Goal: Task Accomplishment & Management: Manage account settings

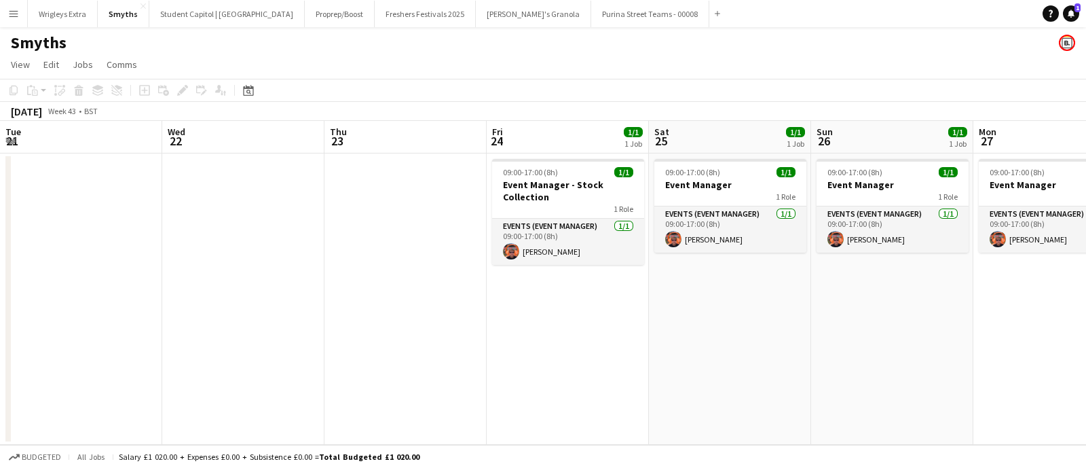
scroll to position [0, 421]
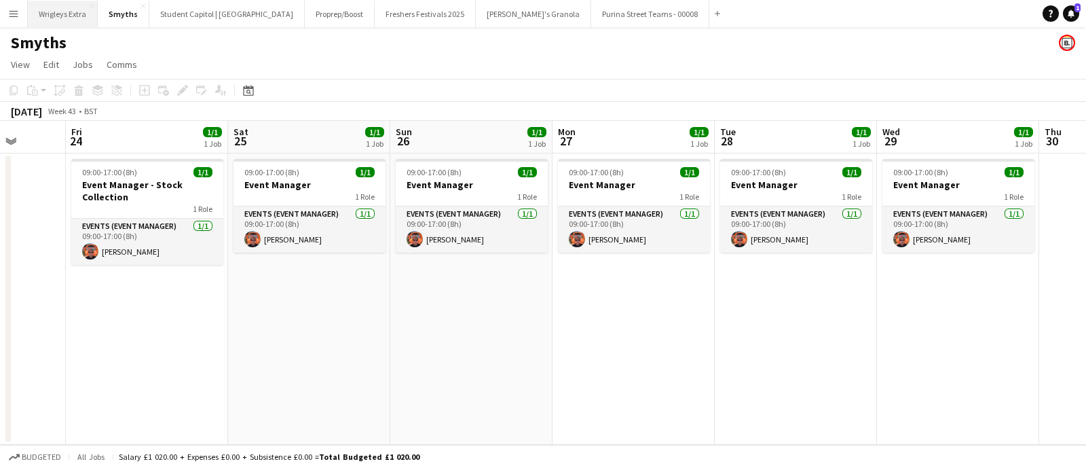
click at [68, 20] on button "Wrigleys Extra Close" at bounding box center [63, 14] width 70 height 26
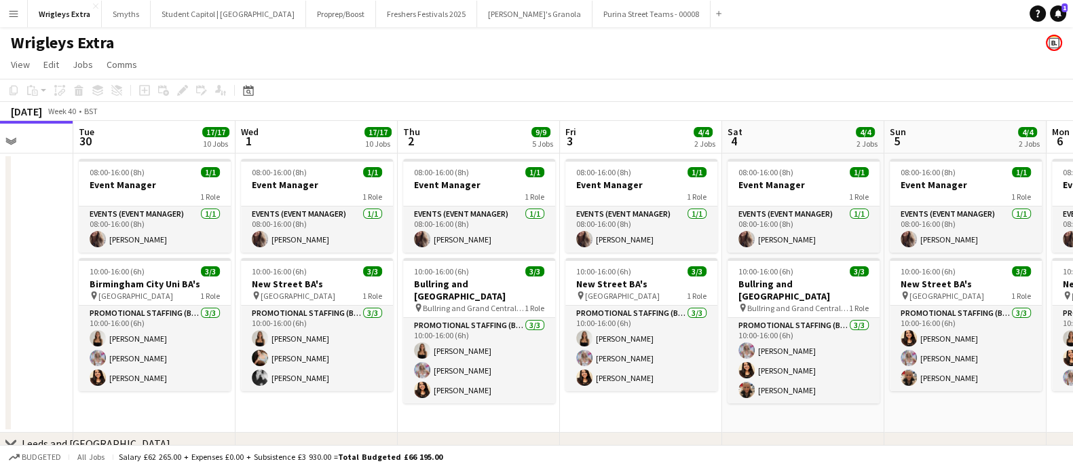
scroll to position [0, 578]
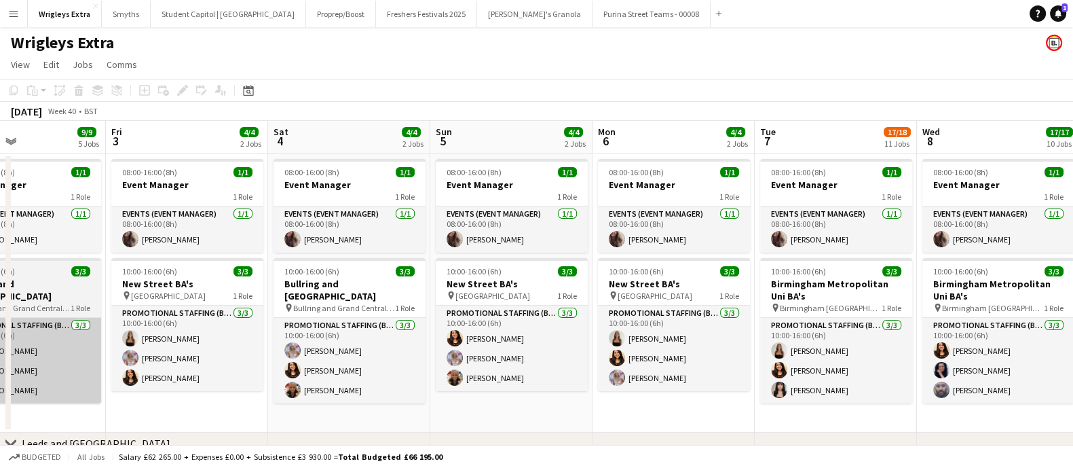
drag, startPoint x: 730, startPoint y: 381, endPoint x: 45, endPoint y: 354, distance: 684.8
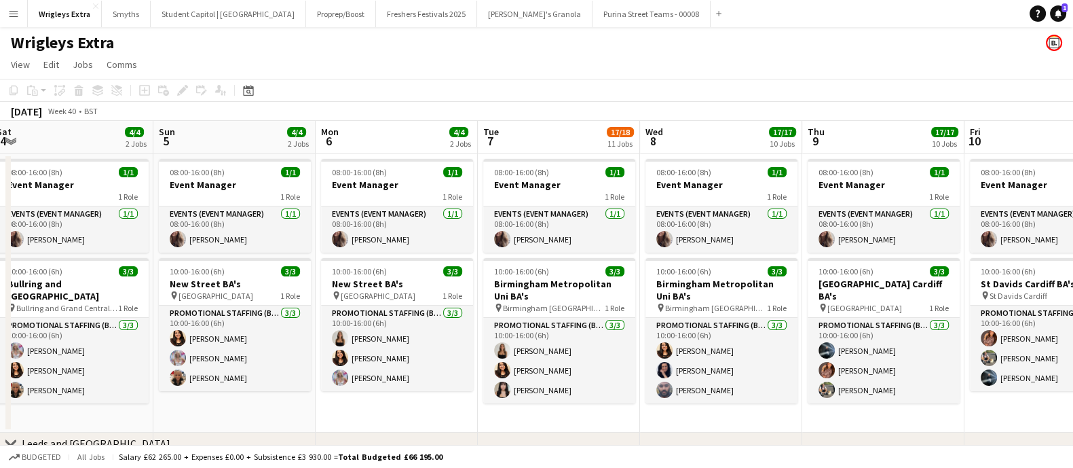
scroll to position [0, 494]
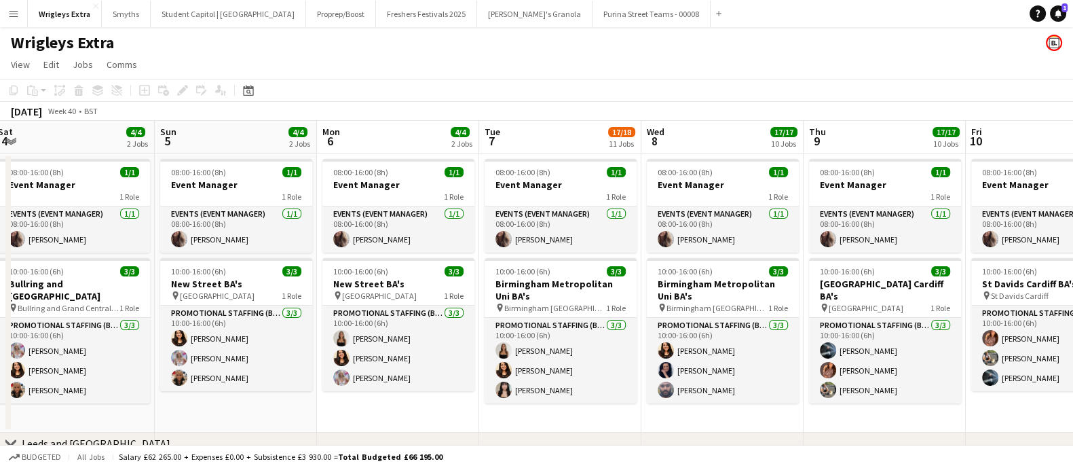
drag, startPoint x: 469, startPoint y: 298, endPoint x: 224, endPoint y: 316, distance: 245.7
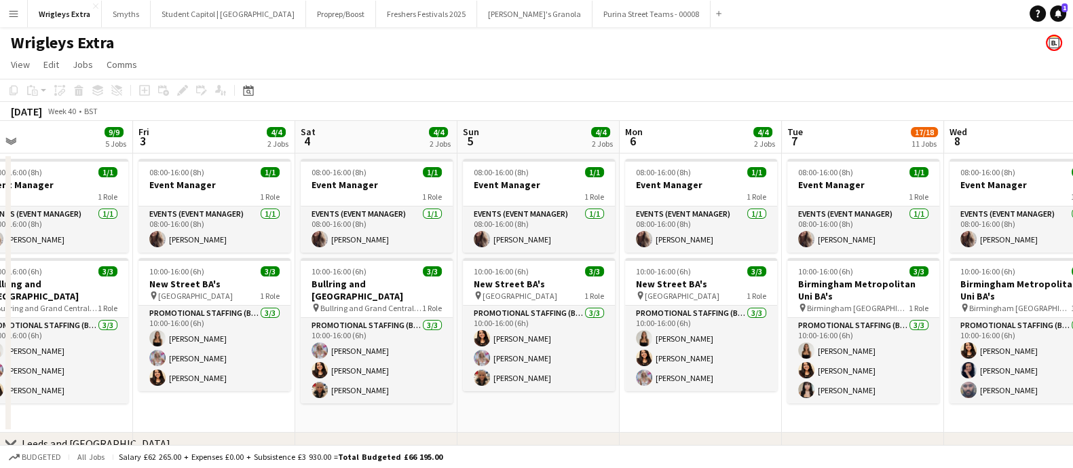
drag, startPoint x: 326, startPoint y: 348, endPoint x: 629, endPoint y: 337, distance: 302.9
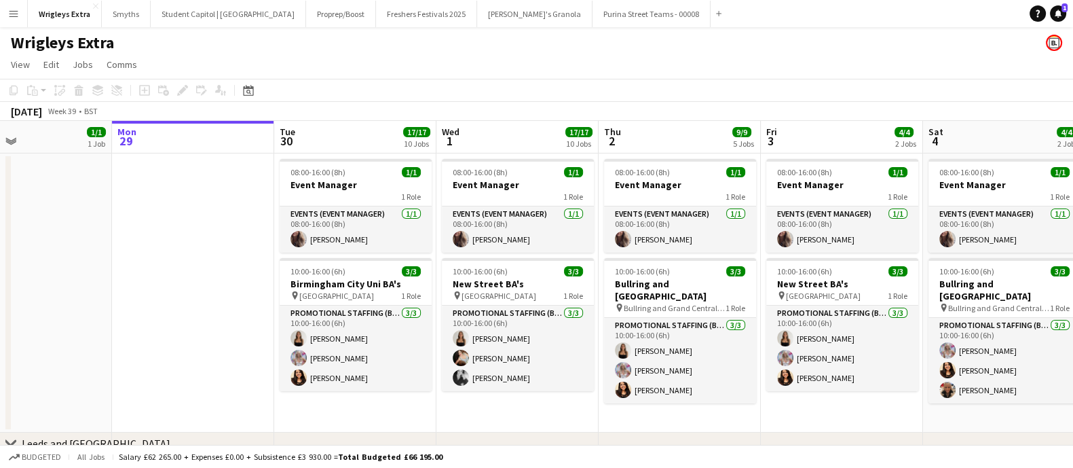
drag, startPoint x: 319, startPoint y: 354, endPoint x: 940, endPoint y: 312, distance: 622.5
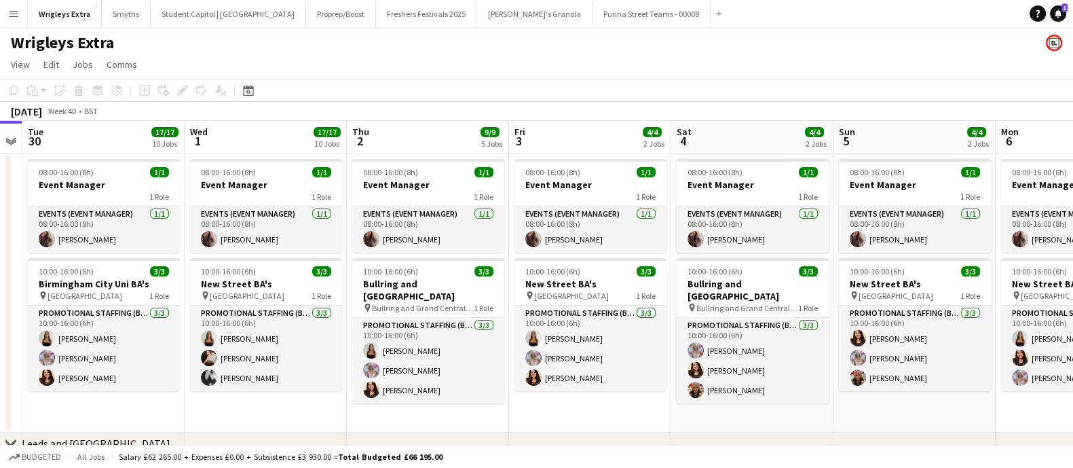
scroll to position [0, 498]
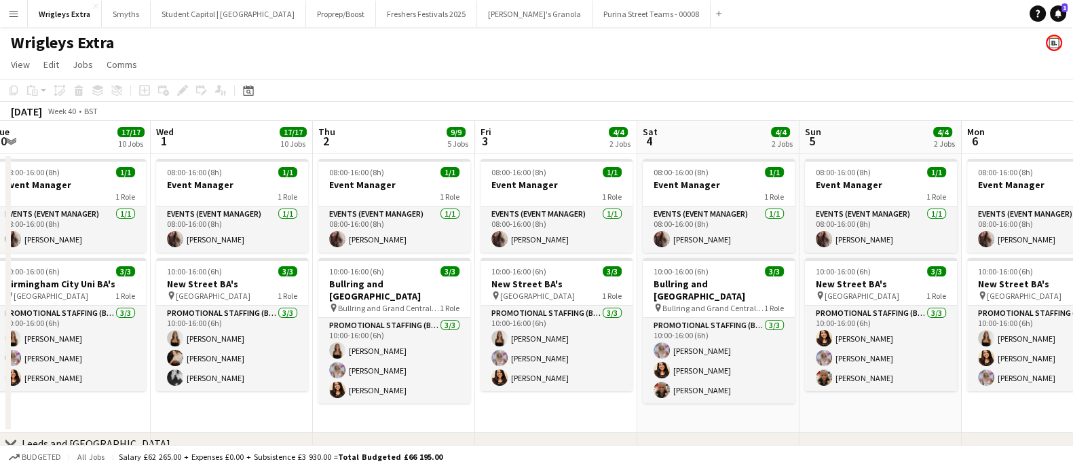
drag, startPoint x: 533, startPoint y: 340, endPoint x: 248, endPoint y: 327, distance: 285.4
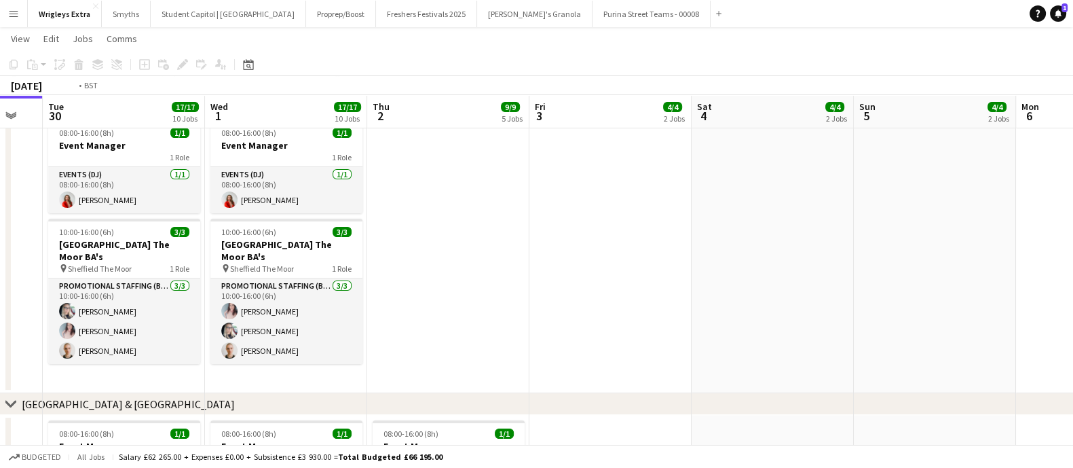
scroll to position [0, 314]
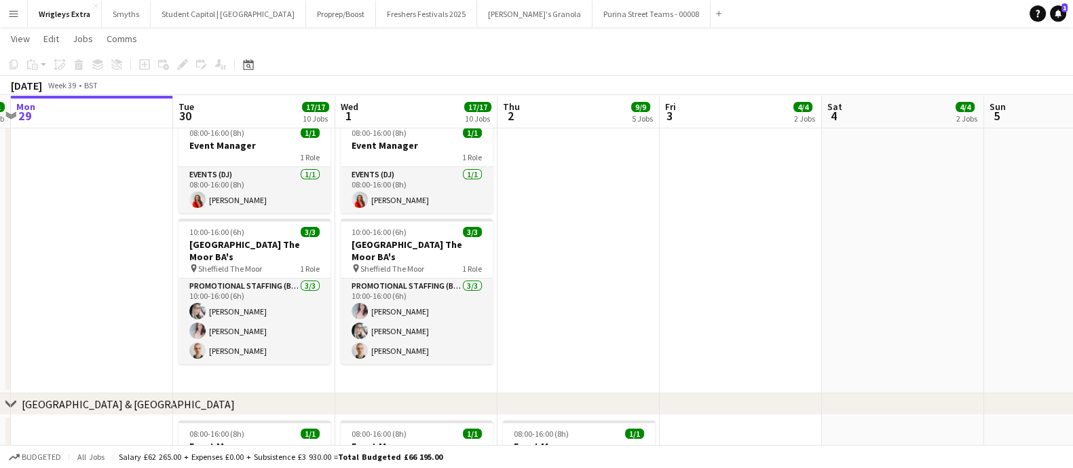
drag, startPoint x: 382, startPoint y: 307, endPoint x: 567, endPoint y: 293, distance: 185.2
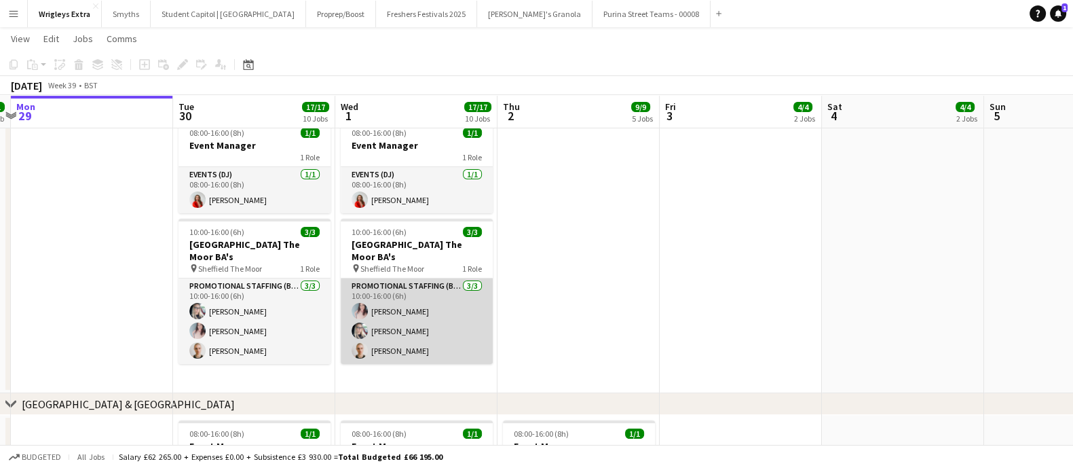
click at [403, 339] on app-card-role "Promotional Staffing (Brand Ambassadors) [DATE] 10:00-16:00 (6h) [PERSON_NAME] …" at bounding box center [417, 321] width 152 height 86
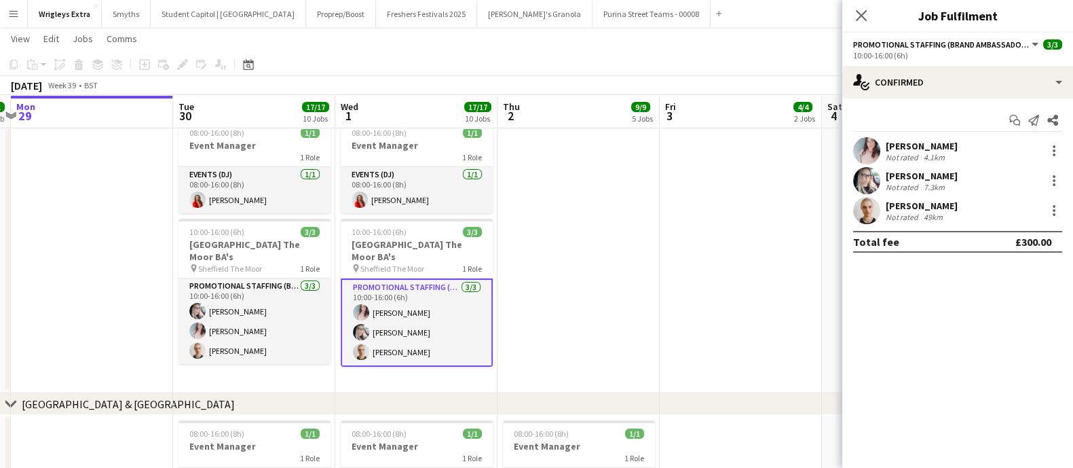
click at [915, 144] on div "[PERSON_NAME]" at bounding box center [922, 146] width 72 height 12
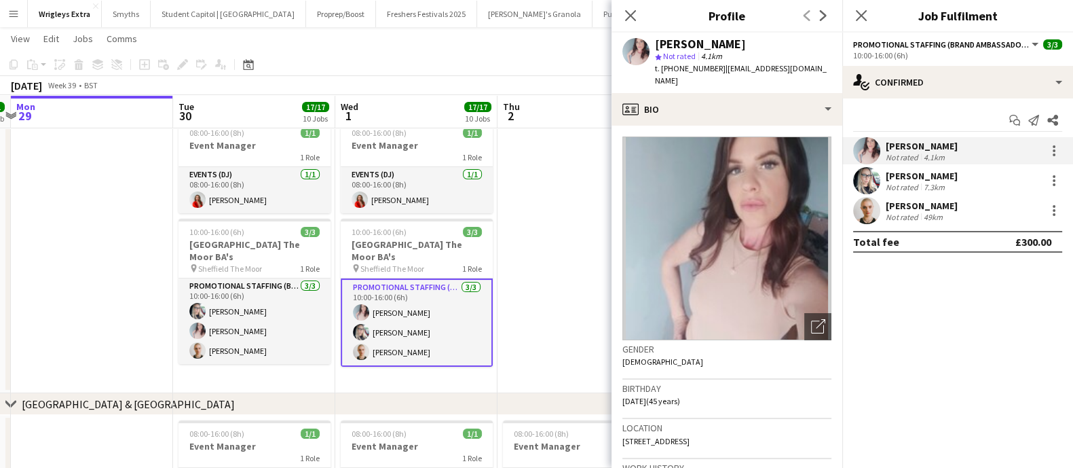
click at [1065, 152] on div "[PERSON_NAME] Not rated 4.1km" at bounding box center [957, 150] width 231 height 27
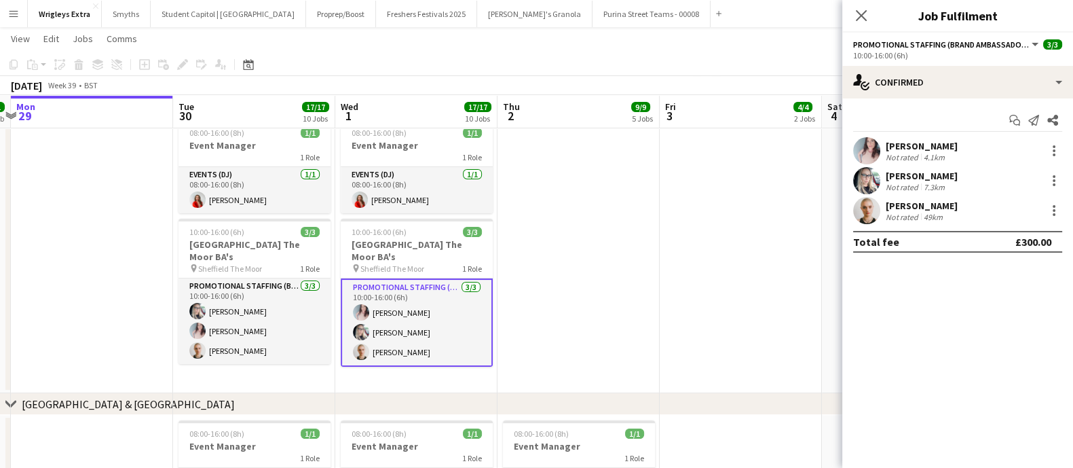
click at [732, 188] on app-date-cell at bounding box center [741, 253] width 162 height 279
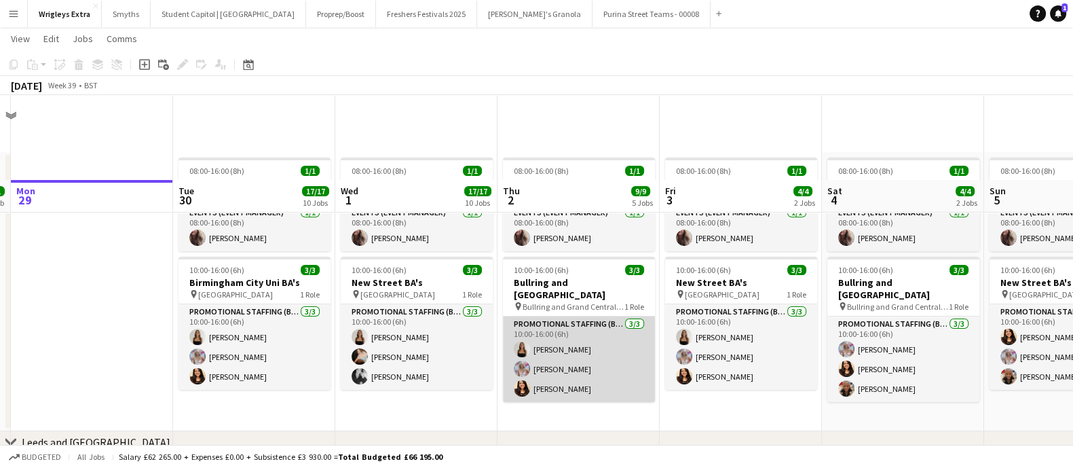
scroll to position [84, 0]
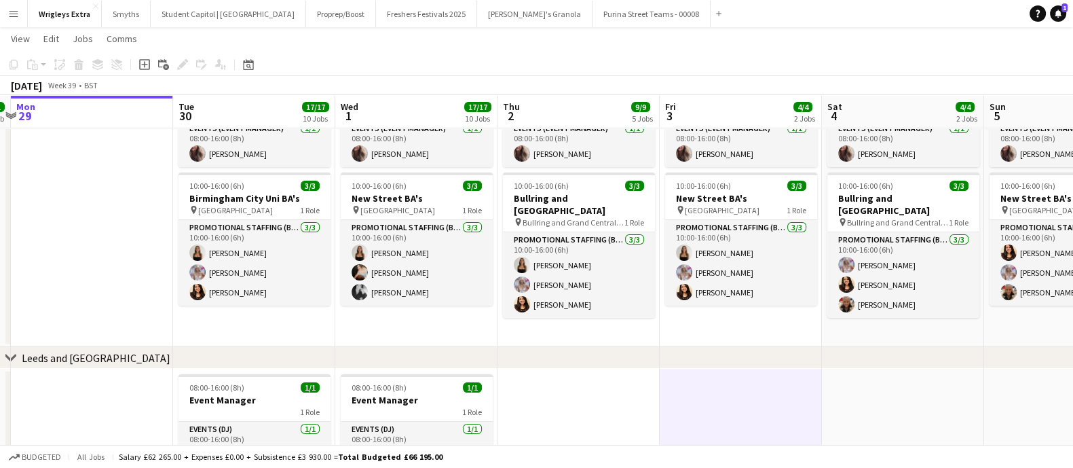
drag, startPoint x: 751, startPoint y: 337, endPoint x: 561, endPoint y: 348, distance: 191.0
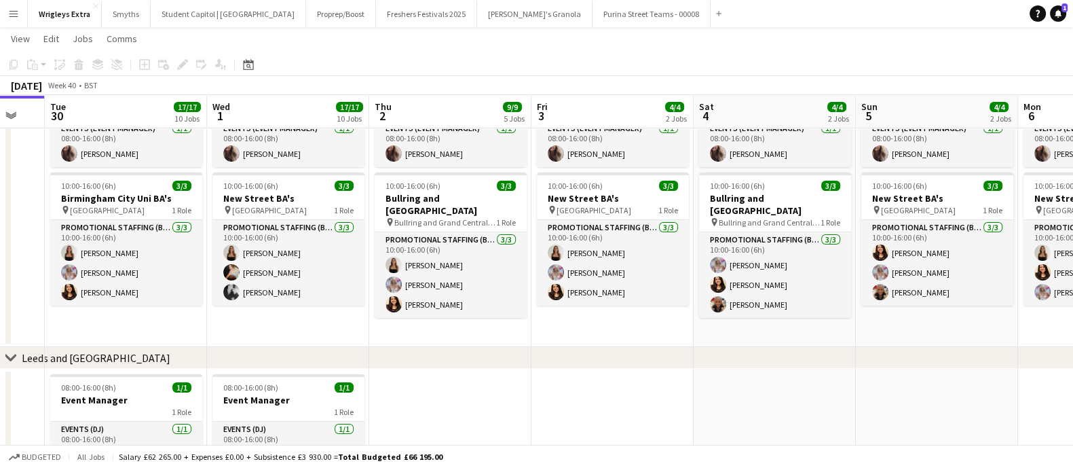
scroll to position [0, 450]
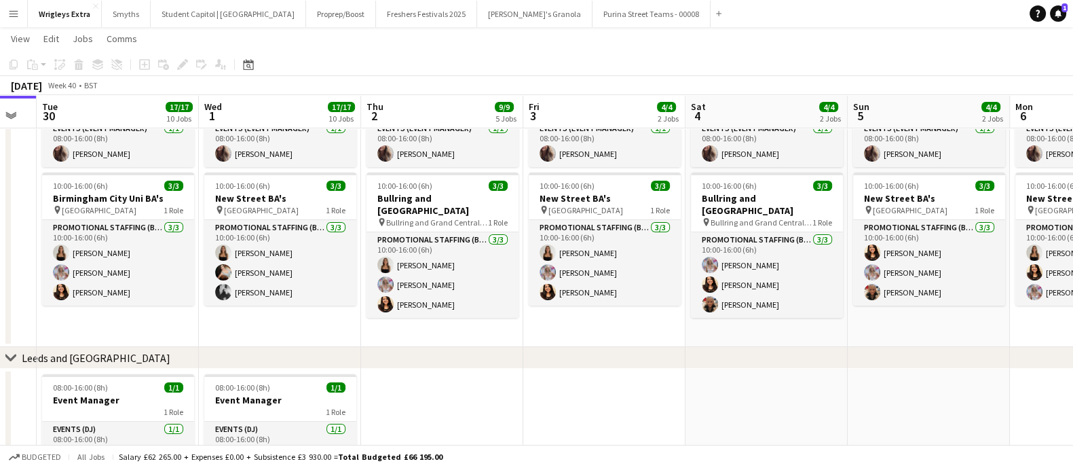
drag, startPoint x: 45, startPoint y: 180, endPoint x: -46, endPoint y: 172, distance: 91.3
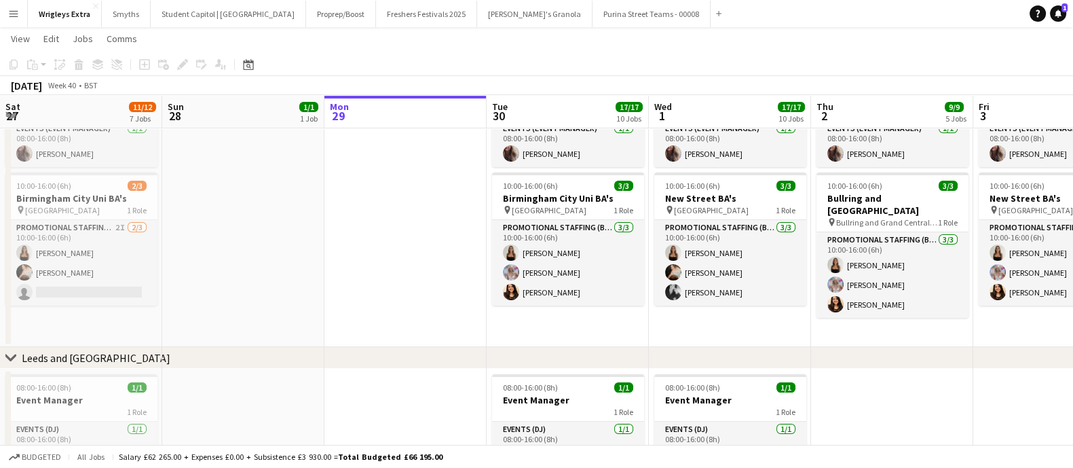
scroll to position [0, 342]
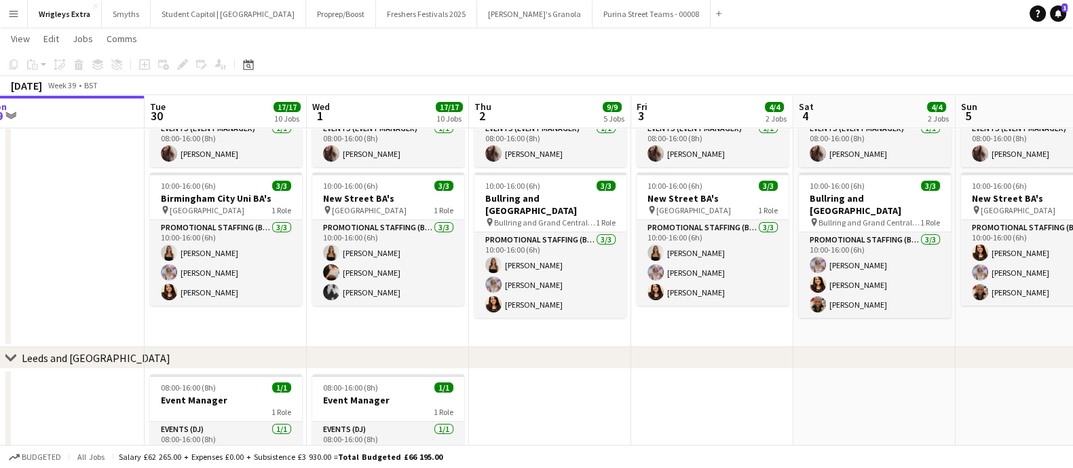
drag, startPoint x: 761, startPoint y: 323, endPoint x: 869, endPoint y: 253, distance: 129.0
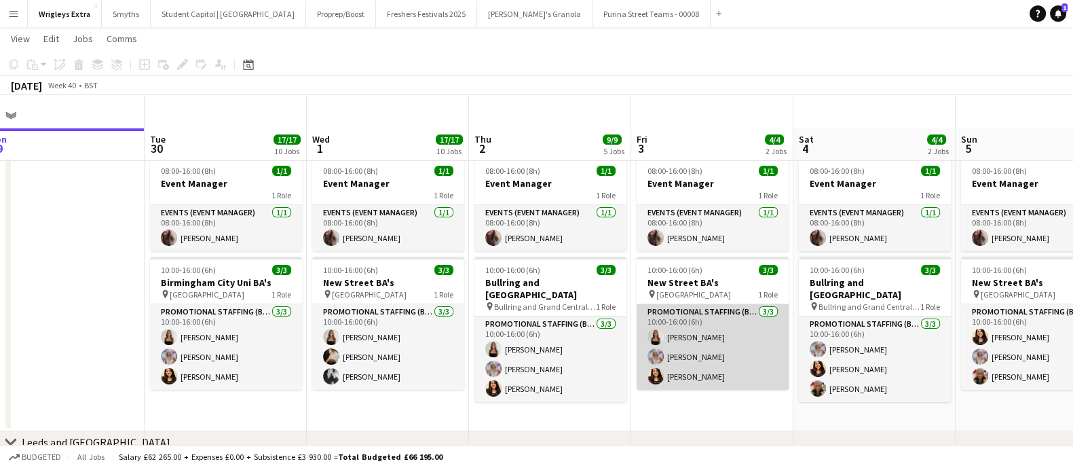
scroll to position [0, 0]
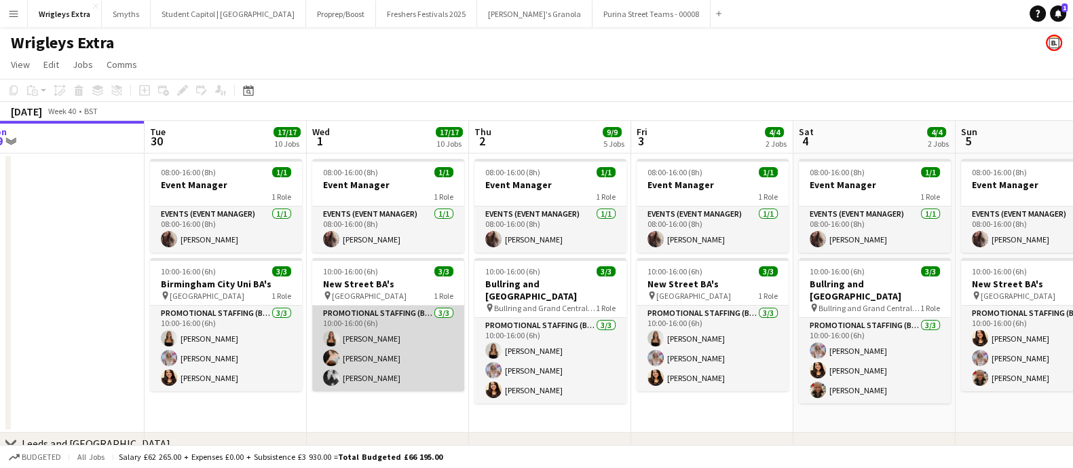
click at [384, 378] on app-card-role "Promotional Staffing (Brand Ambassadors) [DATE] 10:00-16:00 (6h) [PERSON_NAME] …" at bounding box center [388, 348] width 152 height 86
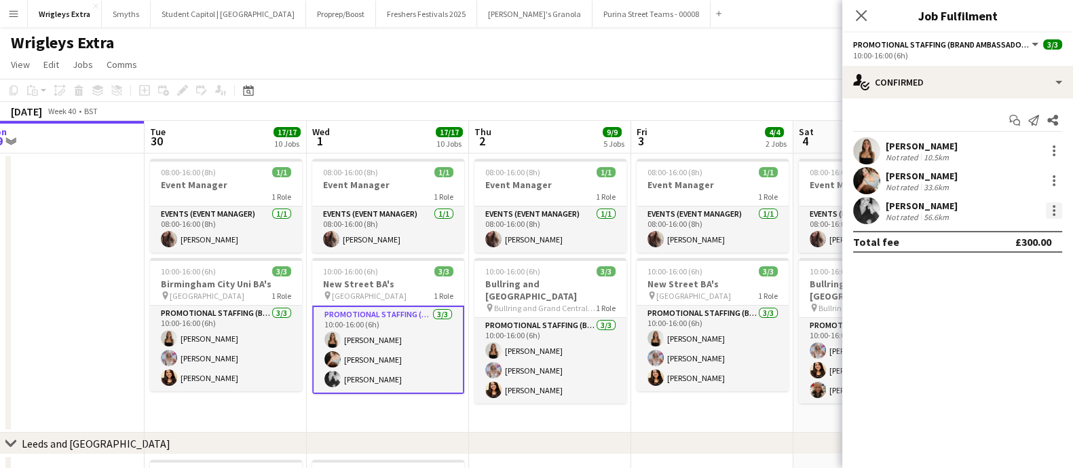
click at [1054, 205] on div at bounding box center [1054, 206] width 3 height 3
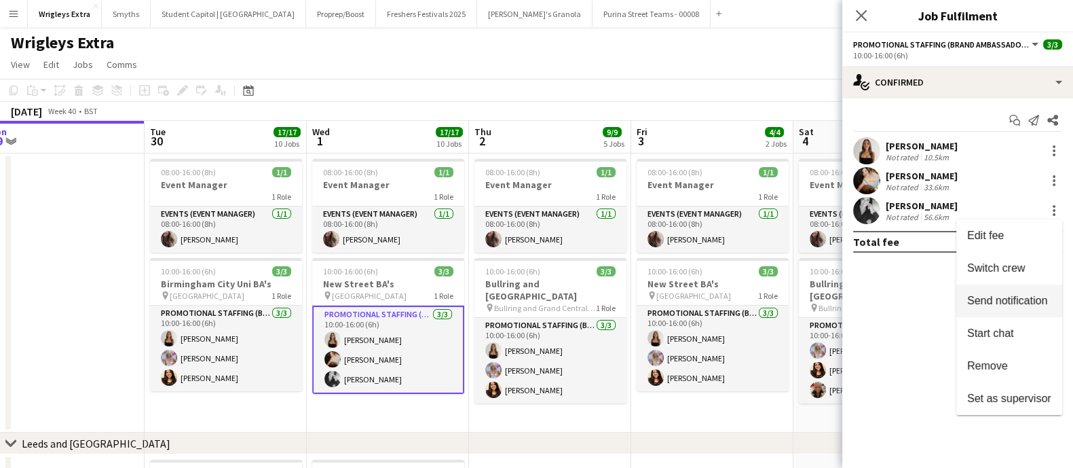
click at [1002, 295] on span "Send notification" at bounding box center [1007, 301] width 80 height 12
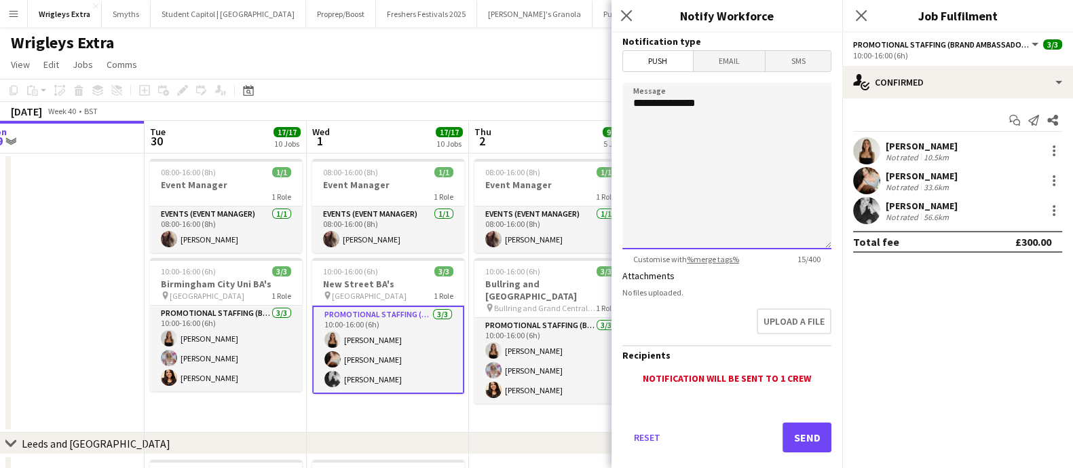
click at [705, 117] on textarea "**********" at bounding box center [726, 166] width 209 height 166
click at [696, 175] on textarea "**********" at bounding box center [726, 166] width 209 height 166
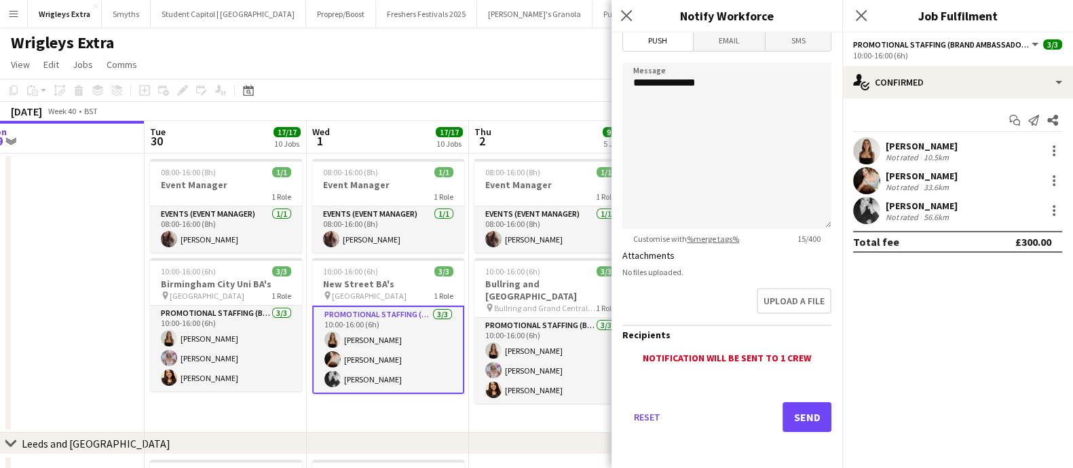
click at [614, 1] on div "Close pop-in" at bounding box center [629, 15] width 34 height 31
click at [627, 14] on icon at bounding box center [626, 15] width 13 height 13
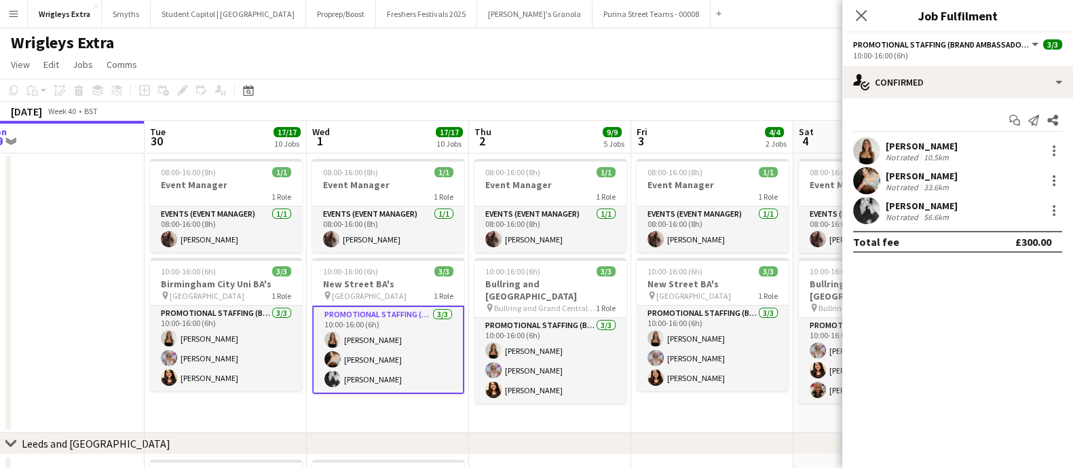
click at [574, 83] on app-toolbar "Copy Paste Paste Ctrl+V Paste with crew Ctrl+Shift+V Paste linked Job [GEOGRAPH…" at bounding box center [536, 90] width 1073 height 23
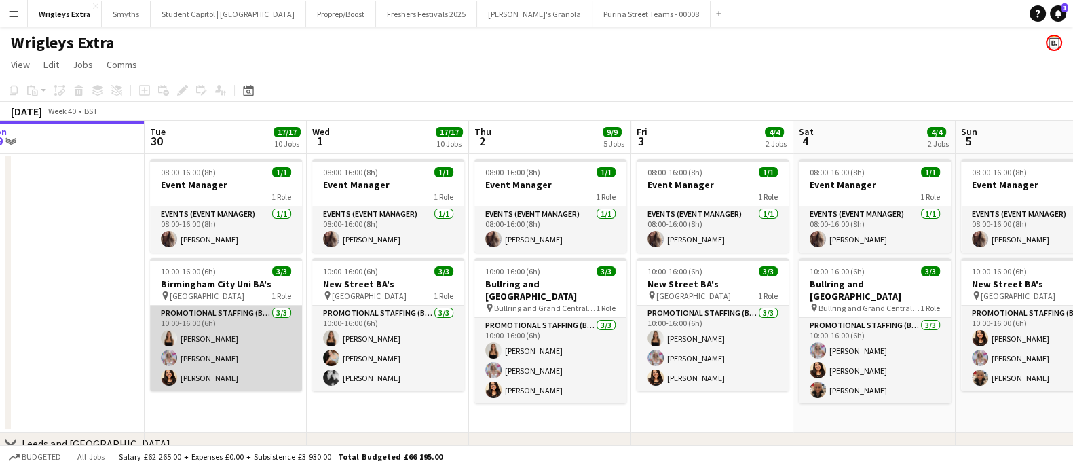
click at [202, 339] on app-card-role "Promotional Staffing (Brand Ambassadors) [DATE] 10:00-16:00 (6h) [PERSON_NAME] …" at bounding box center [226, 348] width 152 height 86
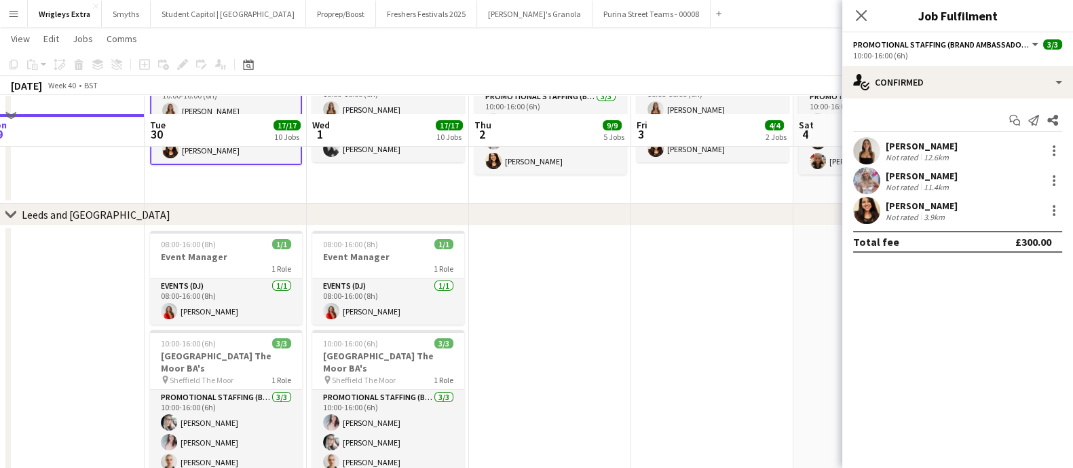
scroll to position [255, 0]
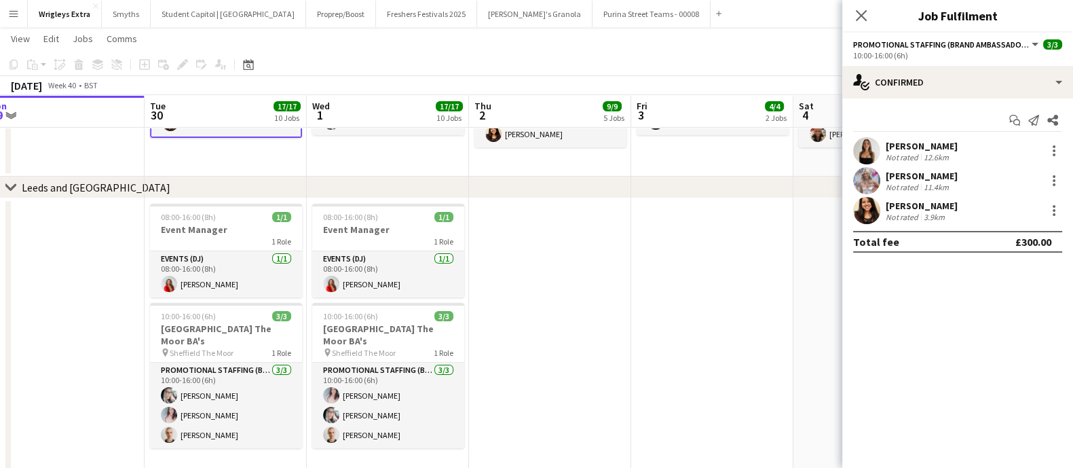
click at [931, 140] on div "[PERSON_NAME]" at bounding box center [922, 146] width 72 height 12
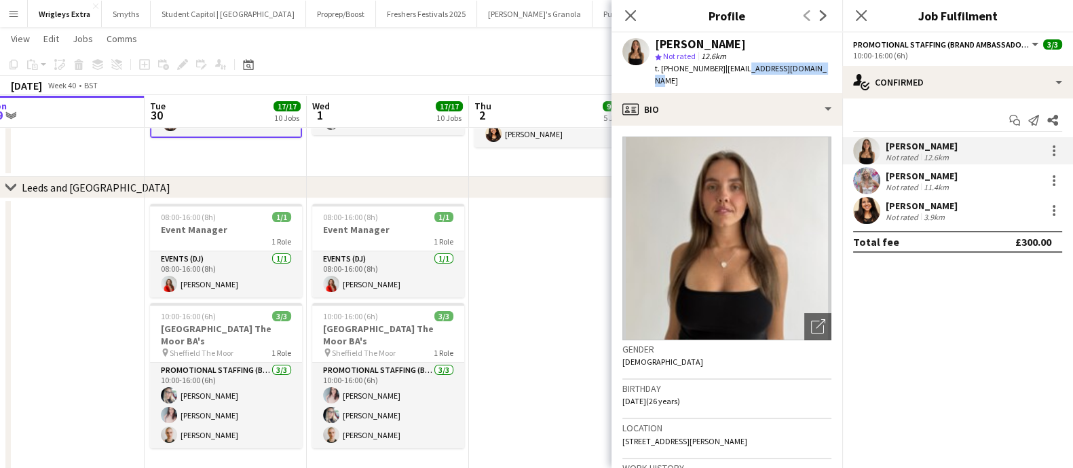
drag, startPoint x: 825, startPoint y: 66, endPoint x: 737, endPoint y: 65, distance: 88.2
click at [737, 65] on app-profile-header "[PERSON_NAME] star Not rated 12.6km t. [PHONE_NUMBER] | [EMAIL_ADDRESS][DOMAIN_…" at bounding box center [727, 63] width 231 height 60
click at [46, 308] on app-date-cell at bounding box center [63, 337] width 162 height 279
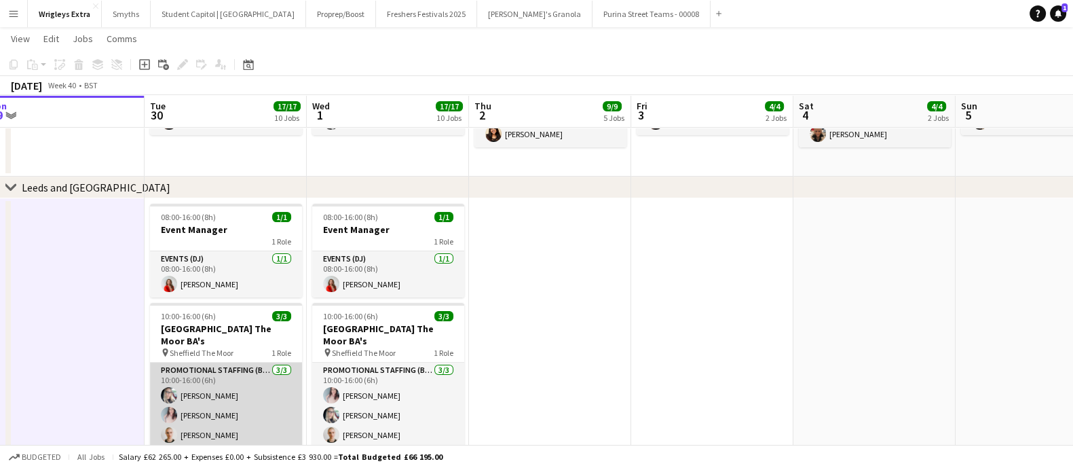
click at [200, 379] on app-card-role "Promotional Staffing (Brand Ambassadors) [DATE] 10:00-16:00 (6h) [PERSON_NAME] …" at bounding box center [226, 405] width 152 height 86
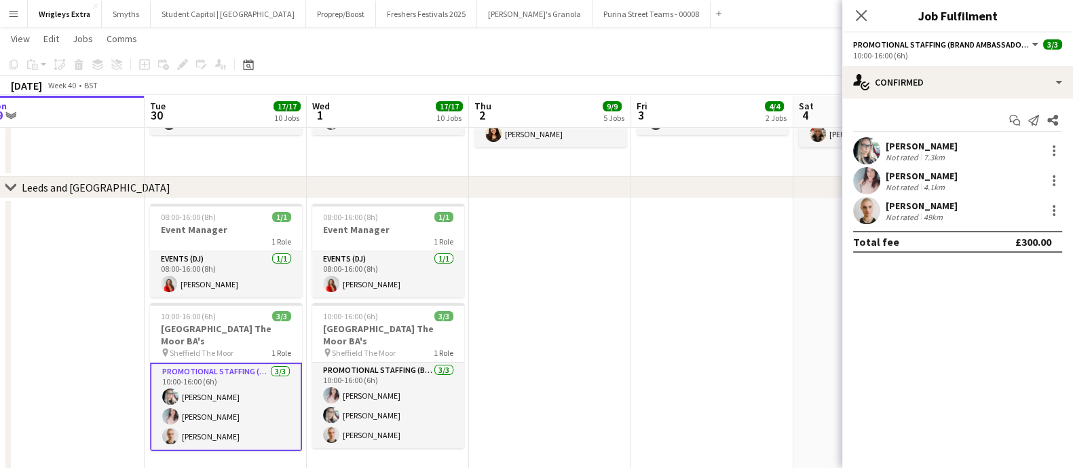
click at [933, 143] on div "[PERSON_NAME]" at bounding box center [922, 146] width 72 height 12
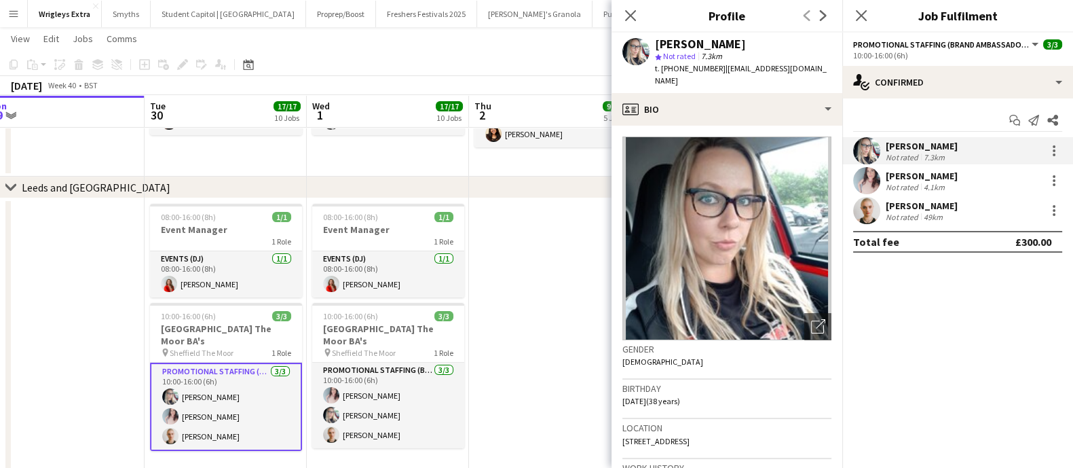
drag, startPoint x: 811, startPoint y: 69, endPoint x: 718, endPoint y: 66, distance: 93.1
click at [718, 66] on div "[PERSON_NAME] star Not rated 7.3km t. [PHONE_NUMBER] | [EMAIL_ADDRESS][DOMAIN_N…" at bounding box center [727, 63] width 231 height 60
copy span "[EMAIL_ADDRESS][DOMAIN_NAME]"
click at [930, 162] on div "[PERSON_NAME] Not rated 7.3km" at bounding box center [957, 150] width 231 height 27
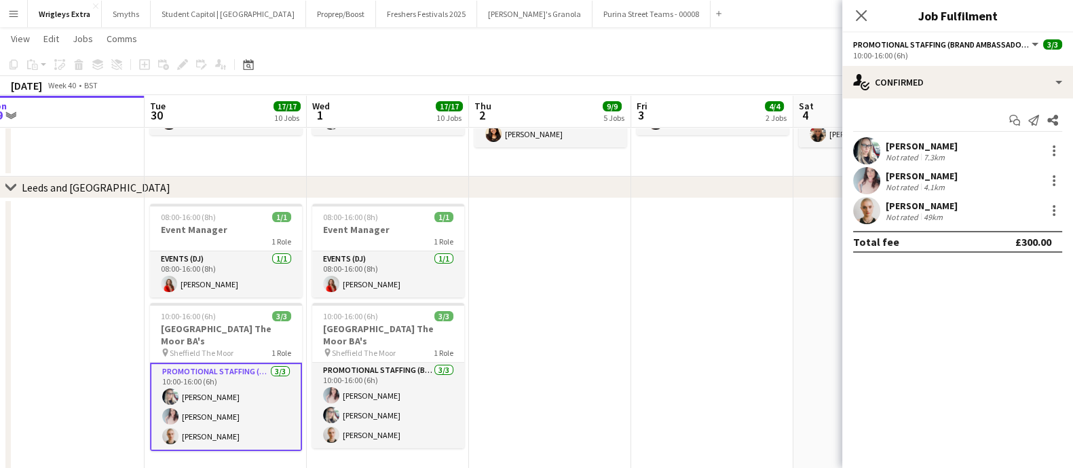
click at [930, 176] on div "[PERSON_NAME]" at bounding box center [922, 176] width 72 height 12
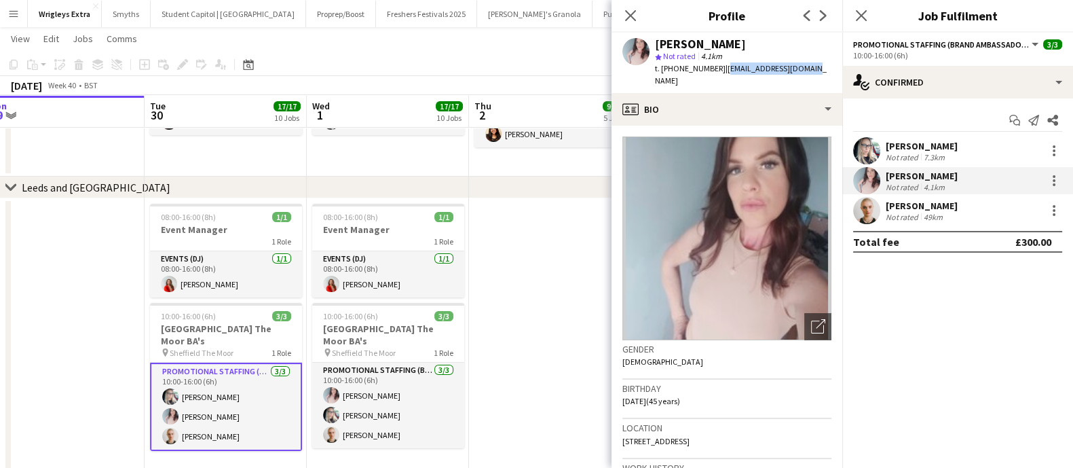
drag, startPoint x: 805, startPoint y: 69, endPoint x: 723, endPoint y: 73, distance: 82.2
click at [723, 73] on div "[PERSON_NAME] star Not rated 4.1km t. [PHONE_NUMBER] | [EMAIL_ADDRESS][DOMAIN_N…" at bounding box center [727, 63] width 231 height 60
copy span "[EMAIL_ADDRESS][DOMAIN_NAME]"
click at [919, 208] on div "[PERSON_NAME]" at bounding box center [922, 206] width 72 height 12
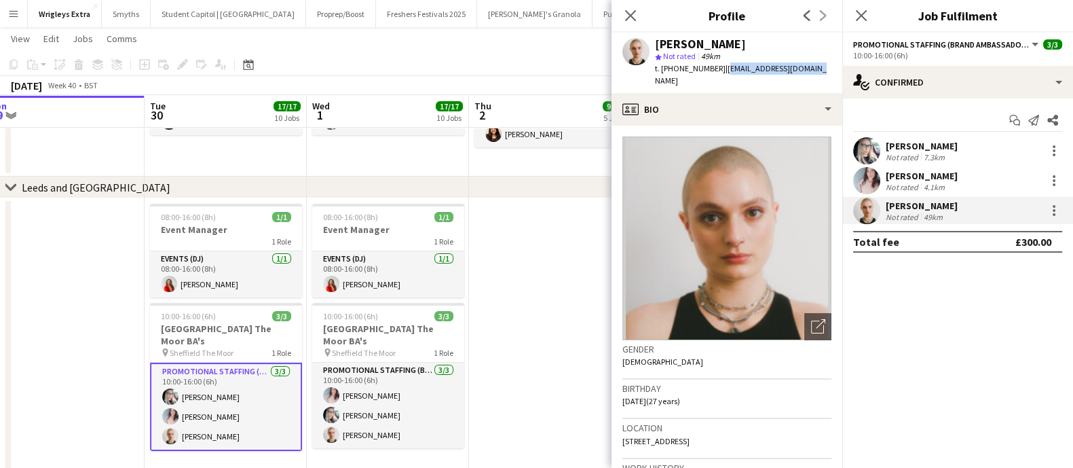
drag, startPoint x: 815, startPoint y: 68, endPoint x: 720, endPoint y: 76, distance: 94.7
click at [720, 76] on div "[PERSON_NAME] star Not rated 49km t. [PHONE_NUMBER] | [EMAIL_ADDRESS][DOMAIN_NA…" at bounding box center [727, 63] width 231 height 60
copy span "[EMAIL_ADDRESS][DOMAIN_NAME]"
click at [489, 324] on app-date-cell at bounding box center [550, 337] width 162 height 279
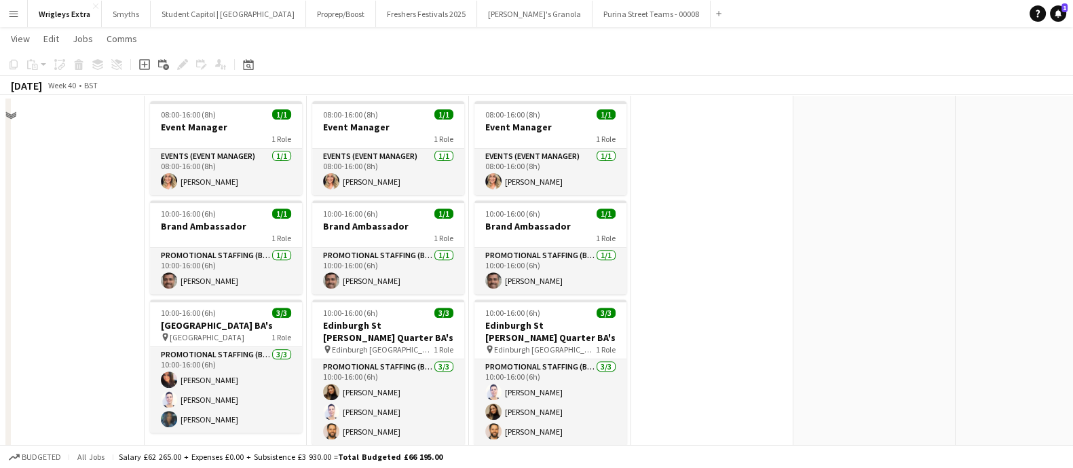
scroll to position [678, 0]
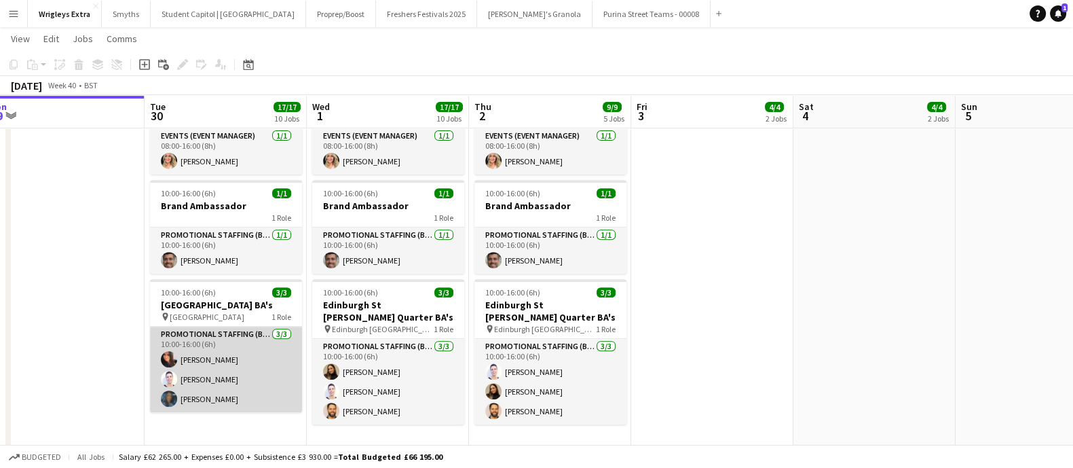
click at [197, 359] on app-card-role "Promotional Staffing (Brand Ambassadors) [DATE] 10:00-16:00 (6h) [PERSON_NAME] …" at bounding box center [226, 370] width 152 height 86
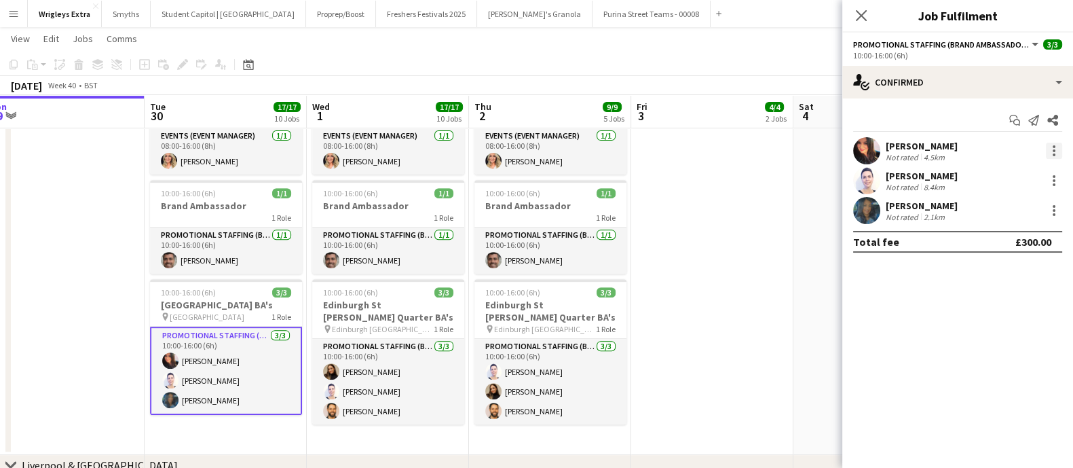
click at [1049, 148] on div at bounding box center [1054, 151] width 16 height 16
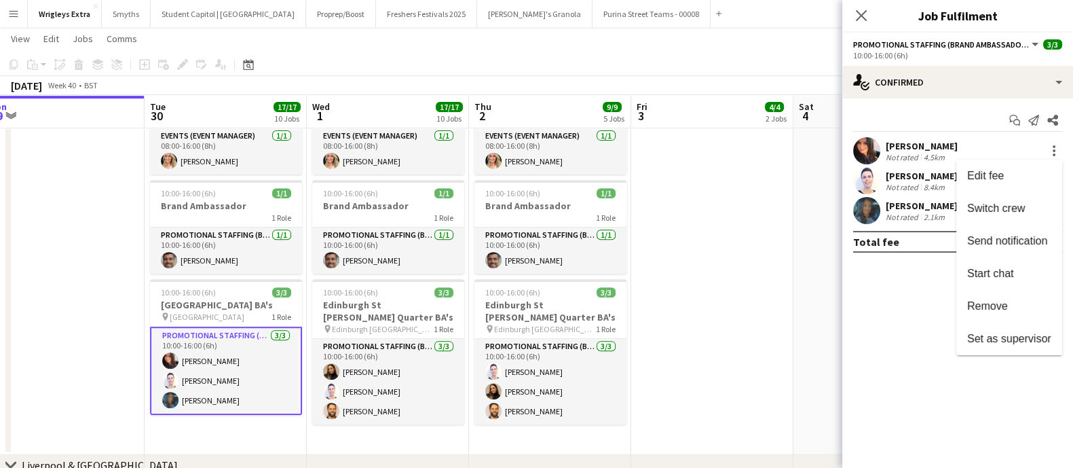
click at [917, 142] on div at bounding box center [536, 234] width 1073 height 468
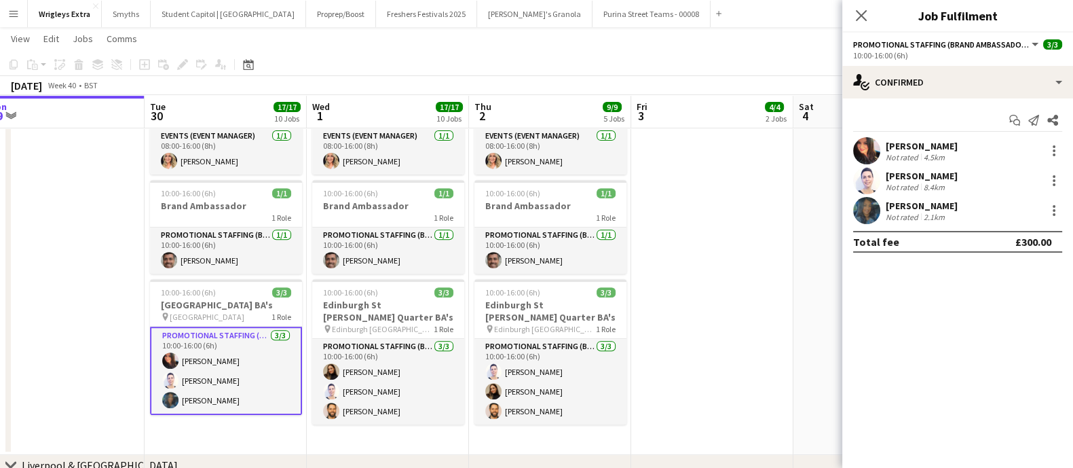
click at [919, 147] on div "[PERSON_NAME]" at bounding box center [922, 146] width 72 height 12
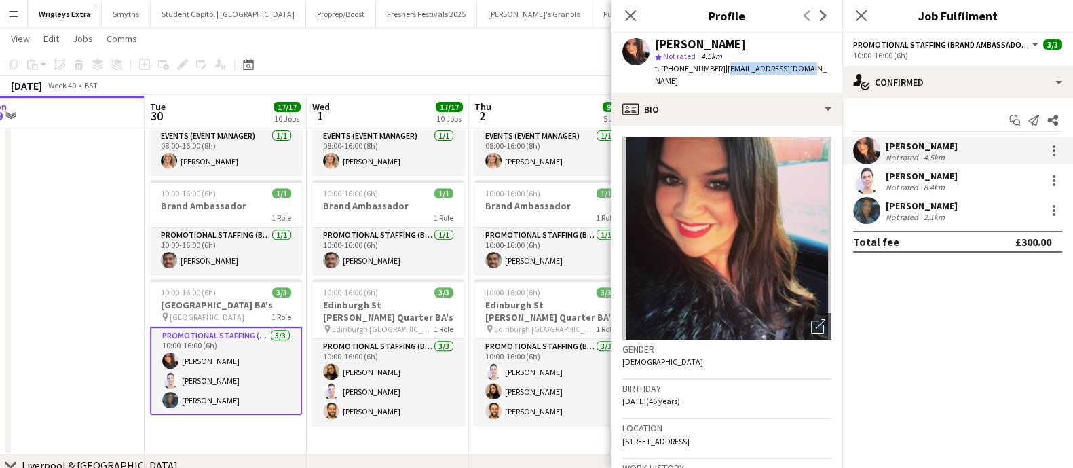
drag, startPoint x: 798, startPoint y: 67, endPoint x: 720, endPoint y: 65, distance: 77.4
click at [720, 65] on app-profile-header "[PERSON_NAME] star Not rated 4.5km t. [PHONE_NUMBER] | [EMAIL_ADDRESS][DOMAIN_N…" at bounding box center [727, 63] width 231 height 60
copy span "[EMAIL_ADDRESS][DOMAIN_NAME]"
click at [921, 174] on div "[PERSON_NAME]" at bounding box center [922, 176] width 72 height 12
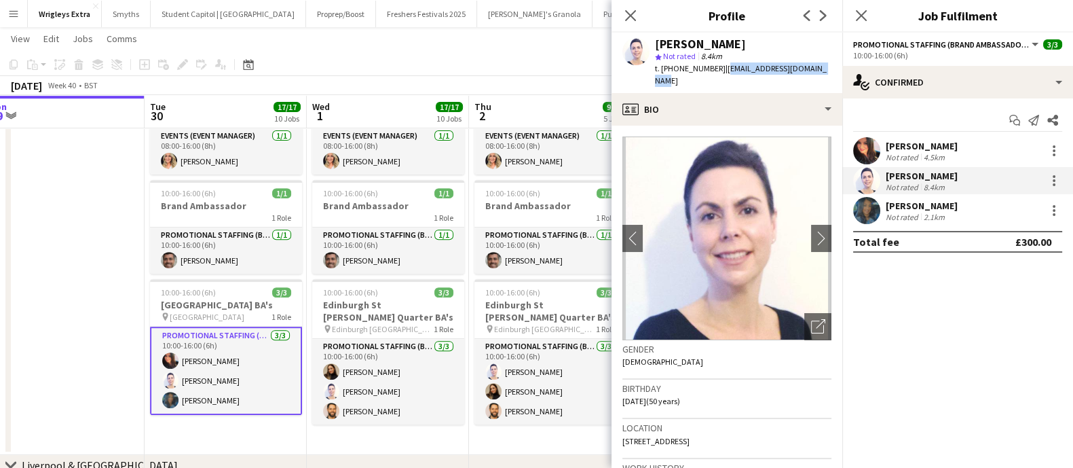
drag, startPoint x: 821, startPoint y: 64, endPoint x: 720, endPoint y: 69, distance: 101.3
click at [720, 69] on app-profile-header "[PERSON_NAME] star Not rated 8.4km t. [PHONE_NUMBER] | [EMAIL_ADDRESS][DOMAIN_N…" at bounding box center [727, 63] width 231 height 60
copy span "[EMAIL_ADDRESS][DOMAIN_NAME]"
click at [910, 173] on div "[PERSON_NAME]" at bounding box center [922, 176] width 72 height 12
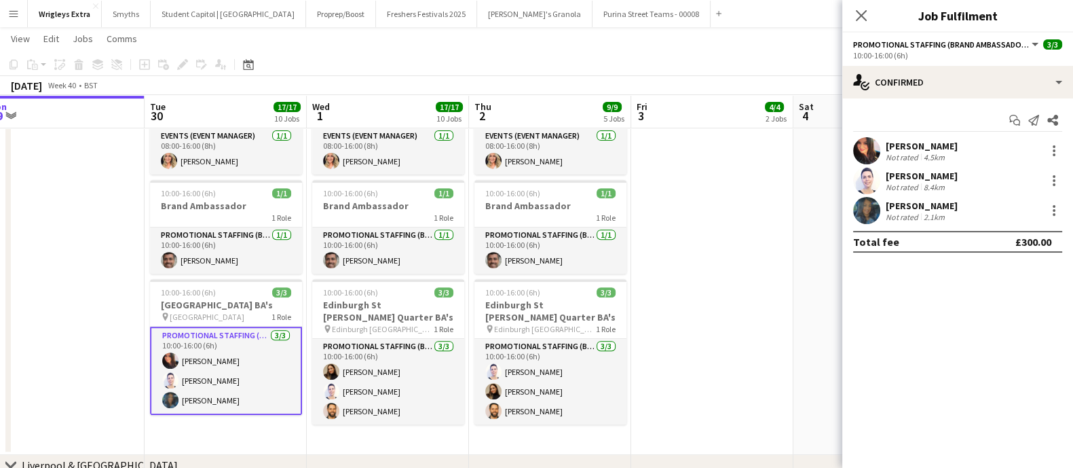
click at [906, 178] on div "[PERSON_NAME]" at bounding box center [922, 176] width 72 height 12
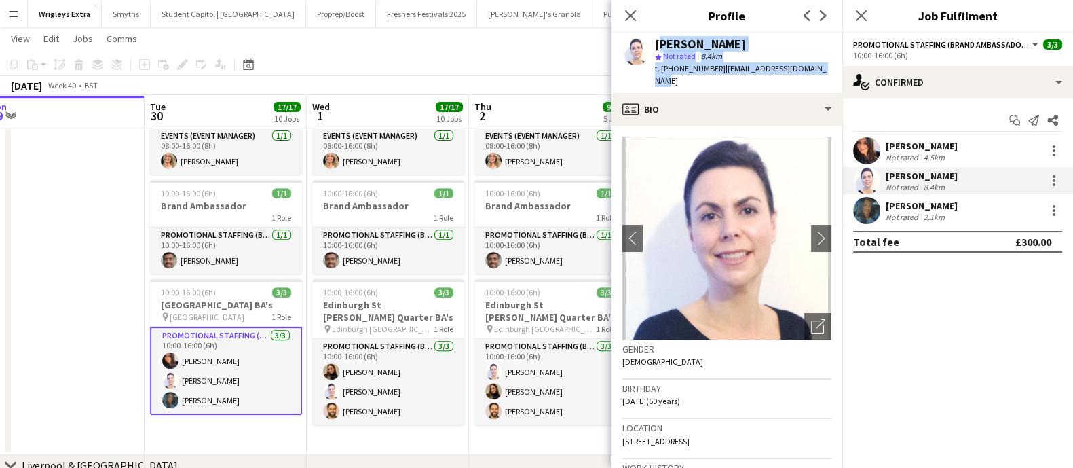
drag, startPoint x: 830, startPoint y: 67, endPoint x: 655, endPoint y: 41, distance: 177.0
click at [655, 41] on app-profile-header "[PERSON_NAME] star Not rated 8.4km t. [PHONE_NUMBER] | [EMAIL_ADDRESS][DOMAIN_N…" at bounding box center [727, 63] width 231 height 60
copy div "[PERSON_NAME] star Not rated 8.4km t. [PHONE_NUMBER] | [EMAIL_ADDRESS][DOMAIN_N…"
click at [896, 208] on div "[PERSON_NAME]" at bounding box center [922, 206] width 72 height 12
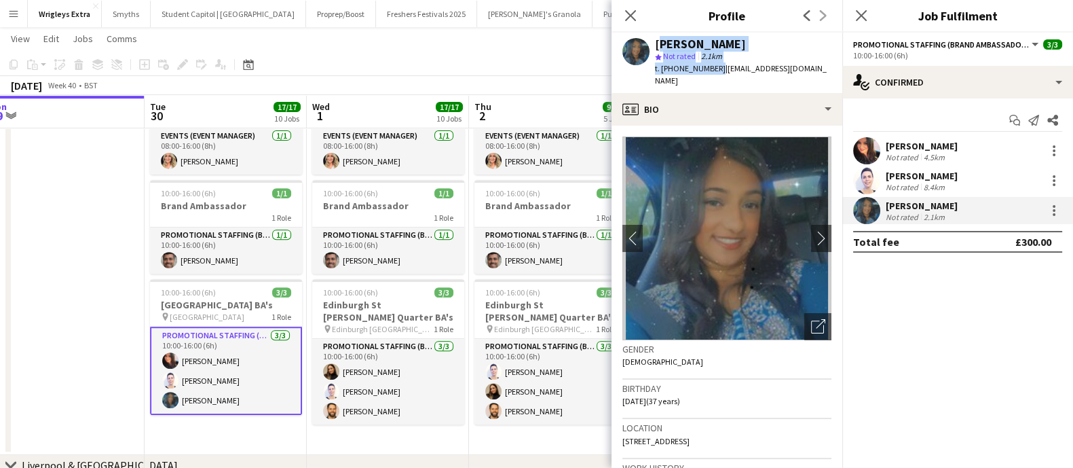
drag, startPoint x: 657, startPoint y: 45, endPoint x: 714, endPoint y: 66, distance: 60.8
click at [714, 66] on div "[PERSON_NAME] star Not rated 2.1km t. [PHONE_NUMBER] | [EMAIL_ADDRESS][DOMAIN_N…" at bounding box center [743, 63] width 176 height 50
copy div "[PERSON_NAME] star Not rated 2.1km t. [PHONE_NUMBER]"
click at [115, 286] on app-date-cell at bounding box center [63, 264] width 162 height 379
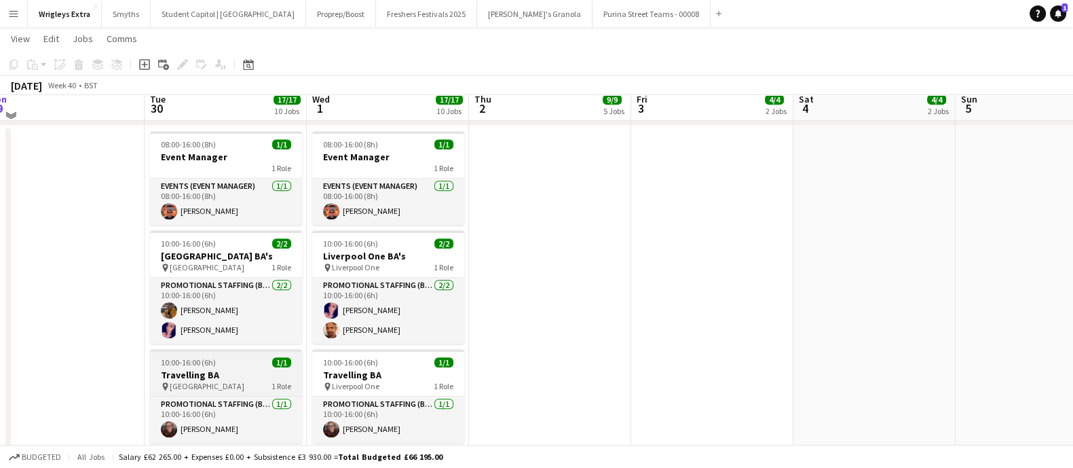
scroll to position [1018, 0]
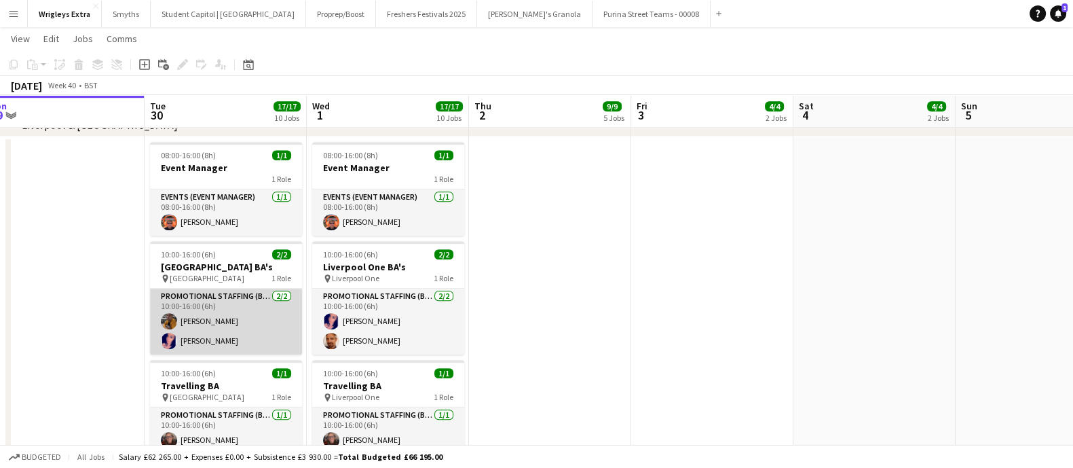
click at [233, 335] on app-card-role "Promotional Staffing (Brand Ambassadors) [DATE] 10:00-16:00 (6h) [PERSON_NAME] …" at bounding box center [226, 321] width 152 height 66
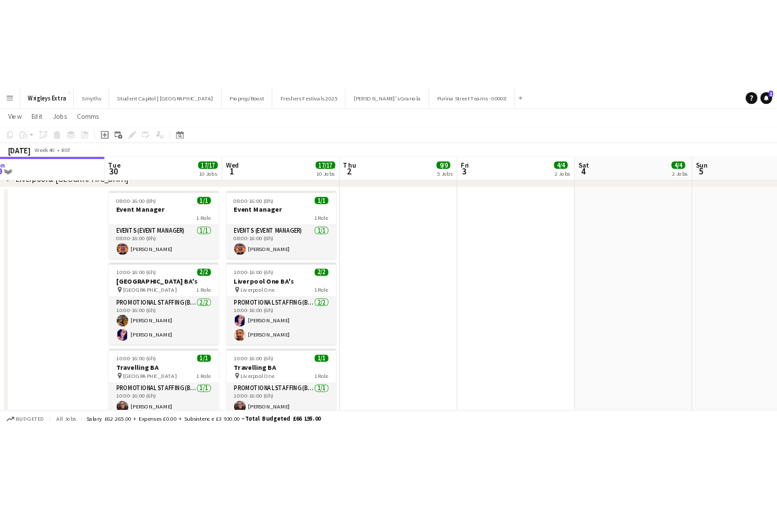
scroll to position [0, 342]
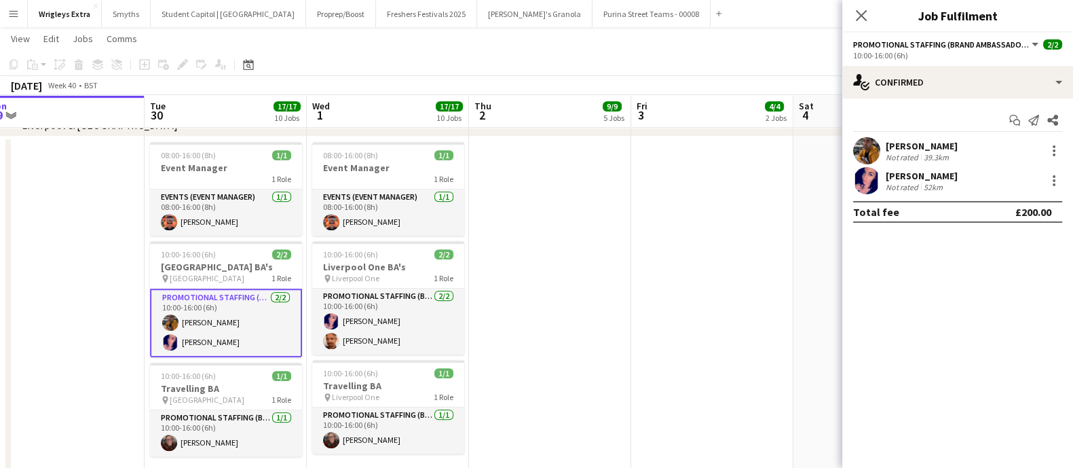
click at [924, 176] on div "[PERSON_NAME]" at bounding box center [922, 176] width 72 height 12
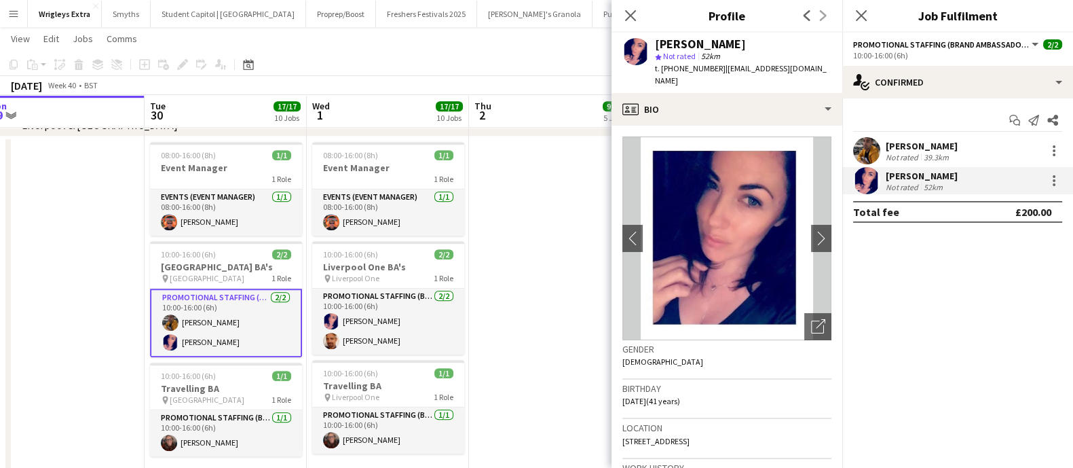
drag, startPoint x: 823, startPoint y: 68, endPoint x: 717, endPoint y: 75, distance: 106.8
click at [717, 75] on div "[PERSON_NAME] star Not rated 52km t. [PHONE_NUMBER] | [EMAIL_ADDRESS][DOMAIN_NA…" at bounding box center [727, 63] width 231 height 60
copy span "[EMAIL_ADDRESS][DOMAIN_NAME]"
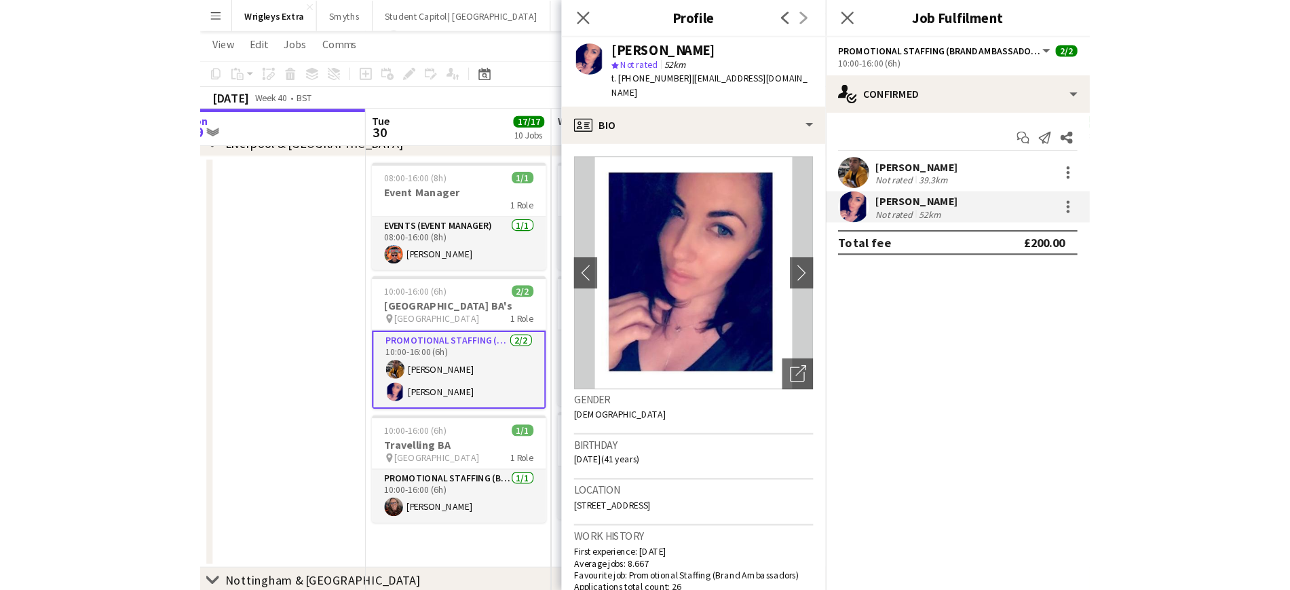
scroll to position [0, 343]
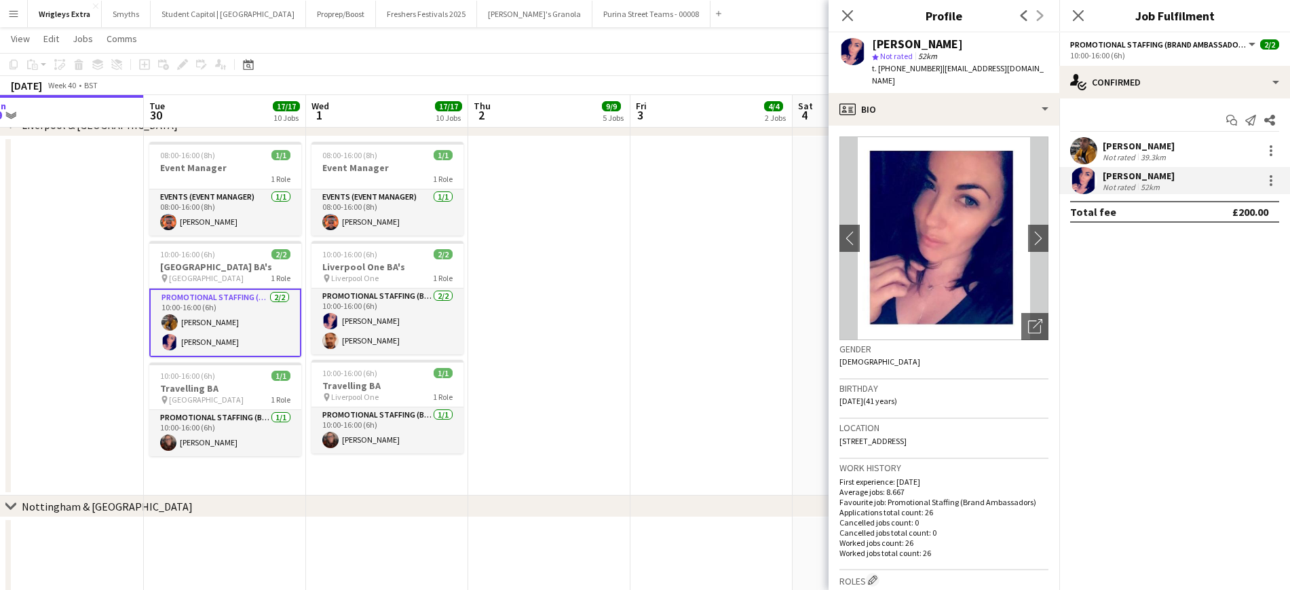
click at [529, 360] on app-date-cell at bounding box center [549, 316] width 162 height 360
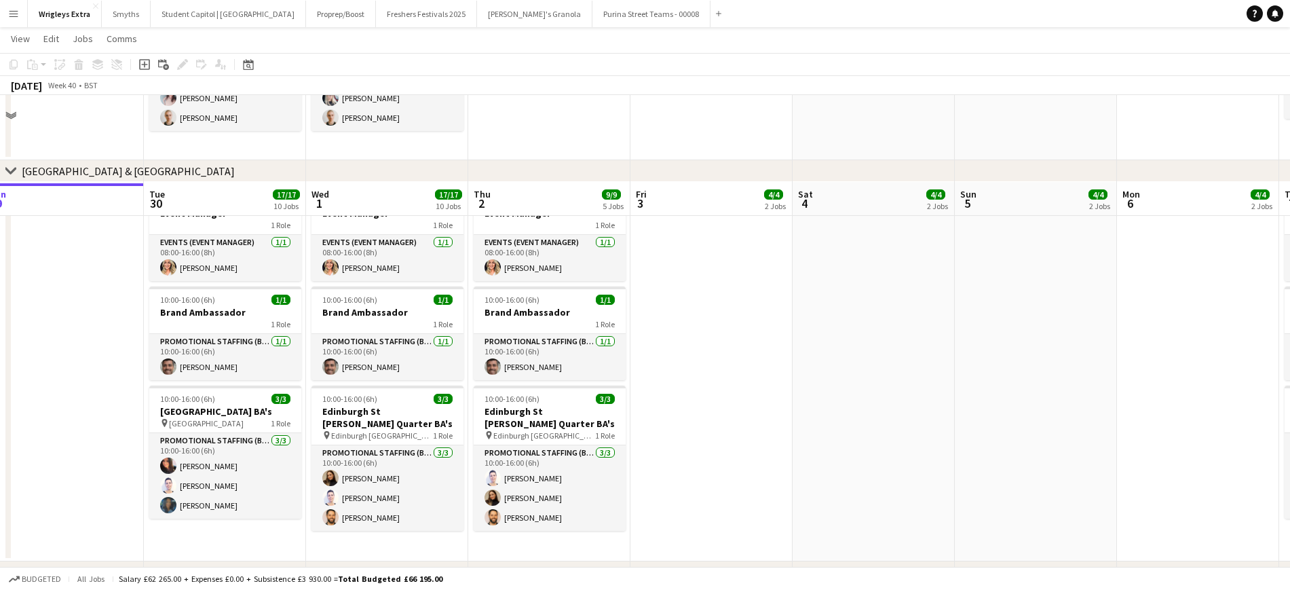
scroll to position [684, 0]
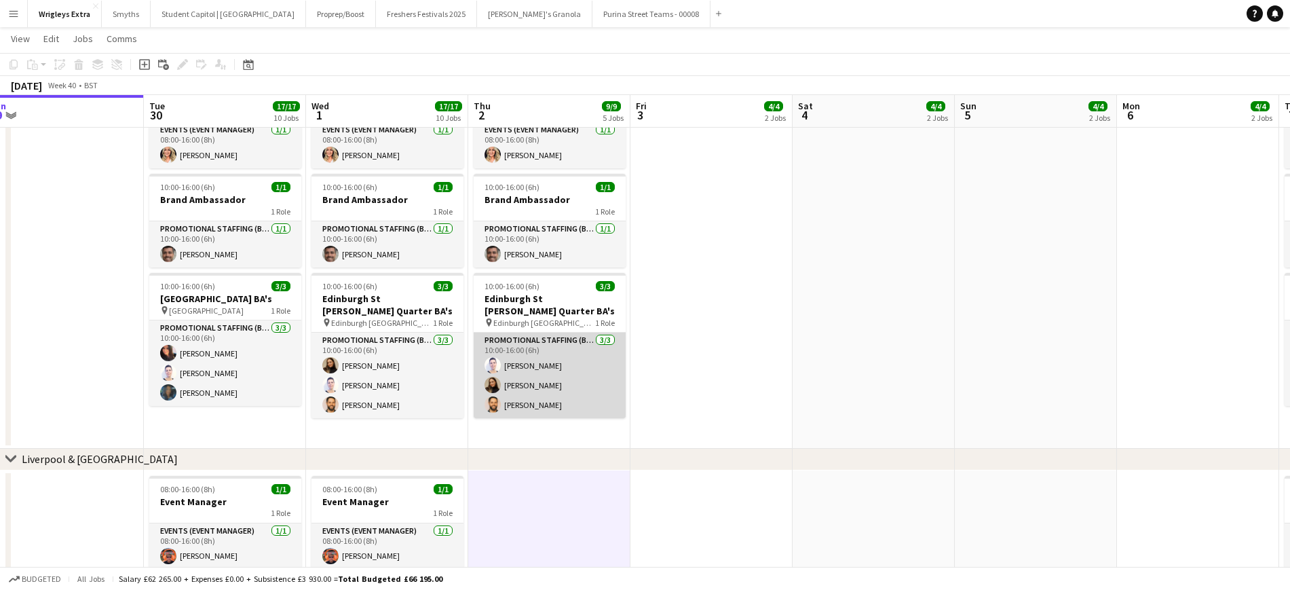
click at [533, 362] on app-card-role "Promotional Staffing (Brand Ambassadors) [DATE] 10:00-16:00 (6h) [PERSON_NAME] …" at bounding box center [550, 376] width 152 height 86
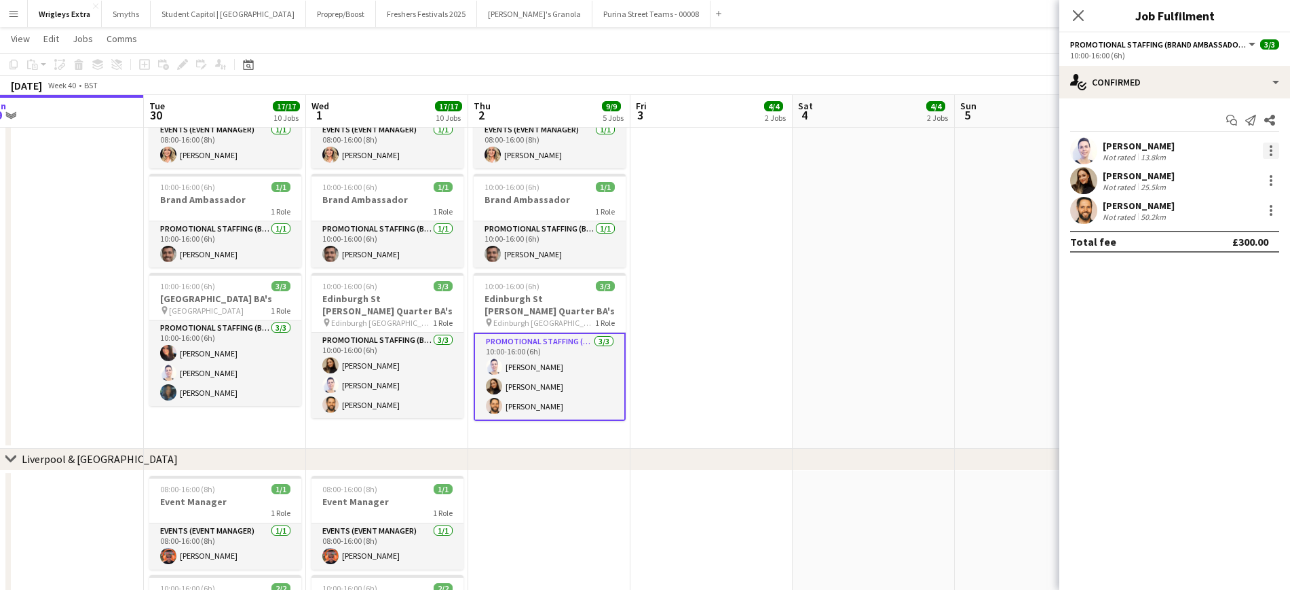
click at [1085, 145] on div at bounding box center [1271, 151] width 16 height 16
click at [1085, 305] on span "Remove" at bounding box center [1205, 306] width 41 height 12
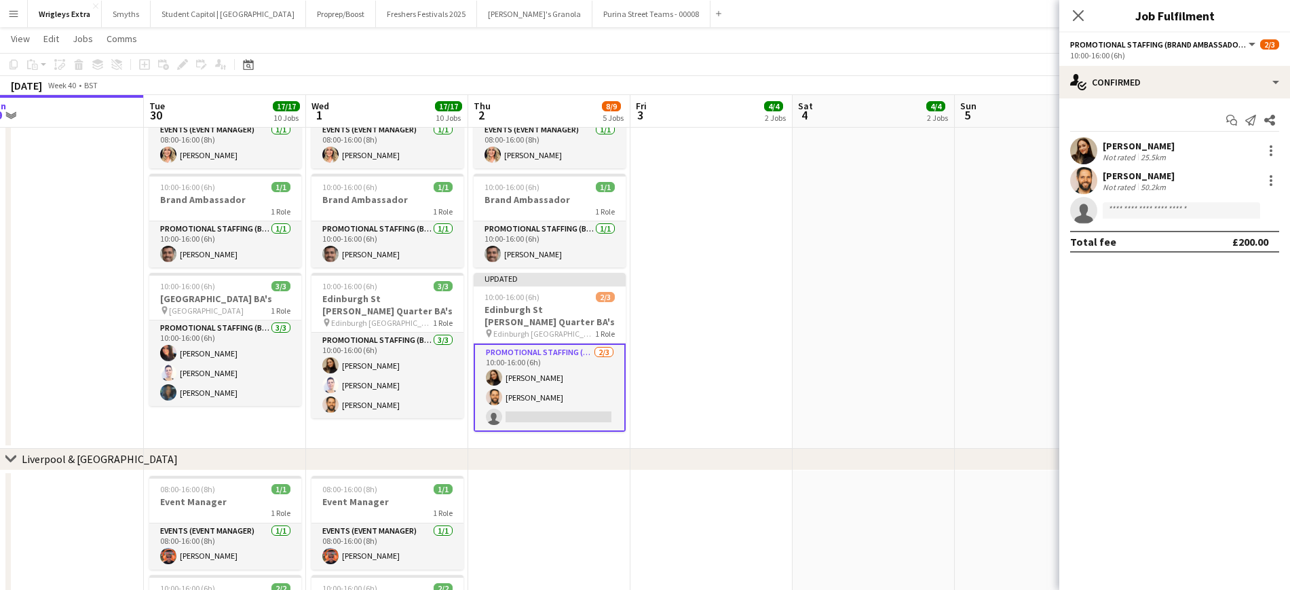
click at [819, 264] on app-date-cell at bounding box center [874, 258] width 162 height 379
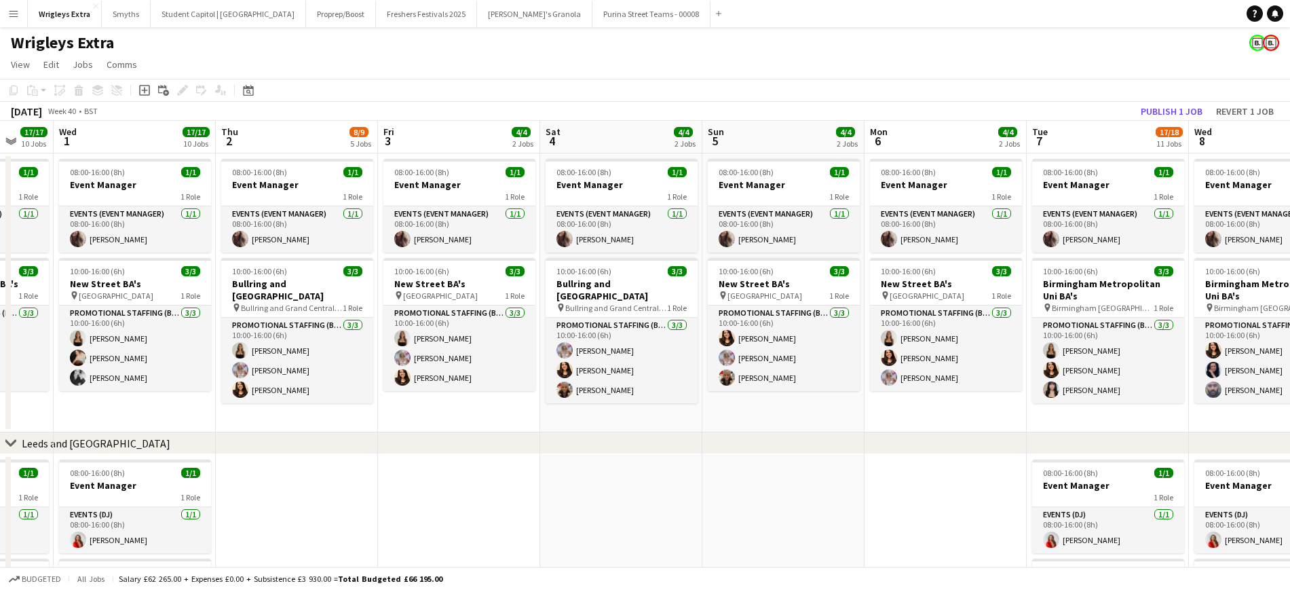
scroll to position [0, 447]
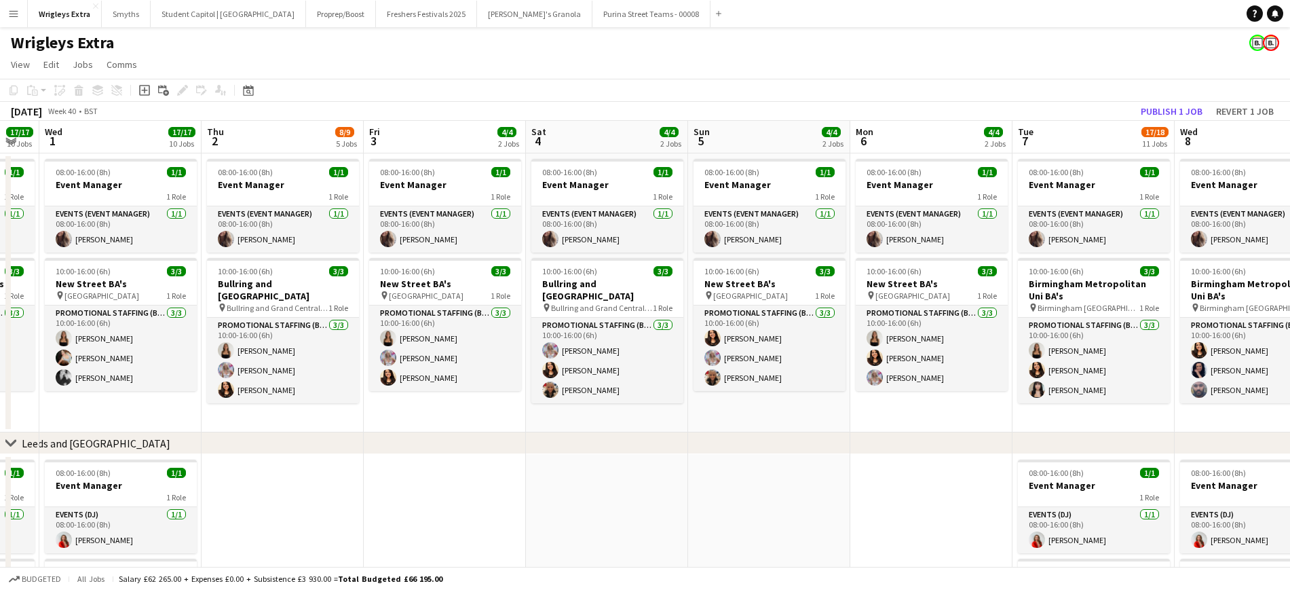
drag, startPoint x: 899, startPoint y: 413, endPoint x: 633, endPoint y: 408, distance: 266.1
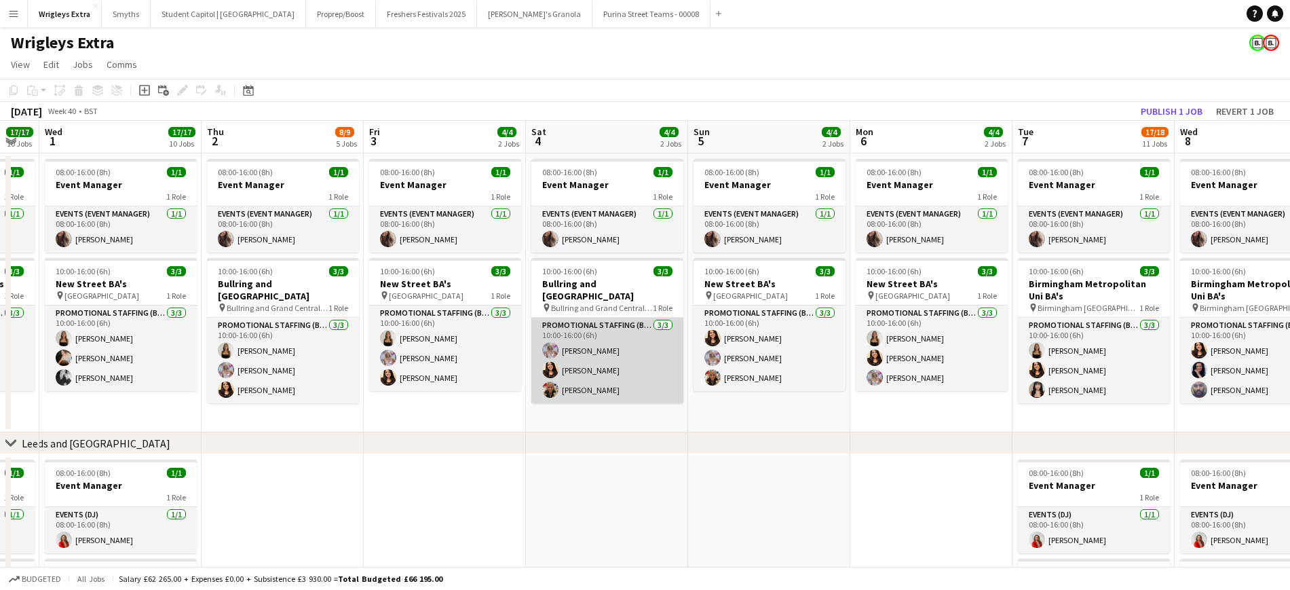
click at [636, 379] on app-card-role "Promotional Staffing (Brand Ambassadors) [DATE] 10:00-16:00 (6h) [PERSON_NAME] …" at bounding box center [608, 361] width 152 height 86
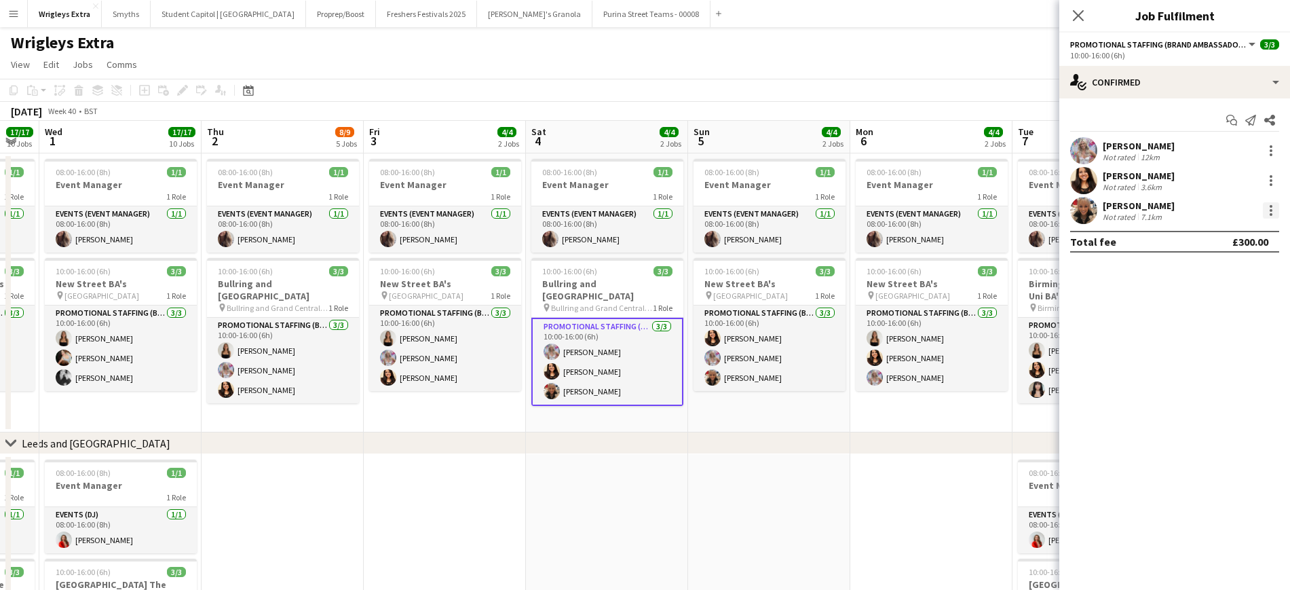
click at [1085, 205] on div at bounding box center [1271, 206] width 3 height 3
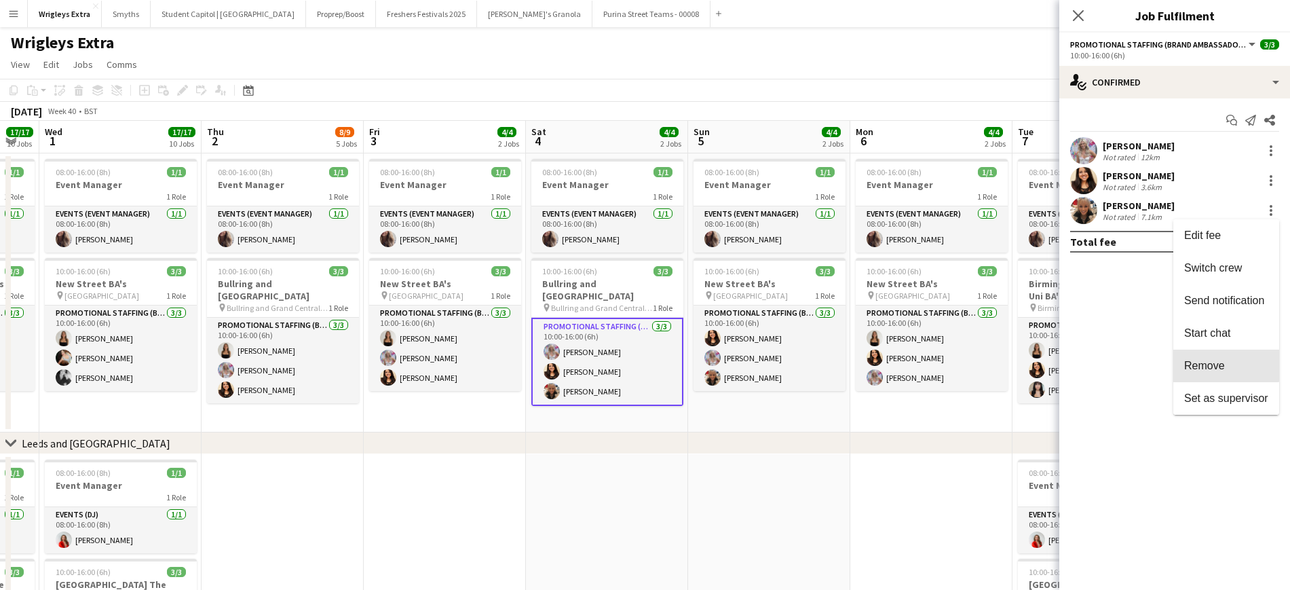
drag, startPoint x: 1219, startPoint y: 358, endPoint x: 1191, endPoint y: 360, distance: 28.5
click at [1085, 360] on span "Remove" at bounding box center [1205, 366] width 41 height 12
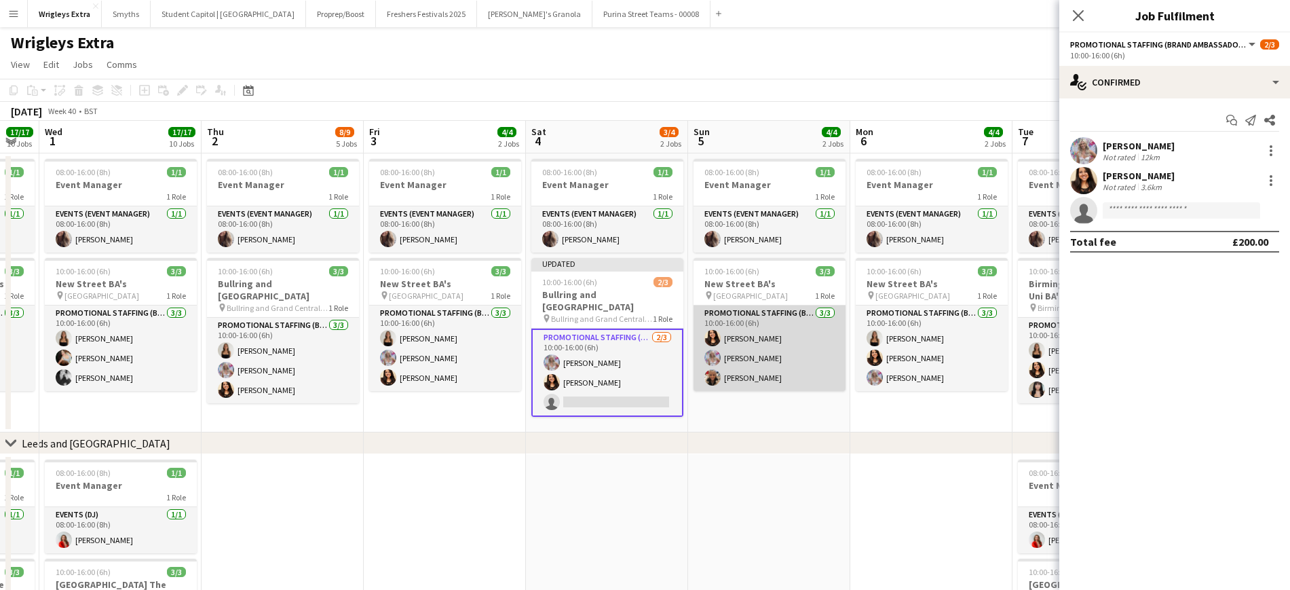
click at [740, 375] on app-card-role "Promotional Staffing (Brand Ambassadors) [DATE] 10:00-16:00 (6h) [PERSON_NAME] …" at bounding box center [770, 348] width 152 height 86
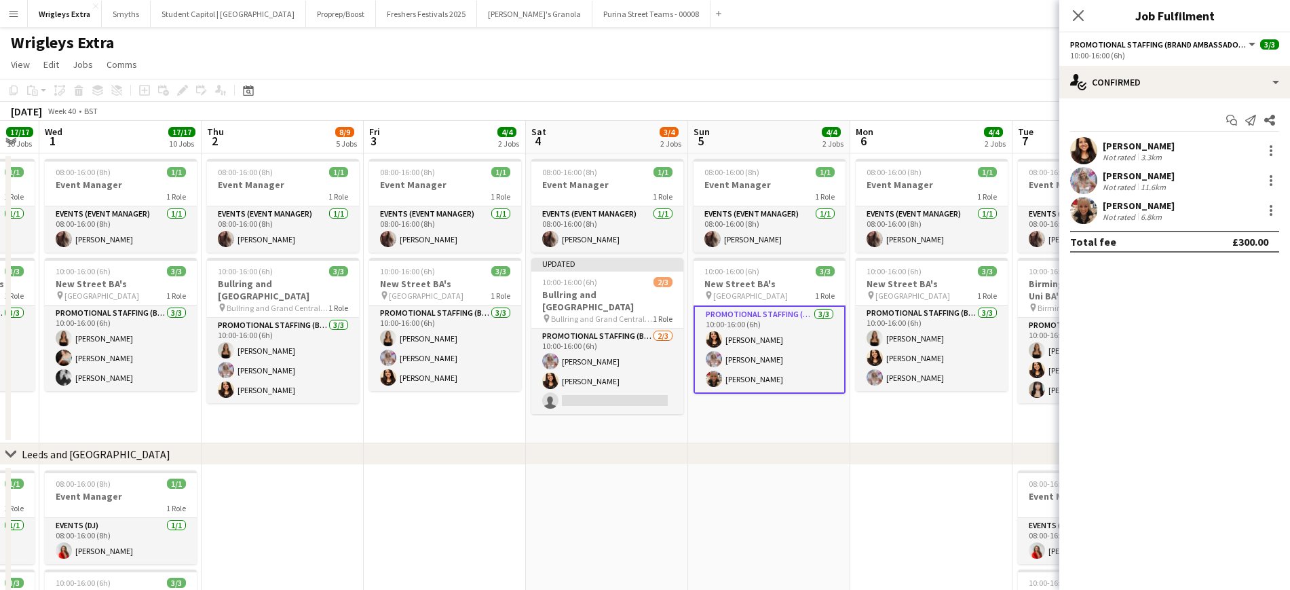
click at [1082, 211] on app-user-avatar at bounding box center [1083, 210] width 27 height 27
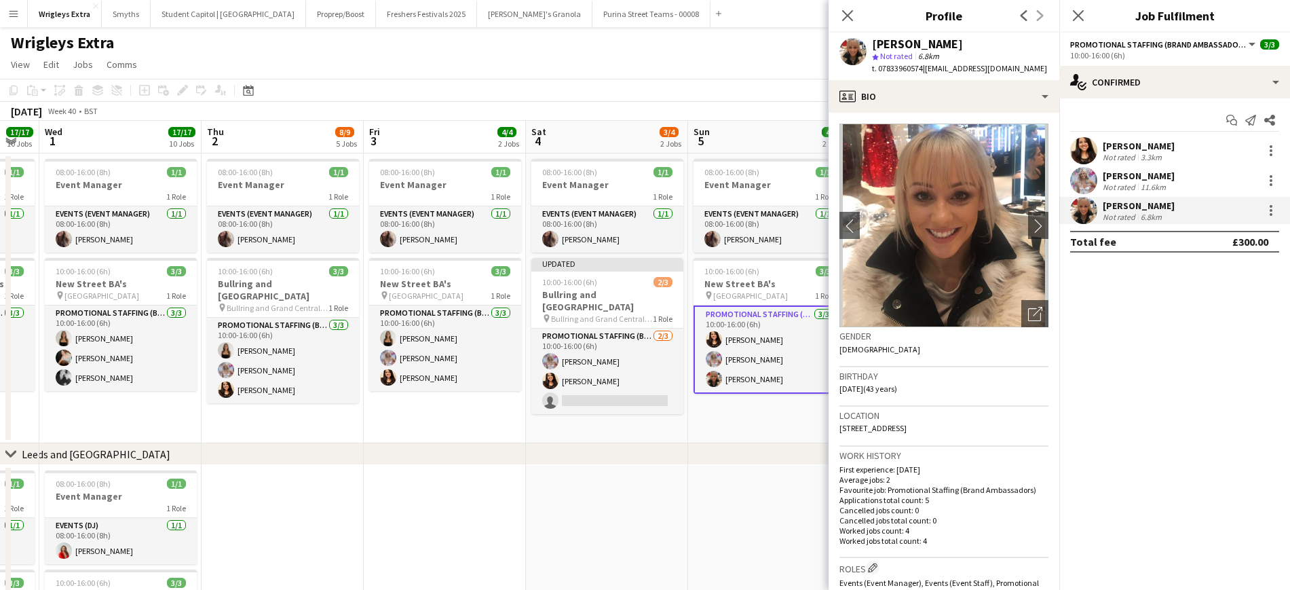
click at [1085, 350] on mat-expansion-panel "check Confirmed Start chat Send notification Share [PERSON_NAME] Not rated 3.3k…" at bounding box center [1175, 343] width 231 height 491
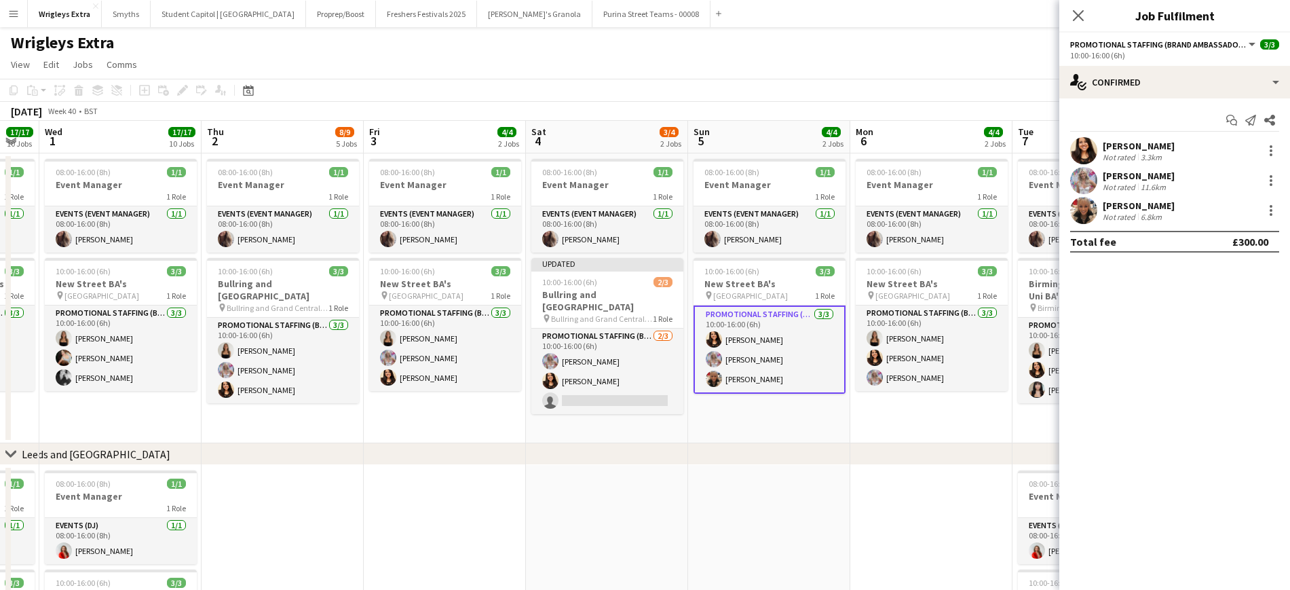
click at [753, 375] on app-card-role "Promotional Staffing (Brand Ambassadors) [DATE] 10:00-16:00 (6h) [PERSON_NAME] …" at bounding box center [770, 349] width 152 height 88
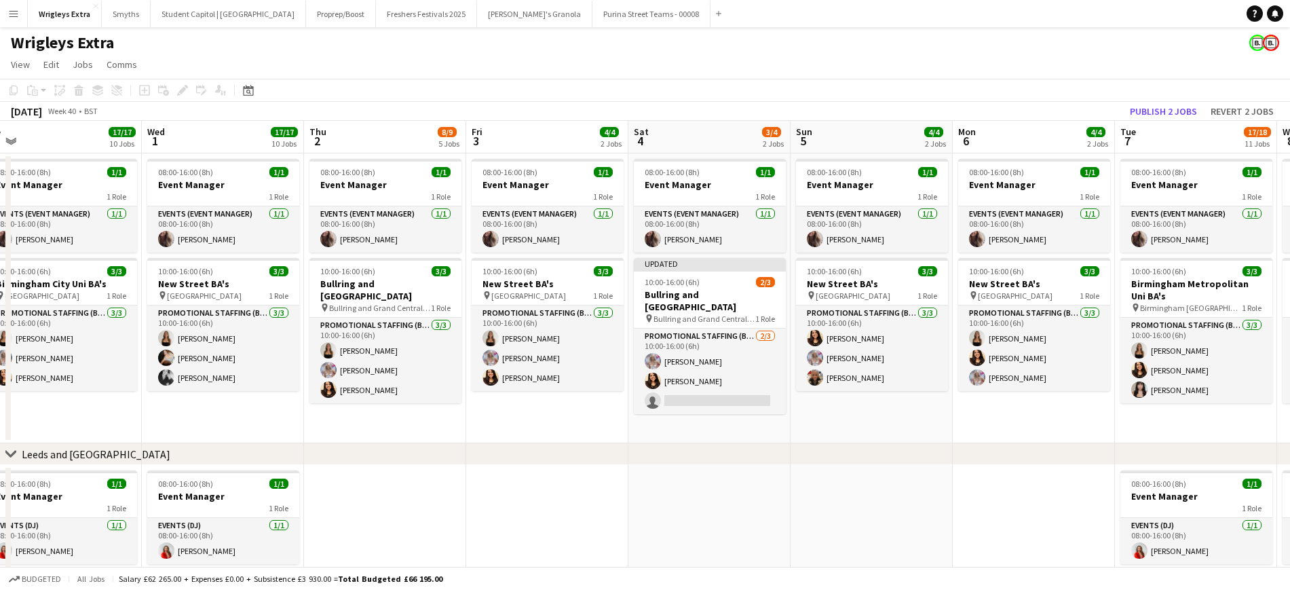
drag, startPoint x: 397, startPoint y: 426, endPoint x: 447, endPoint y: 432, distance: 49.8
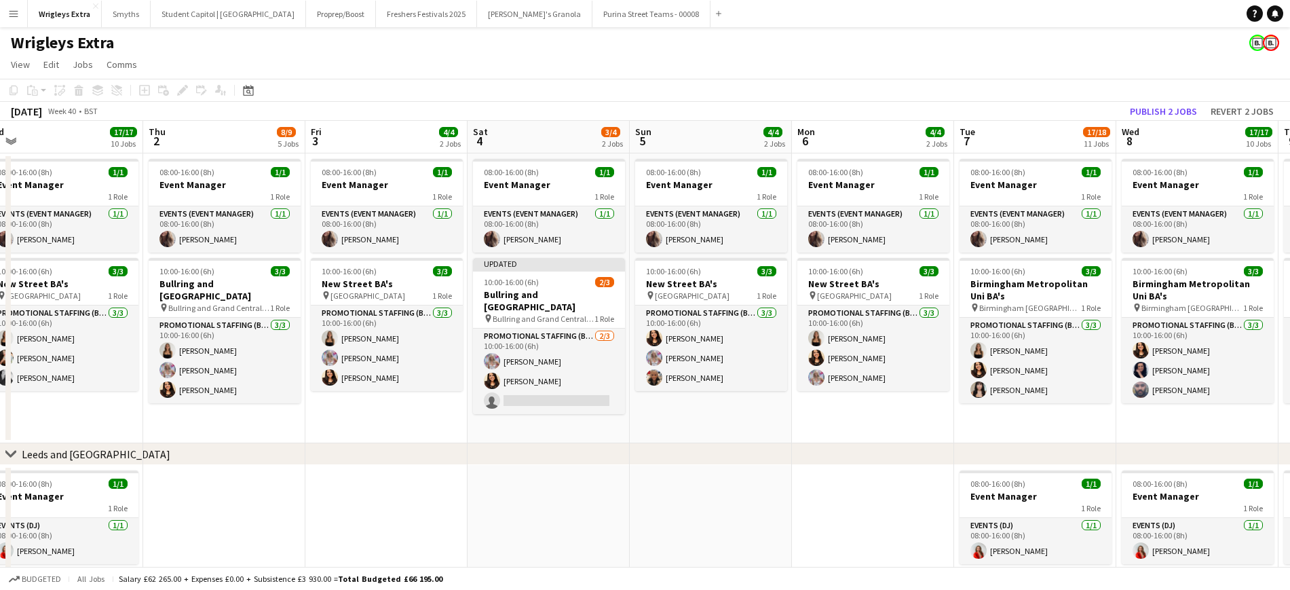
scroll to position [0, 483]
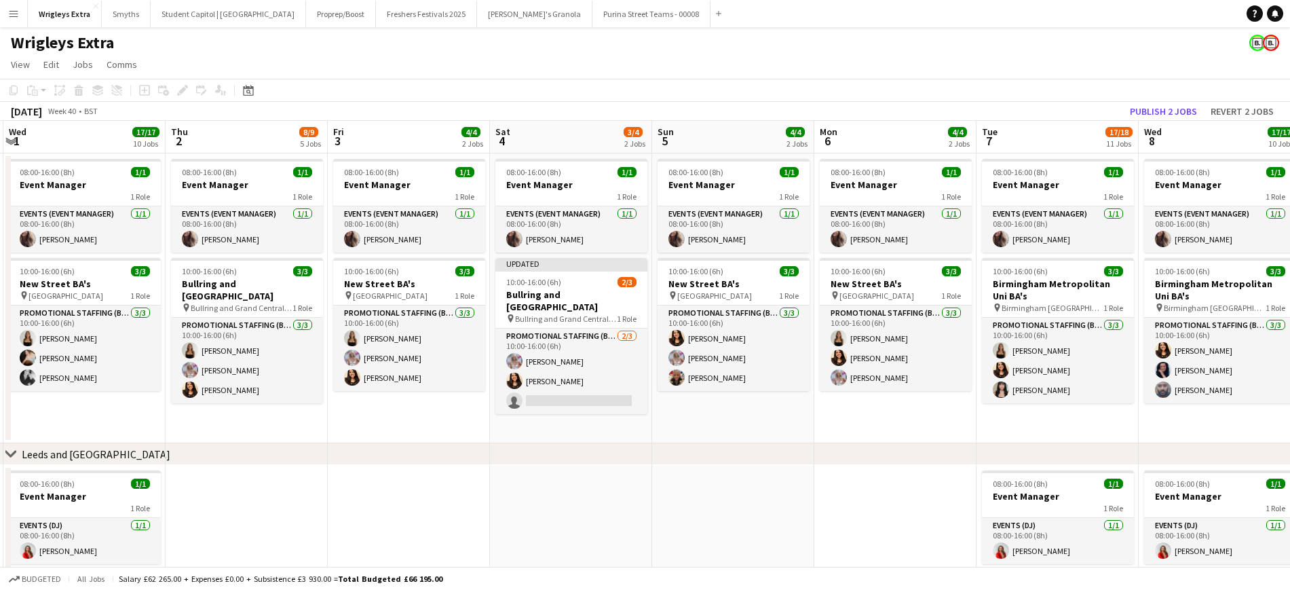
drag, startPoint x: 729, startPoint y: 434, endPoint x: 698, endPoint y: 435, distance: 30.6
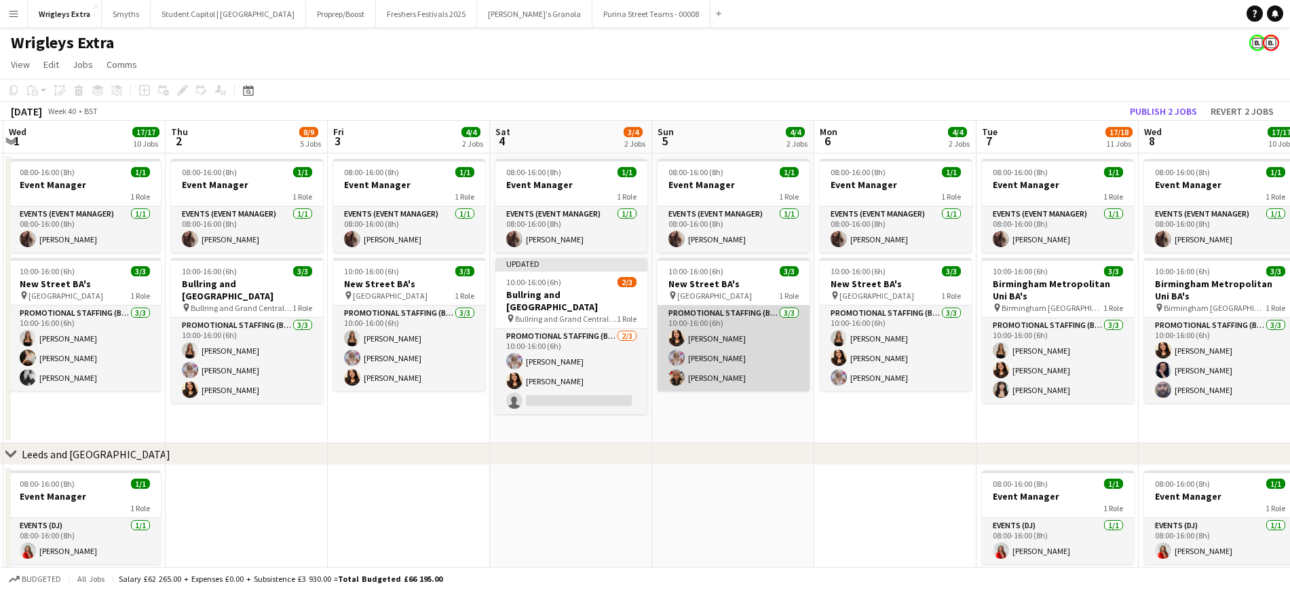
click at [720, 354] on app-card-role "Promotional Staffing (Brand Ambassadors) [DATE] 10:00-16:00 (6h) [PERSON_NAME] …" at bounding box center [734, 348] width 152 height 86
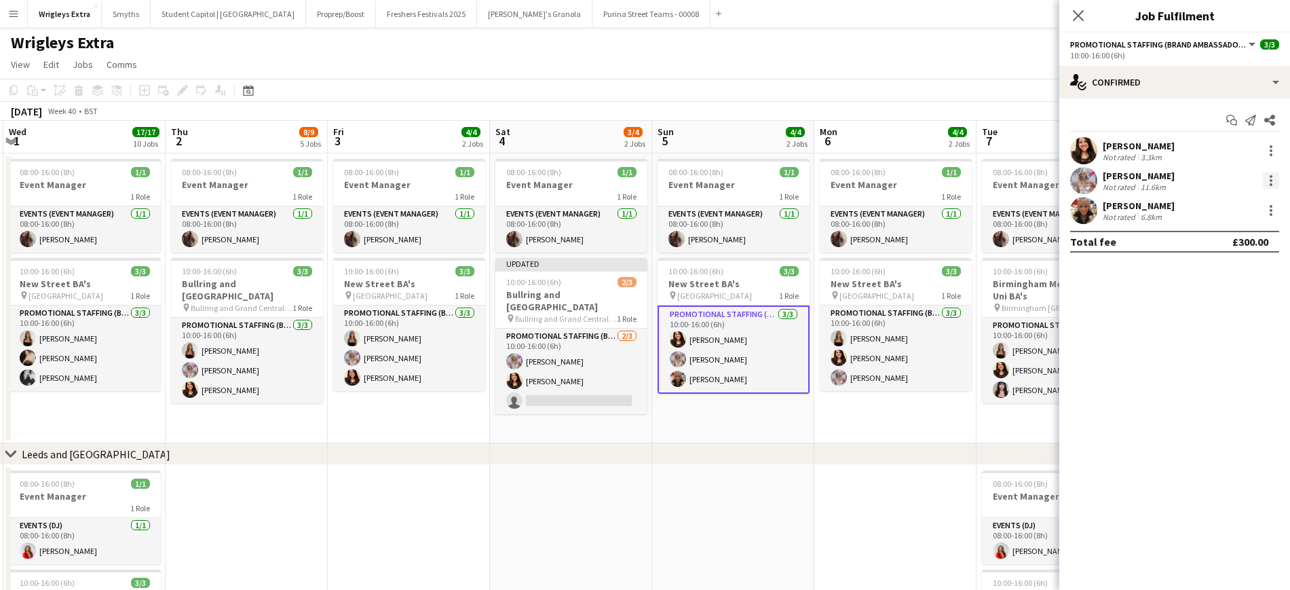
click at [1085, 181] on div at bounding box center [1271, 180] width 16 height 16
click at [1085, 330] on span "Remove" at bounding box center [1205, 336] width 41 height 12
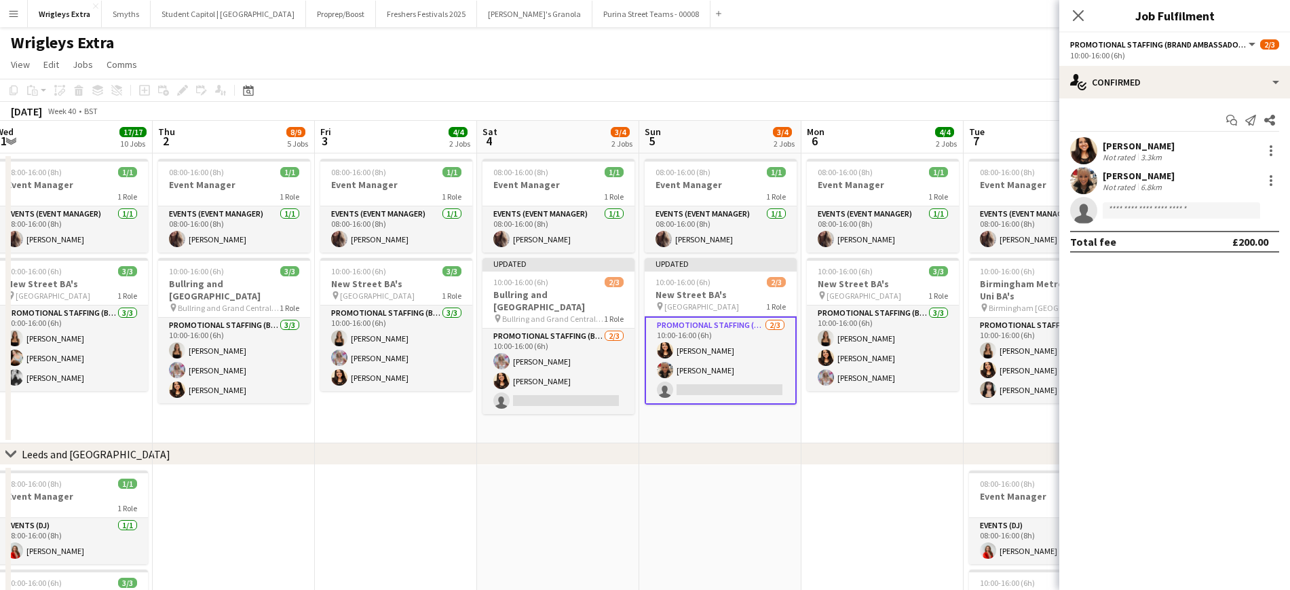
scroll to position [0, 513]
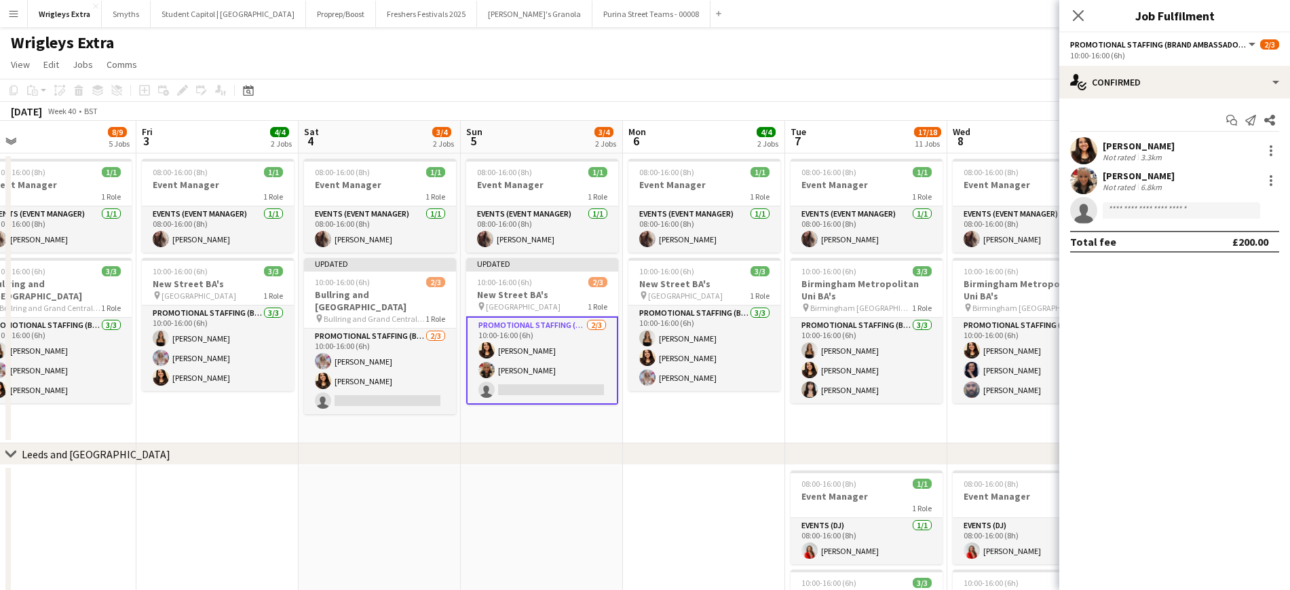
drag, startPoint x: 895, startPoint y: 420, endPoint x: 704, endPoint y: 414, distance: 191.5
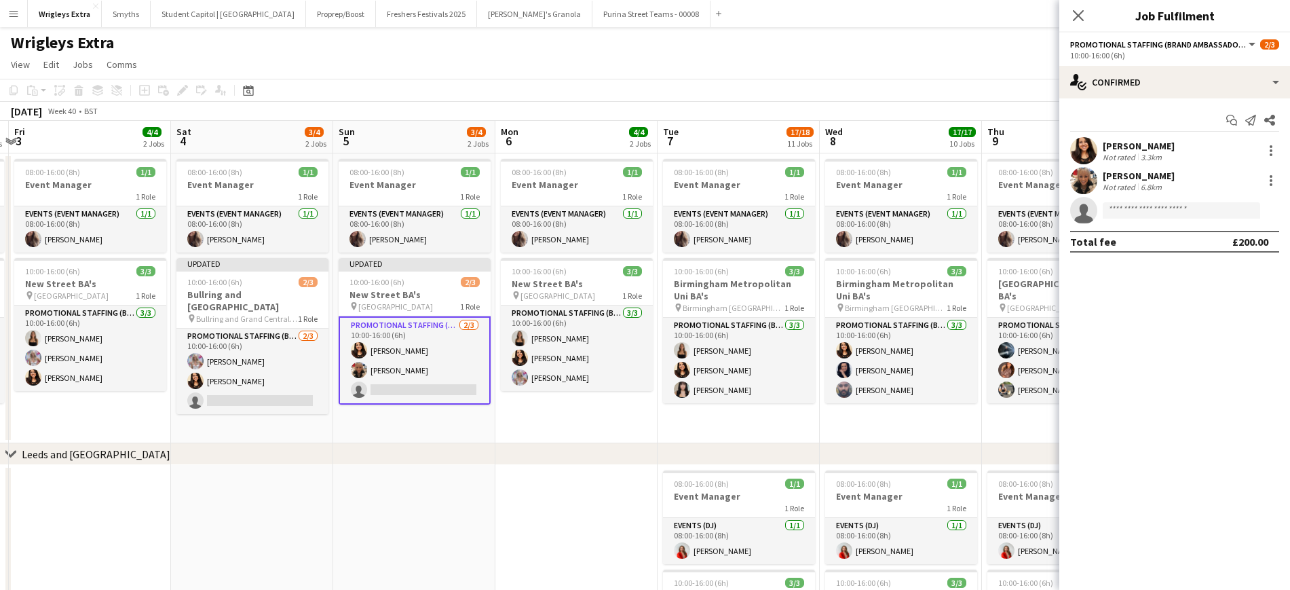
scroll to position [0, 477]
drag, startPoint x: 874, startPoint y: 426, endPoint x: 747, endPoint y: 420, distance: 127.1
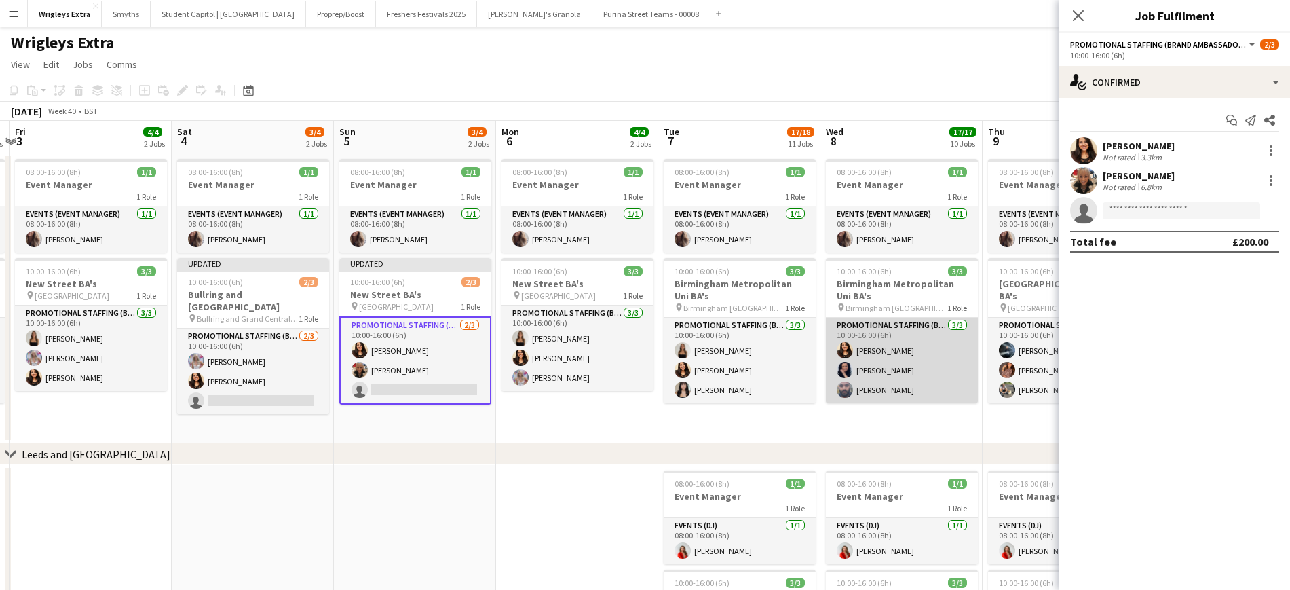
click at [869, 385] on app-card-role "Promotional Staffing (Brand Ambassadors) [DATE] 10:00-16:00 (6h) [PERSON_NAME] …" at bounding box center [902, 361] width 152 height 86
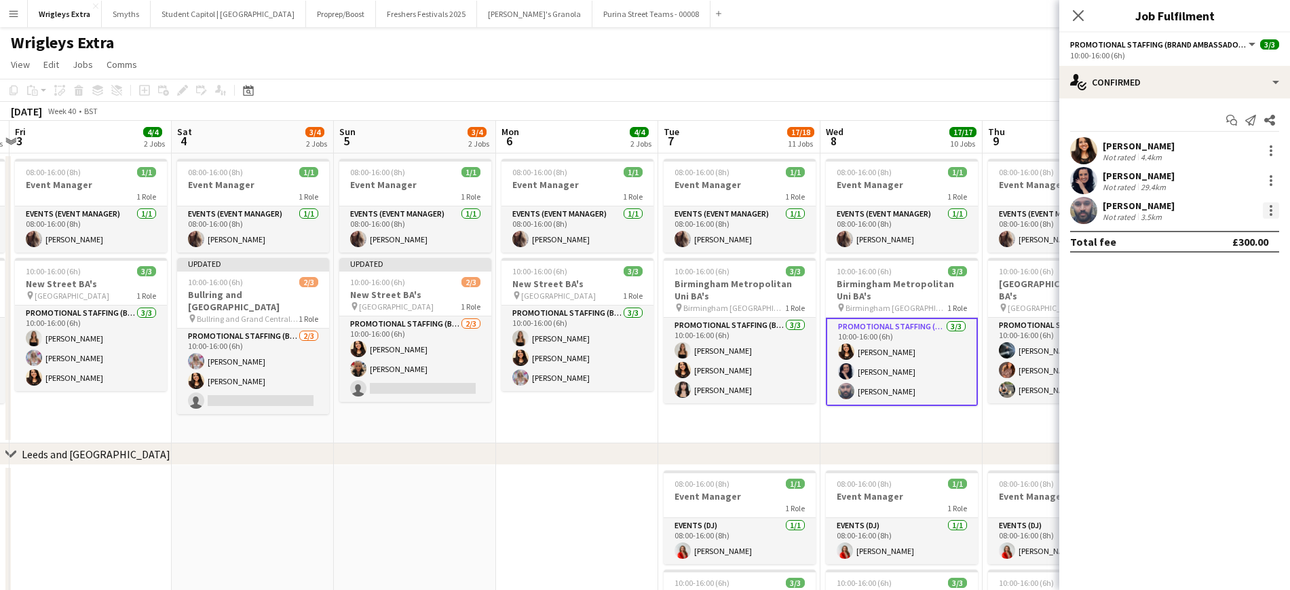
click at [1085, 214] on div at bounding box center [1271, 210] width 16 height 16
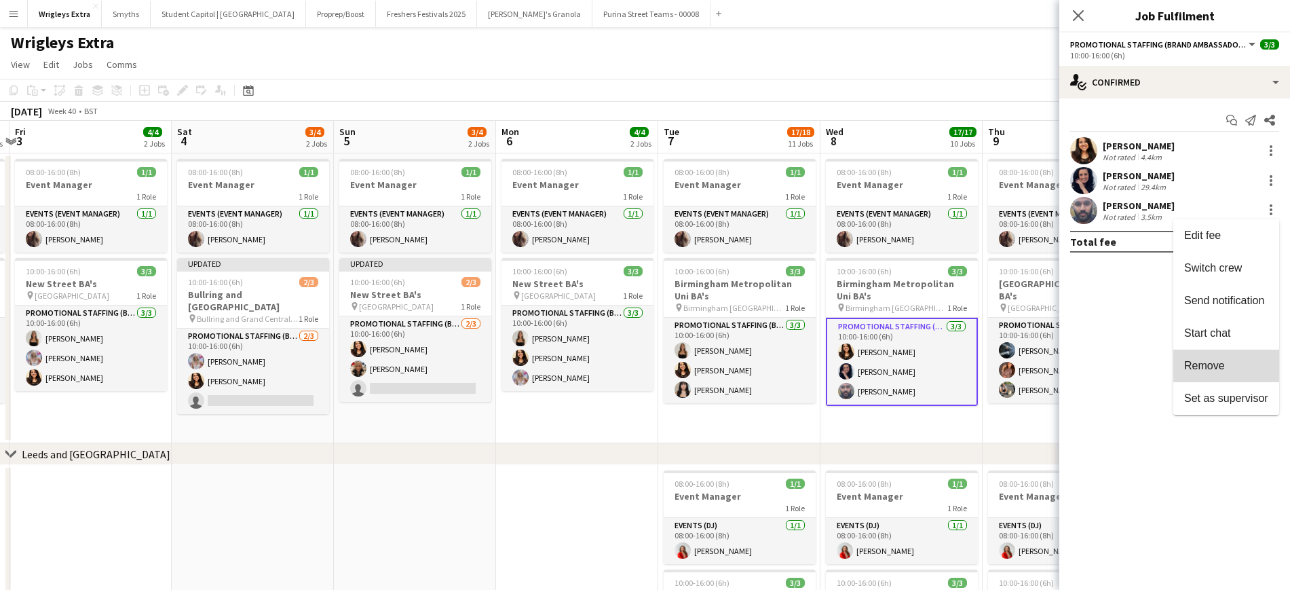
click at [1085, 365] on span "Remove" at bounding box center [1227, 366] width 84 height 12
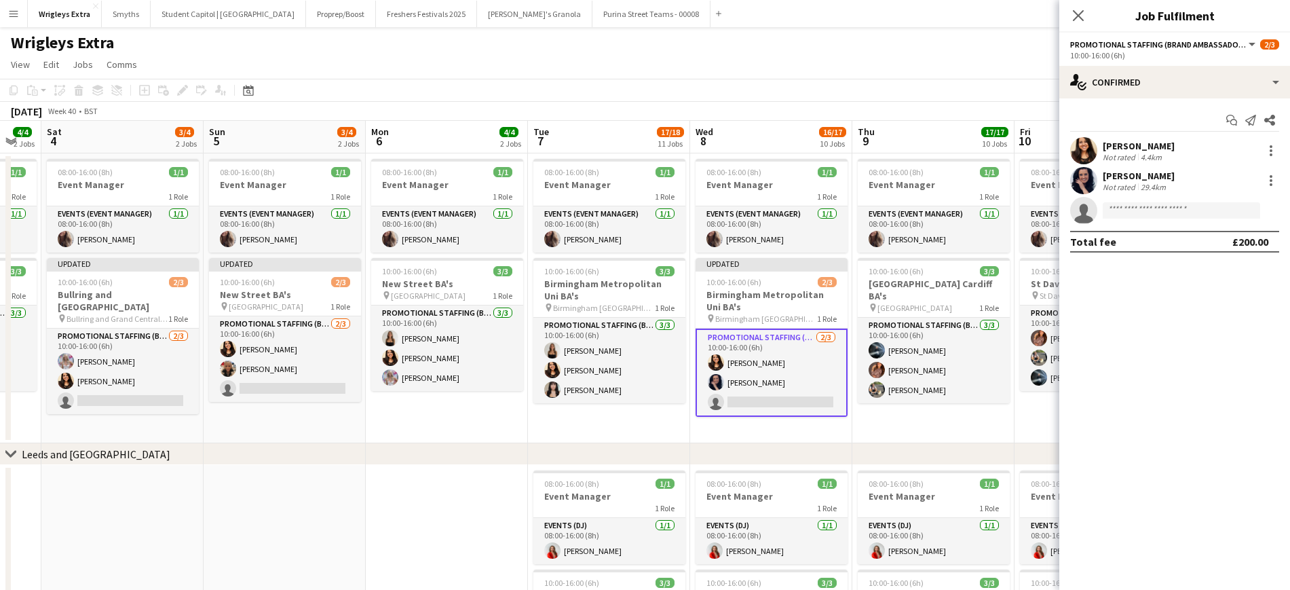
scroll to position [0, 423]
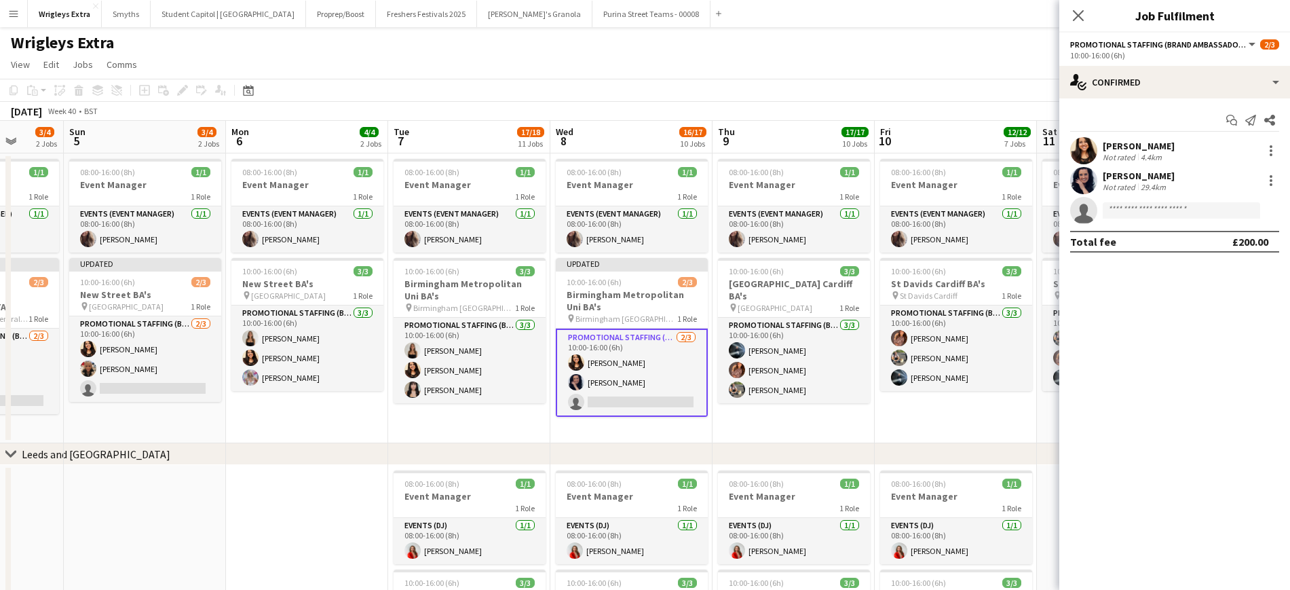
drag, startPoint x: 849, startPoint y: 435, endPoint x: 709, endPoint y: 432, distance: 139.9
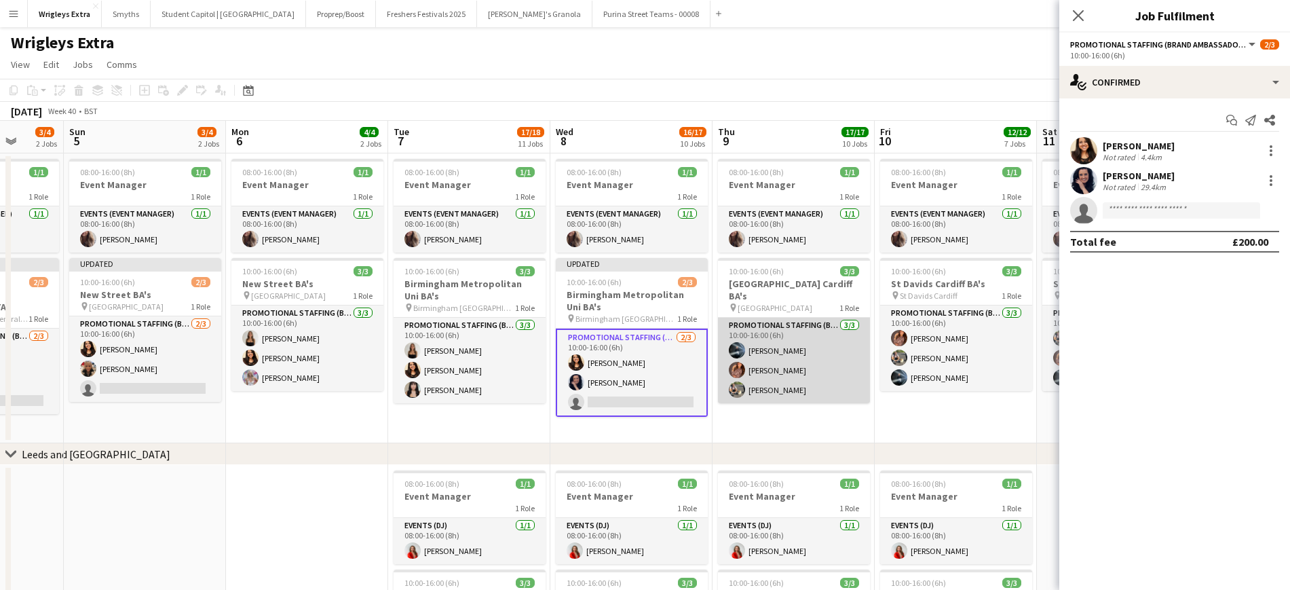
click at [778, 335] on app-card-role "Promotional Staffing (Brand Ambassadors) [DATE] 10:00-16:00 (6h) [PERSON_NAME] …" at bounding box center [794, 361] width 152 height 86
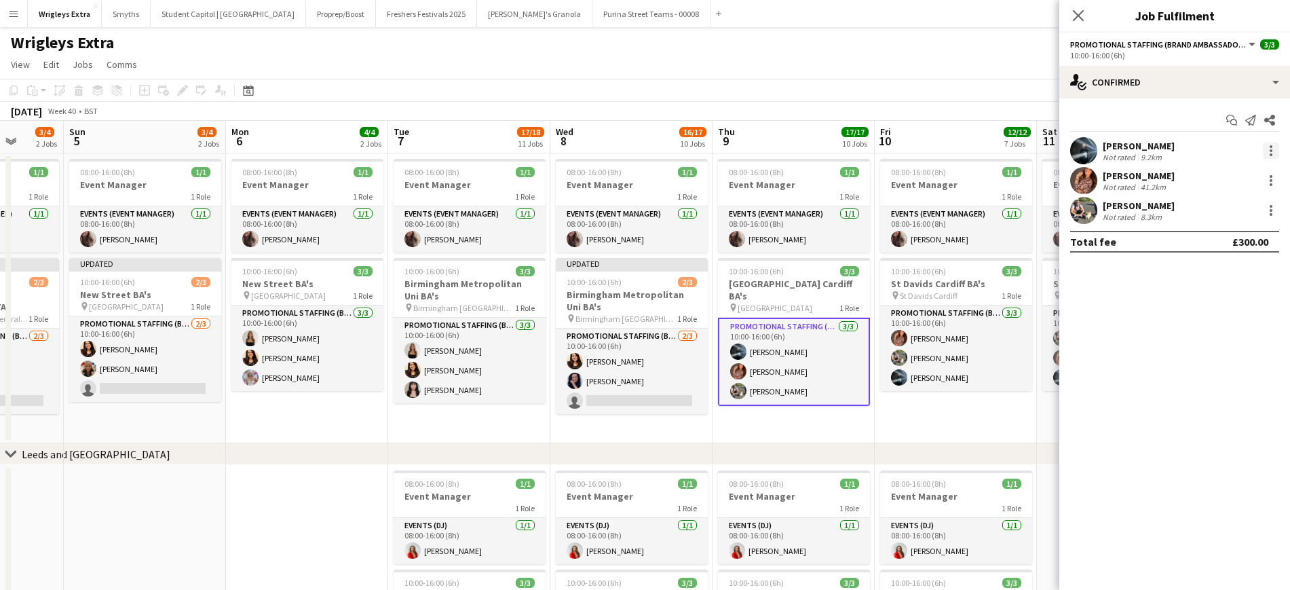
click at [1085, 149] on div at bounding box center [1271, 150] width 3 height 3
click at [1085, 305] on span "Remove" at bounding box center [1227, 306] width 84 height 12
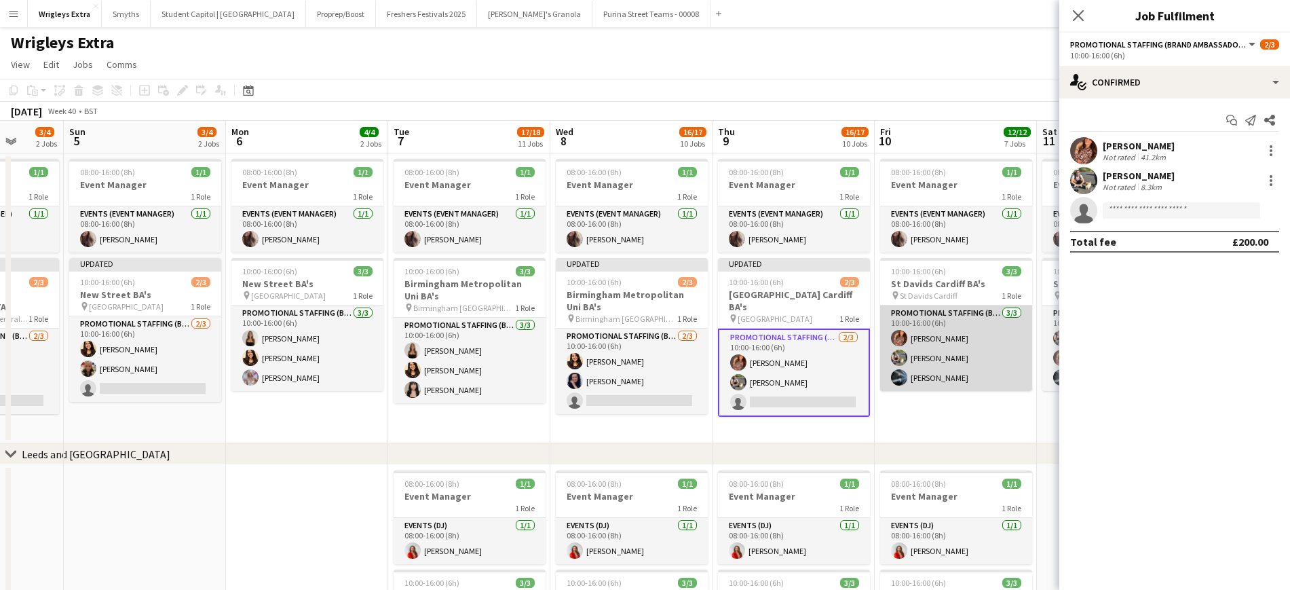
click at [937, 384] on app-card-role "Promotional Staffing (Brand Ambassadors) [DATE] 10:00-16:00 (6h) [PERSON_NAME] …" at bounding box center [956, 348] width 152 height 86
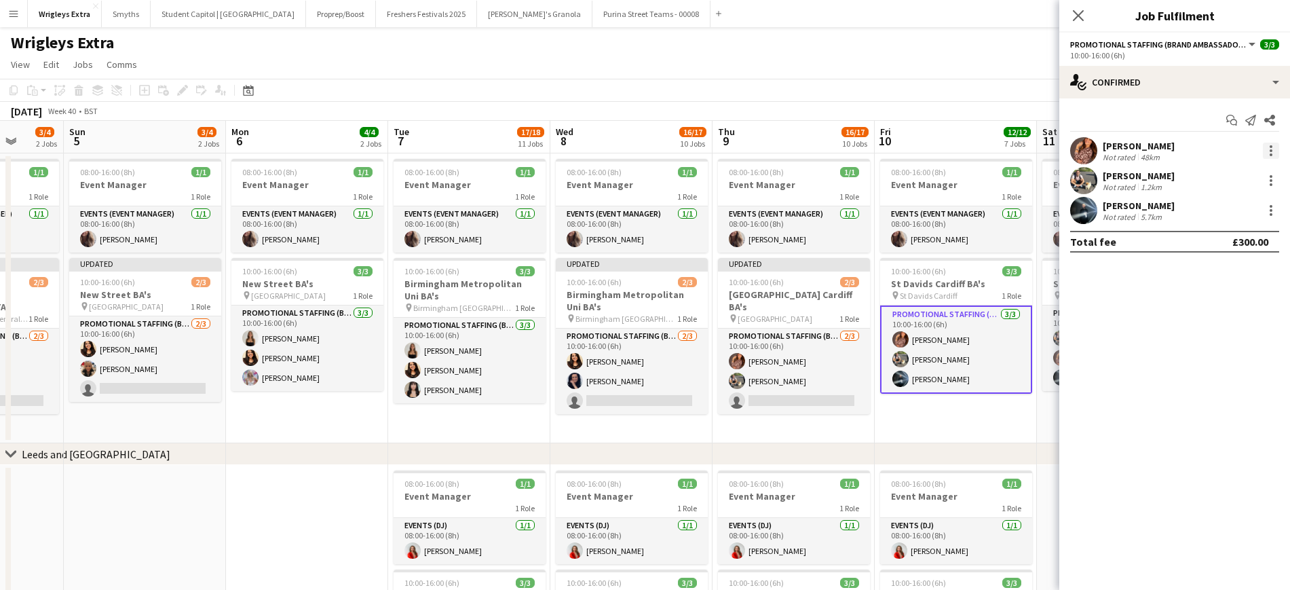
click at [1085, 152] on div at bounding box center [1271, 151] width 16 height 16
click at [1085, 308] on span "Remove" at bounding box center [1205, 306] width 41 height 12
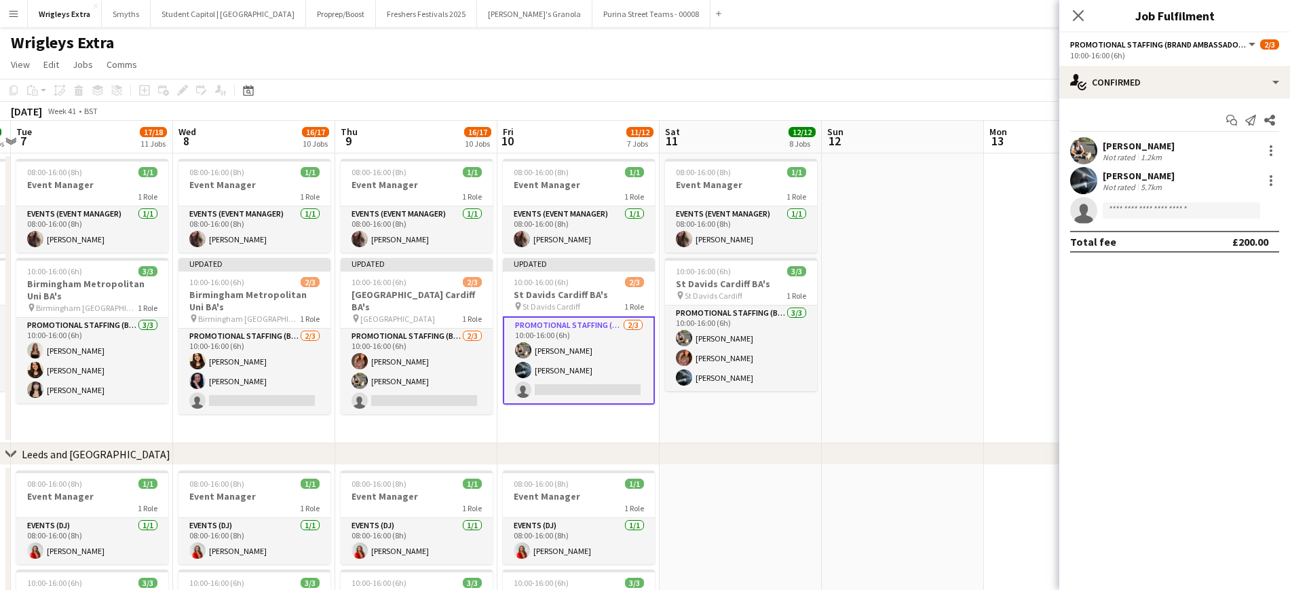
scroll to position [0, 487]
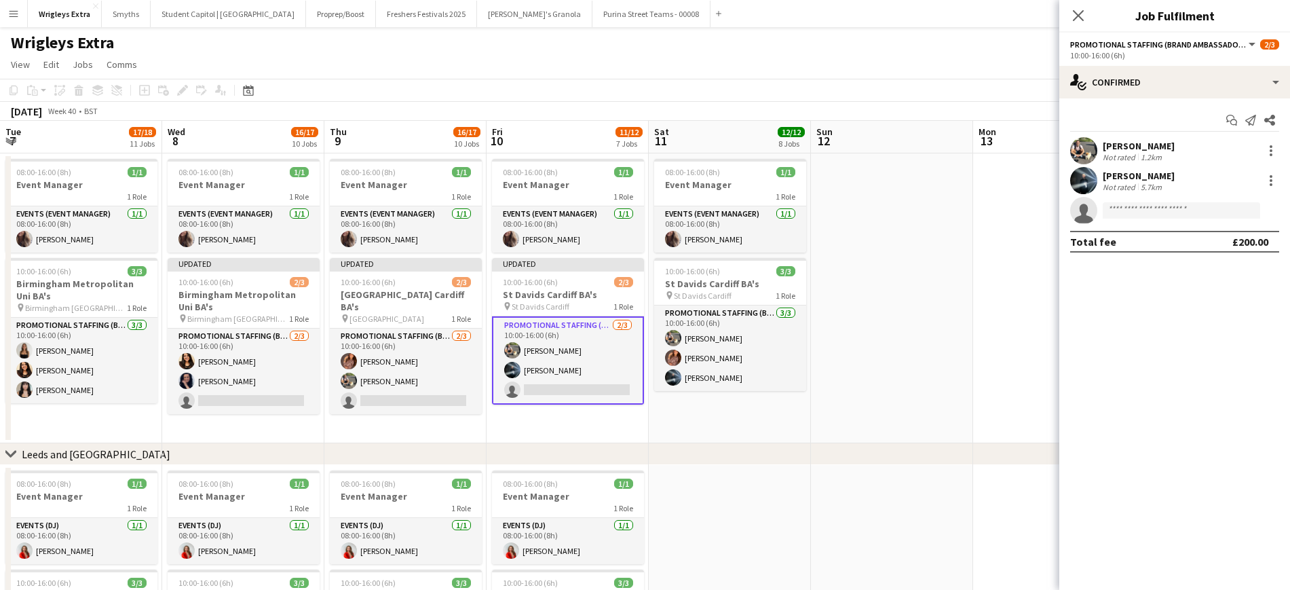
drag, startPoint x: 758, startPoint y: 400, endPoint x: 584, endPoint y: 398, distance: 173.1
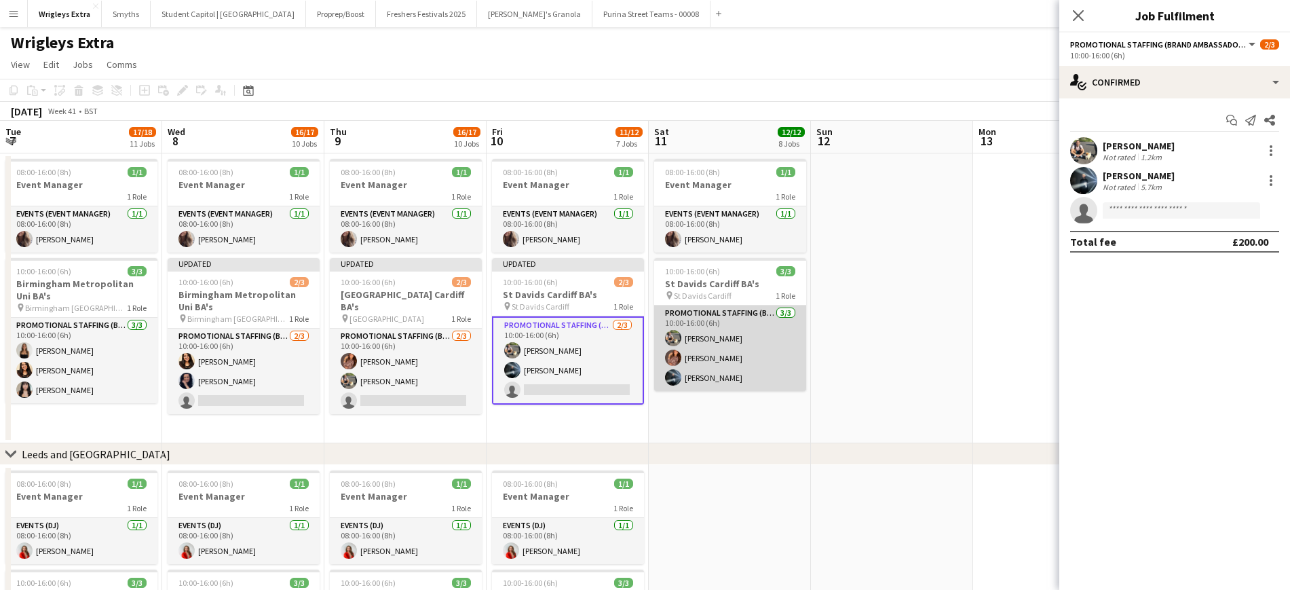
click at [760, 371] on app-card-role "Promotional Staffing (Brand Ambassadors) [DATE] 10:00-16:00 (6h) [PERSON_NAME] …" at bounding box center [730, 348] width 152 height 86
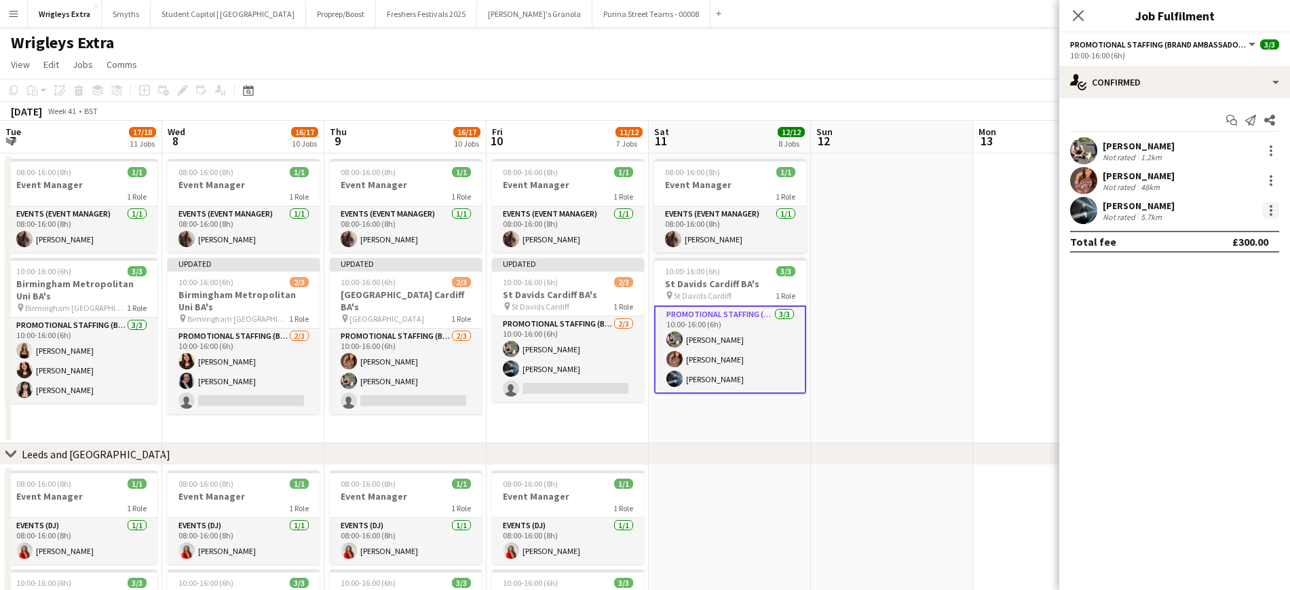
click at [1085, 202] on div at bounding box center [1271, 210] width 16 height 16
click at [1085, 358] on button "Remove" at bounding box center [1227, 366] width 106 height 33
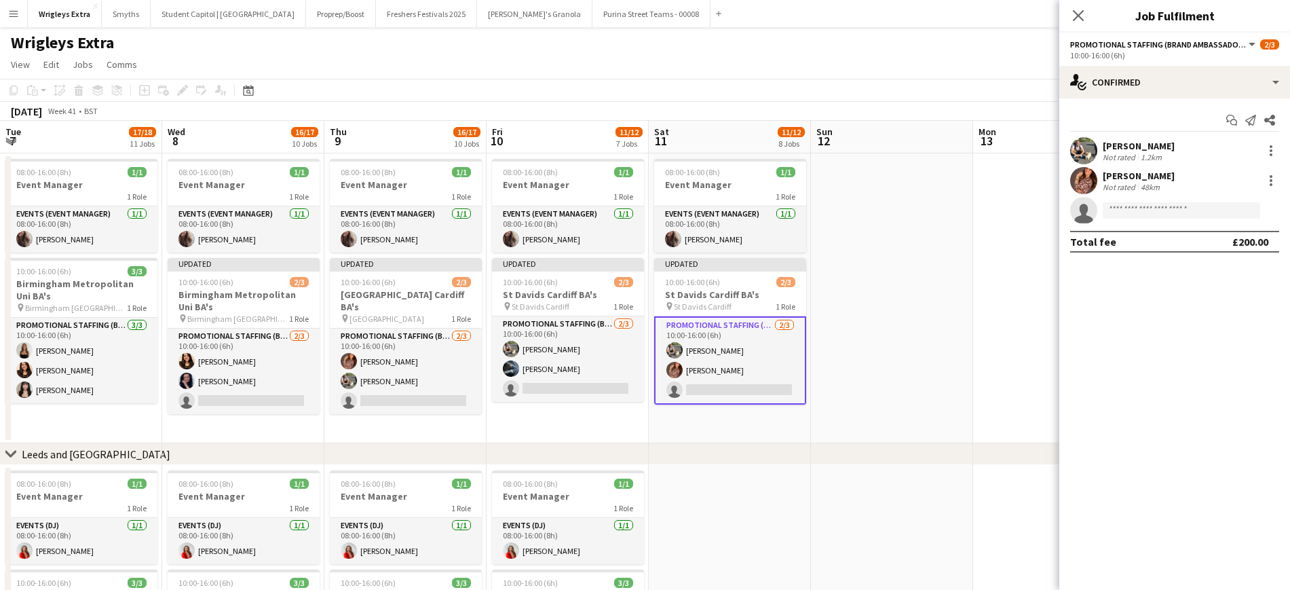
drag, startPoint x: 899, startPoint y: 344, endPoint x: 603, endPoint y: 318, distance: 296.4
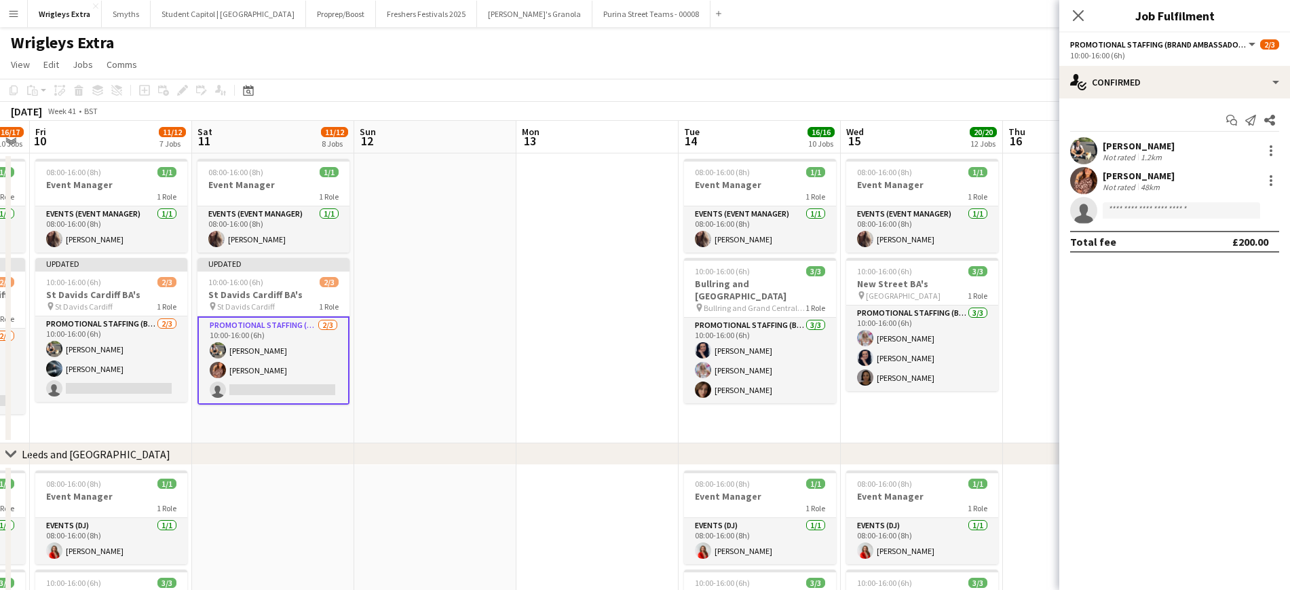
scroll to position [0, 458]
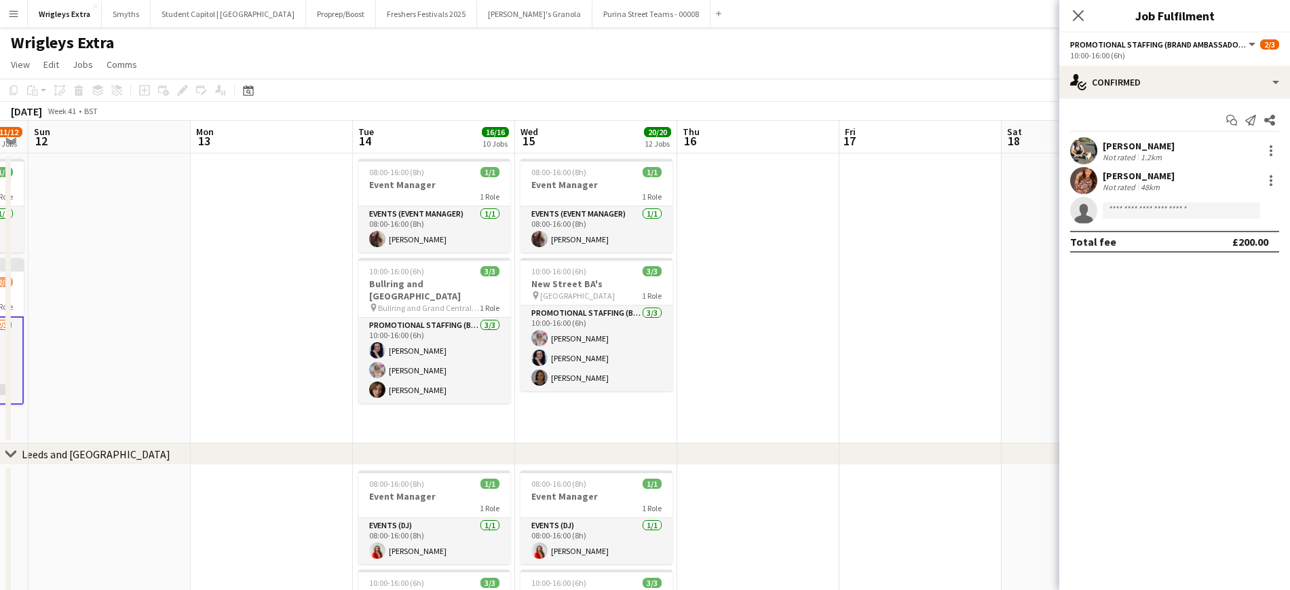
drag, startPoint x: 801, startPoint y: 314, endPoint x: 379, endPoint y: 310, distance: 422.2
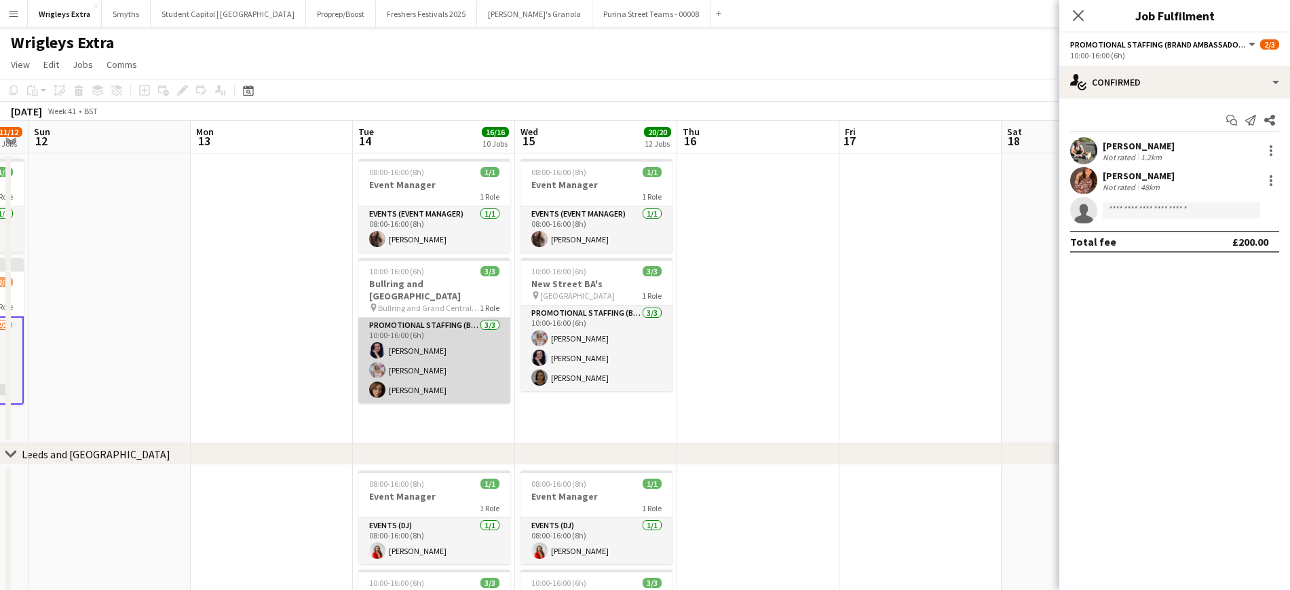
click at [431, 378] on app-card-role "Promotional Staffing (Brand Ambassadors) [DATE] 10:00-16:00 (6h) [PERSON_NAME] …" at bounding box center [434, 361] width 152 height 86
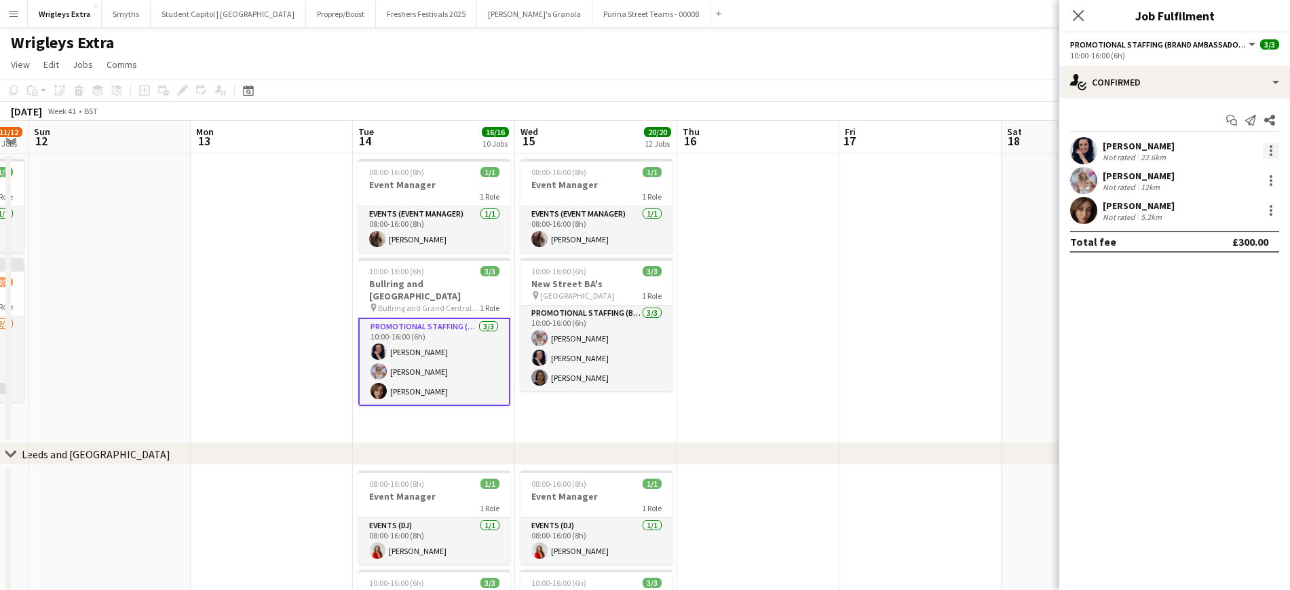
click at [1085, 154] on div at bounding box center [1271, 151] width 16 height 16
click at [1085, 301] on span "Remove" at bounding box center [1227, 306] width 84 height 12
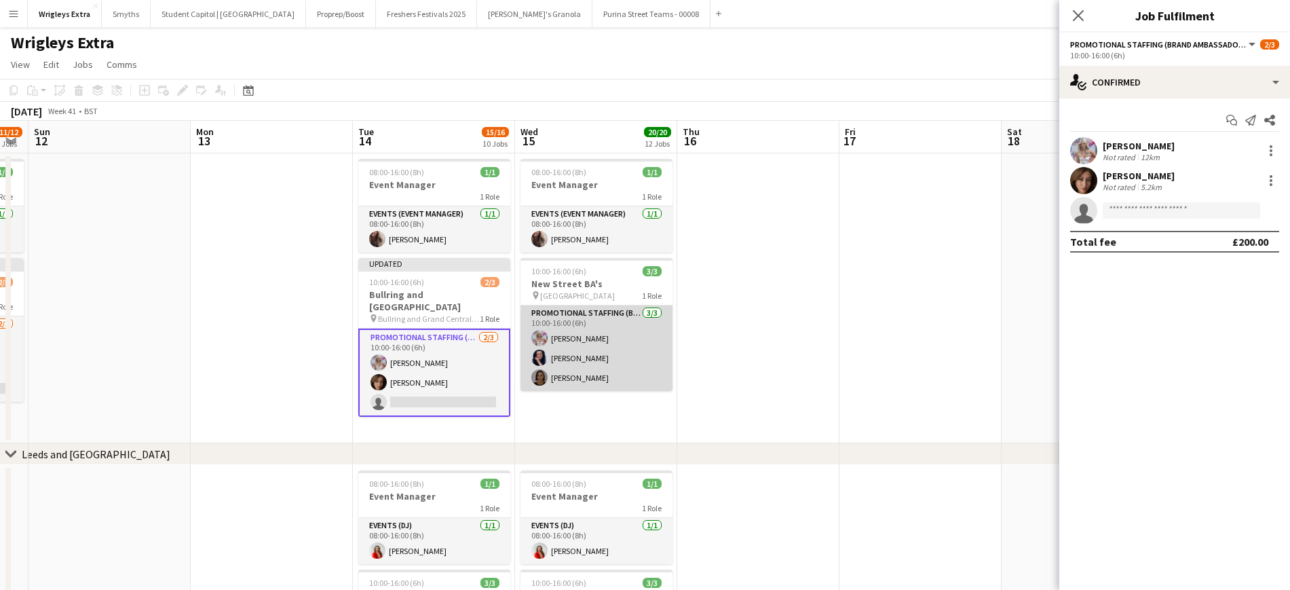
click at [580, 378] on app-card-role "Promotional Staffing (Brand Ambassadors) [DATE] 10:00-16:00 (6h) [PERSON_NAME] …" at bounding box center [597, 348] width 152 height 86
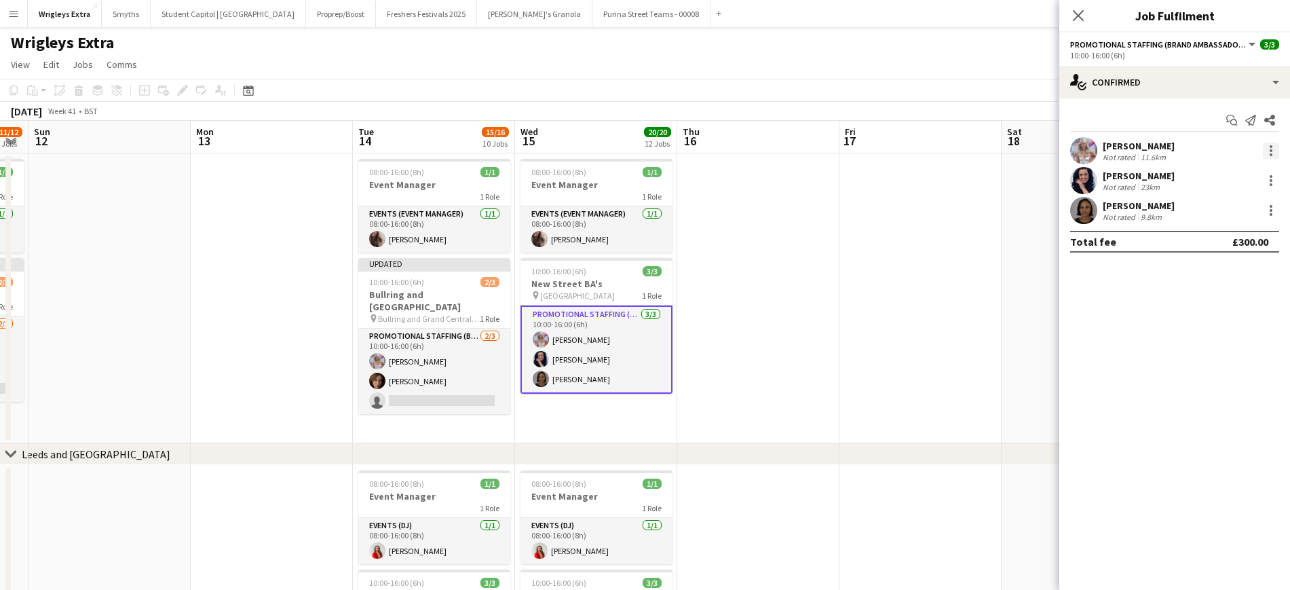
click at [1085, 149] on div at bounding box center [1271, 151] width 16 height 16
click at [1085, 215] on div at bounding box center [645, 295] width 1290 height 590
click at [1085, 202] on div at bounding box center [1271, 210] width 16 height 16
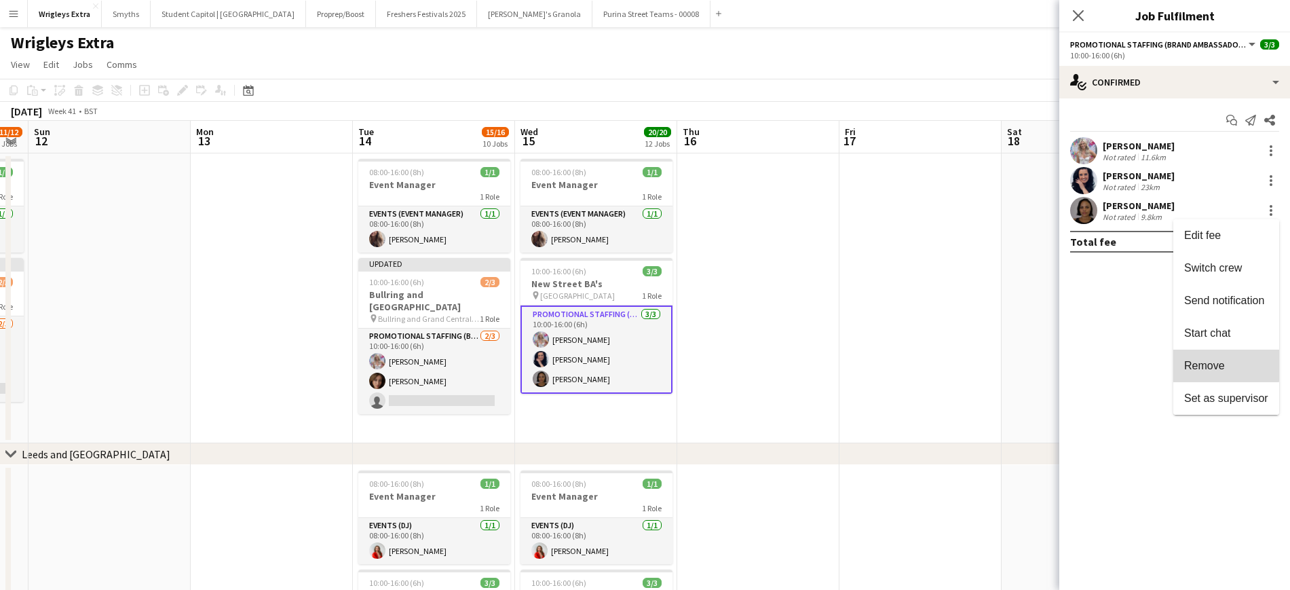
click at [1085, 360] on span "Remove" at bounding box center [1205, 366] width 41 height 12
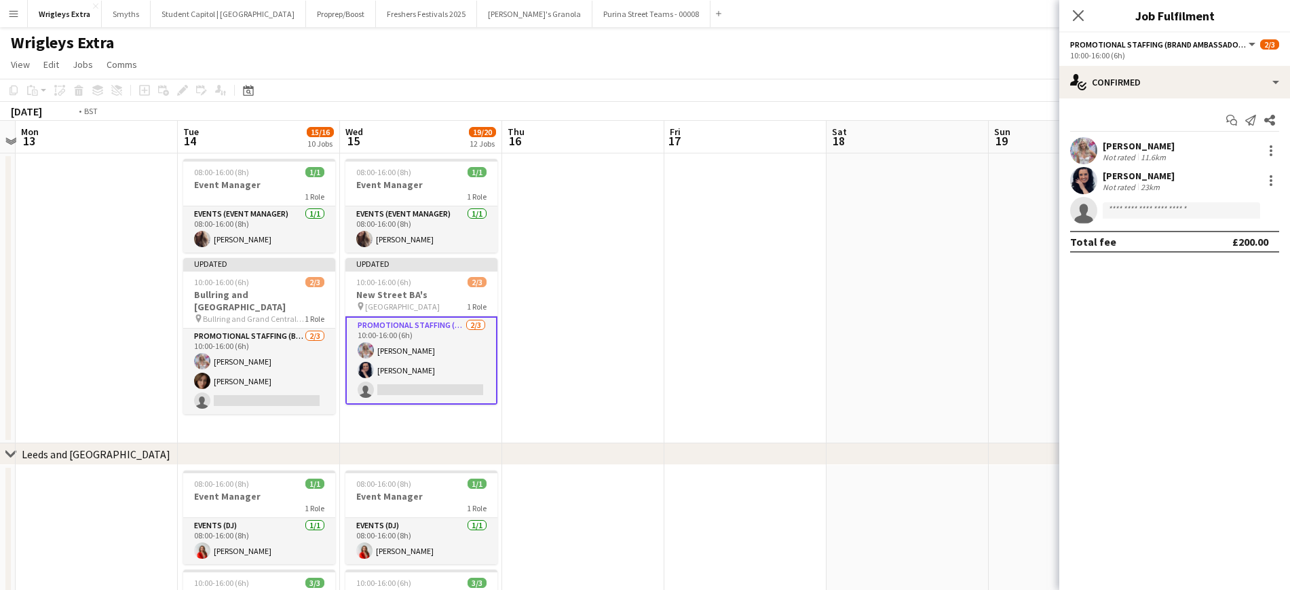
drag, startPoint x: 892, startPoint y: 356, endPoint x: 392, endPoint y: 369, distance: 499.8
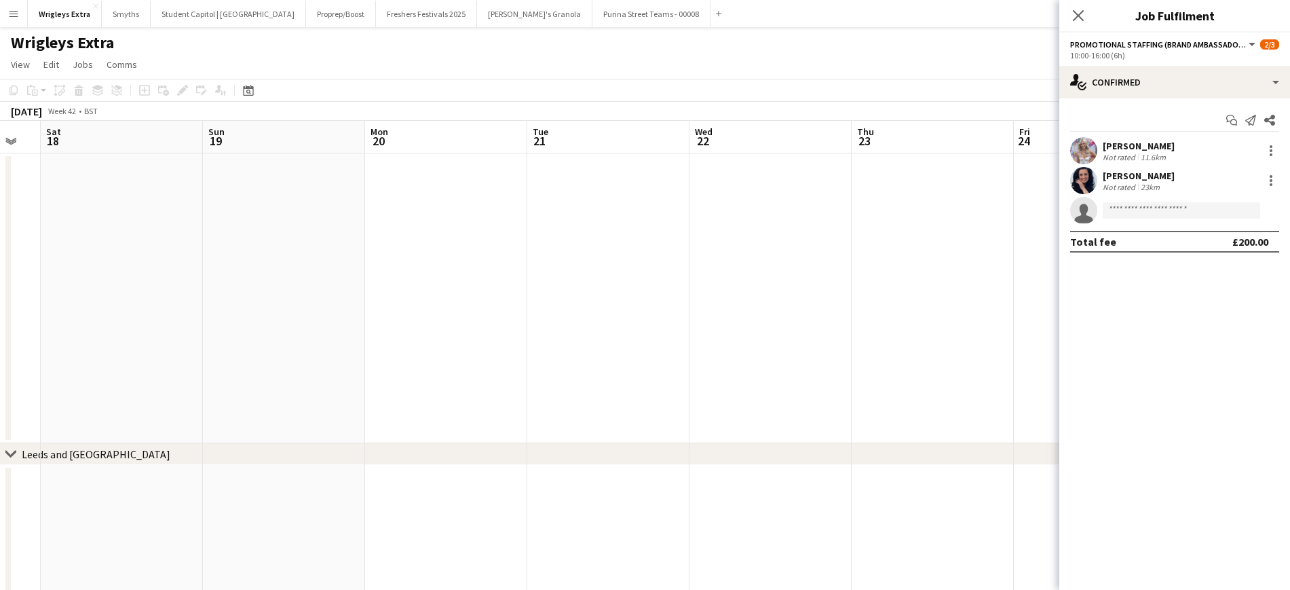
drag, startPoint x: 834, startPoint y: 367, endPoint x: 571, endPoint y: 350, distance: 264.0
drag, startPoint x: 438, startPoint y: 352, endPoint x: 789, endPoint y: 346, distance: 351.0
drag, startPoint x: 496, startPoint y: 352, endPoint x: 730, endPoint y: 344, distance: 234.3
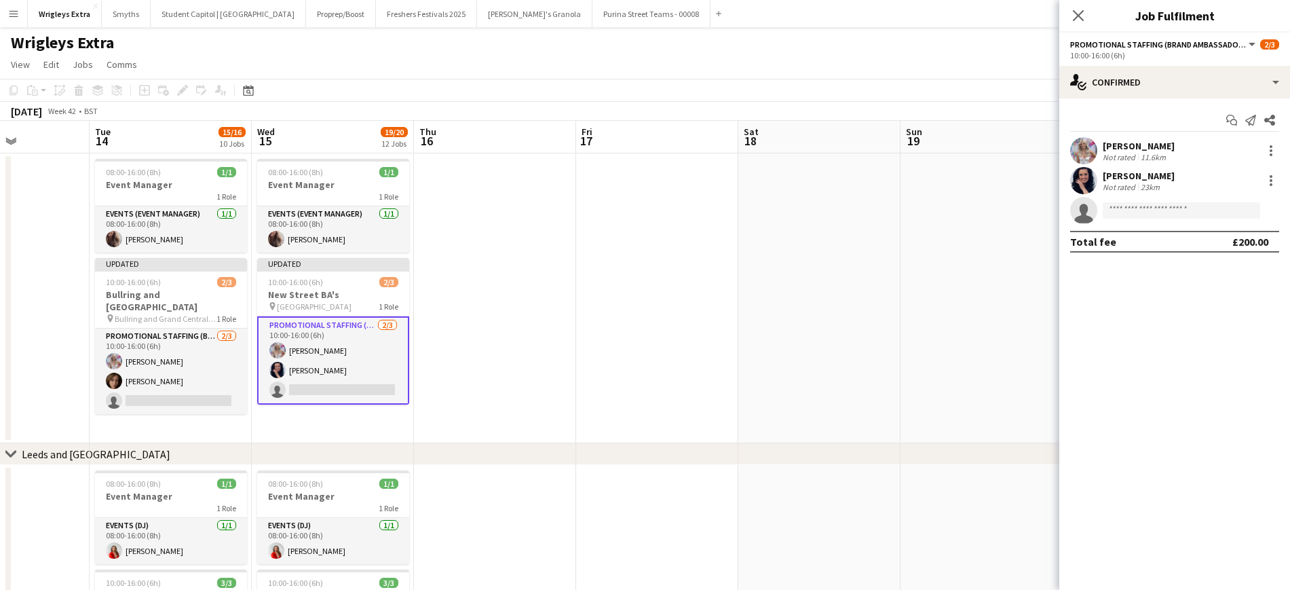
drag, startPoint x: 240, startPoint y: 347, endPoint x: 553, endPoint y: 337, distance: 312.4
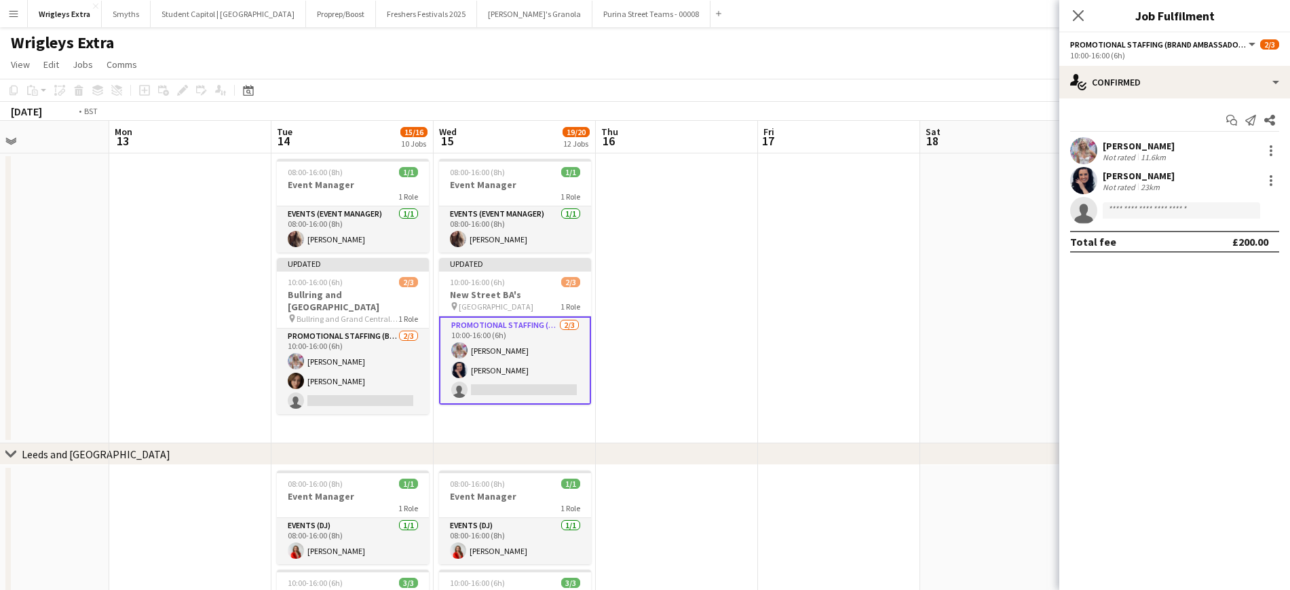
drag, startPoint x: 161, startPoint y: 339, endPoint x: 560, endPoint y: 340, distance: 399.1
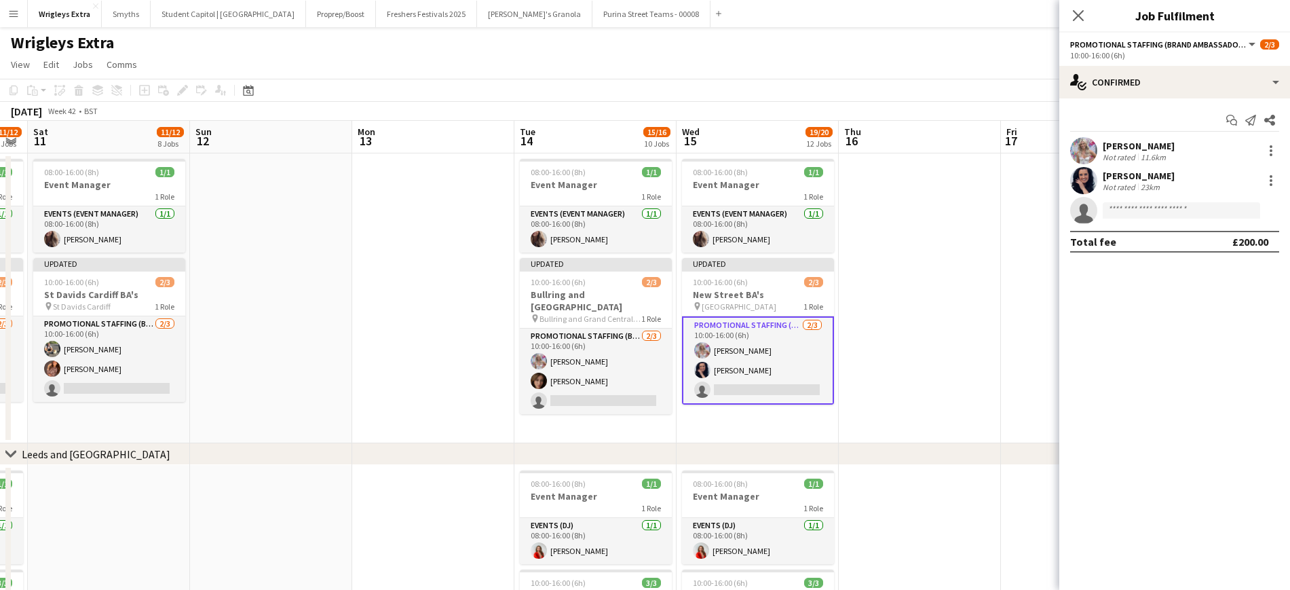
drag, startPoint x: 255, startPoint y: 347, endPoint x: 744, endPoint y: 345, distance: 489.4
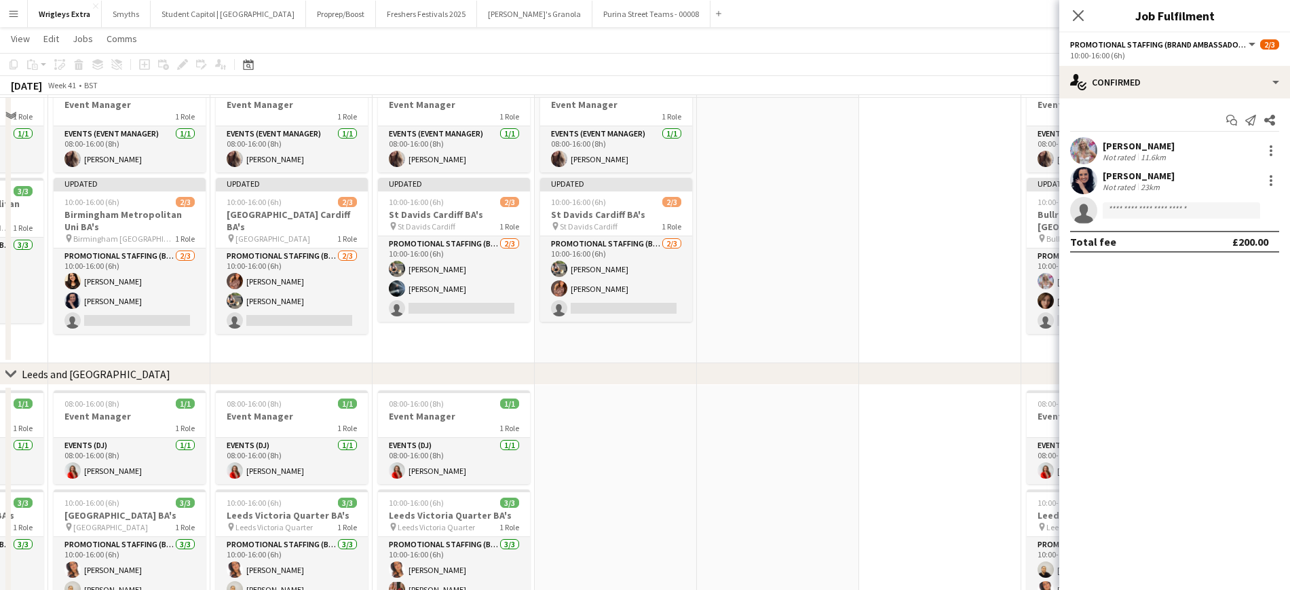
scroll to position [85, 0]
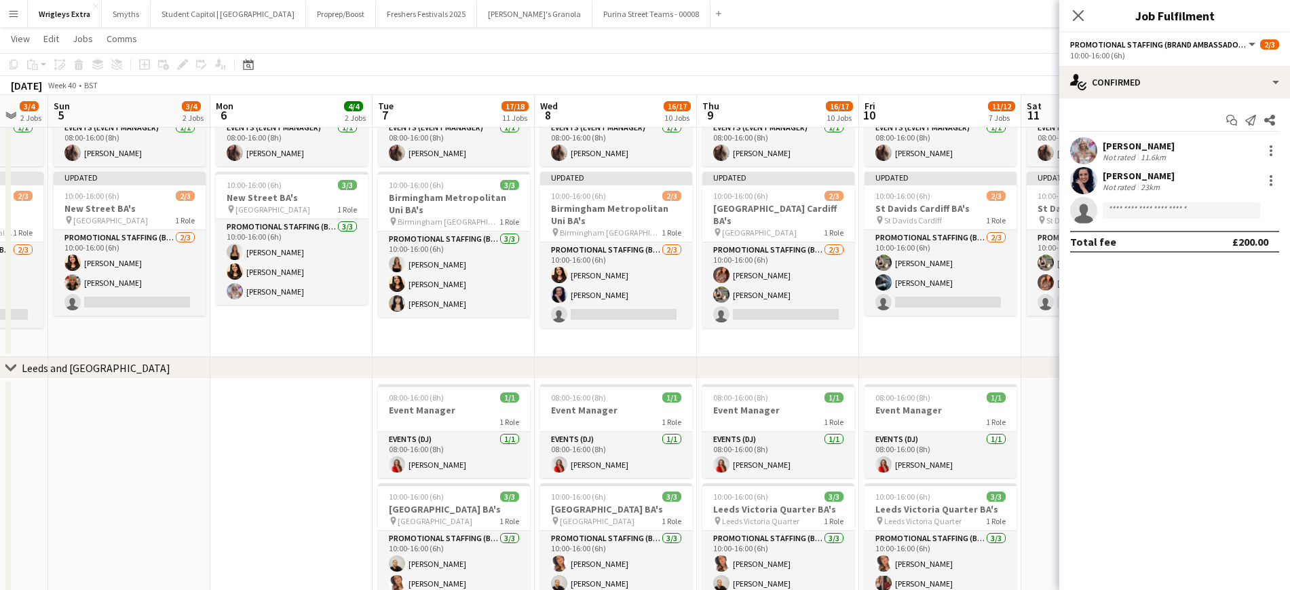
drag, startPoint x: 802, startPoint y: 434, endPoint x: 263, endPoint y: 431, distance: 539.0
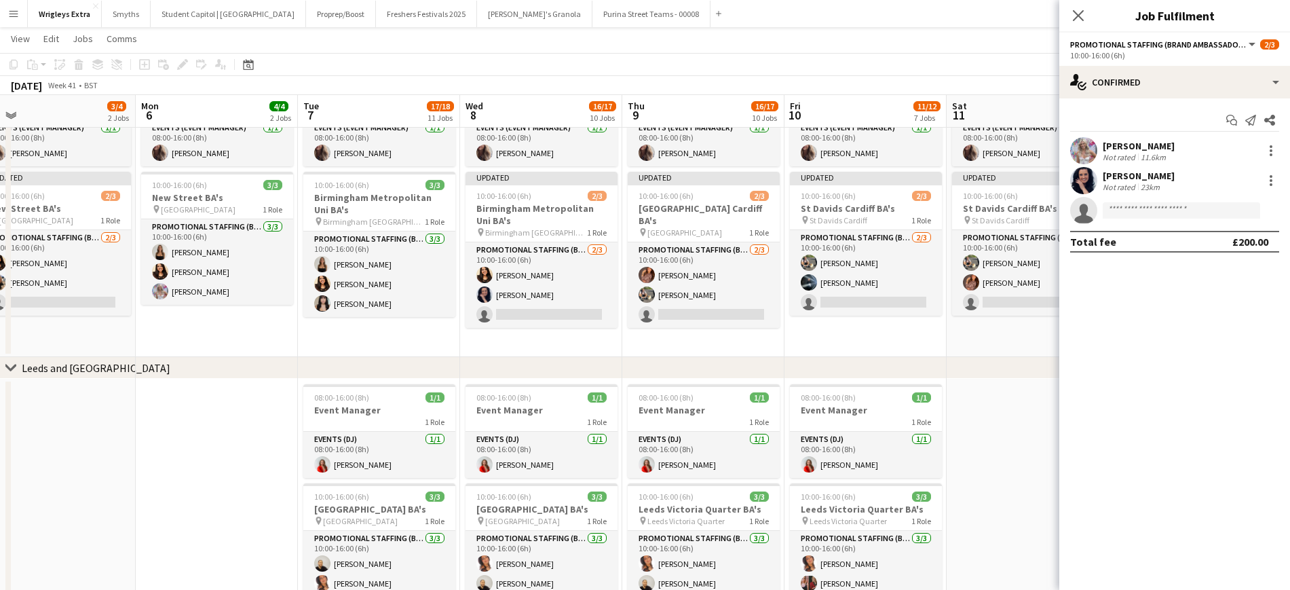
drag, startPoint x: 206, startPoint y: 440, endPoint x: 726, endPoint y: 432, distance: 520.0
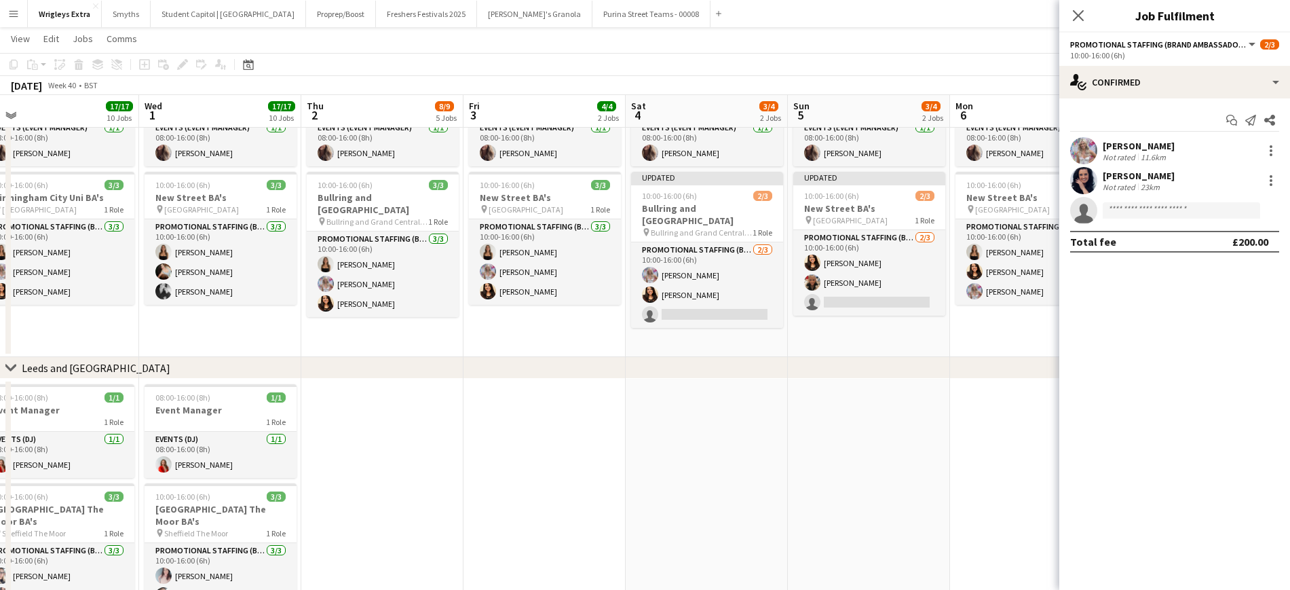
drag, startPoint x: 255, startPoint y: 436, endPoint x: 737, endPoint y: 407, distance: 482.8
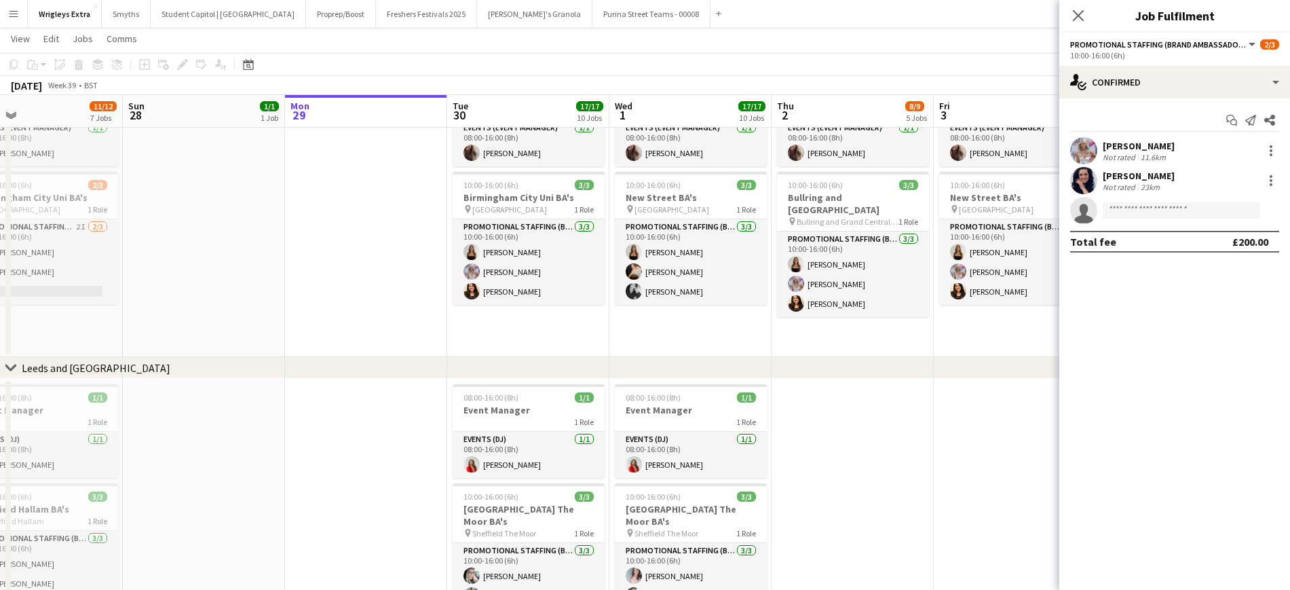
drag, startPoint x: 76, startPoint y: 441, endPoint x: 322, endPoint y: 437, distance: 245.8
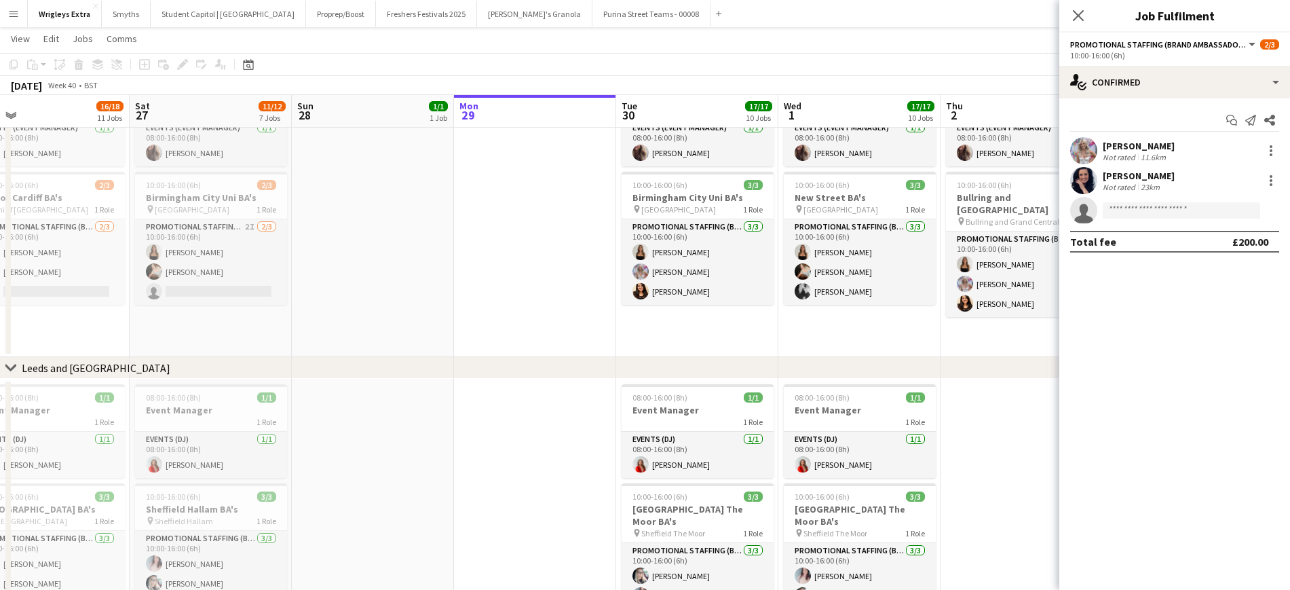
drag, startPoint x: 639, startPoint y: 385, endPoint x: 925, endPoint y: 75, distance: 420.8
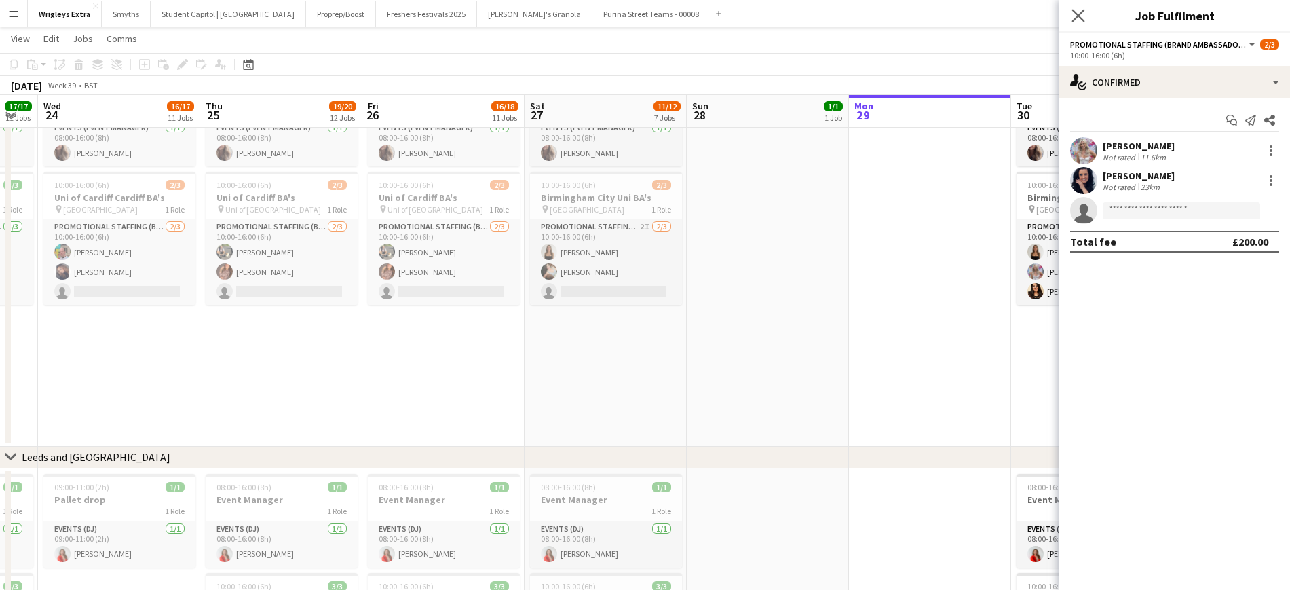
click at [1085, 14] on app-icon "Close pop-in" at bounding box center [1079, 16] width 20 height 20
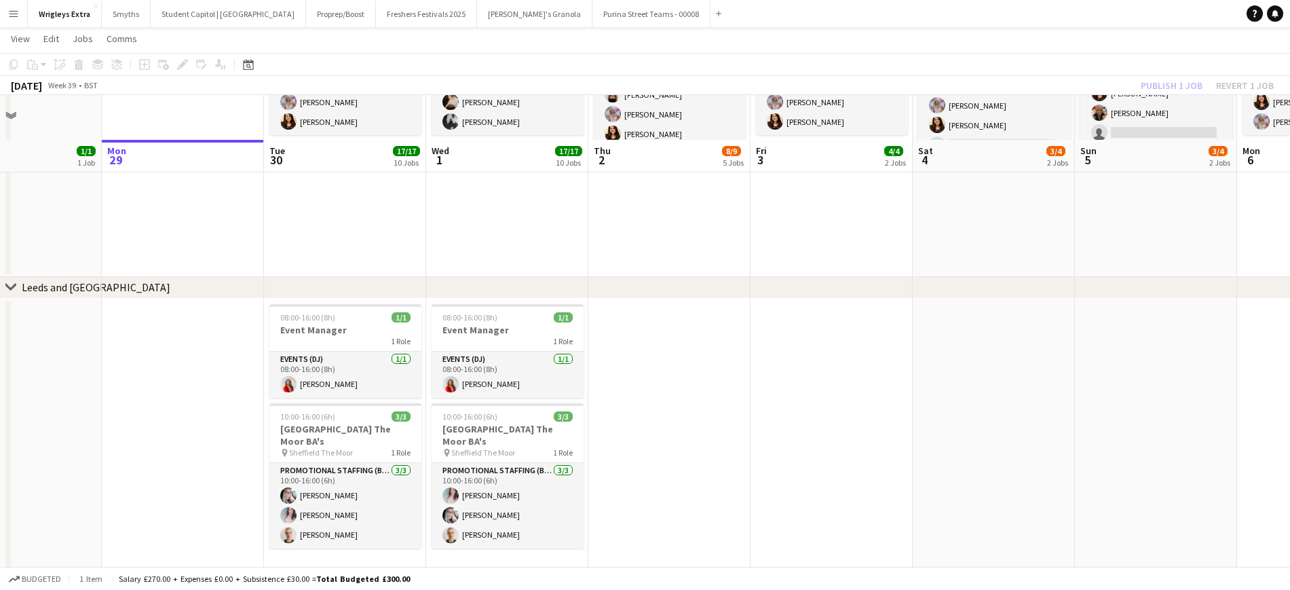
scroll to position [424, 0]
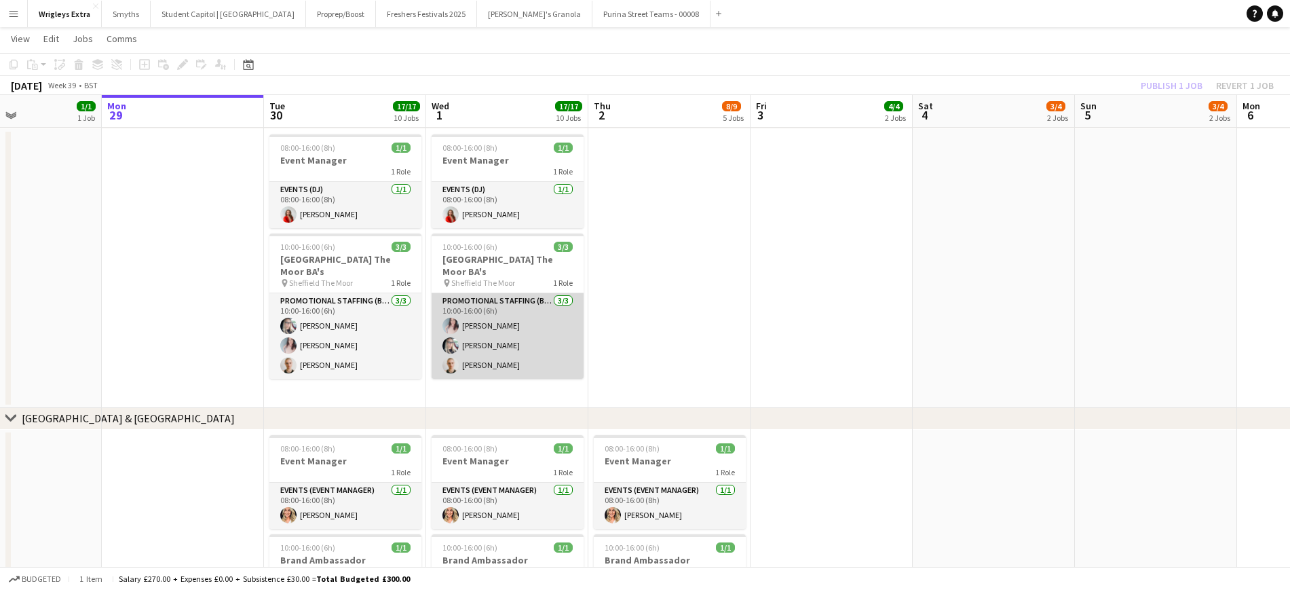
click at [490, 316] on app-card-role "Promotional Staffing (Brand Ambassadors) [DATE] 10:00-16:00 (6h) [PERSON_NAME] …" at bounding box center [508, 336] width 152 height 86
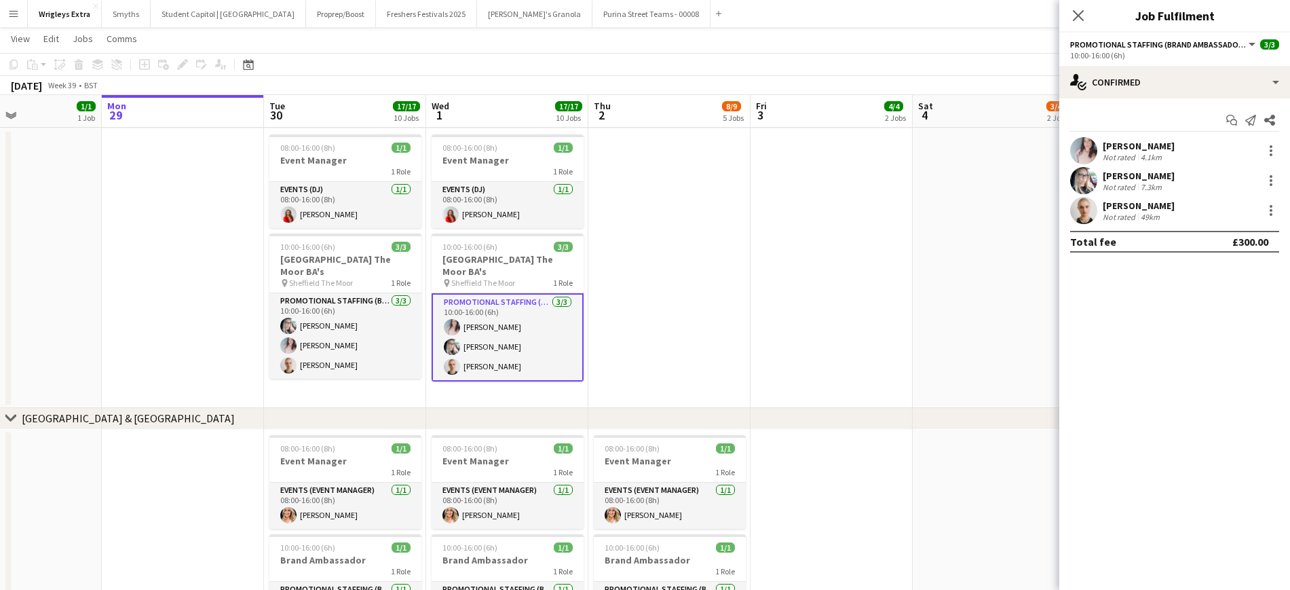
click at [714, 303] on app-date-cell at bounding box center [670, 268] width 162 height 279
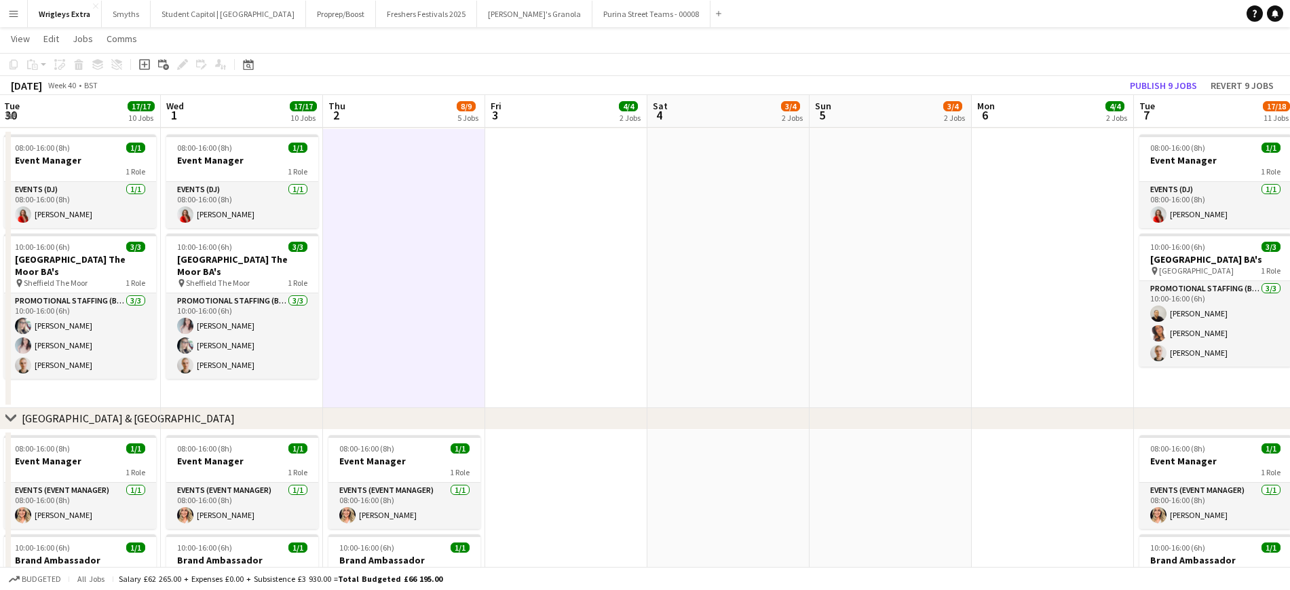
drag, startPoint x: 766, startPoint y: 305, endPoint x: 749, endPoint y: 299, distance: 17.2
click at [340, 306] on app-calendar-viewport "Sat 27 11/12 7 Jobs Sun 28 1/1 1 Job Mon 29 Tue 30 17/17 10 Jobs Wed 1 17/17 10…" at bounding box center [645, 565] width 1290 height 1873
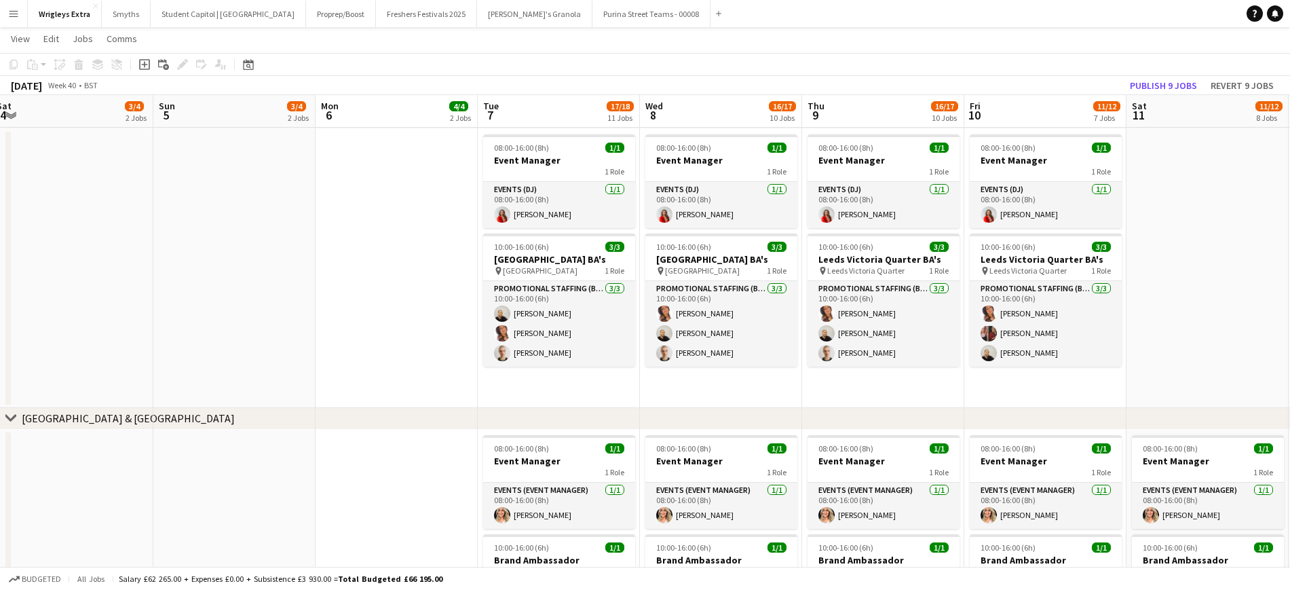
scroll to position [0, 523]
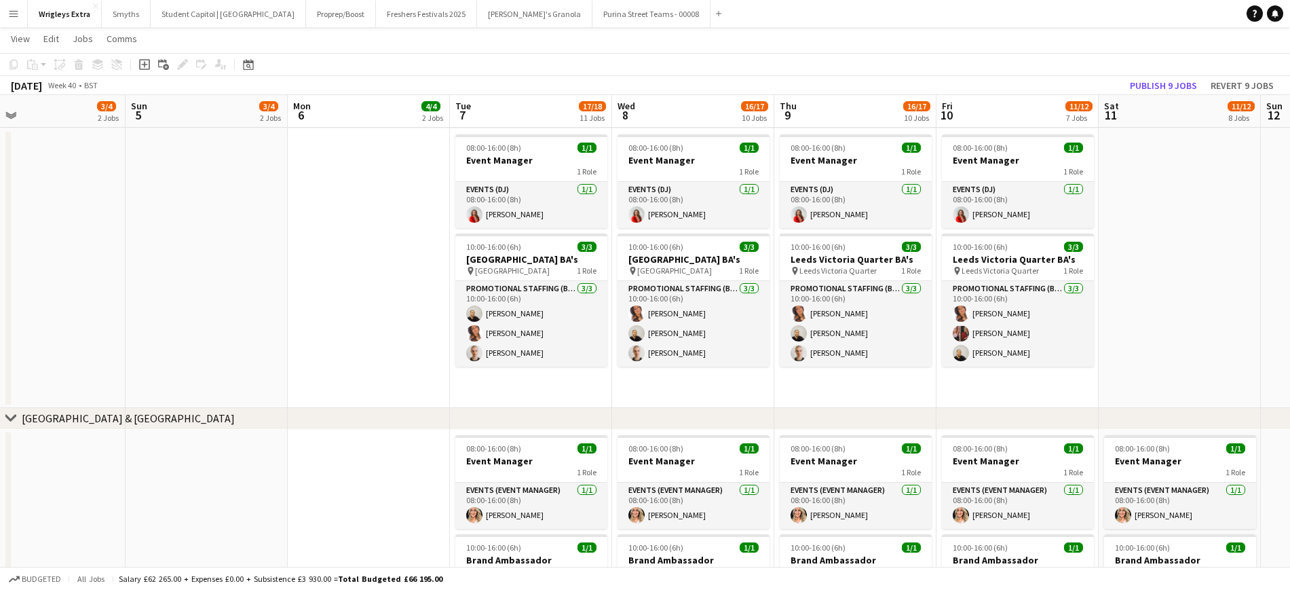
drag, startPoint x: 394, startPoint y: 299, endPoint x: 244, endPoint y: 305, distance: 150.1
click at [244, 305] on app-calendar-viewport "Wed 1 17/17 10 Jobs Thu 2 8/9 5 Jobs Fri 3 4/4 2 Jobs Sat 4 3/4 2 Jobs Sun 5 3/…" at bounding box center [645, 565] width 1290 height 1873
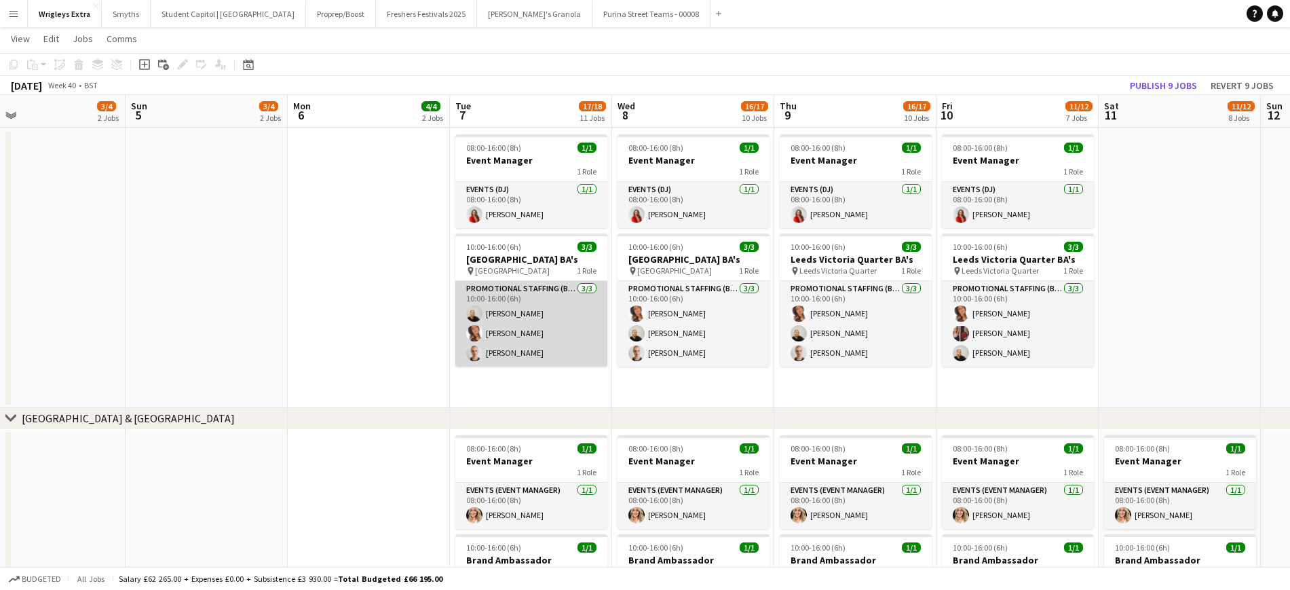
click at [517, 348] on app-card-role "Promotional Staffing (Brand Ambassadors) [DATE] 10:00-16:00 (6h) [PERSON_NAME] …" at bounding box center [531, 324] width 152 height 86
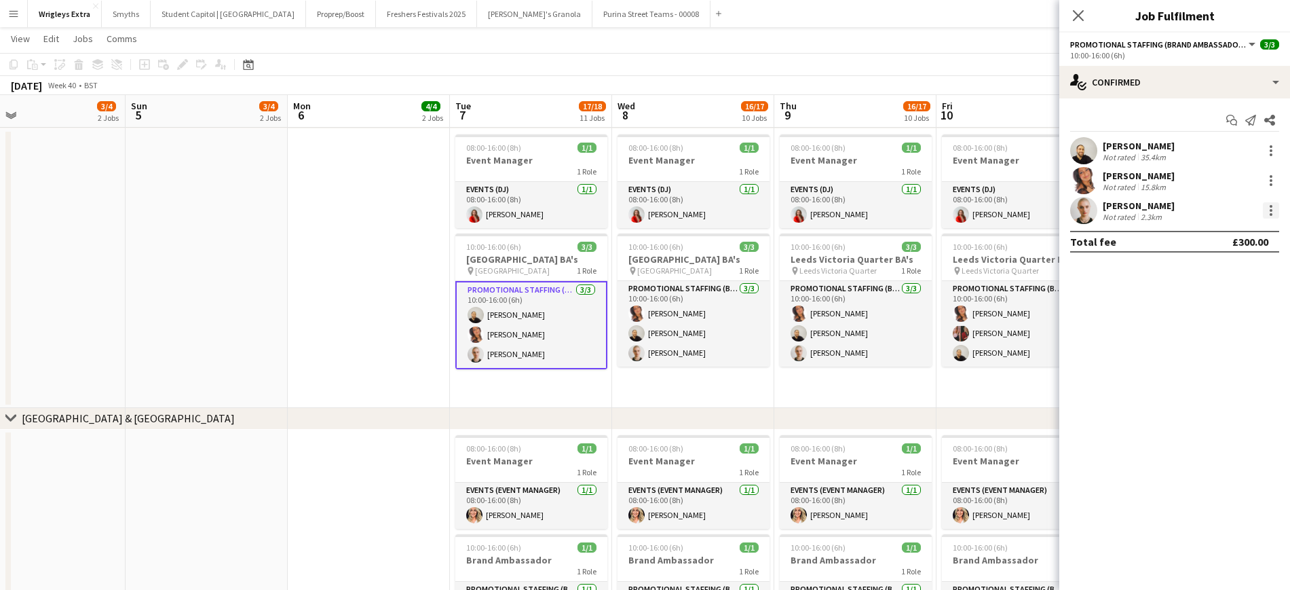
click at [1085, 208] on div at bounding box center [1271, 210] width 16 height 16
click at [1085, 358] on button "Remove" at bounding box center [1227, 366] width 106 height 33
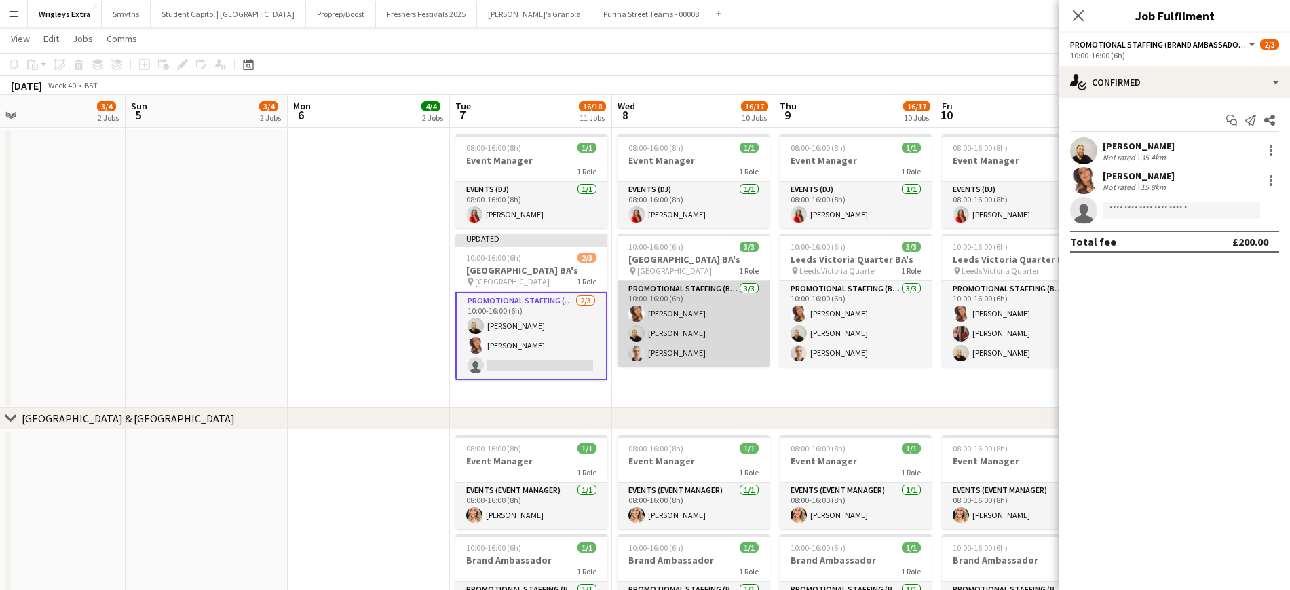
click at [684, 311] on app-card-role "Promotional Staffing (Brand Ambassadors) [DATE] 10:00-16:00 (6h) [PERSON_NAME] …" at bounding box center [694, 324] width 152 height 86
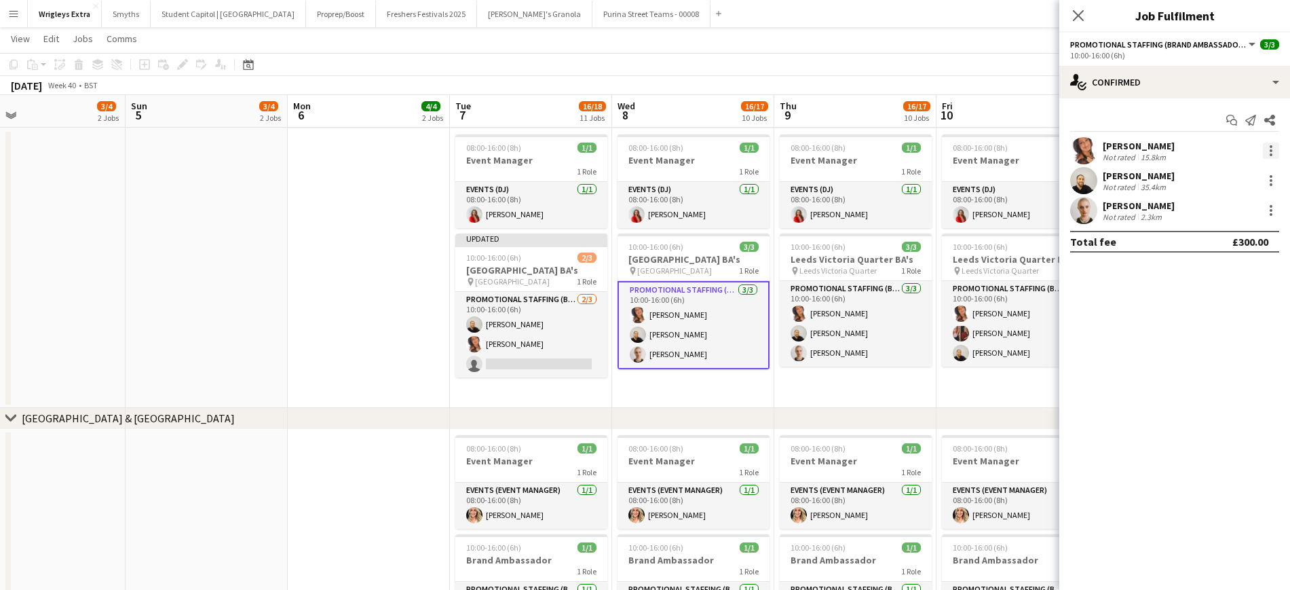
click at [1085, 153] on div at bounding box center [1271, 151] width 16 height 16
click at [1085, 300] on span "Remove" at bounding box center [1205, 306] width 41 height 12
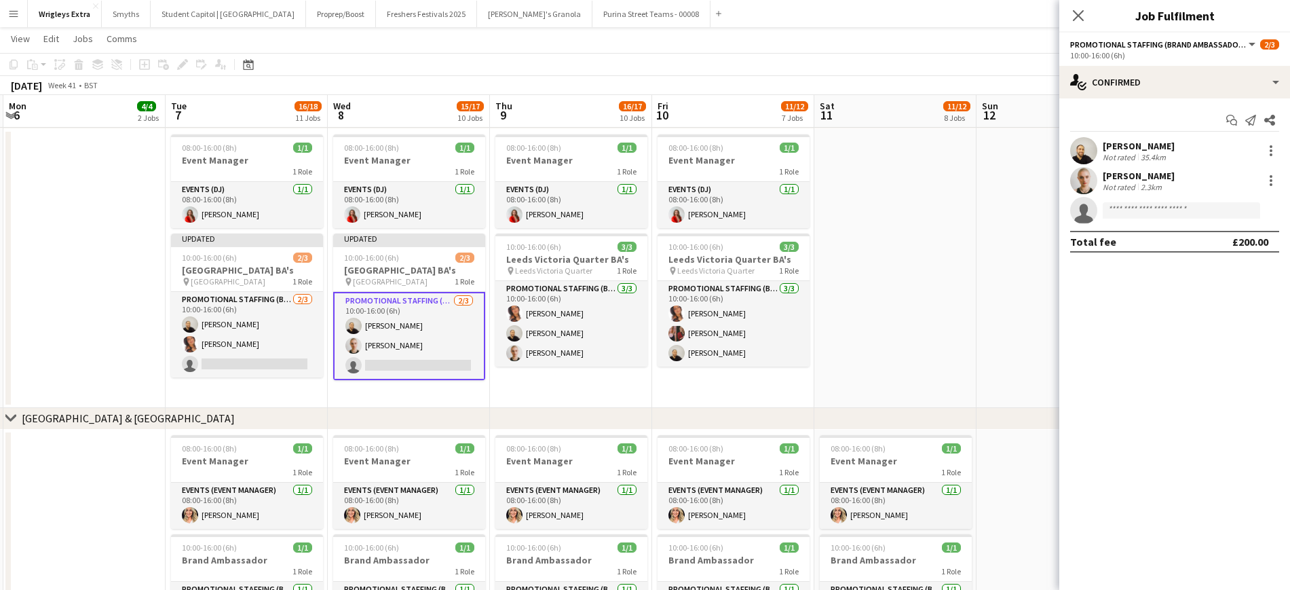
drag, startPoint x: 706, startPoint y: 367, endPoint x: 578, endPoint y: 375, distance: 128.6
click at [578, 375] on app-calendar-viewport "Fri 3 4/4 2 Jobs Sat 4 3/4 2 Jobs Sun 5 3/4 2 Jobs Mon 6 4/4 2 Jobs Tue 7 16/18…" at bounding box center [645, 565] width 1290 height 1873
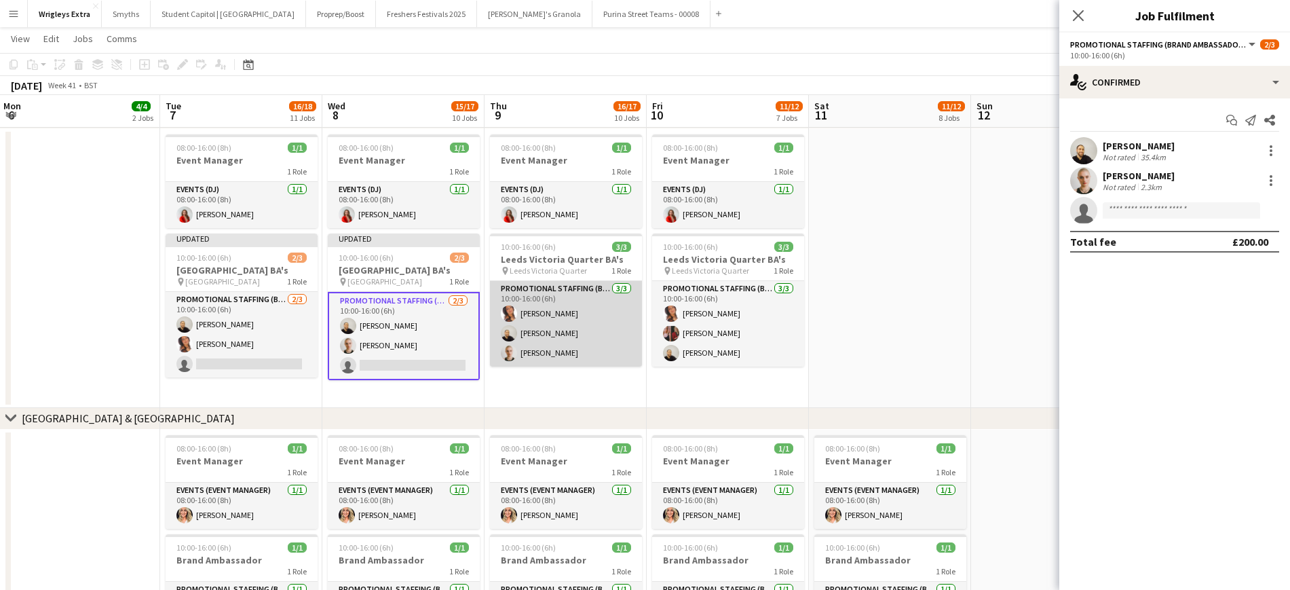
click at [548, 329] on app-card-role "Promotional Staffing (Brand Ambassadors) [DATE] 10:00-16:00 (6h) [PERSON_NAME] …" at bounding box center [566, 324] width 152 height 86
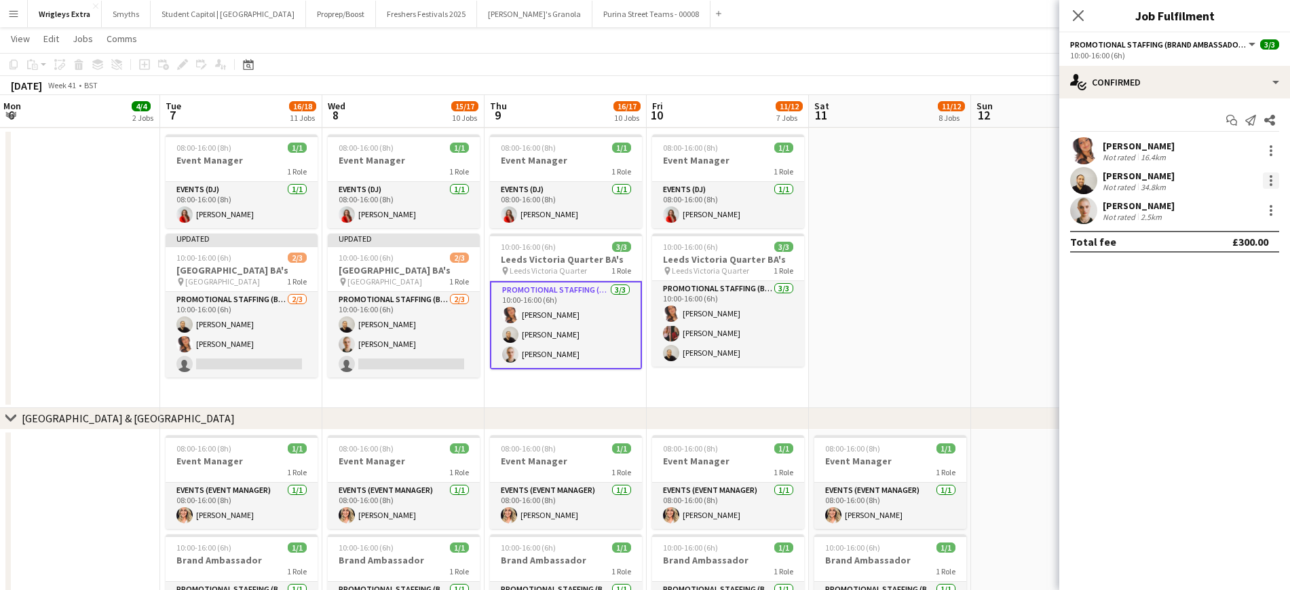
click at [1085, 180] on div at bounding box center [1271, 180] width 3 height 3
click at [1085, 338] on span "Remove" at bounding box center [1205, 336] width 41 height 12
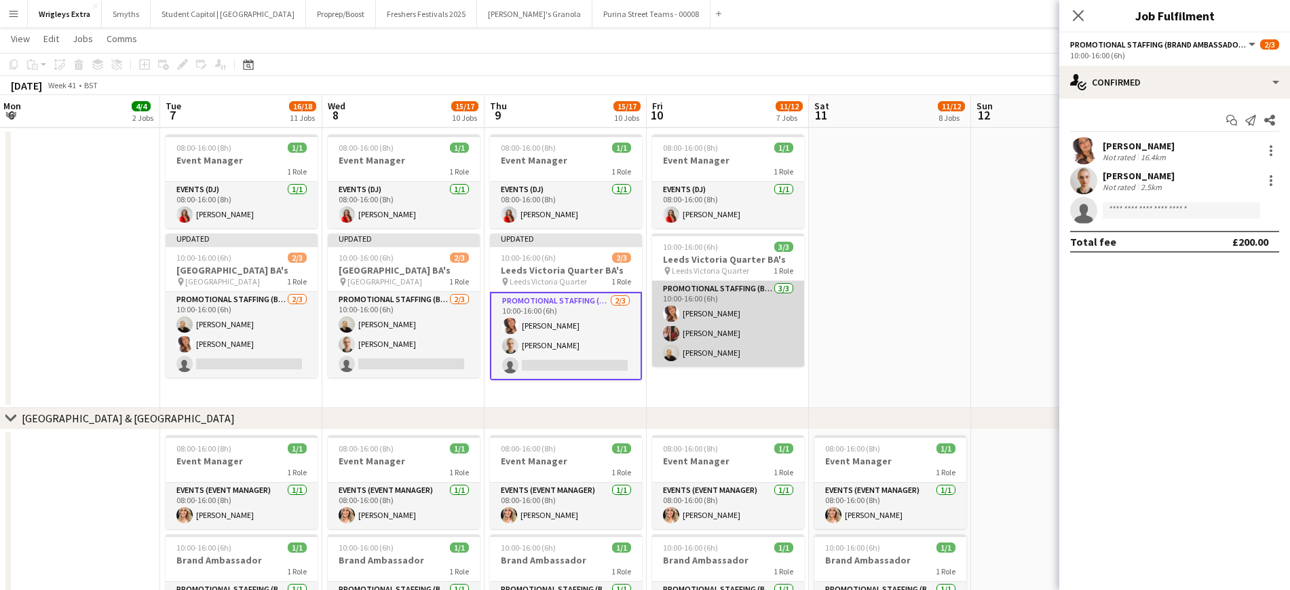
click at [686, 333] on app-card-role "Promotional Staffing (Brand Ambassadors) [DATE] 10:00-16:00 (6h) [PERSON_NAME] …" at bounding box center [728, 324] width 152 height 86
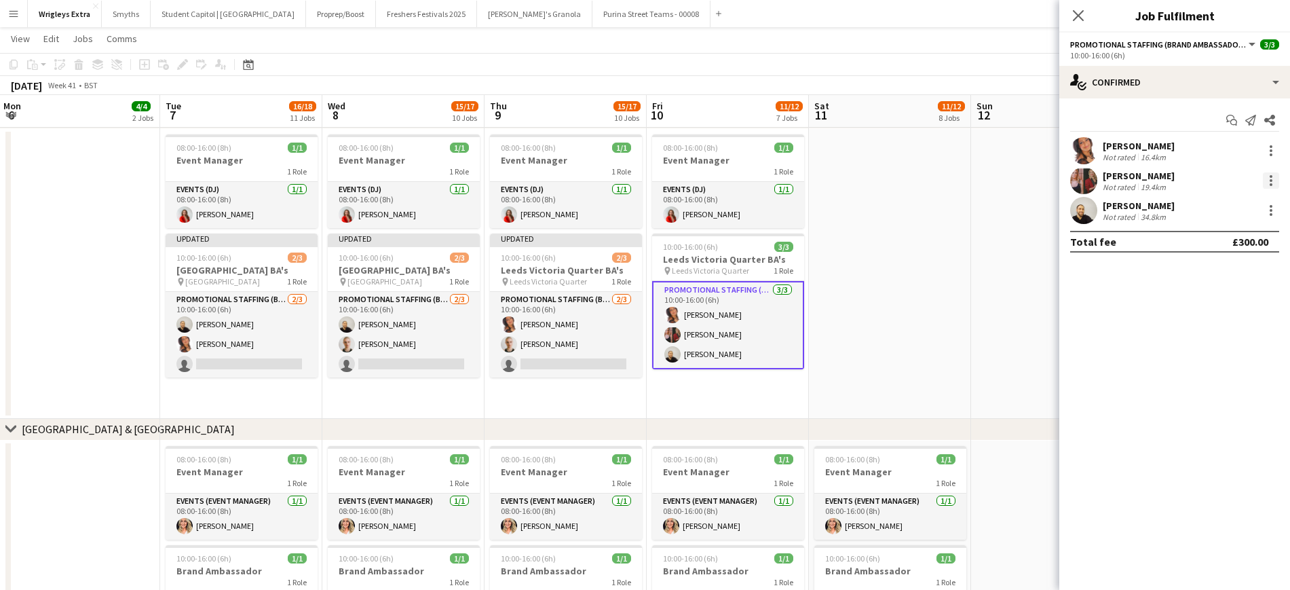
click at [1085, 176] on div at bounding box center [1271, 180] width 16 height 16
click at [1085, 330] on span "Remove" at bounding box center [1227, 336] width 84 height 12
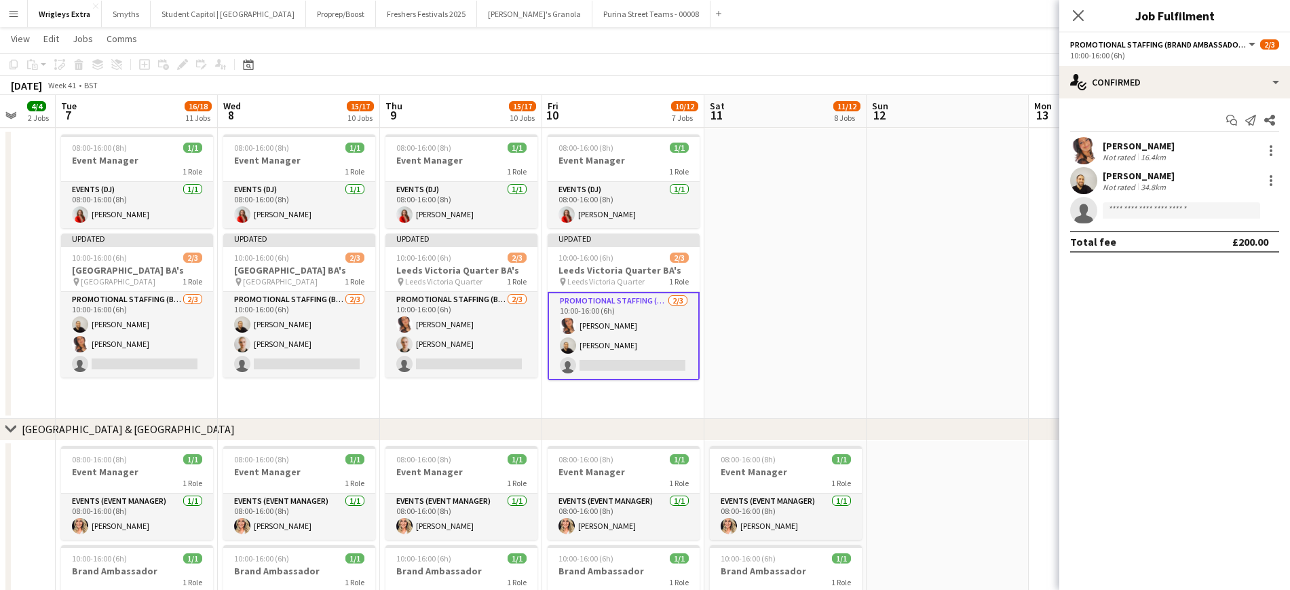
drag, startPoint x: 847, startPoint y: 312, endPoint x: 584, endPoint y: 311, distance: 263.4
click at [463, 320] on app-calendar-viewport "Sat 4 3/4 2 Jobs Sun 5 3/4 2 Jobs Mon 6 4/4 2 Jobs Tue 7 16/18 11 Jobs Wed 8 15…" at bounding box center [645, 571] width 1290 height 1884
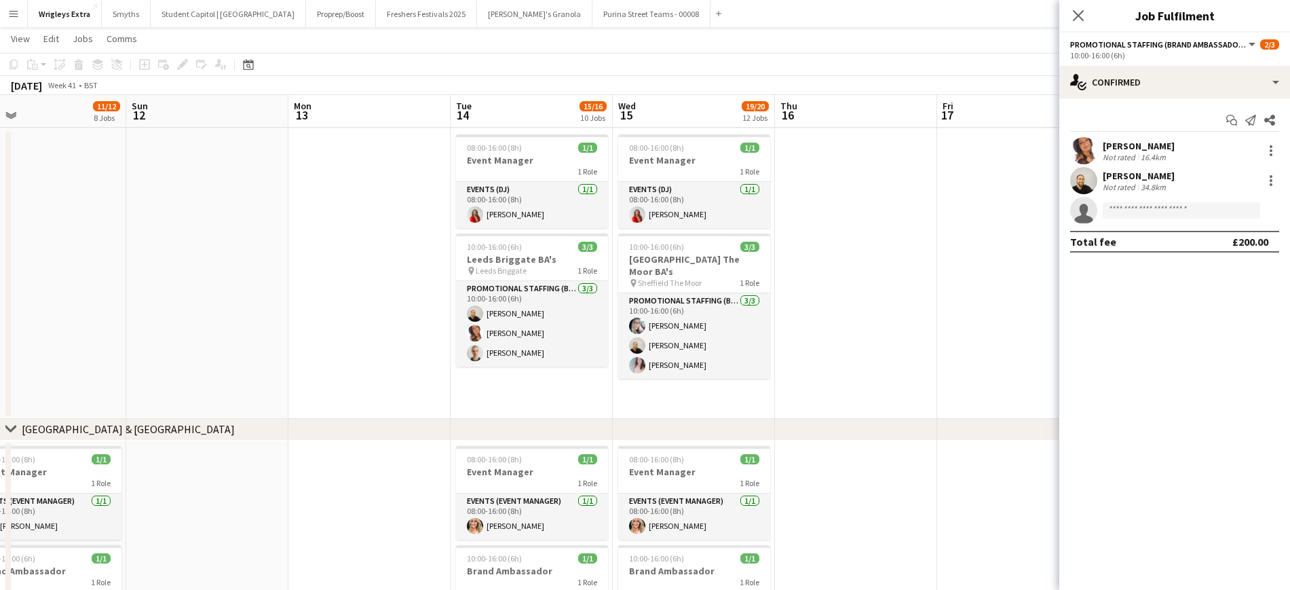
scroll to position [0, 425]
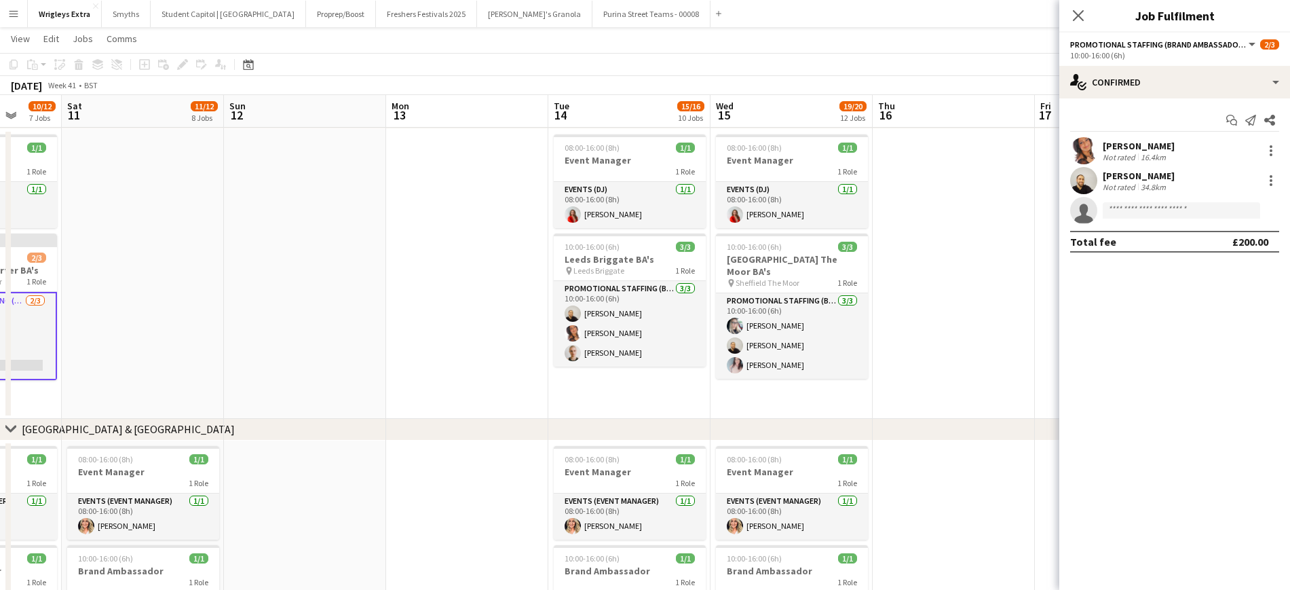
drag, startPoint x: 478, startPoint y: 312, endPoint x: 318, endPoint y: 314, distance: 159.5
click at [303, 312] on app-calendar-viewport "Wed 8 15/17 10 Jobs Thu 9 15/17 10 Jobs Fri 10 10/12 7 Jobs Sat 11 11/12 8 Jobs…" at bounding box center [645, 571] width 1290 height 1884
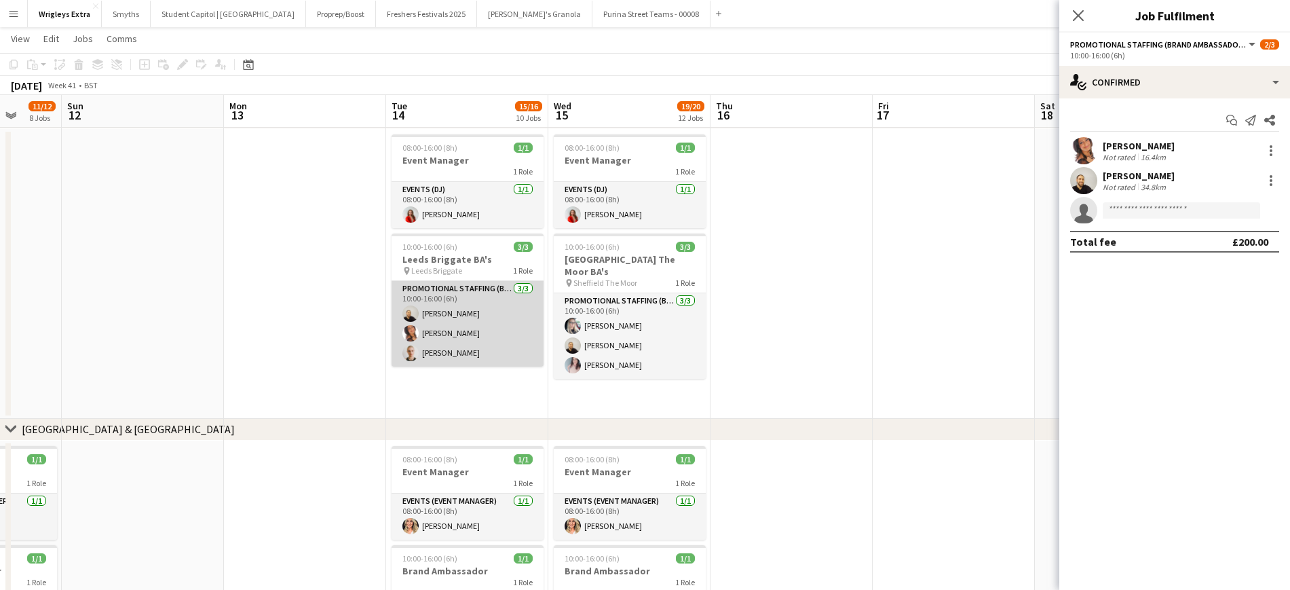
click at [455, 355] on app-card-role "Promotional Staffing (Brand Ambassadors) [DATE] 10:00-16:00 (6h) [PERSON_NAME] …" at bounding box center [468, 324] width 152 height 86
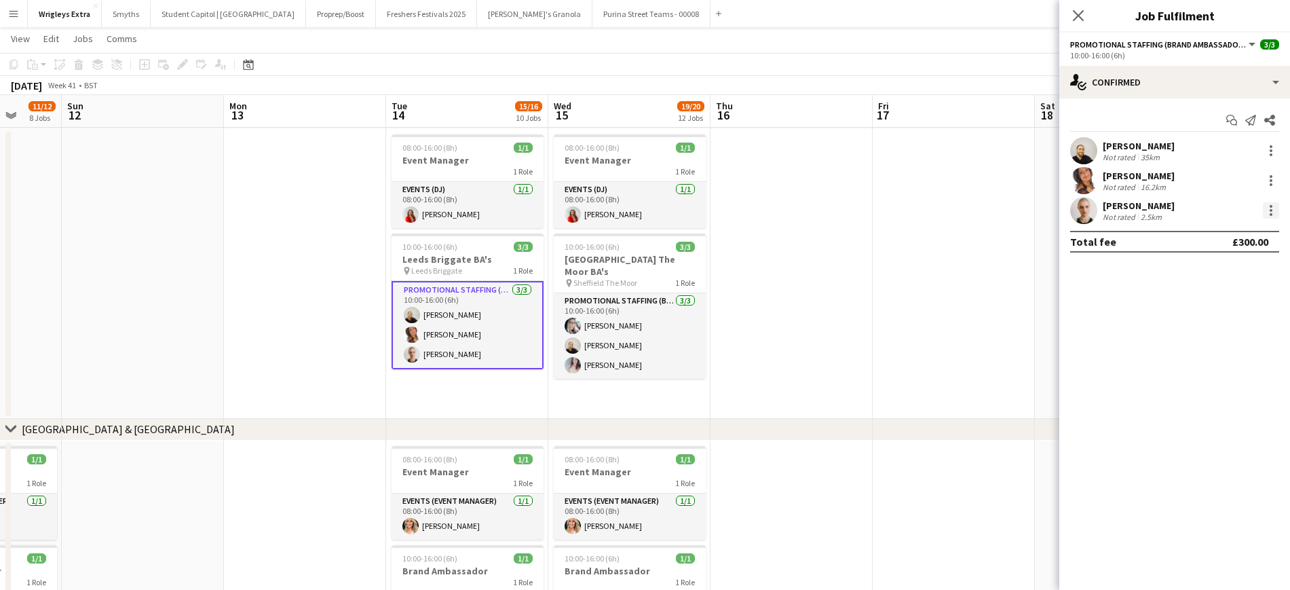
click at [1085, 211] on div at bounding box center [1271, 210] width 16 height 16
drag, startPoint x: 1223, startPoint y: 360, endPoint x: 1212, endPoint y: 358, distance: 11.7
click at [1085, 360] on span "Remove" at bounding box center [1205, 366] width 41 height 12
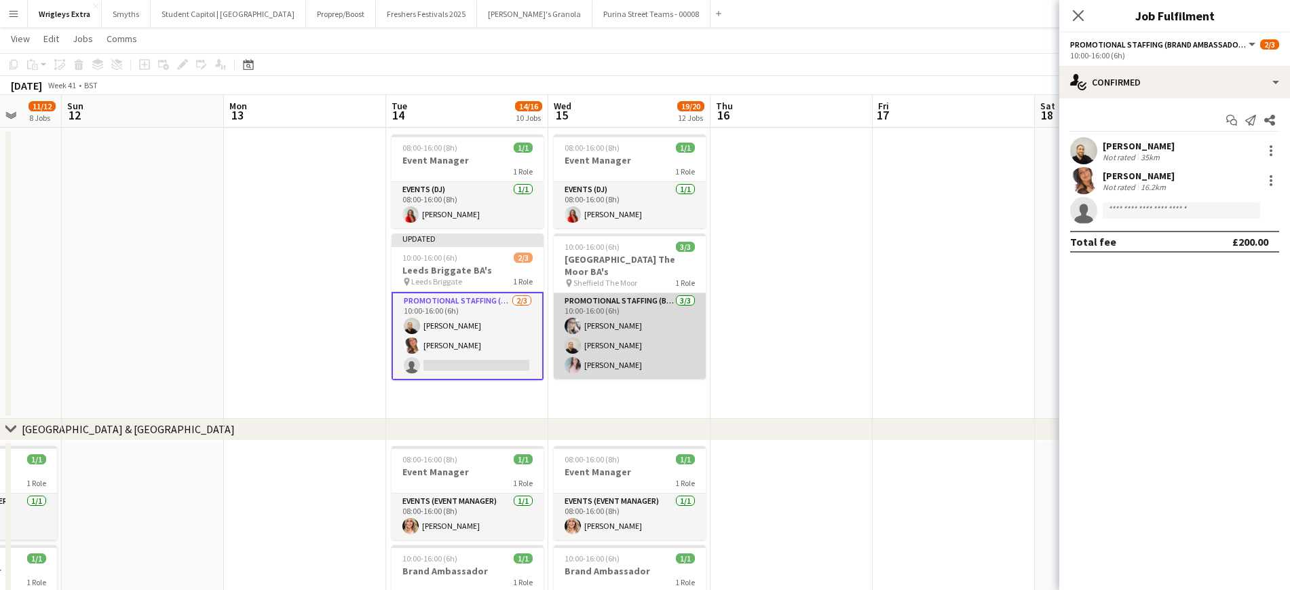
click at [617, 355] on app-card-role "Promotional Staffing (Brand Ambassadors) [DATE] 10:00-16:00 (6h) [PERSON_NAME] …" at bounding box center [630, 336] width 152 height 86
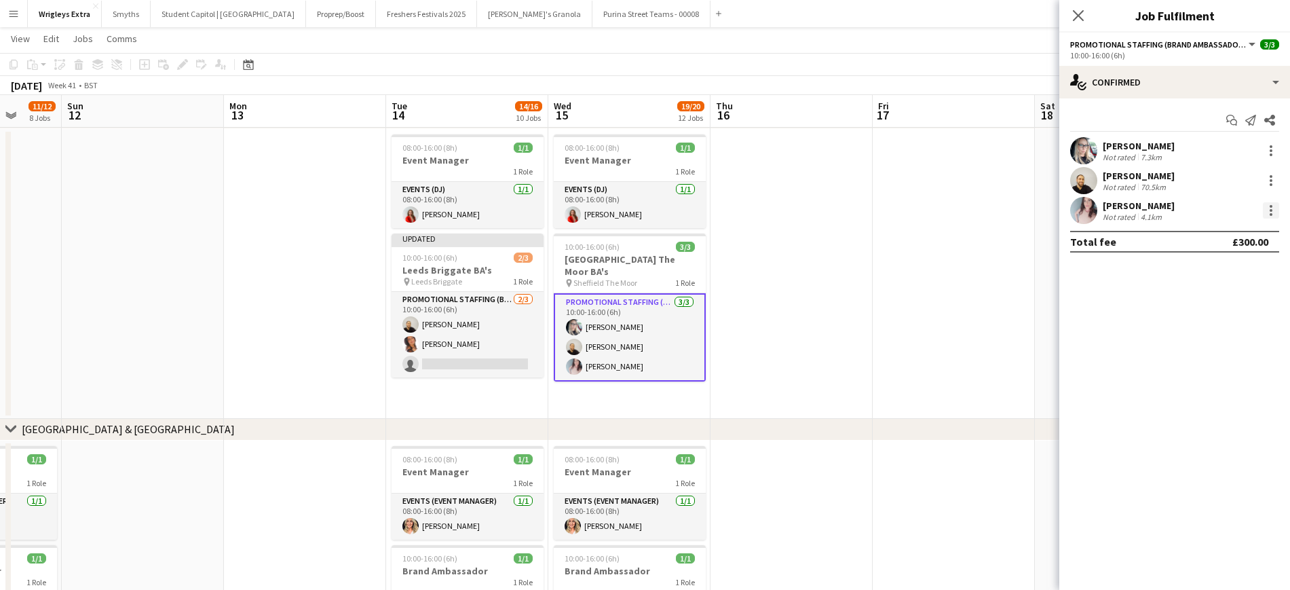
click at [1085, 212] on div at bounding box center [1271, 210] width 16 height 16
click at [1085, 356] on button "Remove" at bounding box center [1227, 366] width 106 height 33
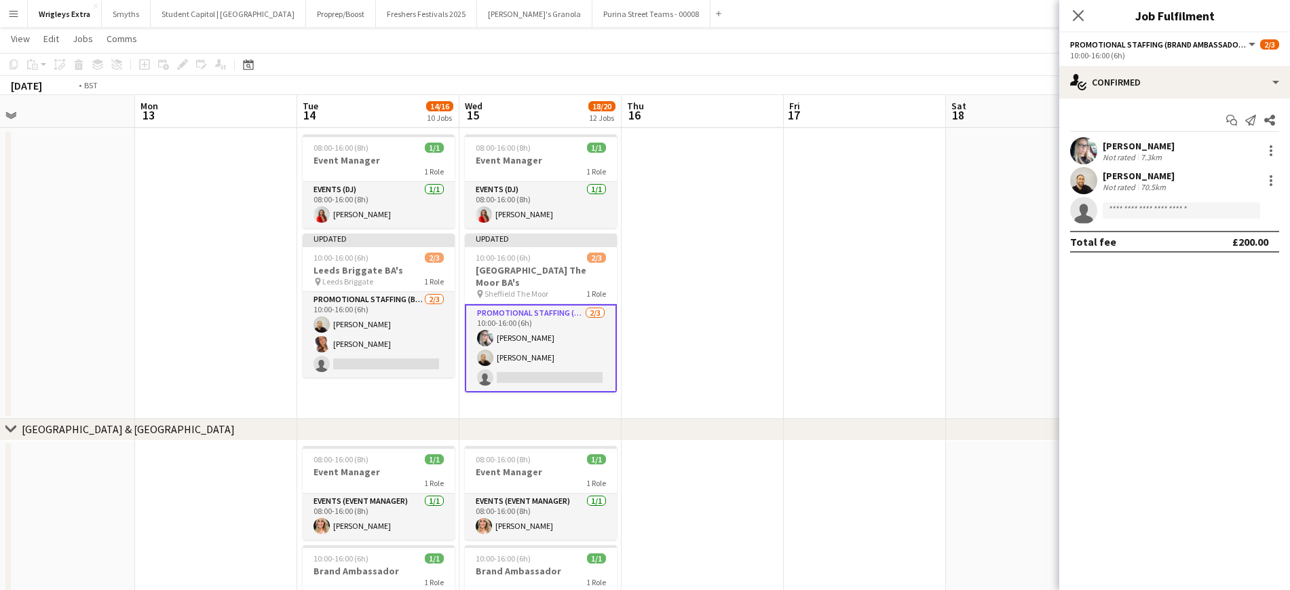
drag, startPoint x: 925, startPoint y: 308, endPoint x: 441, endPoint y: 245, distance: 488.0
click at [355, 253] on app-calendar-viewport "Thu 9 15/17 10 Jobs Fri 10 10/12 7 Jobs Sat 11 11/12 8 Jobs Sun 12 Mon 13 Tue 1…" at bounding box center [645, 571] width 1290 height 1884
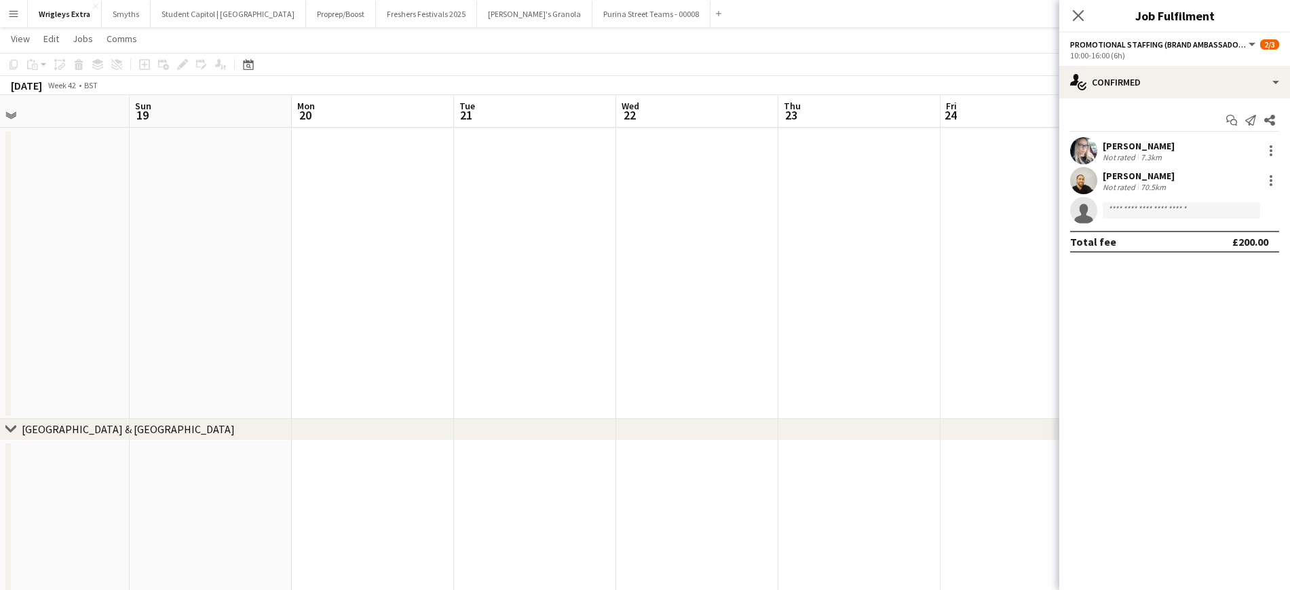
drag, startPoint x: 670, startPoint y: 246, endPoint x: 247, endPoint y: 254, distance: 423.0
click at [179, 254] on app-calendar-viewport "Wed 15 18/20 12 Jobs Thu 16 Fri 17 Sat 18 Sun 19 Mon 20 Tue 21 Wed 22 Thu 23 Fr…" at bounding box center [645, 571] width 1290 height 1884
drag, startPoint x: 724, startPoint y: 256, endPoint x: 113, endPoint y: 267, distance: 611.0
click at [110, 265] on app-calendar-viewport "Sun 19 Mon 20 Tue 21 Wed 22 Thu 23 Fri 24 Sat 25 Sun 26 Mon 27 Tue 28 4/4 2 Job…" at bounding box center [645, 571] width 1290 height 1884
drag, startPoint x: 209, startPoint y: 278, endPoint x: 701, endPoint y: 272, distance: 492.2
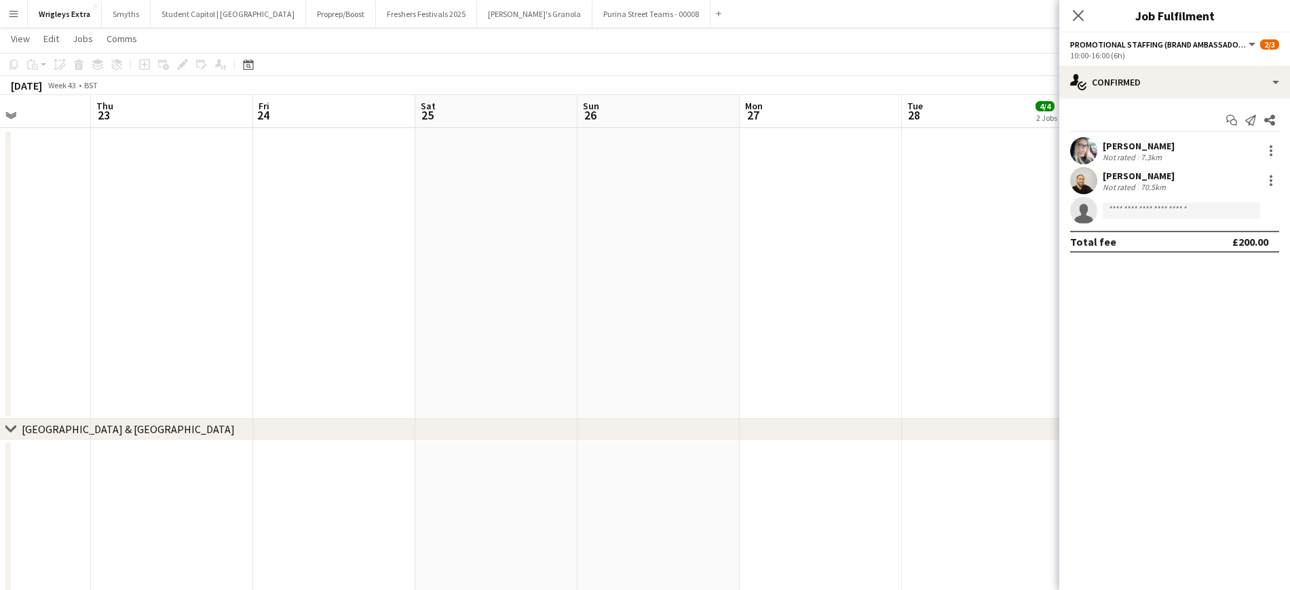
click at [782, 272] on app-calendar-viewport "Tue 21 Wed 22 Thu 23 Fri 24 Sat 25 Sun 26 Mon 27 Tue 28 4/4 2 Jobs Wed 29 8/8 4…" at bounding box center [645, 571] width 1290 height 1884
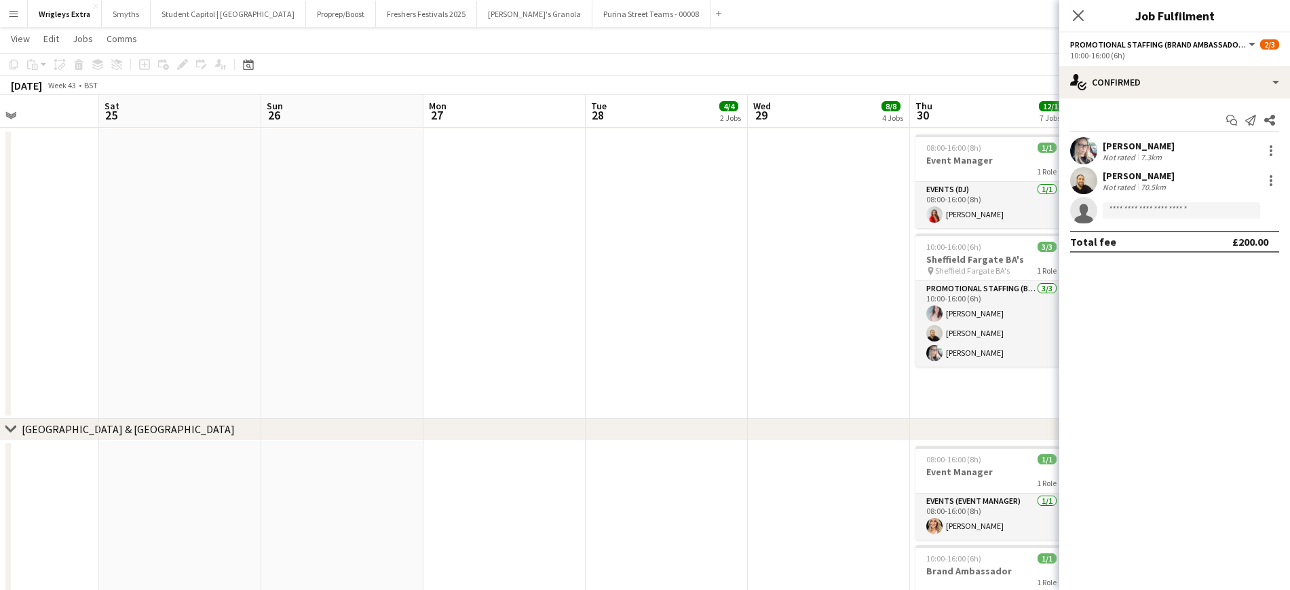
drag, startPoint x: 781, startPoint y: 279, endPoint x: 157, endPoint y: 275, distance: 624.5
click at [147, 275] on app-calendar-viewport "Wed 22 Thu 23 Fri 24 Sat 25 Sun 26 Mon 27 Tue 28 4/4 2 Jobs Wed 29 8/8 4 Jobs T…" at bounding box center [645, 571] width 1290 height 1884
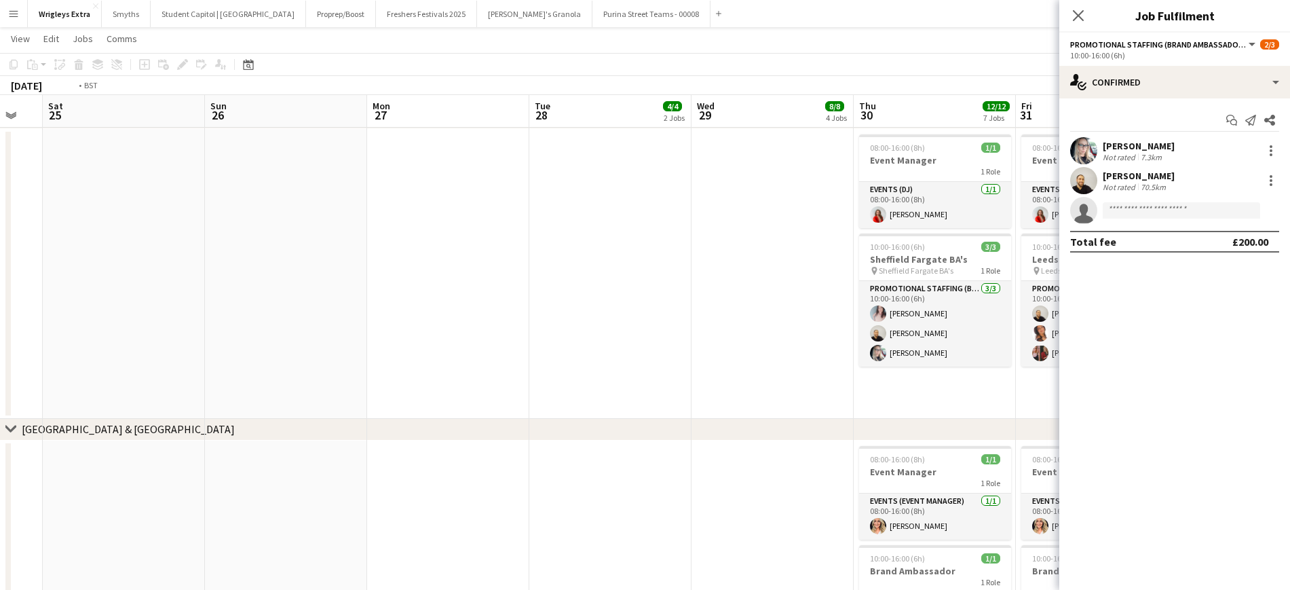
drag, startPoint x: 540, startPoint y: 276, endPoint x: 147, endPoint y: 268, distance: 393.1
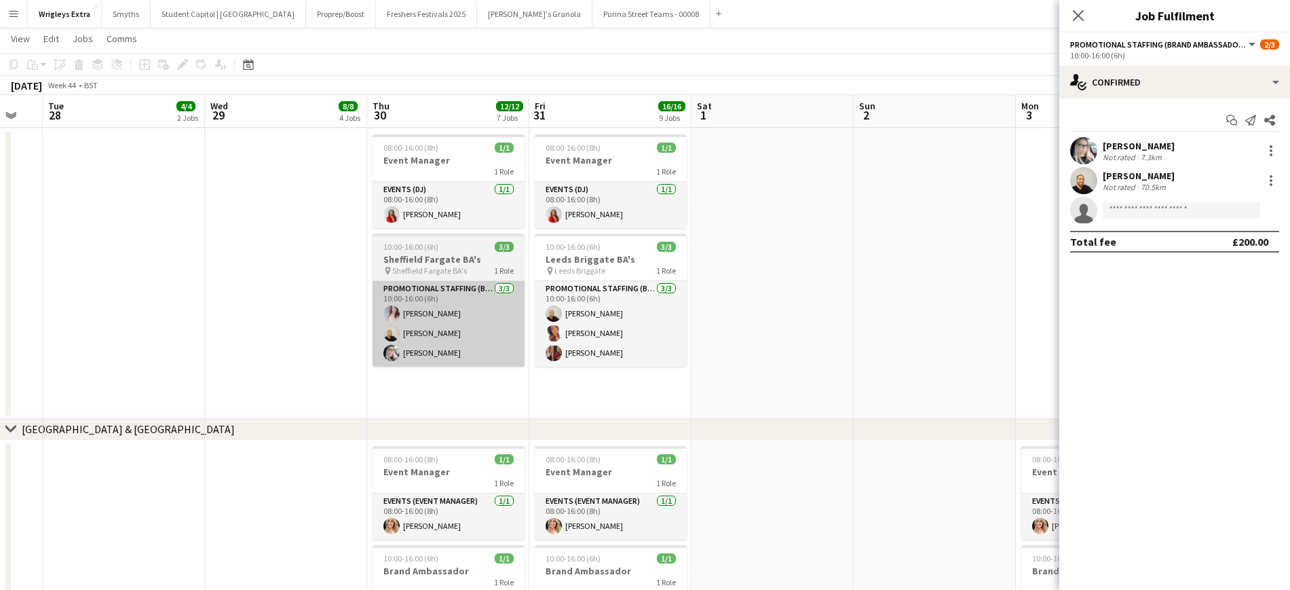
scroll to position [0, 516]
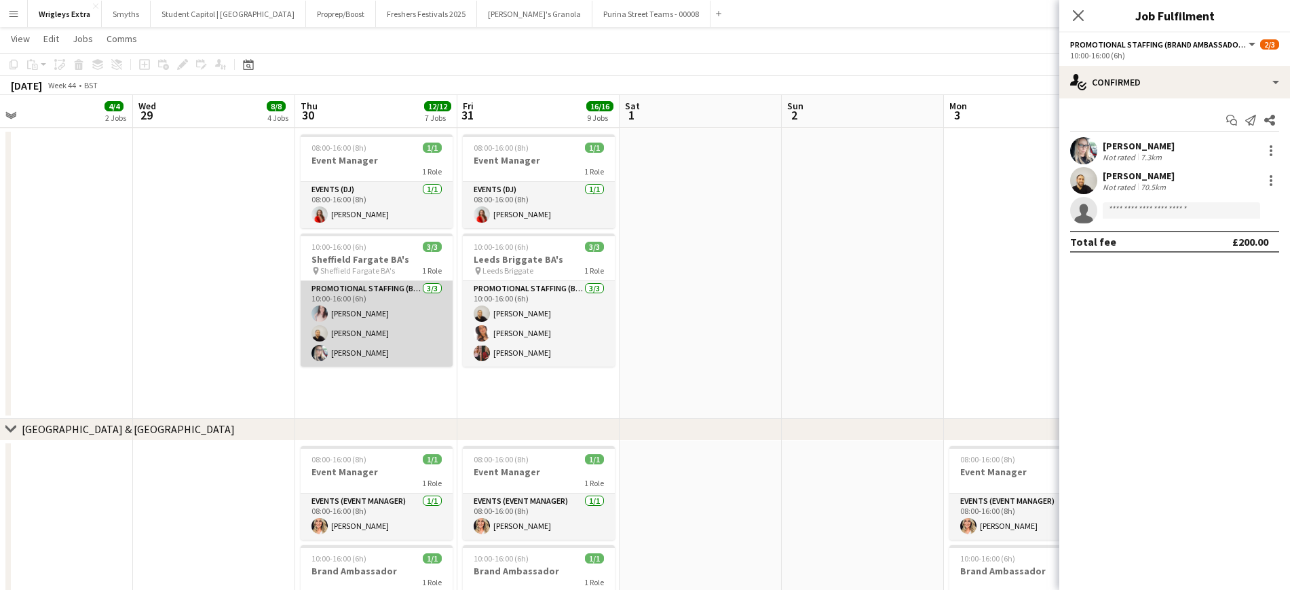
click at [363, 353] on app-card-role "Promotional Staffing (Brand Ambassadors) [DATE] 10:00-16:00 (6h) [PERSON_NAME] …" at bounding box center [377, 324] width 152 height 86
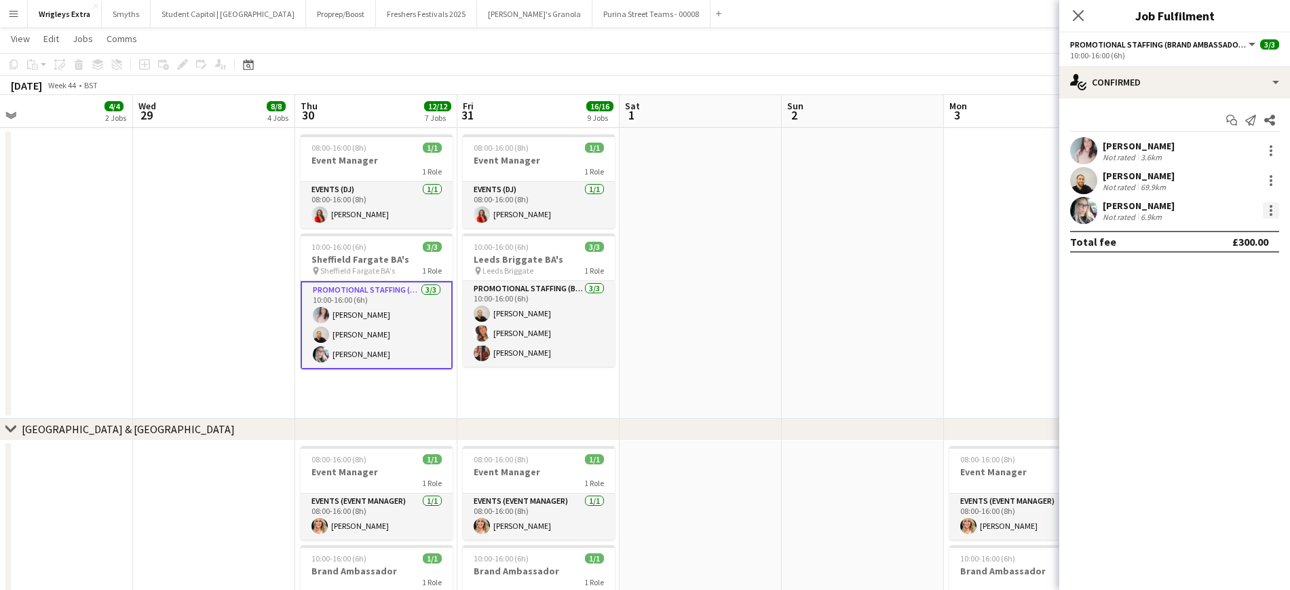
click at [1085, 206] on div at bounding box center [1271, 206] width 3 height 3
drag, startPoint x: 1215, startPoint y: 365, endPoint x: 1128, endPoint y: 357, distance: 87.3
click at [1085, 366] on span "Remove" at bounding box center [1205, 366] width 41 height 12
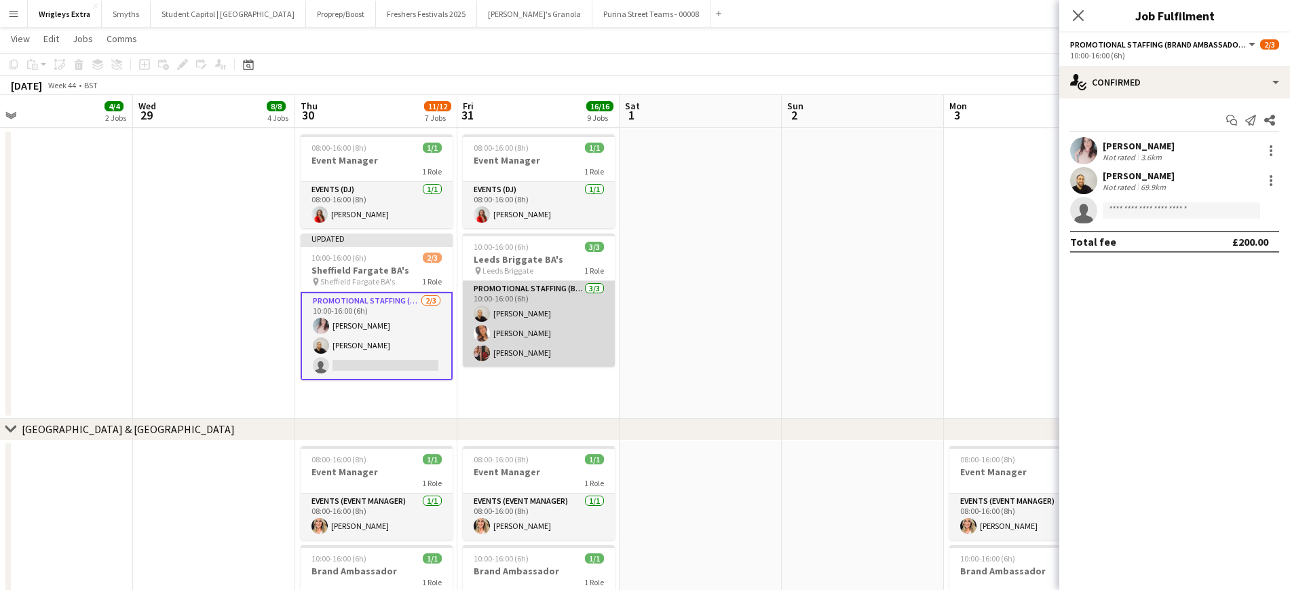
click at [503, 355] on app-card-role "Promotional Staffing (Brand Ambassadors) [DATE] 10:00-16:00 (6h) [PERSON_NAME] …" at bounding box center [539, 324] width 152 height 86
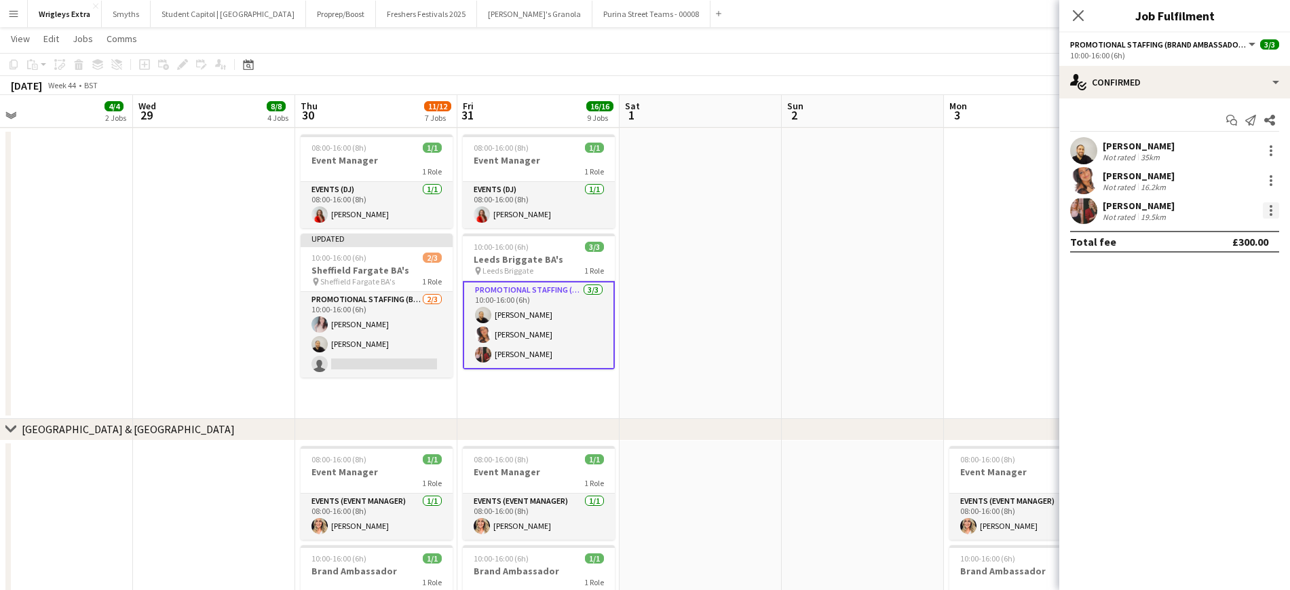
click at [1085, 210] on div at bounding box center [1271, 210] width 16 height 16
click at [1085, 366] on span "Remove" at bounding box center [1227, 366] width 84 height 12
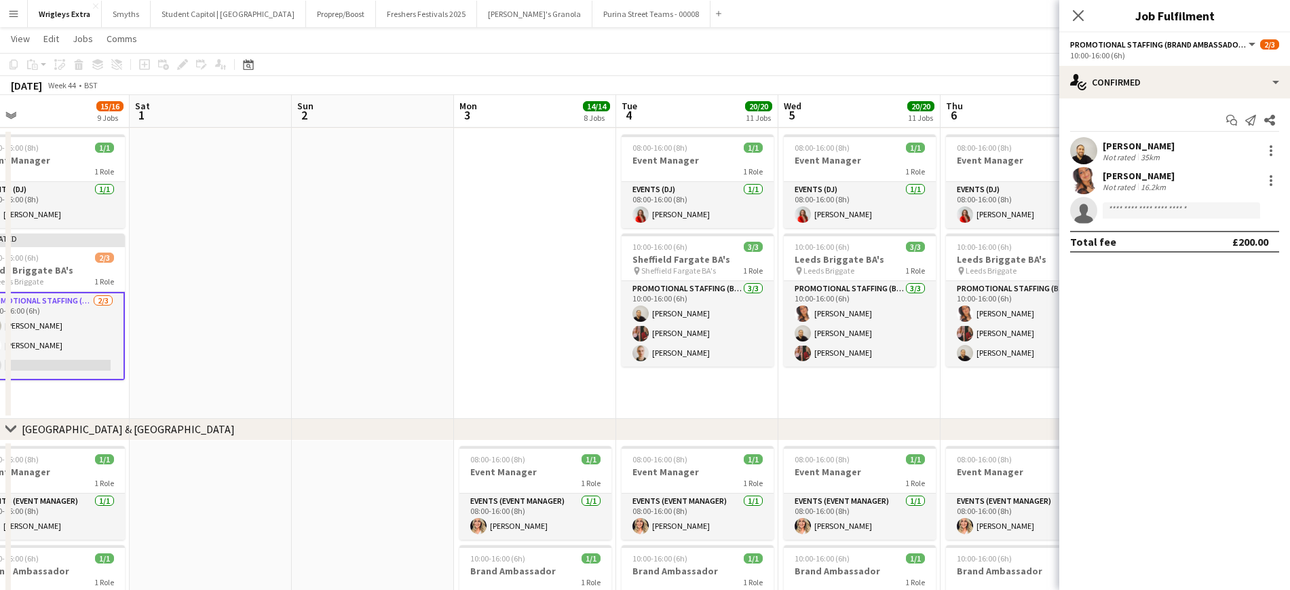
drag, startPoint x: 788, startPoint y: 334, endPoint x: 339, endPoint y: 321, distance: 449.6
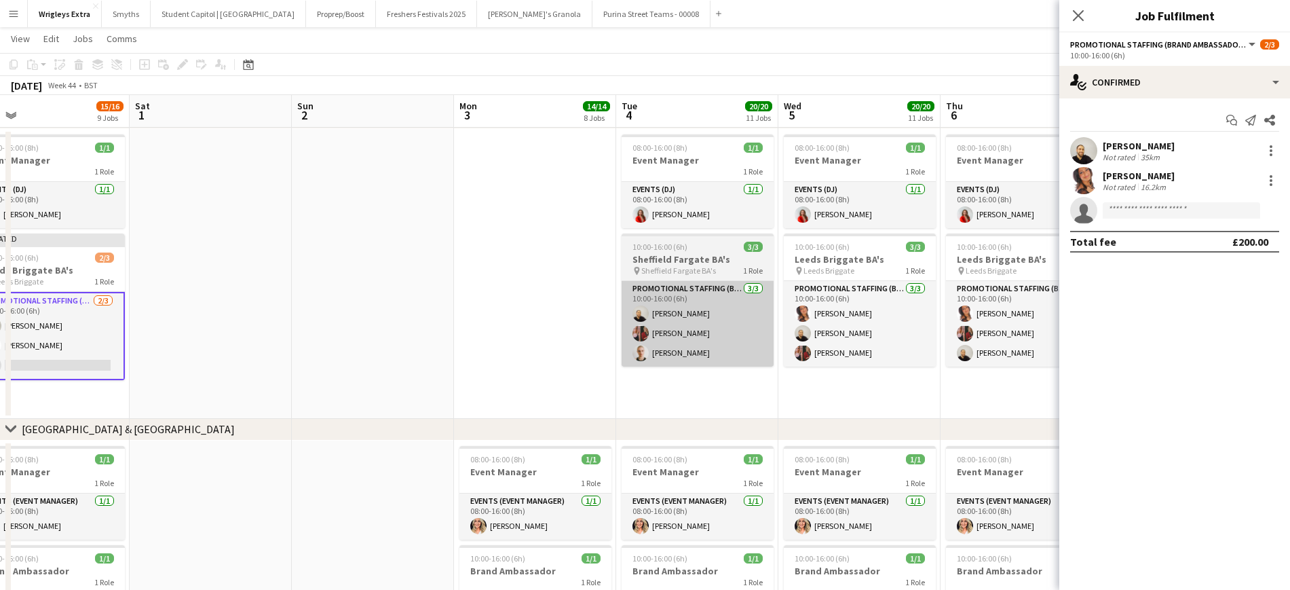
scroll to position [0, 358]
click at [675, 311] on app-card-role "Promotional Staffing (Brand Ambassadors) [DATE] 10:00-16:00 (6h) [PERSON_NAME] …" at bounding box center [697, 324] width 152 height 86
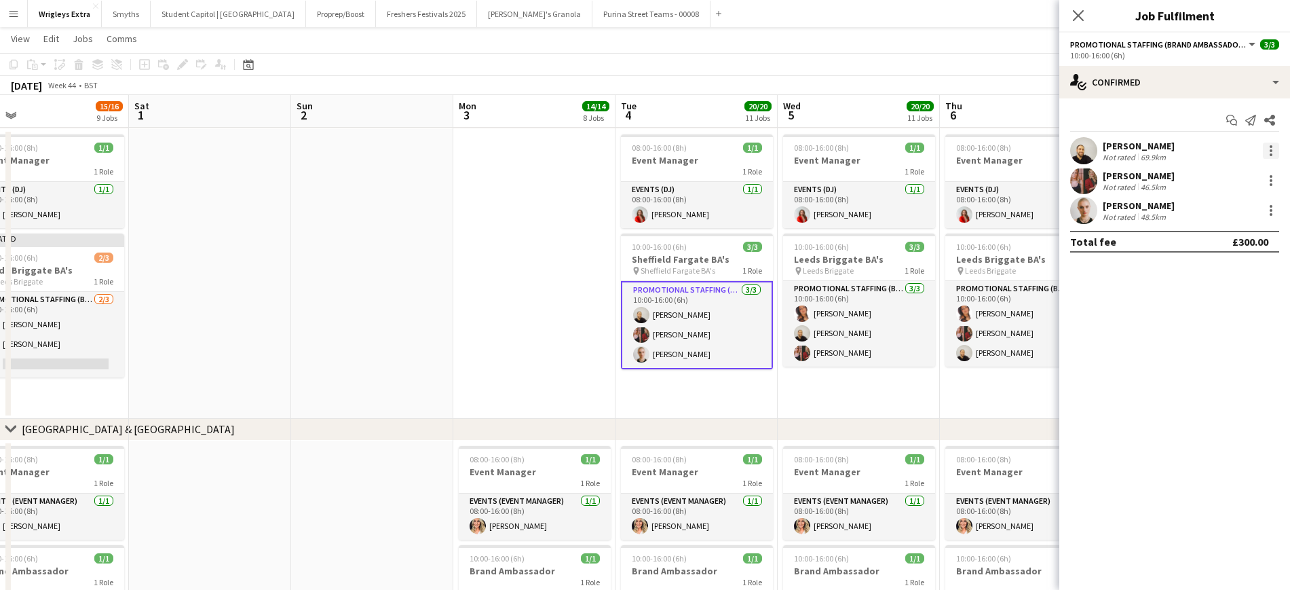
click at [1085, 149] on div at bounding box center [1271, 151] width 16 height 16
click at [1085, 303] on span "Remove" at bounding box center [1227, 306] width 84 height 12
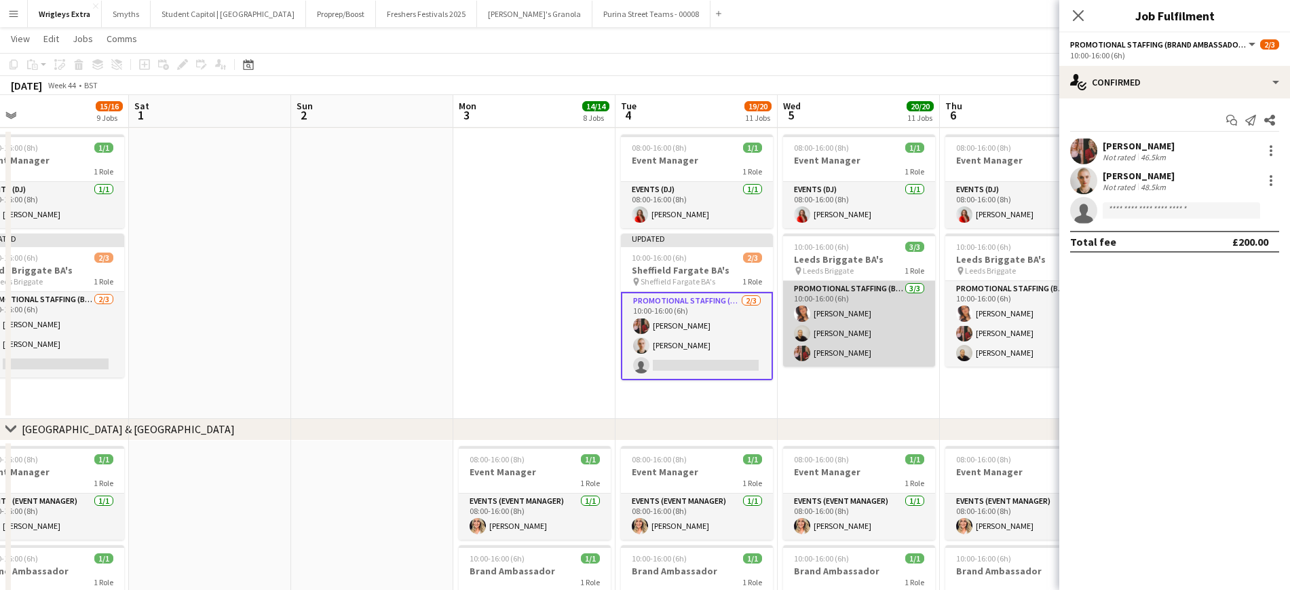
click at [849, 334] on app-card-role "Promotional Staffing (Brand Ambassadors) [DATE] 10:00-16:00 (6h) [PERSON_NAME] …" at bounding box center [859, 324] width 152 height 86
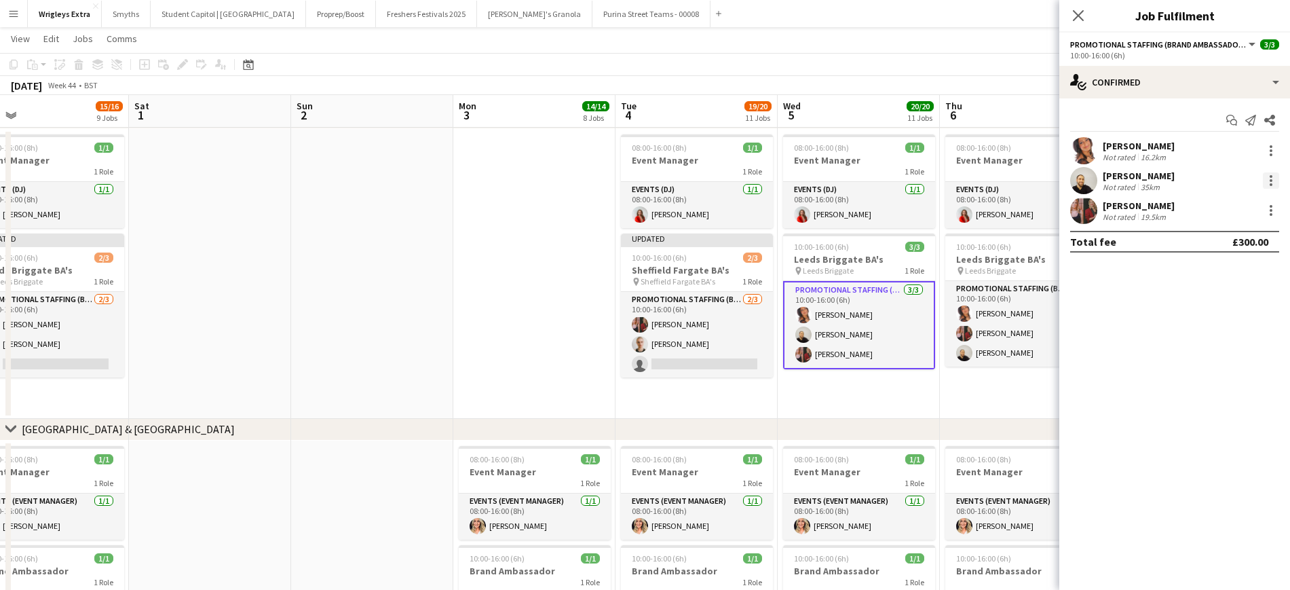
click at [1085, 175] on div at bounding box center [1271, 180] width 16 height 16
click at [1085, 337] on span "Remove" at bounding box center [1205, 336] width 41 height 12
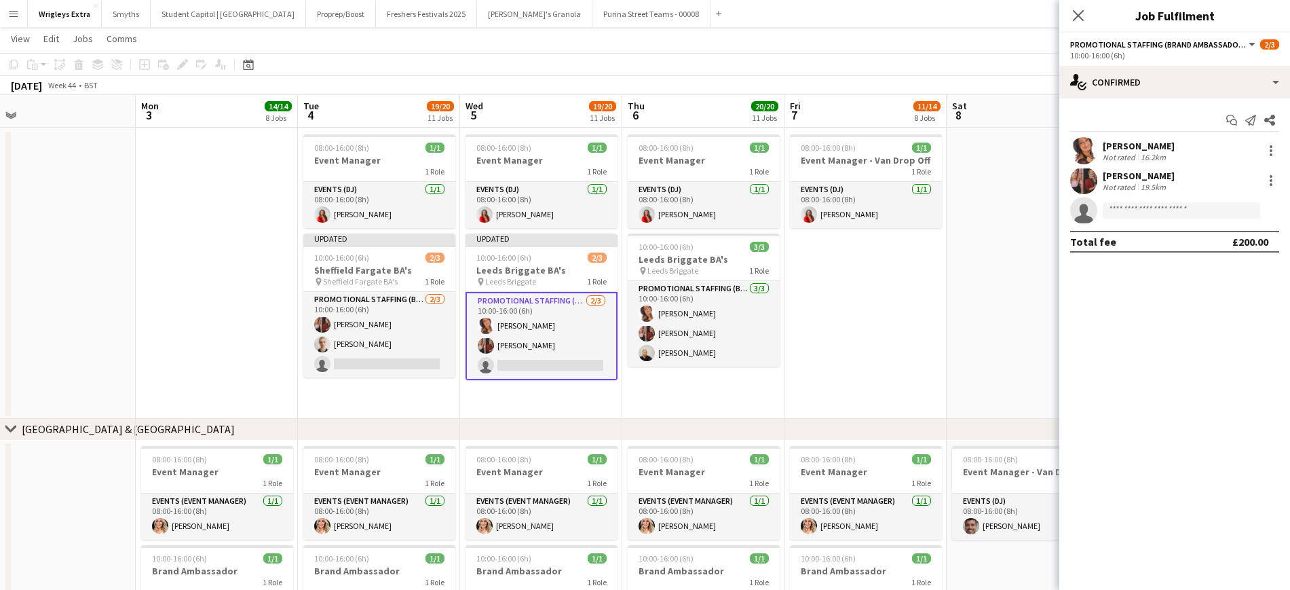
scroll to position [0, 546]
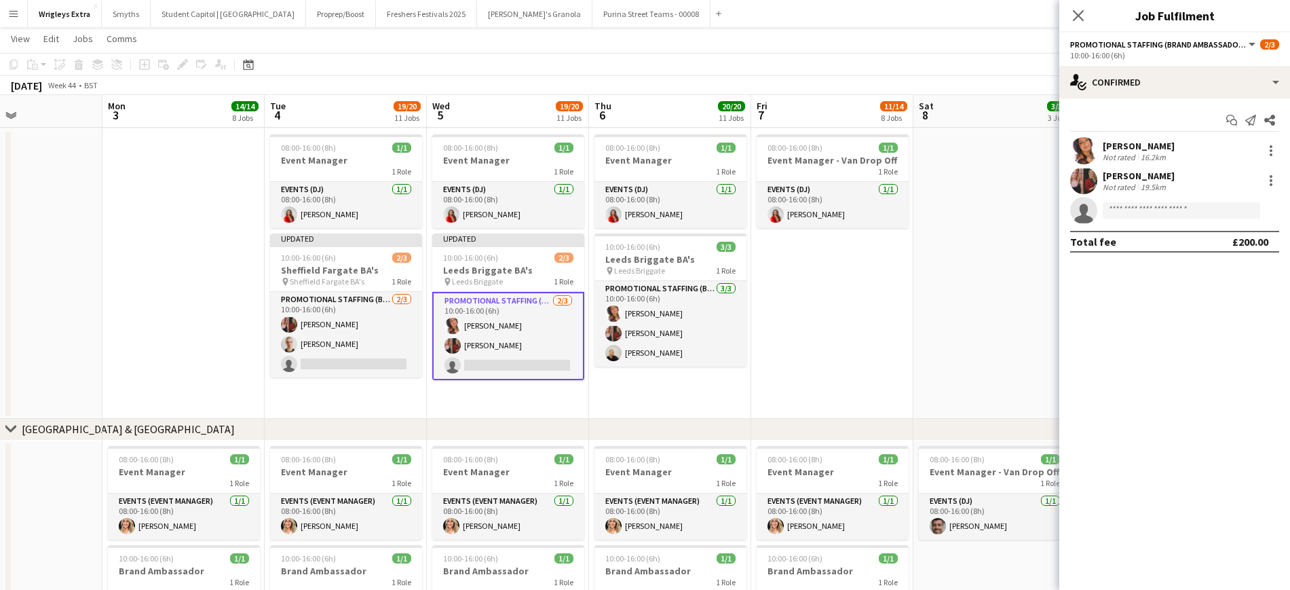
drag, startPoint x: 1003, startPoint y: 391, endPoint x: 659, endPoint y: 381, distance: 343.6
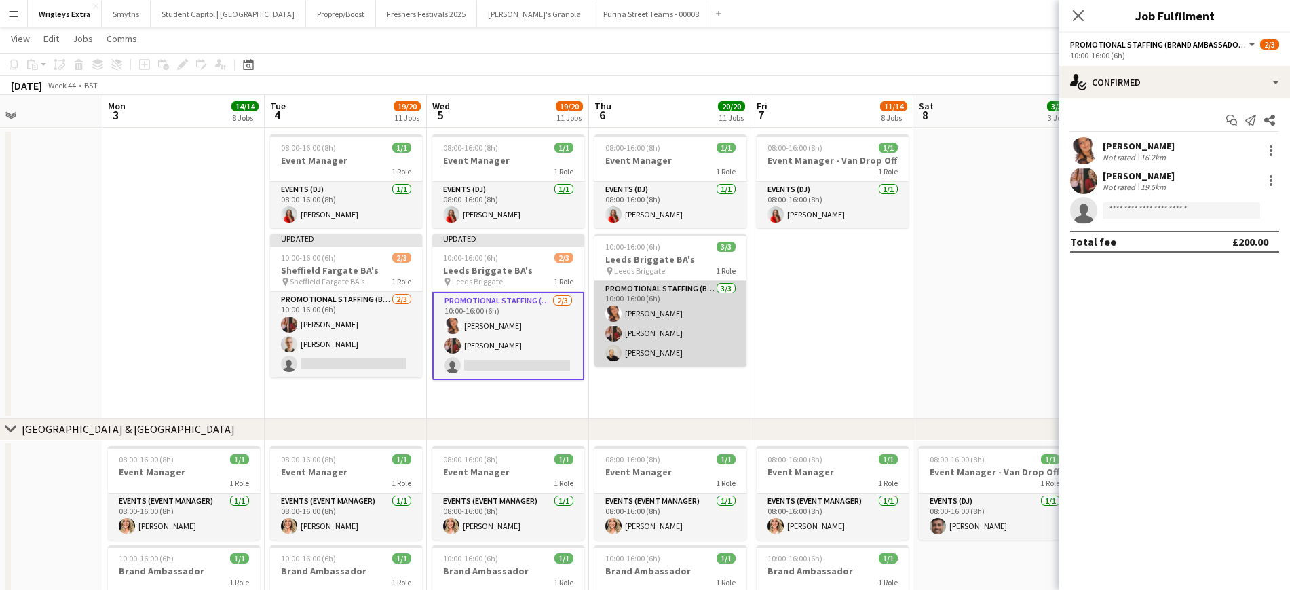
click at [650, 313] on app-card-role "Promotional Staffing (Brand Ambassadors) [DATE] 10:00-16:00 (6h) [PERSON_NAME] …" at bounding box center [671, 324] width 152 height 86
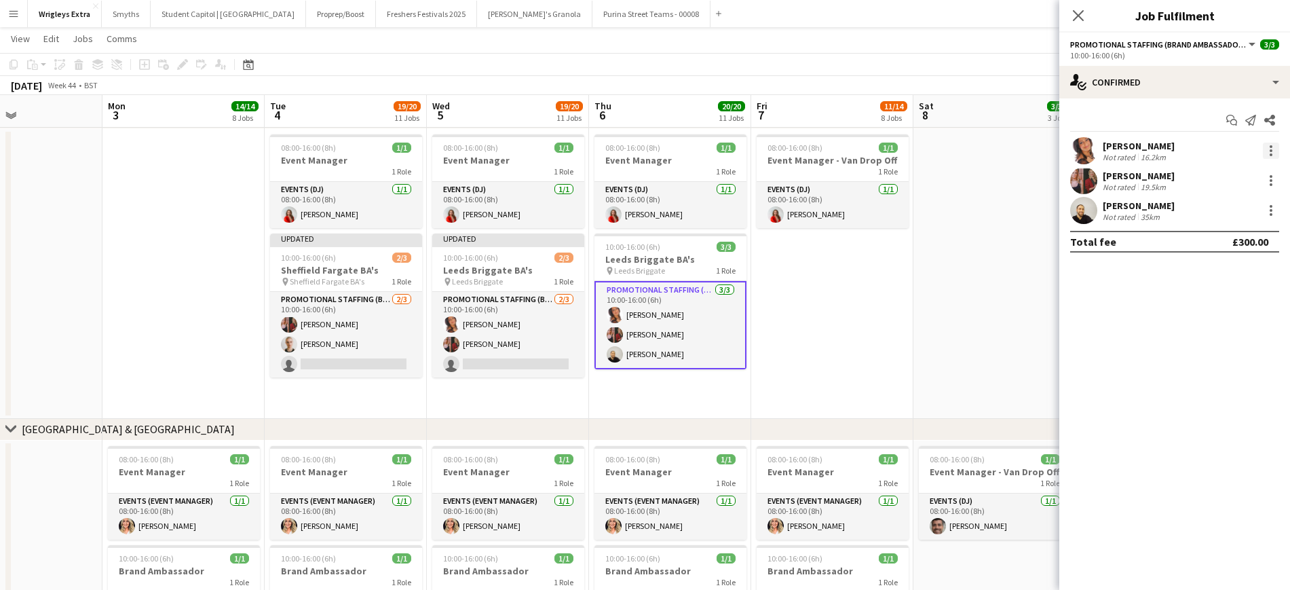
click at [1085, 150] on div at bounding box center [1271, 151] width 16 height 16
click at [1085, 304] on span "Remove" at bounding box center [1227, 306] width 84 height 12
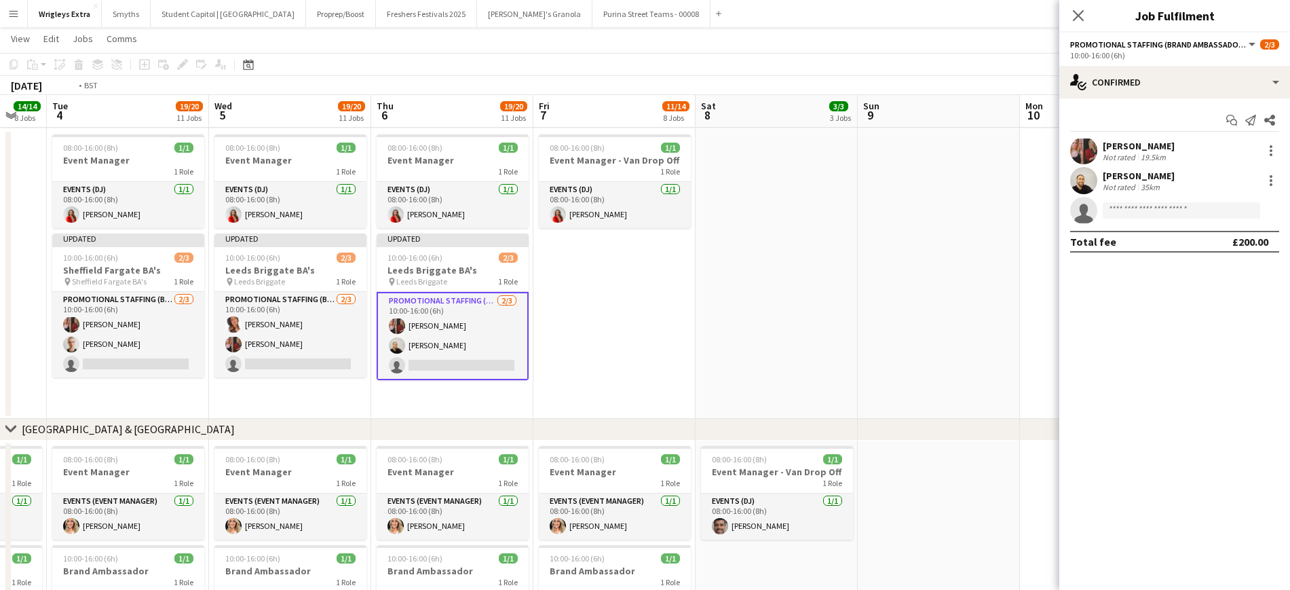
drag, startPoint x: 911, startPoint y: 320, endPoint x: 778, endPoint y: 315, distance: 133.1
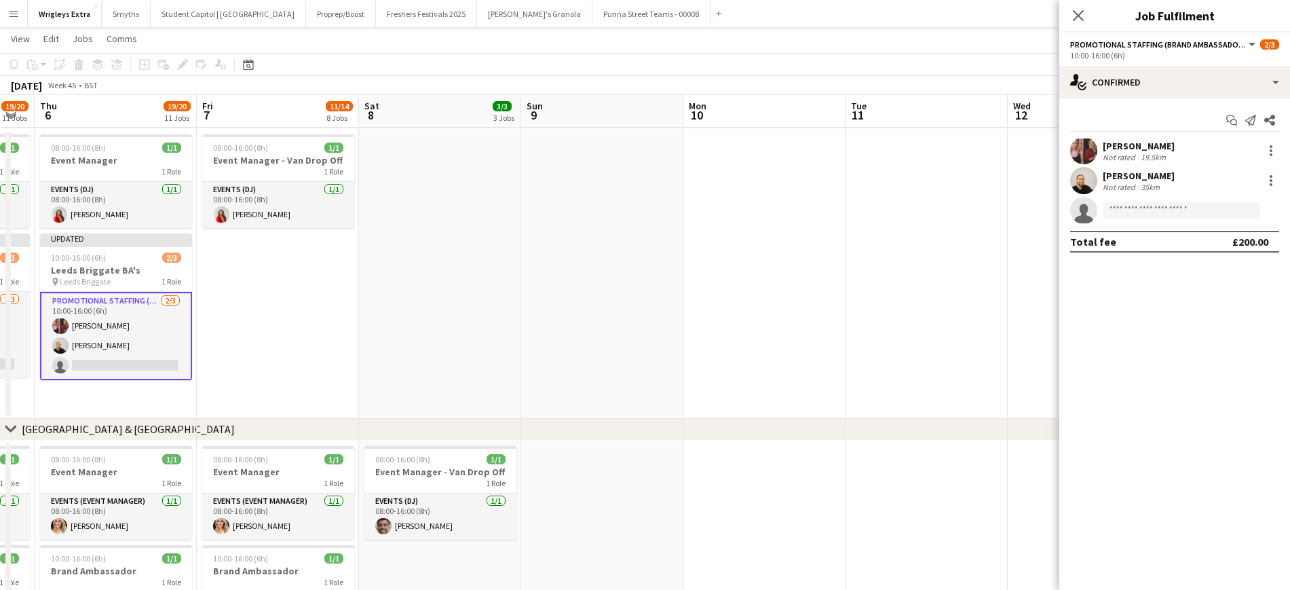
drag, startPoint x: 483, startPoint y: 319, endPoint x: 889, endPoint y: 322, distance: 405.9
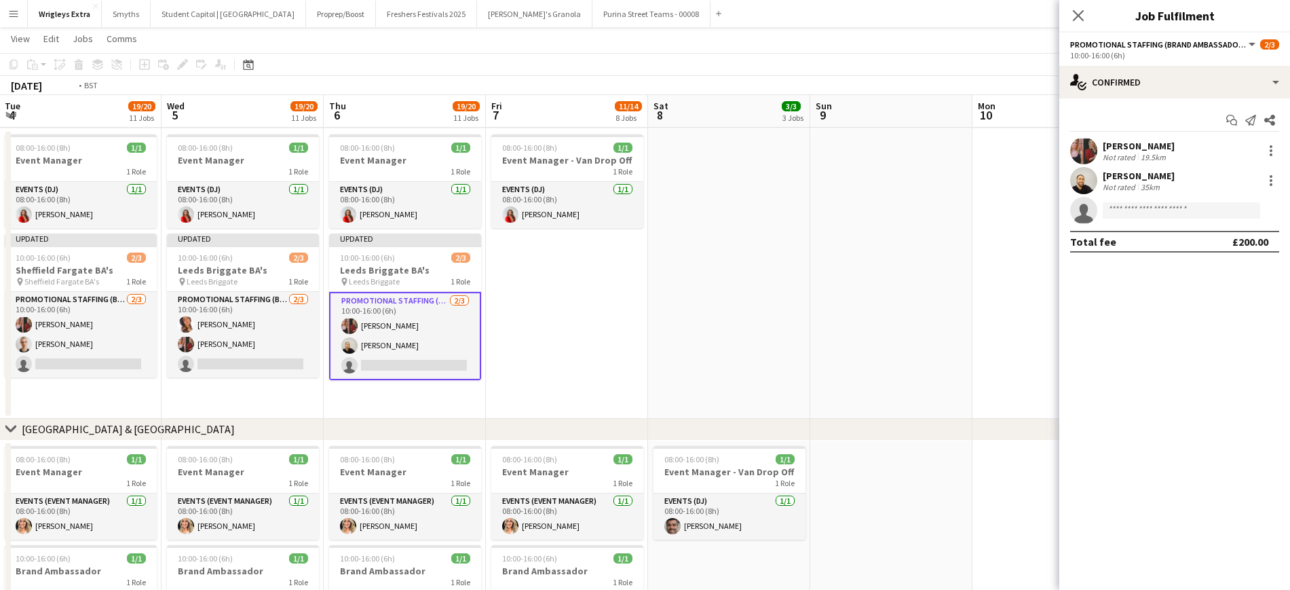
drag, startPoint x: 446, startPoint y: 314, endPoint x: 774, endPoint y: 307, distance: 328.0
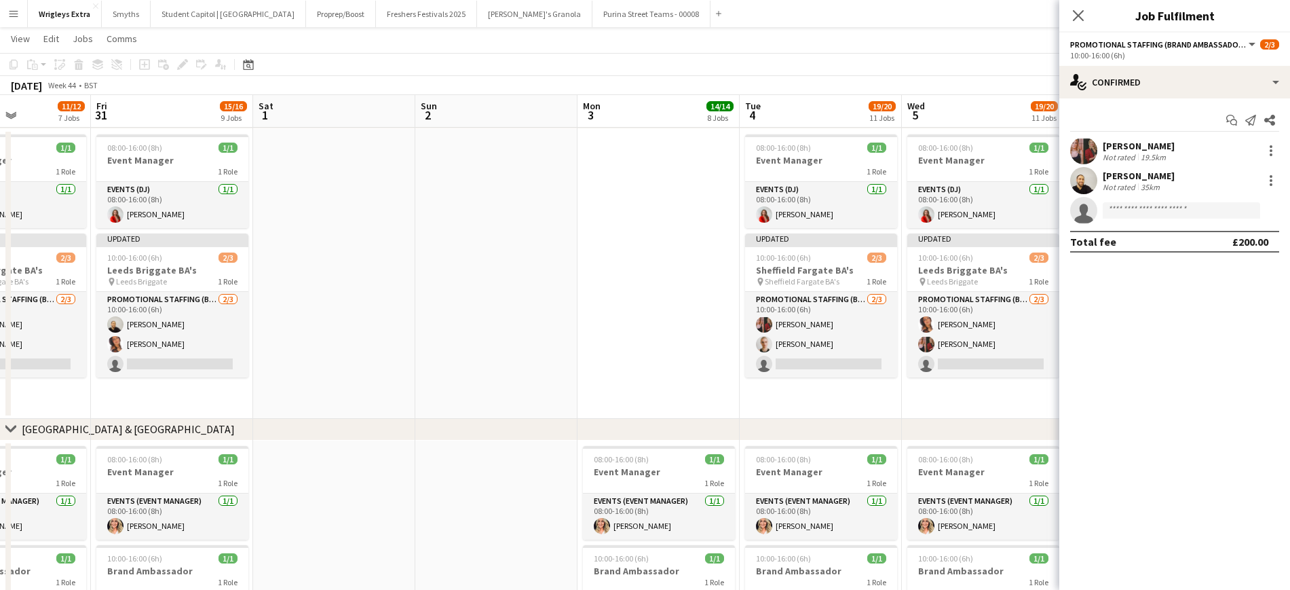
drag, startPoint x: 181, startPoint y: 308, endPoint x: 848, endPoint y: 286, distance: 667.0
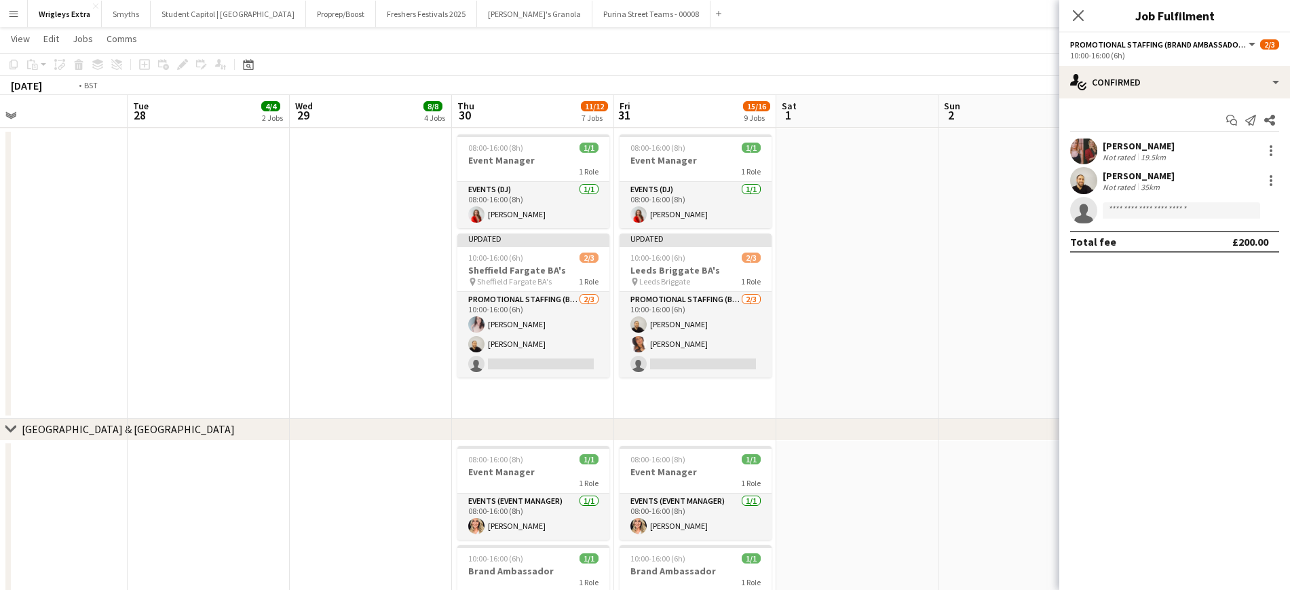
drag, startPoint x: 327, startPoint y: 295, endPoint x: 964, endPoint y: 296, distance: 636.7
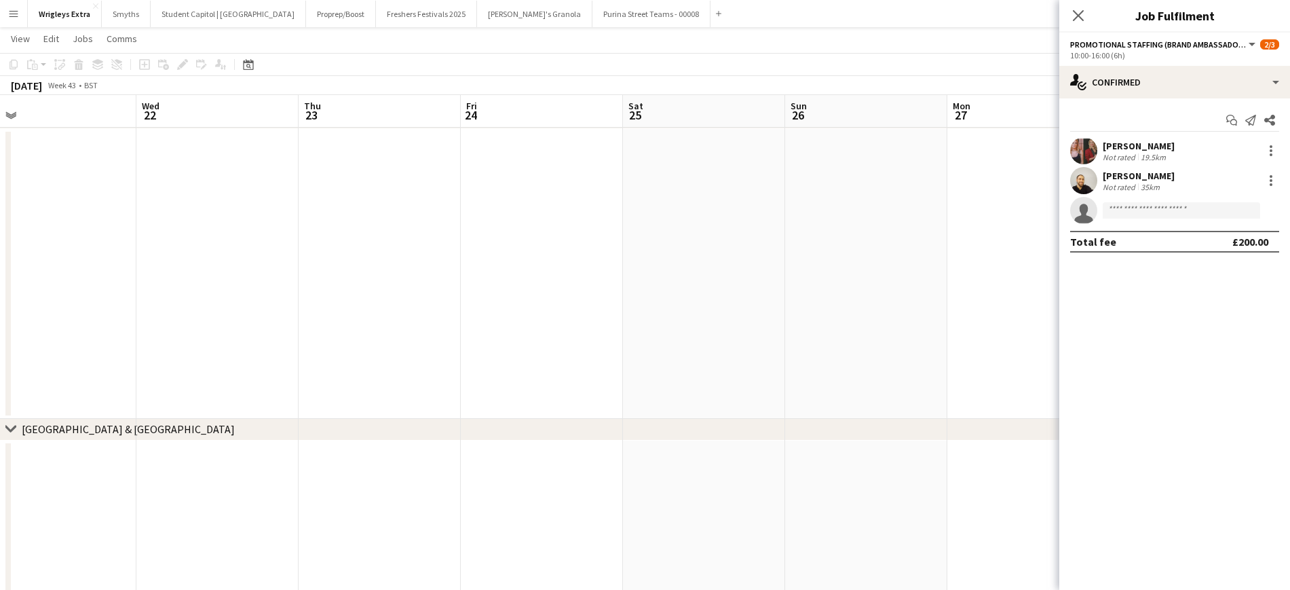
drag, startPoint x: 906, startPoint y: 286, endPoint x: 630, endPoint y: 296, distance: 276.4
drag, startPoint x: 386, startPoint y: 294, endPoint x: 725, endPoint y: 277, distance: 339.8
drag, startPoint x: 440, startPoint y: 269, endPoint x: 794, endPoint y: 257, distance: 354.6
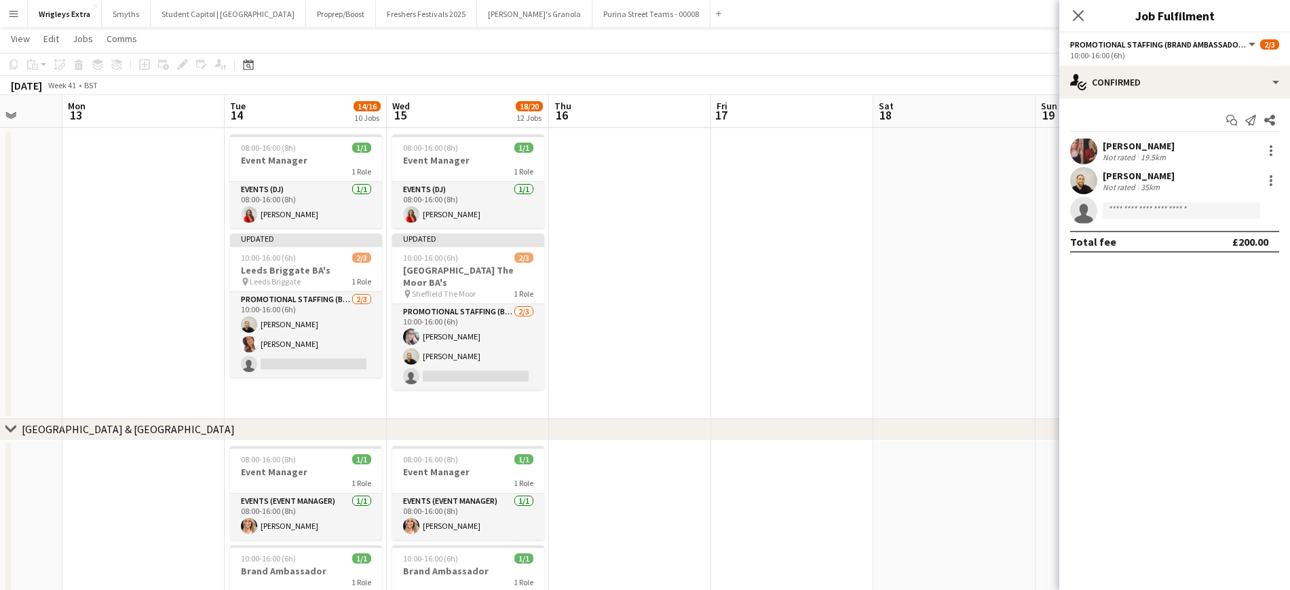
drag, startPoint x: 487, startPoint y: 302, endPoint x: 781, endPoint y: 292, distance: 294.1
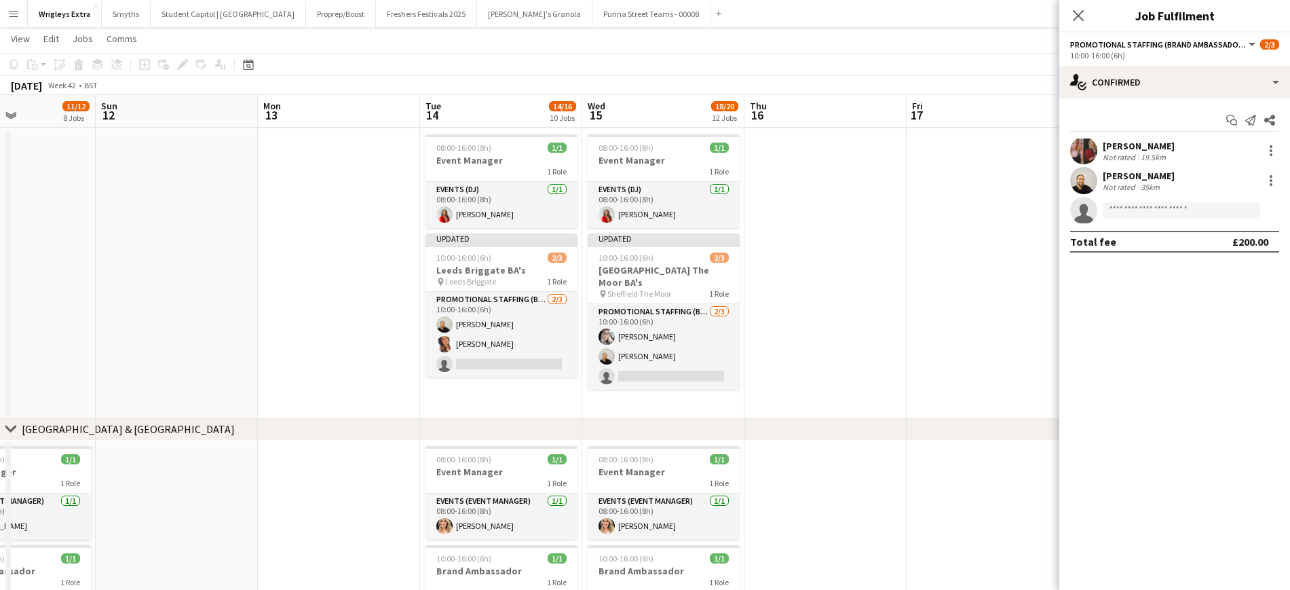
drag, startPoint x: 392, startPoint y: 302, endPoint x: 875, endPoint y: 295, distance: 482.7
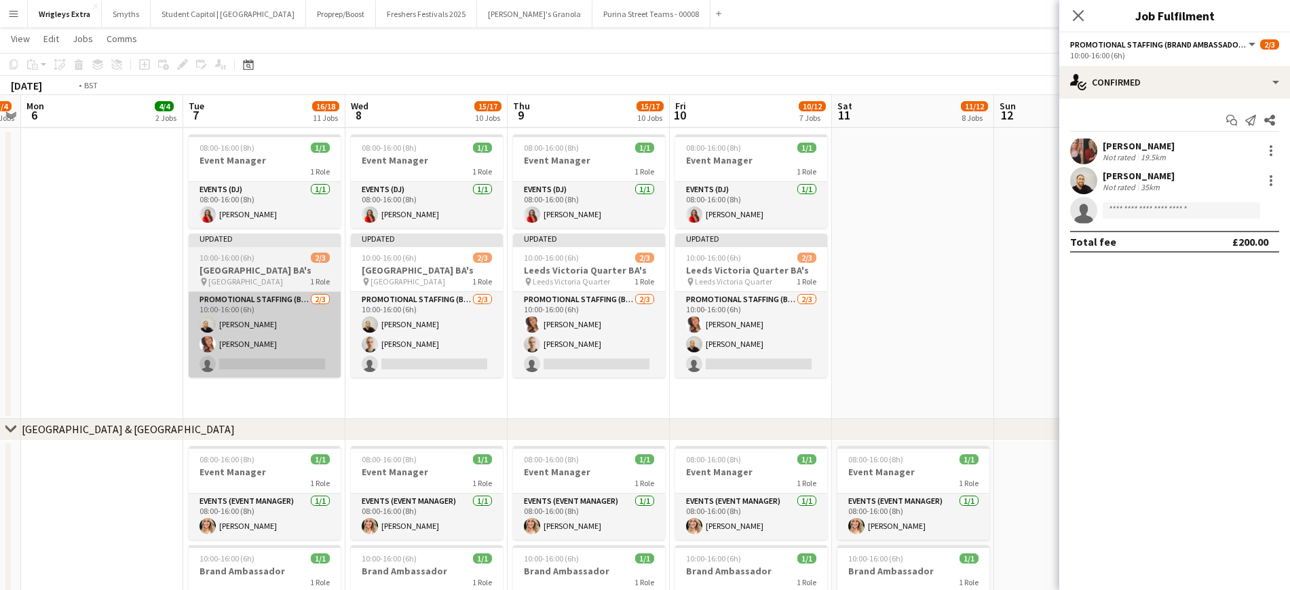
drag, startPoint x: 392, startPoint y: 316, endPoint x: 321, endPoint y: 306, distance: 71.2
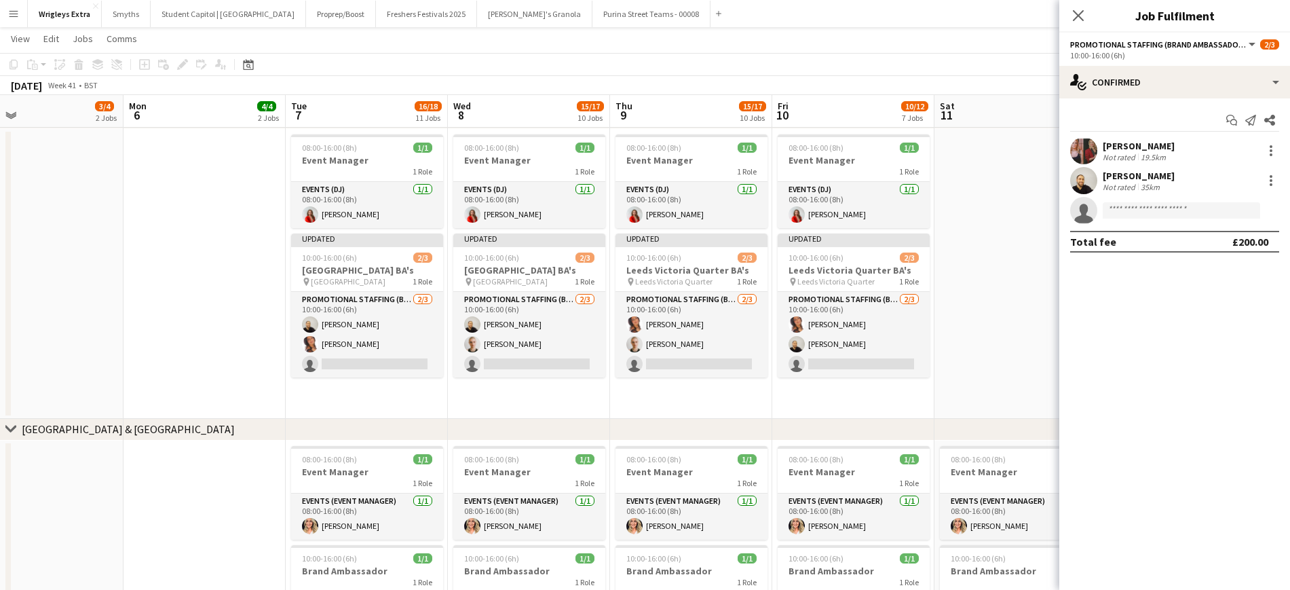
drag, startPoint x: 301, startPoint y: 306, endPoint x: 533, endPoint y: 294, distance: 232.5
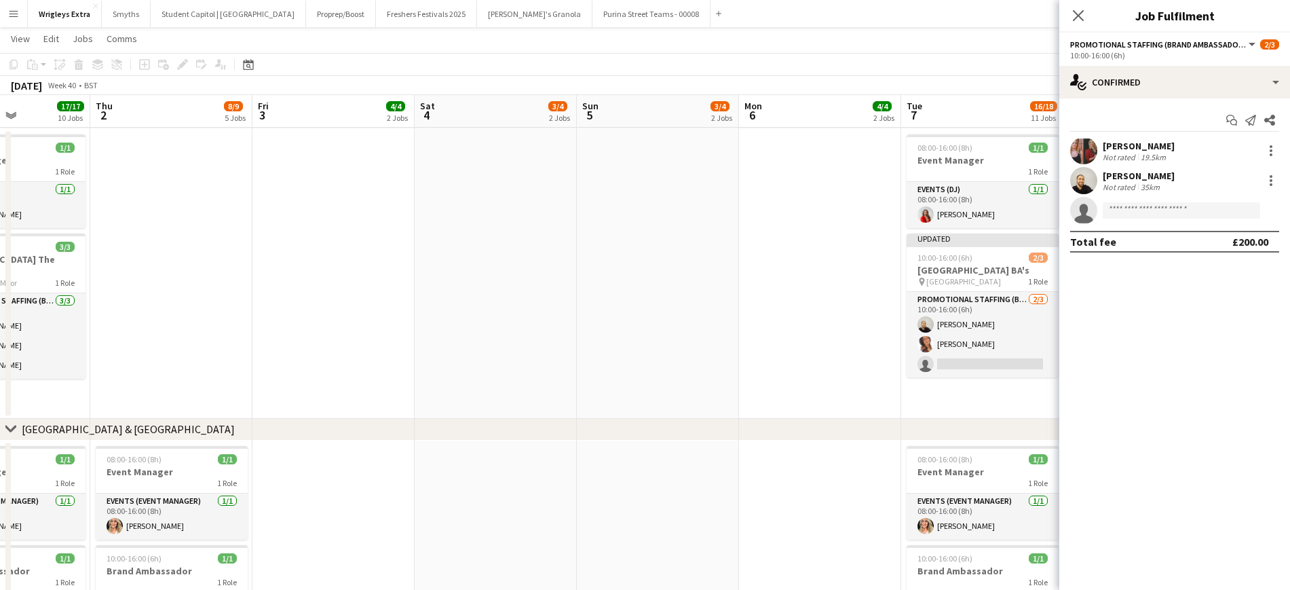
drag, startPoint x: 378, startPoint y: 294, endPoint x: 605, endPoint y: 284, distance: 226.9
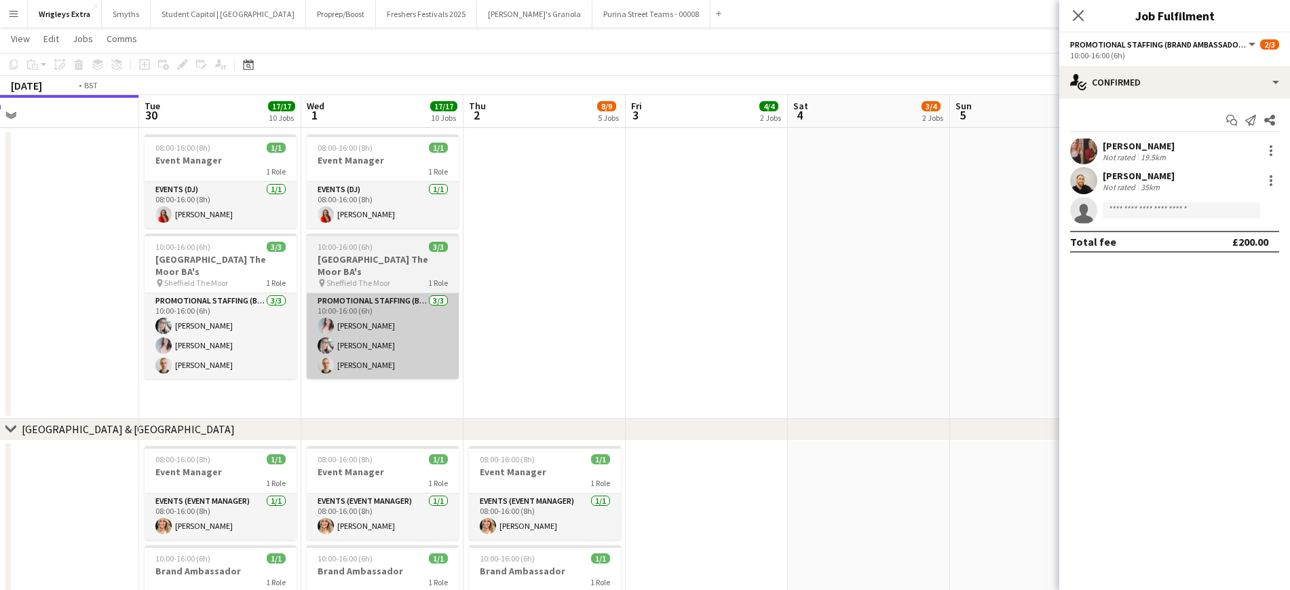
drag, startPoint x: 756, startPoint y: 278, endPoint x: 570, endPoint y: 290, distance: 186.4
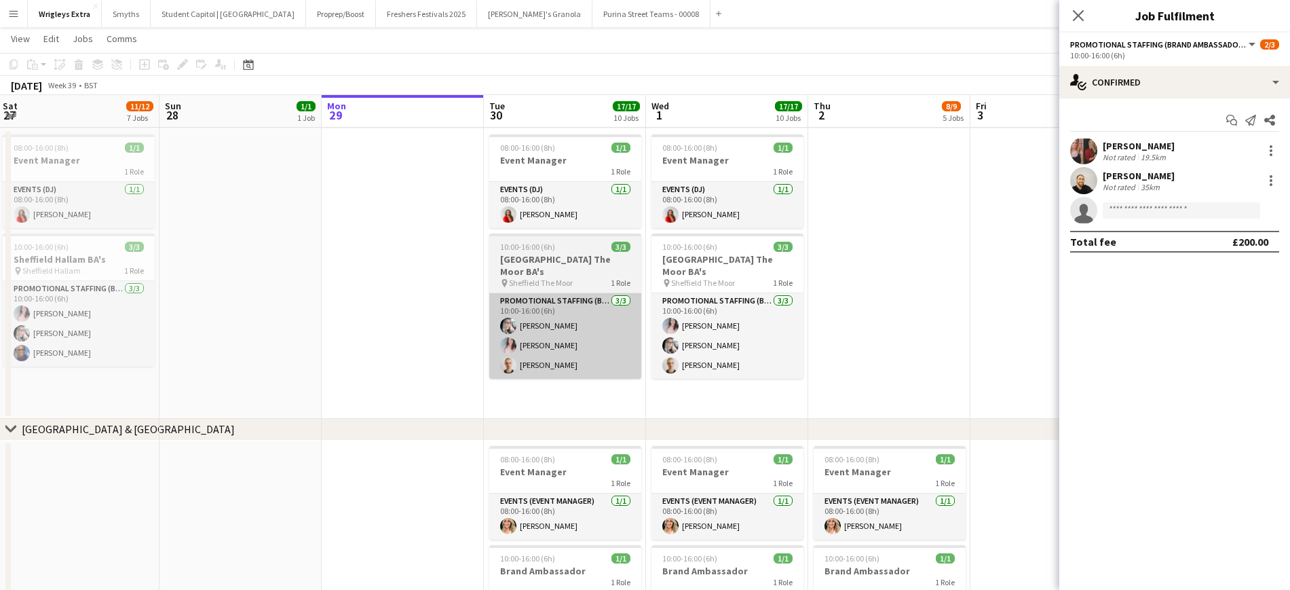
drag, startPoint x: 607, startPoint y: 311, endPoint x: 547, endPoint y: 303, distance: 60.3
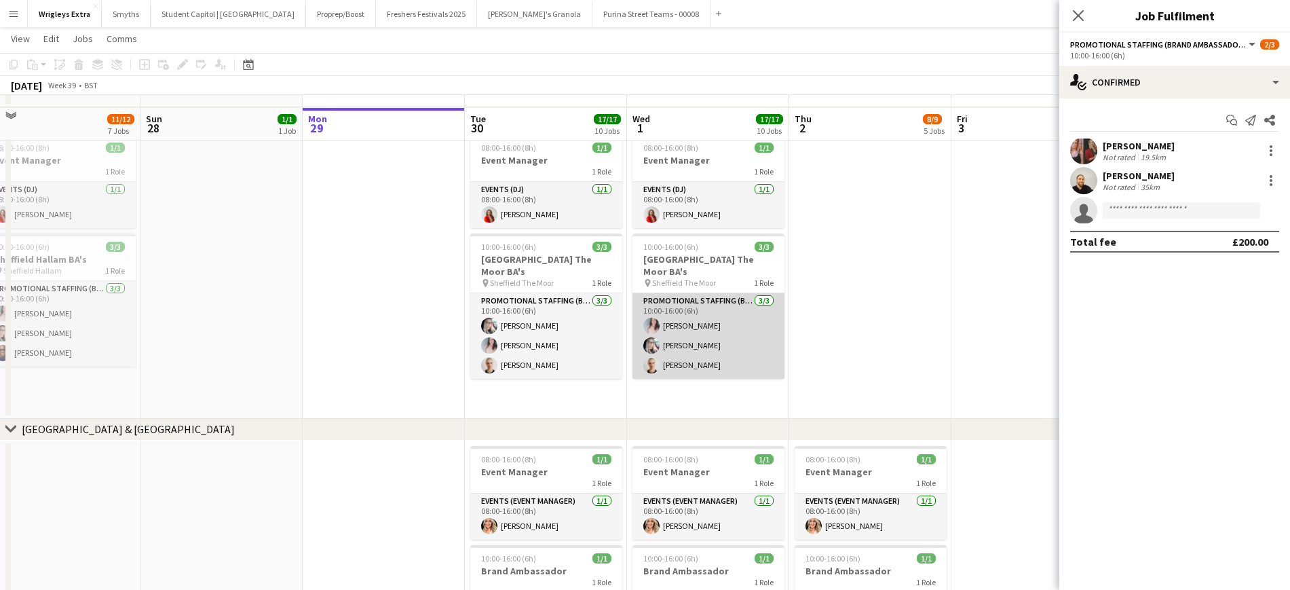
scroll to position [509, 0]
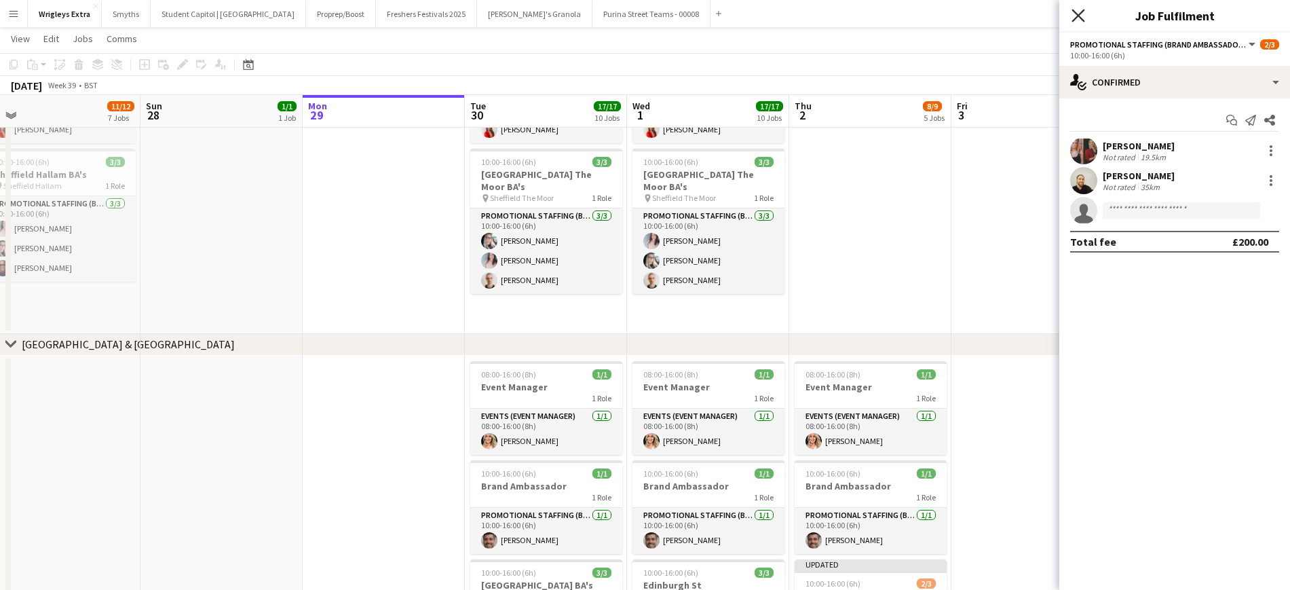
click at [1073, 19] on icon "Close pop-in" at bounding box center [1078, 15] width 13 height 13
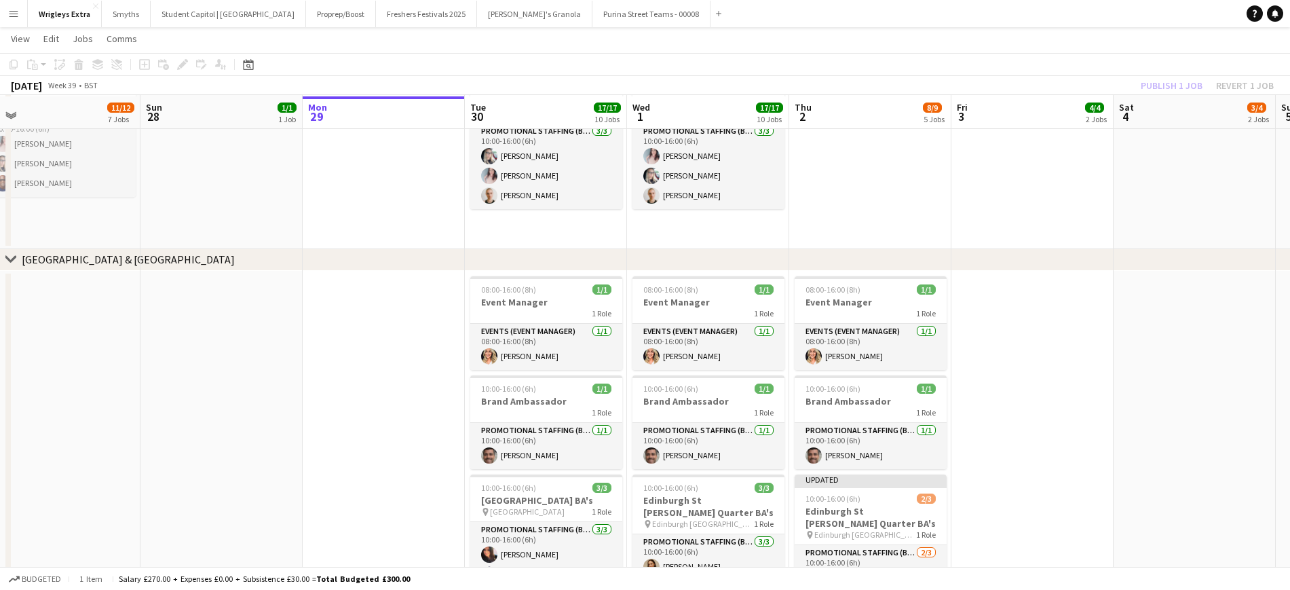
scroll to position [679, 0]
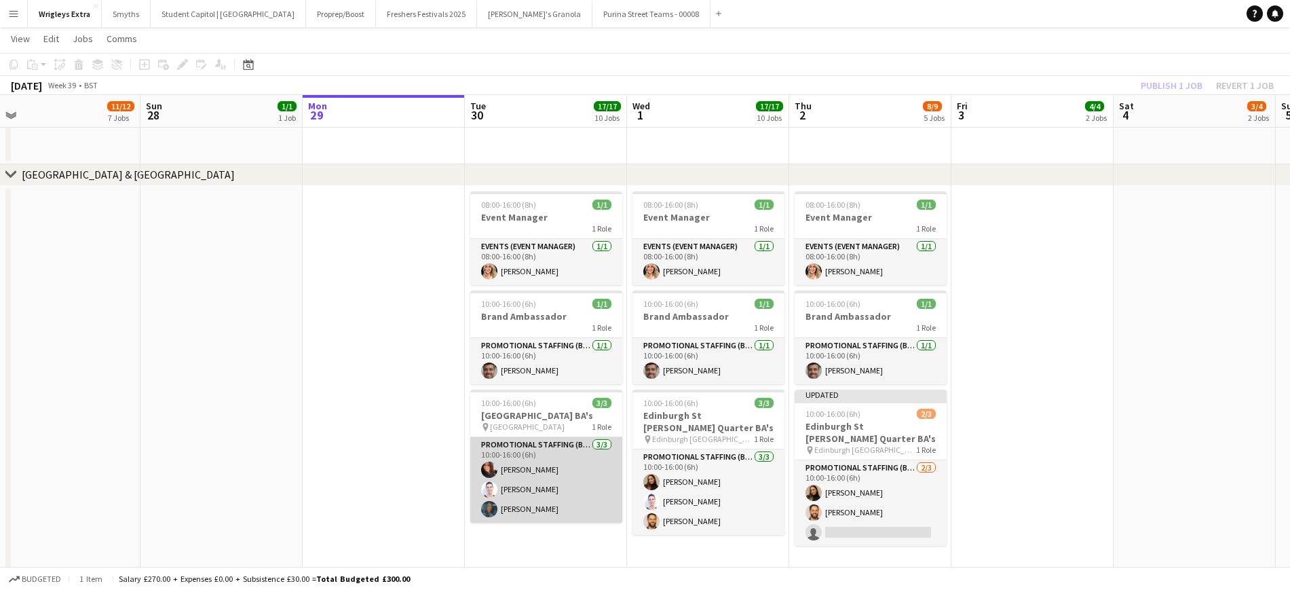
click at [534, 467] on app-card-role "Promotional Staffing (Brand Ambassadors) [DATE] 10:00-16:00 (6h) [PERSON_NAME] …" at bounding box center [546, 480] width 152 height 86
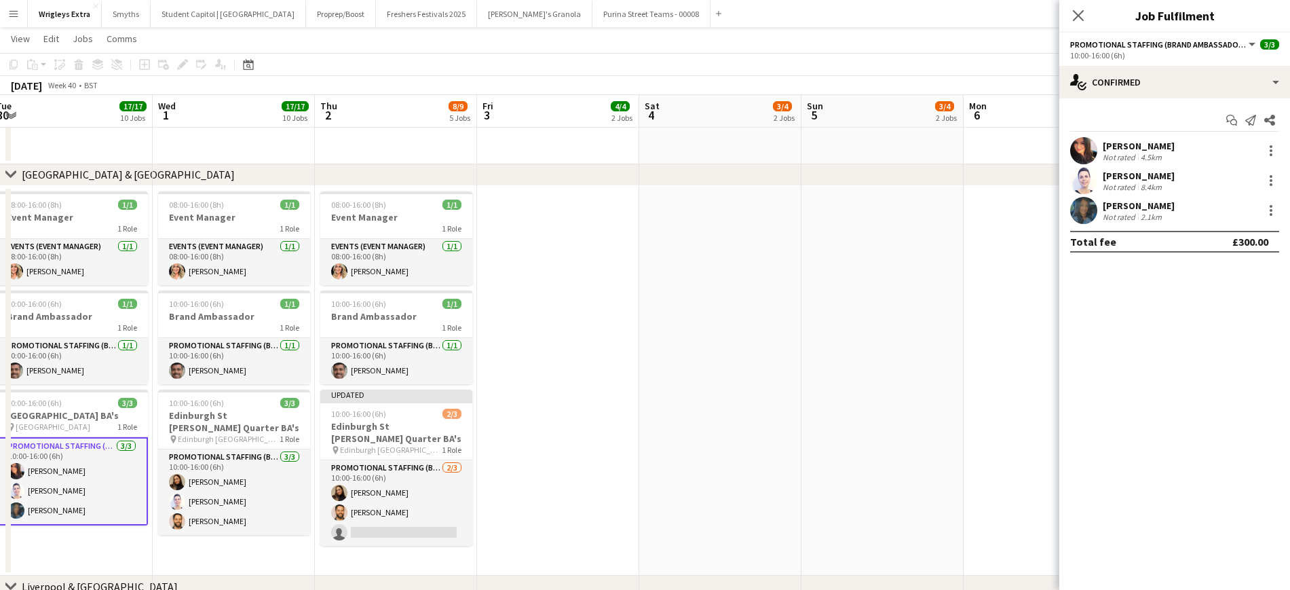
scroll to position [0, 424]
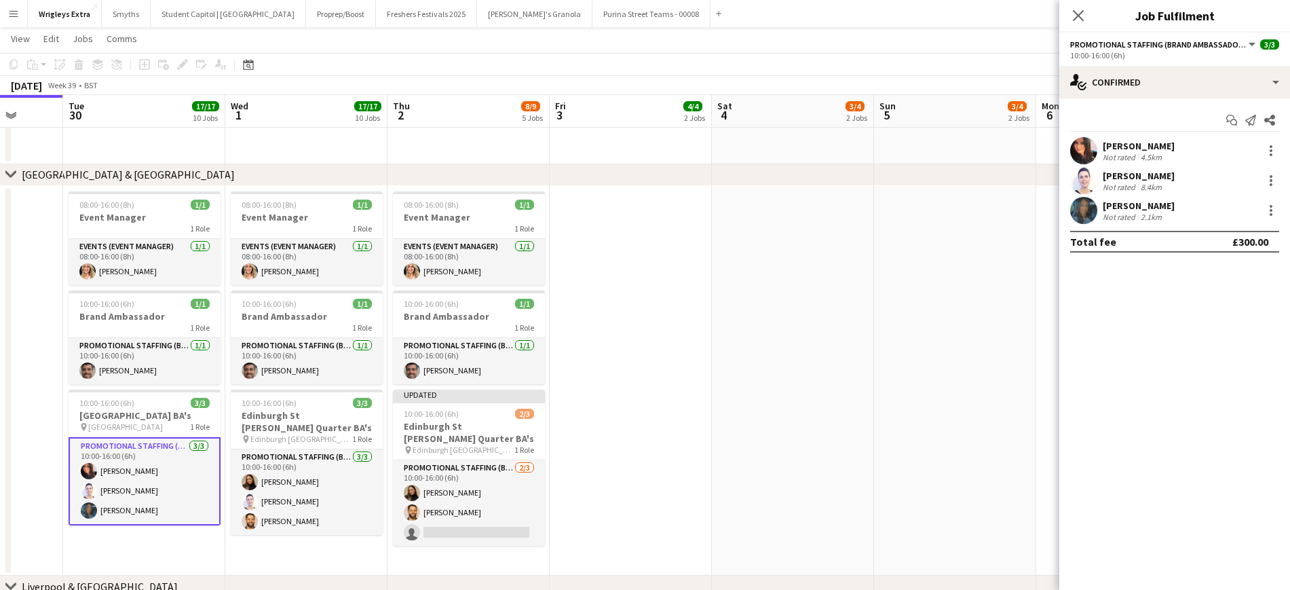
drag, startPoint x: 815, startPoint y: 429, endPoint x: 413, endPoint y: 434, distance: 401.9
click at [413, 434] on app-calendar-viewport "Sat 27 11/12 7 Jobs Sun 28 1/1 1 Job Mon 29 Tue 30 17/17 10 Jobs Wed 1 17/17 10…" at bounding box center [645, 365] width 1290 height 1983
click at [772, 417] on app-date-cell at bounding box center [793, 381] width 162 height 390
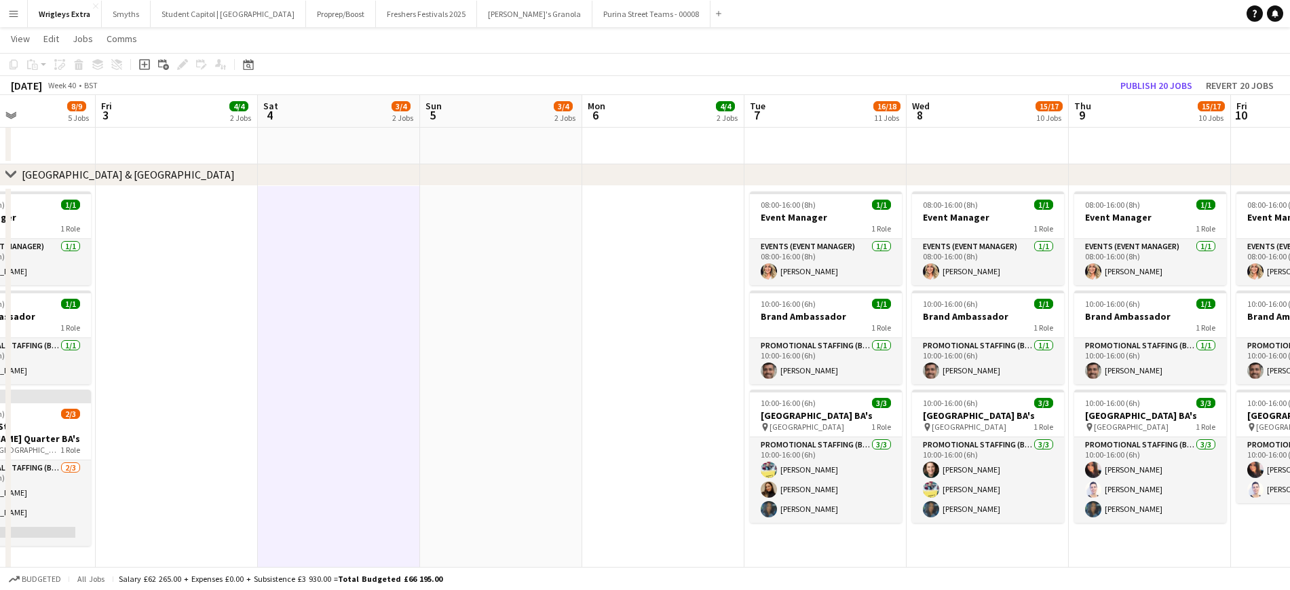
drag, startPoint x: 794, startPoint y: 427, endPoint x: 340, endPoint y: 428, distance: 454.1
click at [340, 428] on app-calendar-viewport "Tue 30 17/17 10 Jobs Wed 1 17/17 10 Jobs Thu 2 8/9 5 Jobs Fri 3 4/4 2 Jobs Sat …" at bounding box center [645, 365] width 1290 height 1983
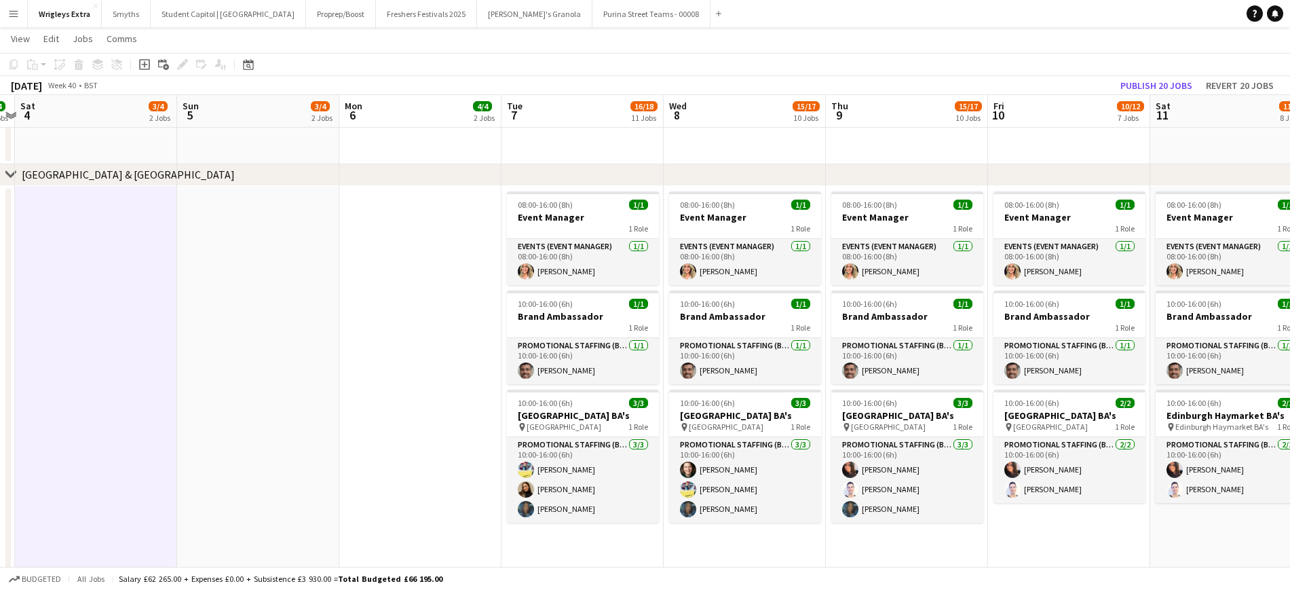
scroll to position [0, 519]
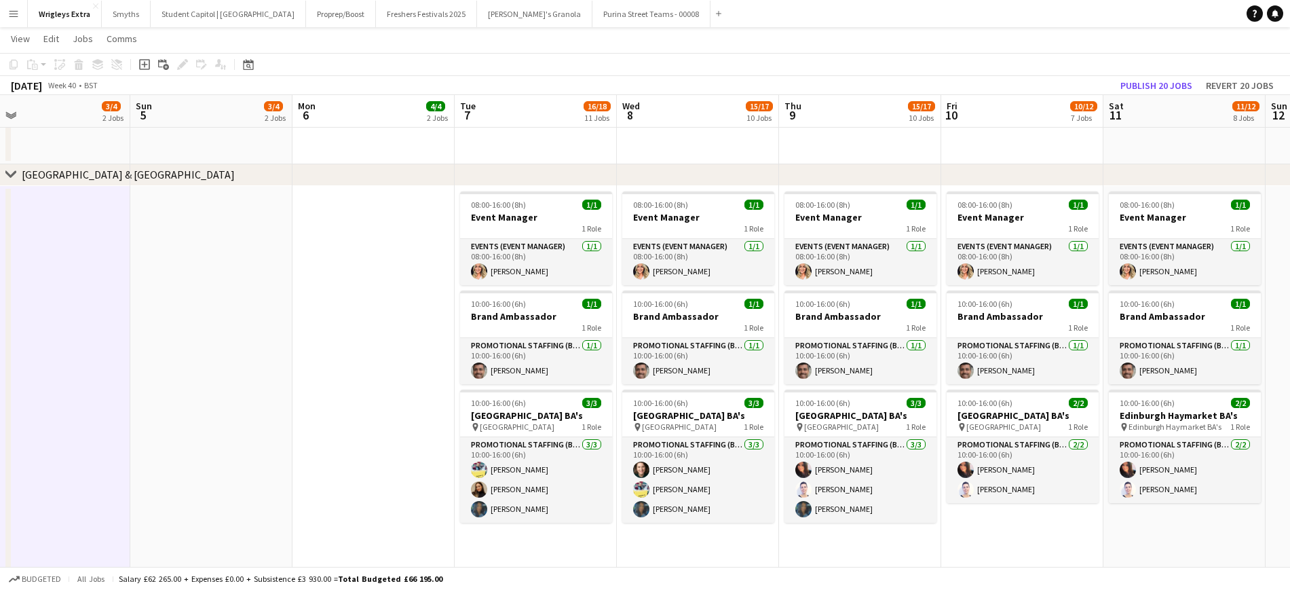
drag, startPoint x: 625, startPoint y: 424, endPoint x: 335, endPoint y: 435, distance: 289.4
click at [335, 435] on app-calendar-viewport "Wed 1 17/17 10 Jobs Thu 2 8/9 5 Jobs Fri 3 4/4 2 Jobs Sat 4 3/4 2 Jobs Sun 5 3/…" at bounding box center [645, 365] width 1290 height 1983
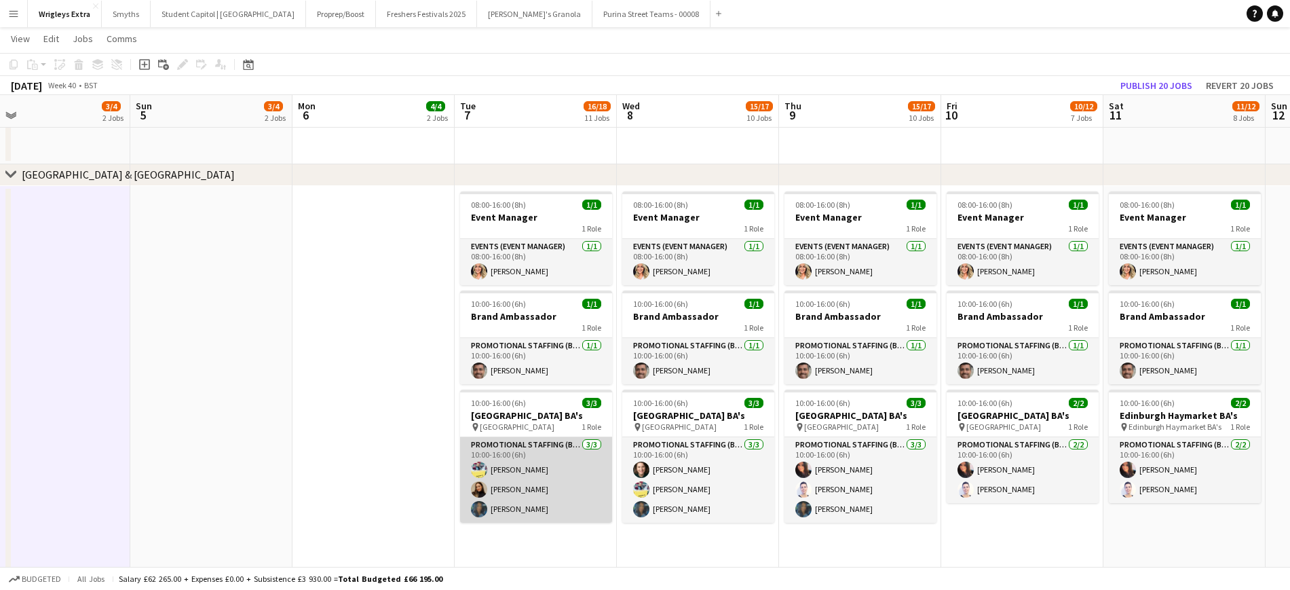
click at [550, 467] on app-card-role "Promotional Staffing (Brand Ambassadors) [DATE] 10:00-16:00 (6h) [PERSON_NAME] …" at bounding box center [536, 480] width 152 height 86
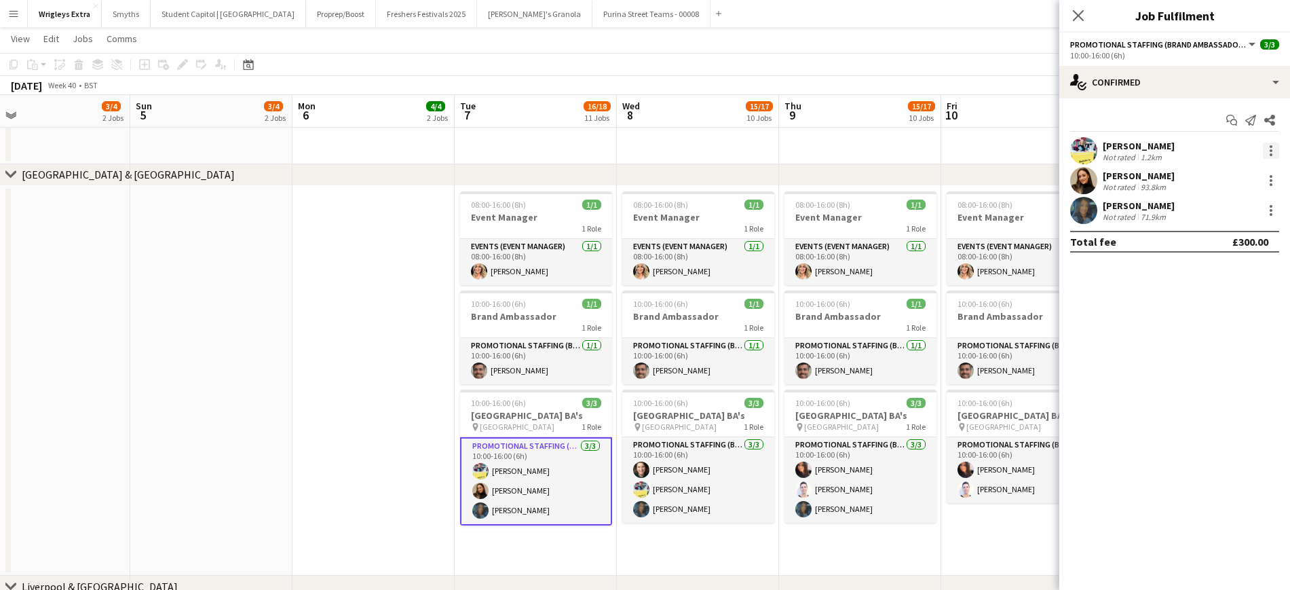
click at [1085, 149] on div at bounding box center [1271, 151] width 16 height 16
click at [1085, 297] on button "Remove" at bounding box center [1227, 306] width 106 height 33
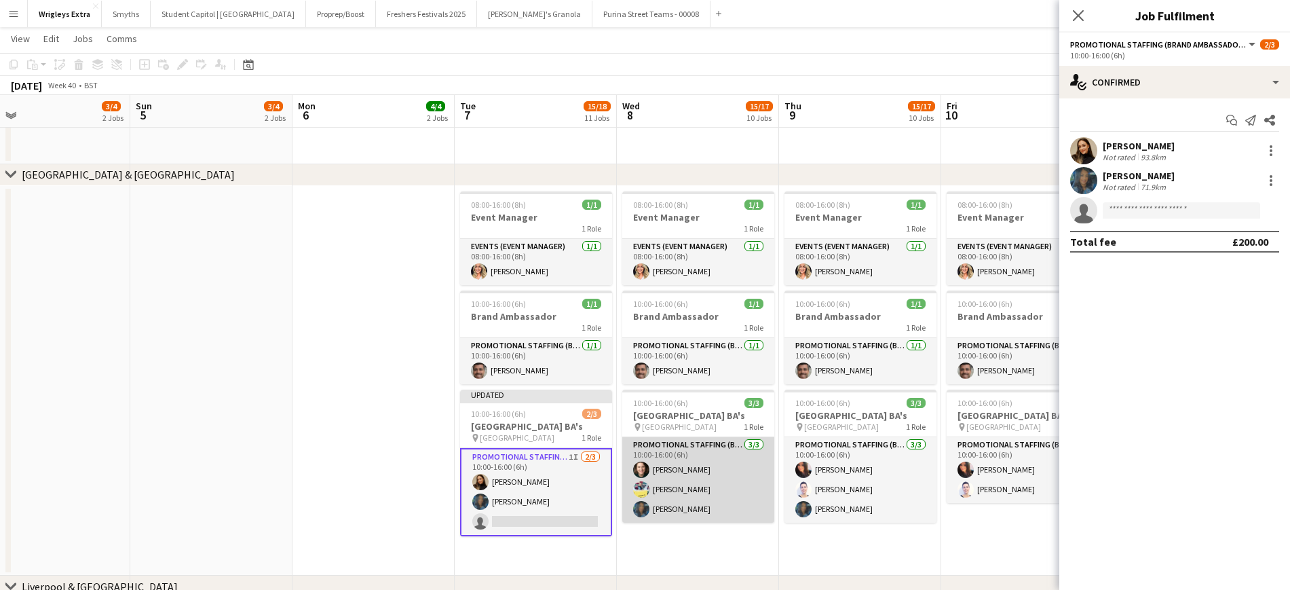
click at [688, 467] on app-card-role "Promotional Staffing (Brand Ambassadors) [DATE] 10:00-16:00 (6h) [PERSON_NAME] …" at bounding box center [698, 480] width 152 height 86
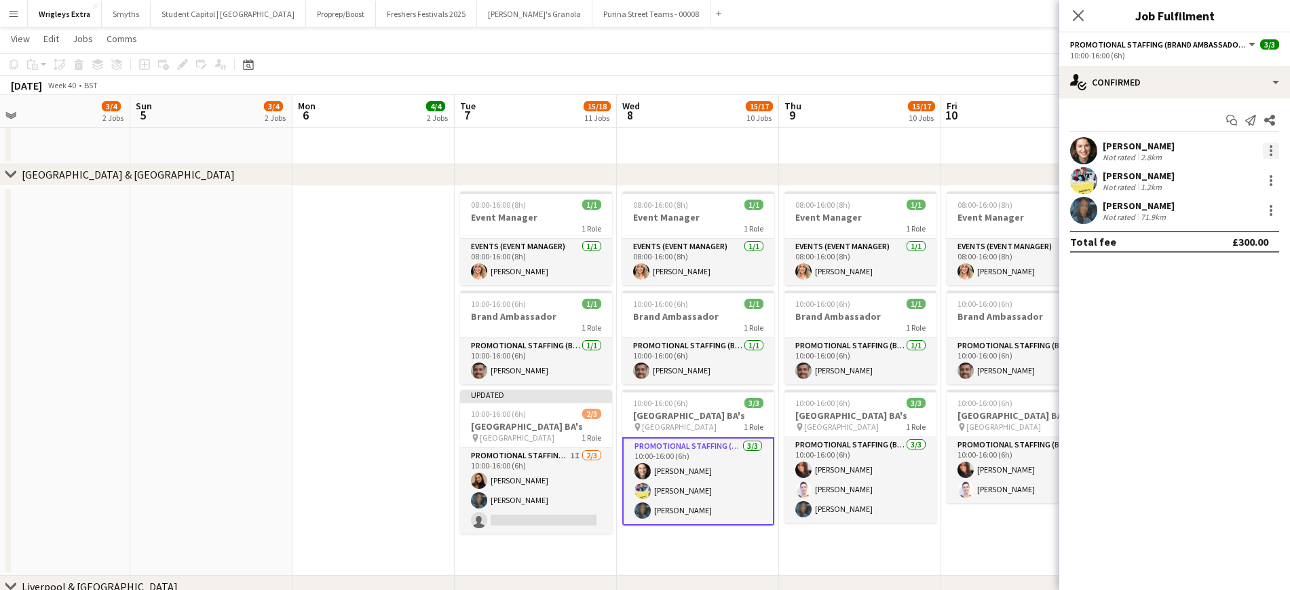
click at [1085, 151] on div at bounding box center [1271, 151] width 16 height 16
click at [1085, 307] on span "Remove" at bounding box center [1205, 306] width 41 height 12
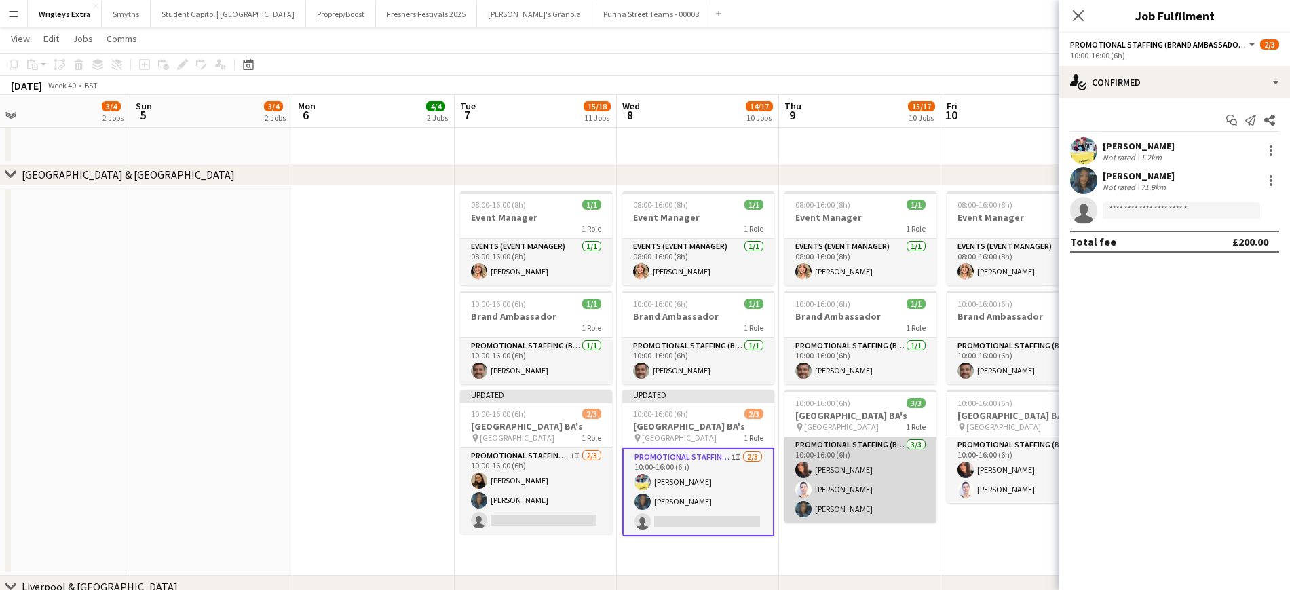
click at [841, 467] on app-card-role "Promotional Staffing (Brand Ambassadors) [DATE] 10:00-16:00 (6h) [PERSON_NAME] …" at bounding box center [861, 480] width 152 height 86
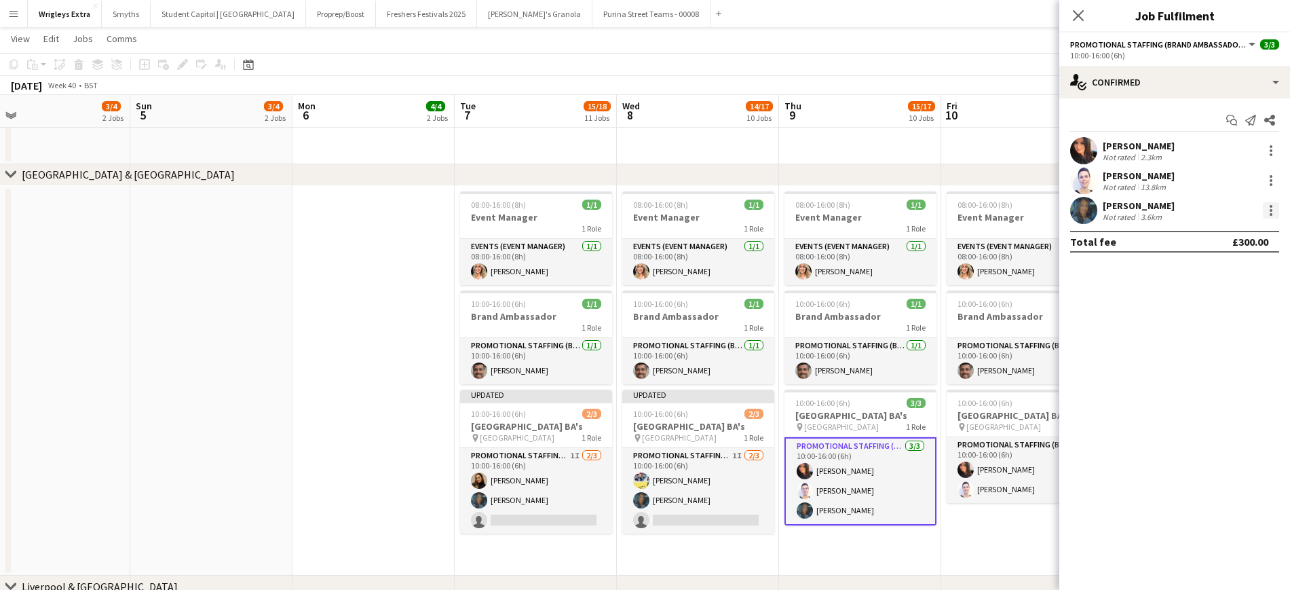
click at [1085, 206] on div at bounding box center [1271, 210] width 16 height 16
click at [1085, 369] on span "Remove" at bounding box center [1227, 366] width 84 height 12
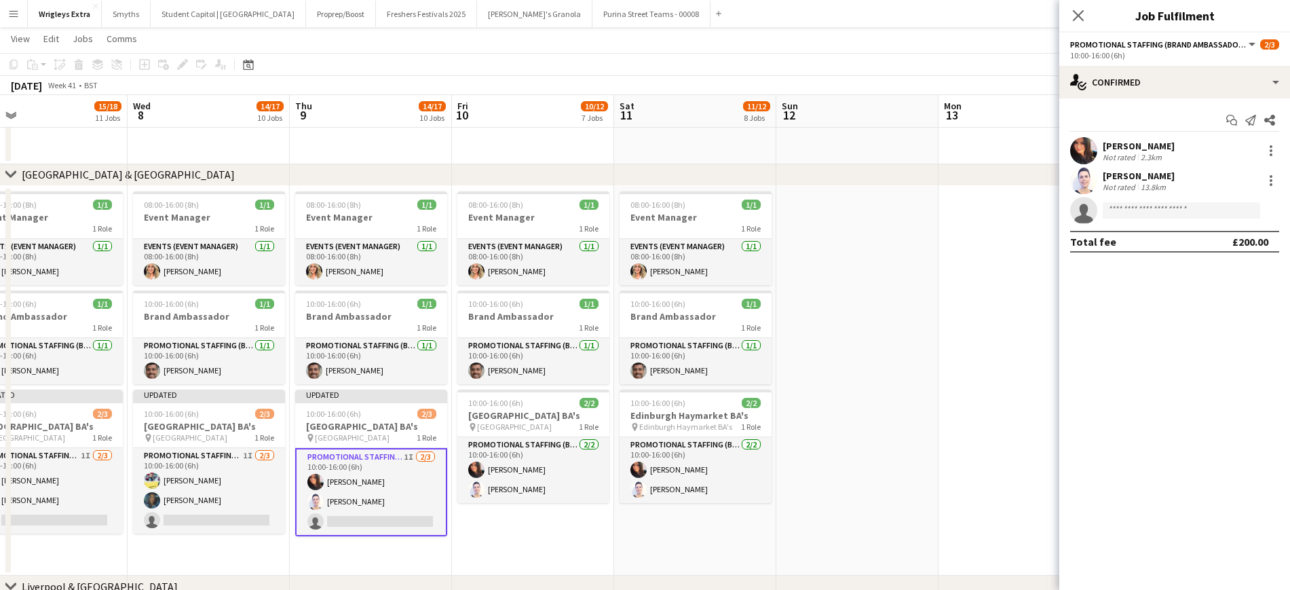
scroll to position [0, 527]
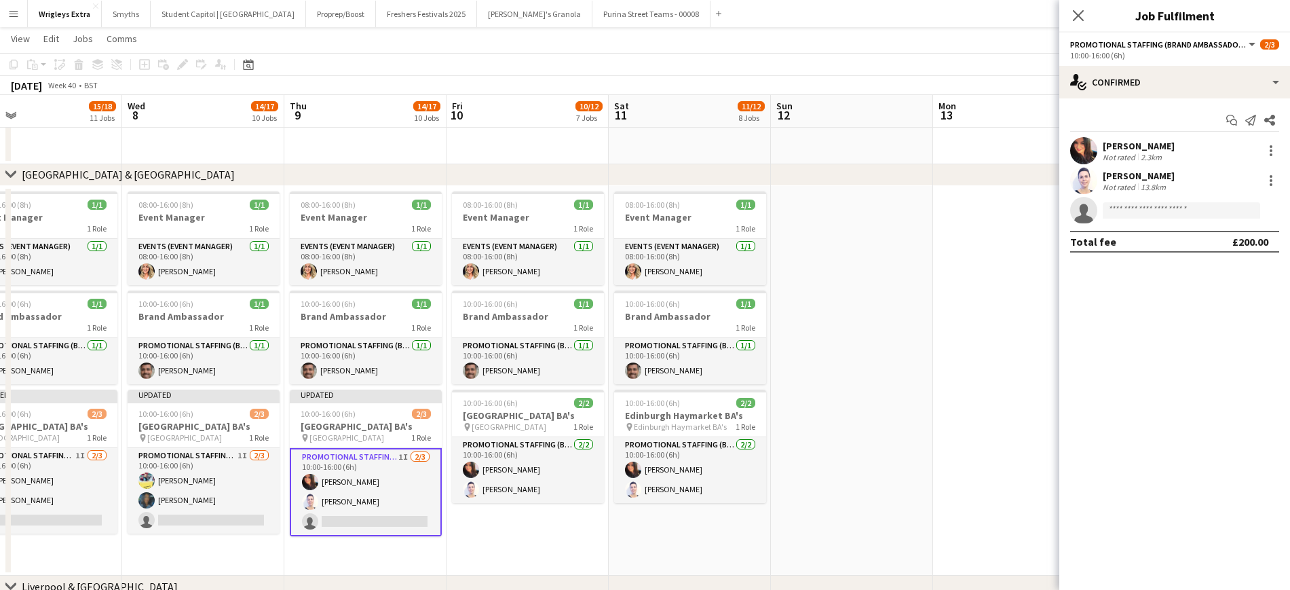
drag, startPoint x: 985, startPoint y: 547, endPoint x: 490, endPoint y: 530, distance: 495.1
click at [490, 467] on app-calendar-viewport "Sat 4 3/4 2 Jobs Sun 5 3/4 2 Jobs Mon 6 4/4 2 Jobs Tue 7 15/18 11 Jobs Wed 8 14…" at bounding box center [645, 365] width 1290 height 1983
click at [904, 467] on app-date-cell at bounding box center [852, 381] width 162 height 390
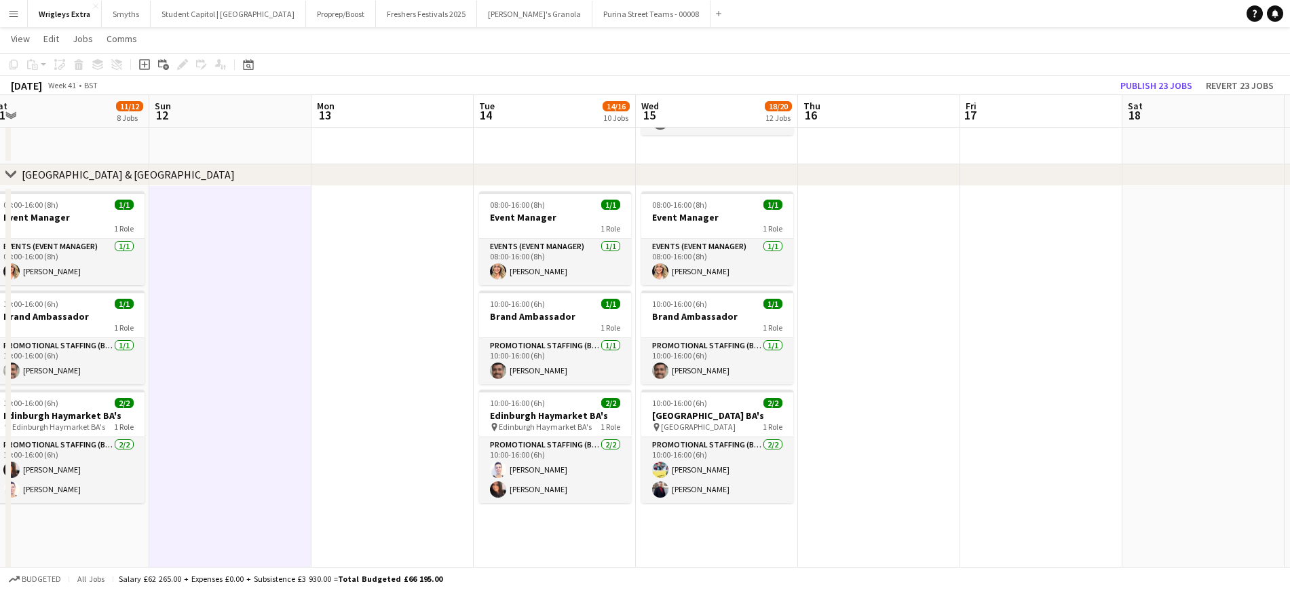
scroll to position [0, 540]
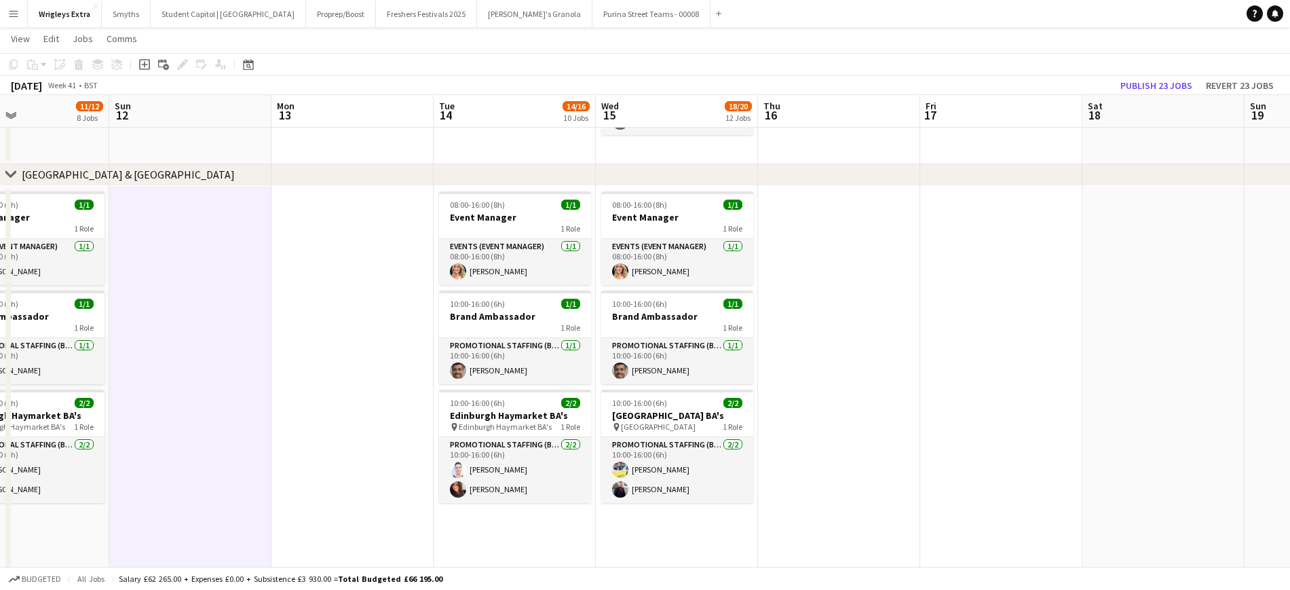
drag, startPoint x: 984, startPoint y: 407, endPoint x: 322, endPoint y: 428, distance: 661.5
click at [322, 428] on app-calendar-viewport "Wed 8 14/17 10 Jobs Thu 9 14/17 10 Jobs Fri 10 10/12 7 Jobs Sat 11 11/12 8 Jobs…" at bounding box center [645, 365] width 1290 height 1983
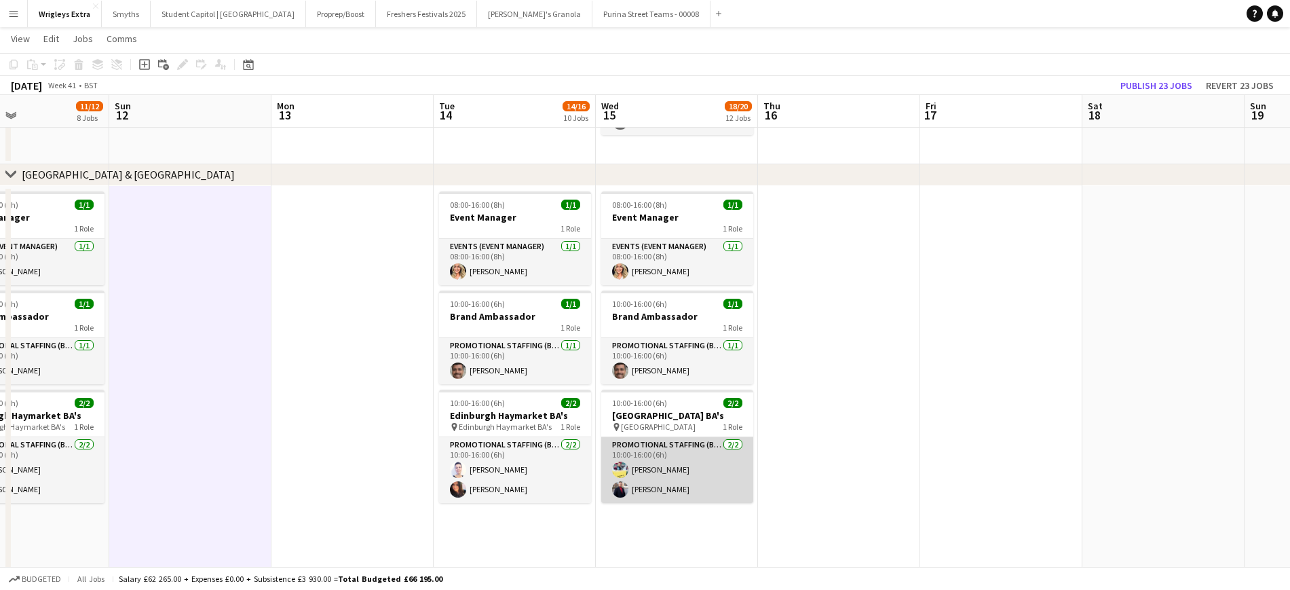
click at [660, 467] on app-card-role "Promotional Staffing (Brand Ambassadors) [DATE] 10:00-16:00 (6h) [PERSON_NAME] …" at bounding box center [677, 470] width 152 height 66
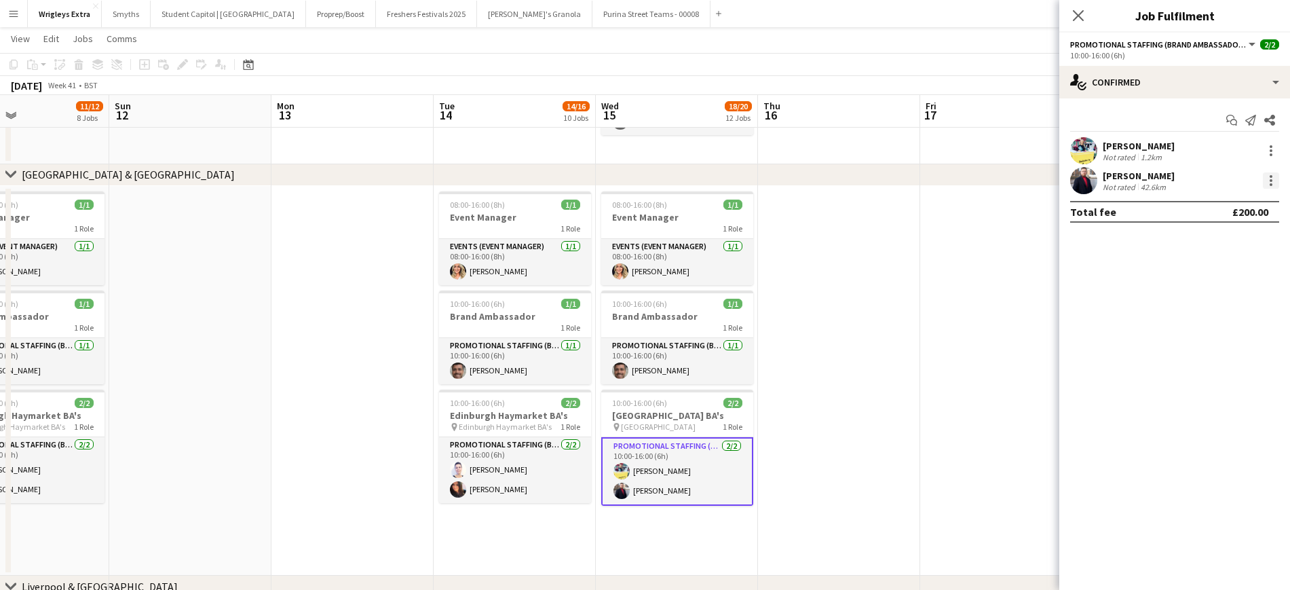
click at [1085, 179] on div at bounding box center [1271, 180] width 16 height 16
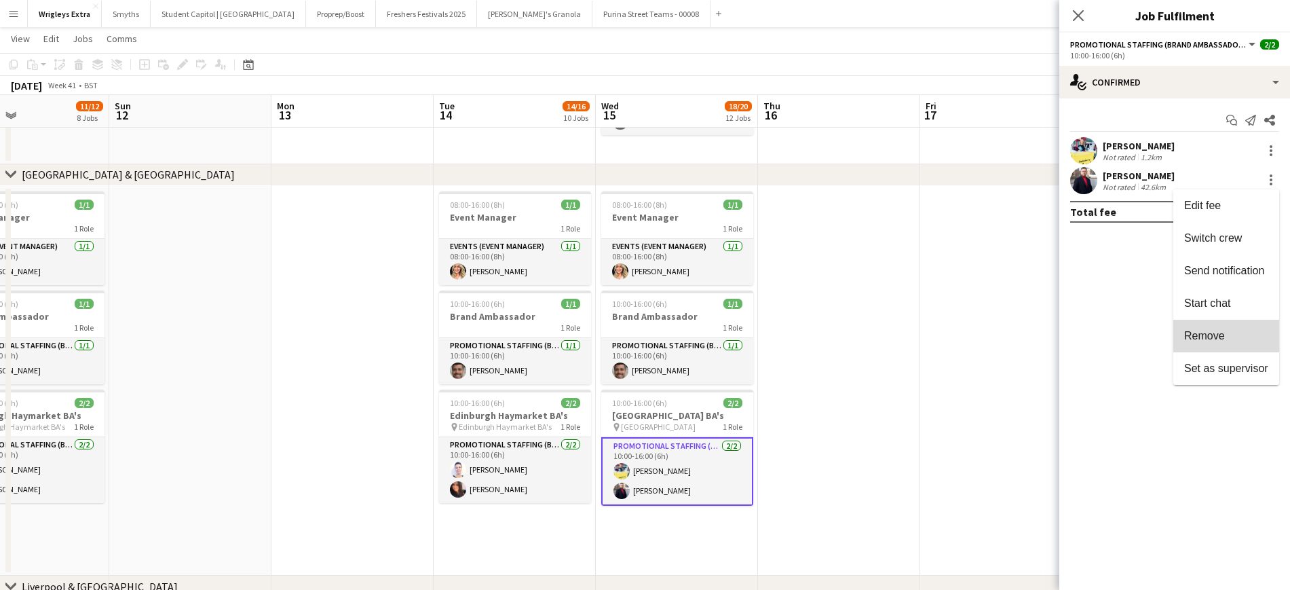
click at [1085, 335] on span "Remove" at bounding box center [1227, 336] width 84 height 12
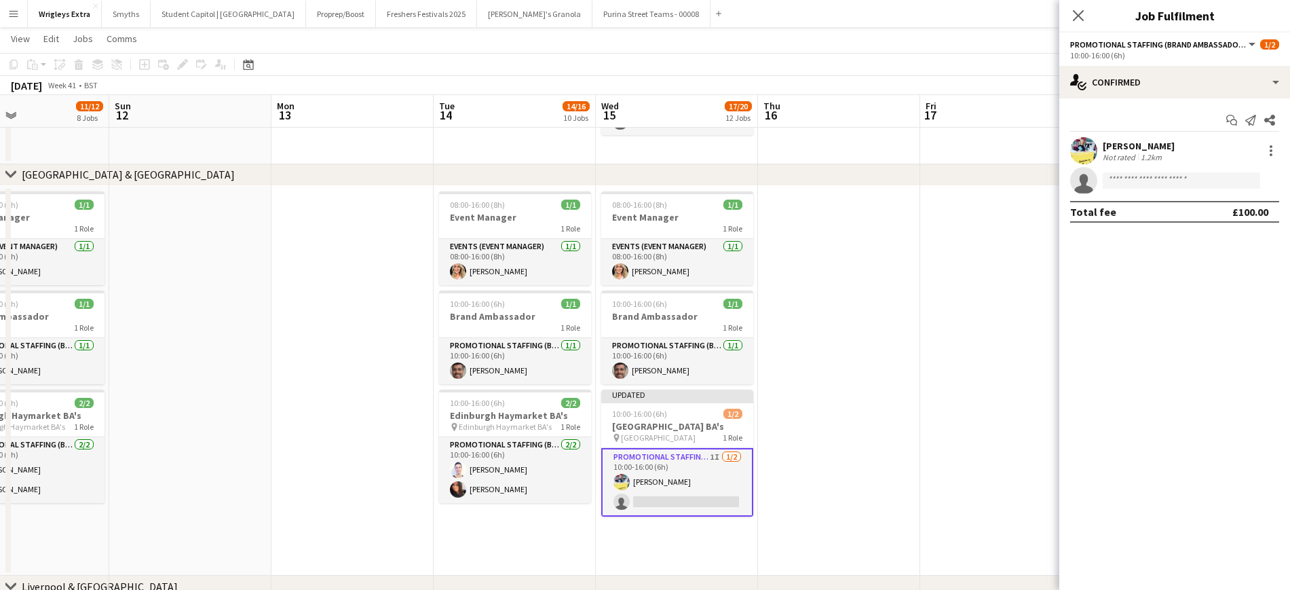
click at [912, 429] on app-date-cell at bounding box center [839, 381] width 162 height 390
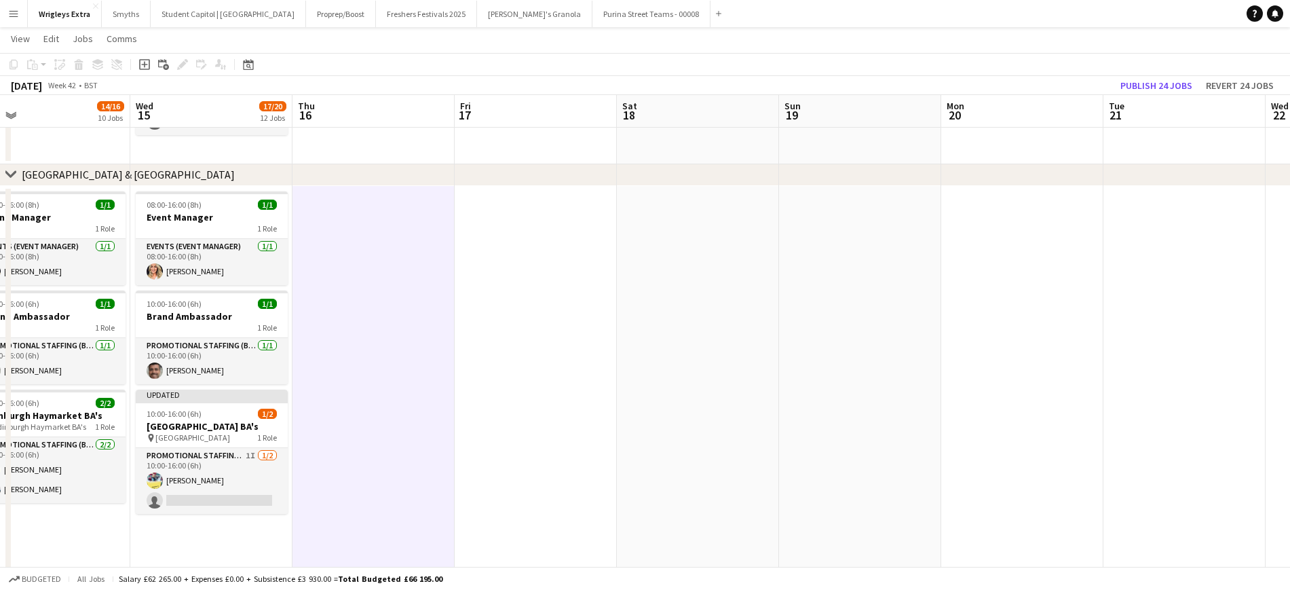
drag, startPoint x: 639, startPoint y: 426, endPoint x: 718, endPoint y: 428, distance: 79.4
click at [474, 441] on app-calendar-viewport "Sat 11 11/12 8 Jobs Sun 12 Mon 13 Tue 14 14/16 10 Jobs Wed 15 17/20 12 Jobs Thu…" at bounding box center [645, 365] width 1290 height 1983
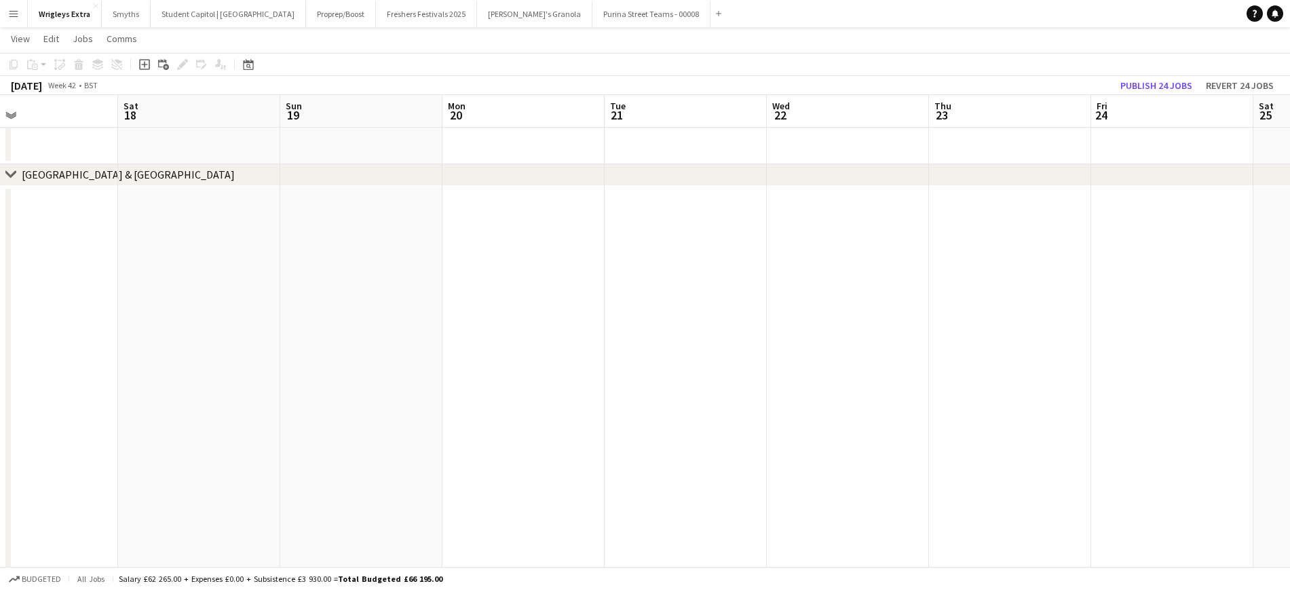
drag, startPoint x: 891, startPoint y: 434, endPoint x: 501, endPoint y: 441, distance: 390.4
click at [501, 441] on app-calendar-viewport "Tue 14 14/16 10 Jobs Wed 15 17/20 12 Jobs Thu 16 Fri 17 Sat 18 Sun 19 Mon 20 Tu…" at bounding box center [645, 365] width 1290 height 1983
drag, startPoint x: 434, startPoint y: 451, endPoint x: 1039, endPoint y: 398, distance: 606.5
click at [1085, 390] on app-calendar-viewport "Fri 17 Sat 18 Sun 19 Mon 20 Tue 21 Wed 22 Thu 23 Fri 24 Sat 25 Sun 26 Mon 27 Tu…" at bounding box center [645, 365] width 1290 height 1983
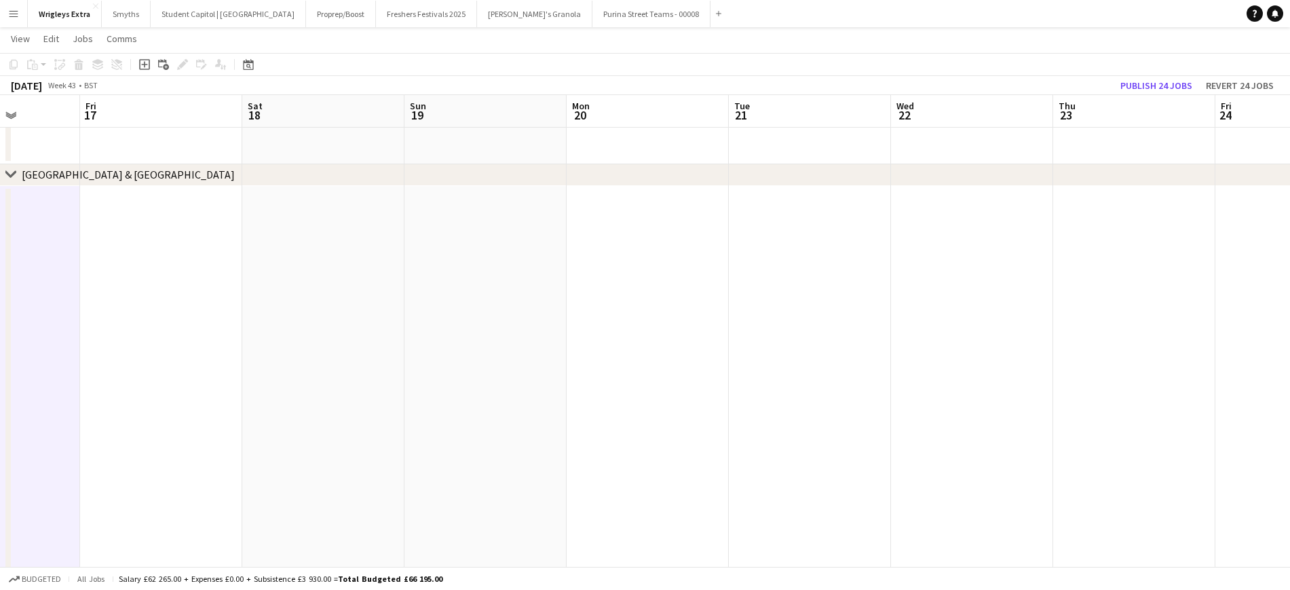
drag, startPoint x: 603, startPoint y: 446, endPoint x: 1084, endPoint y: 384, distance: 484.6
click at [1084, 384] on app-calendar-viewport "Tue 14 14/16 10 Jobs Wed 15 17/20 12 Jobs Thu 16 Fri 17 Sat 18 Sun 19 Mon 20 Tu…" at bounding box center [645, 365] width 1290 height 1983
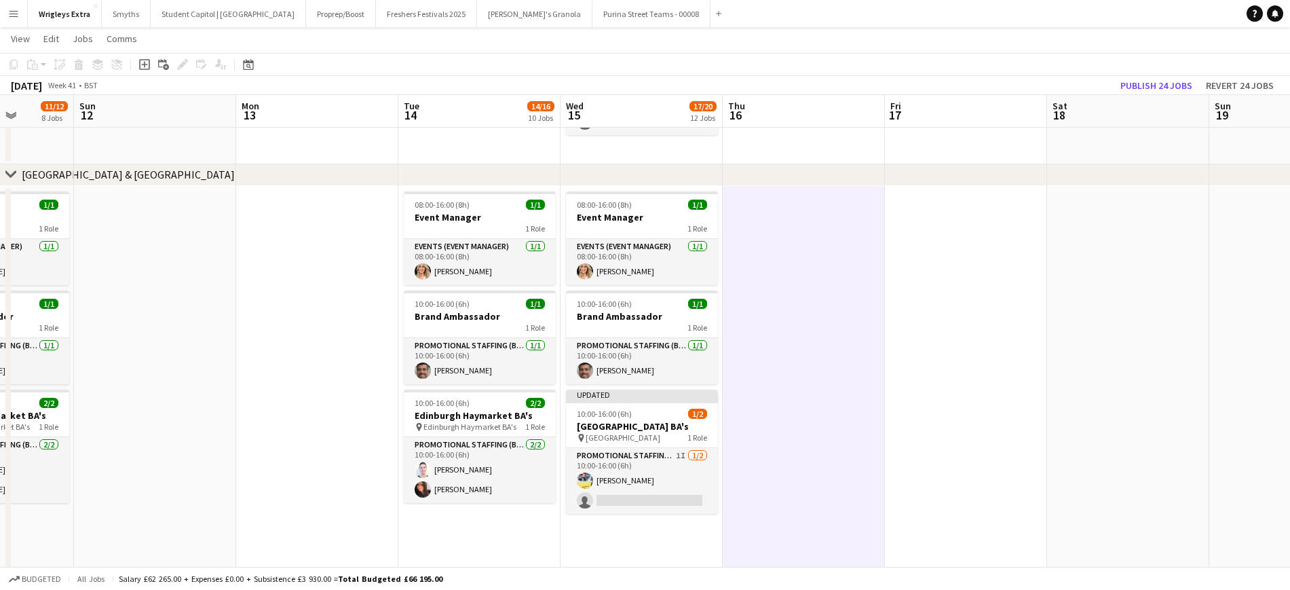
scroll to position [0, 332]
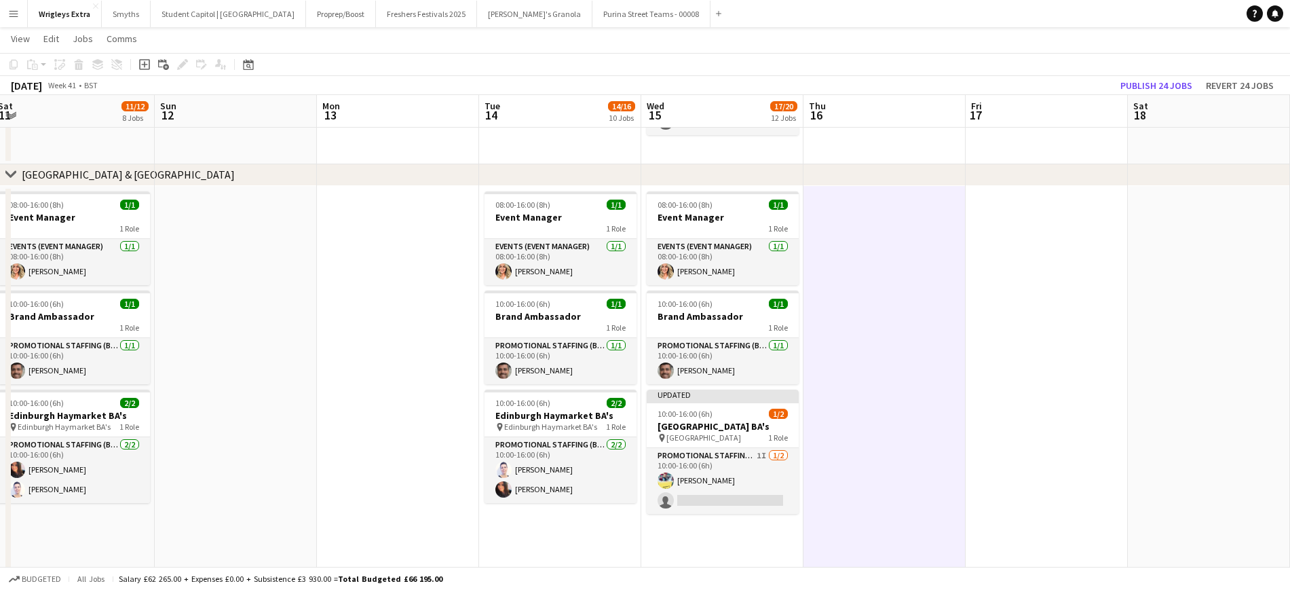
drag, startPoint x: 544, startPoint y: 427, endPoint x: 949, endPoint y: 385, distance: 407.4
click at [949, 385] on app-calendar-viewport "Thu 9 14/17 10 Jobs Fri 10 10/12 7 Jobs Sat 11 11/12 8 Jobs Sun 12 Mon 13 Tue 1…" at bounding box center [645, 365] width 1290 height 1983
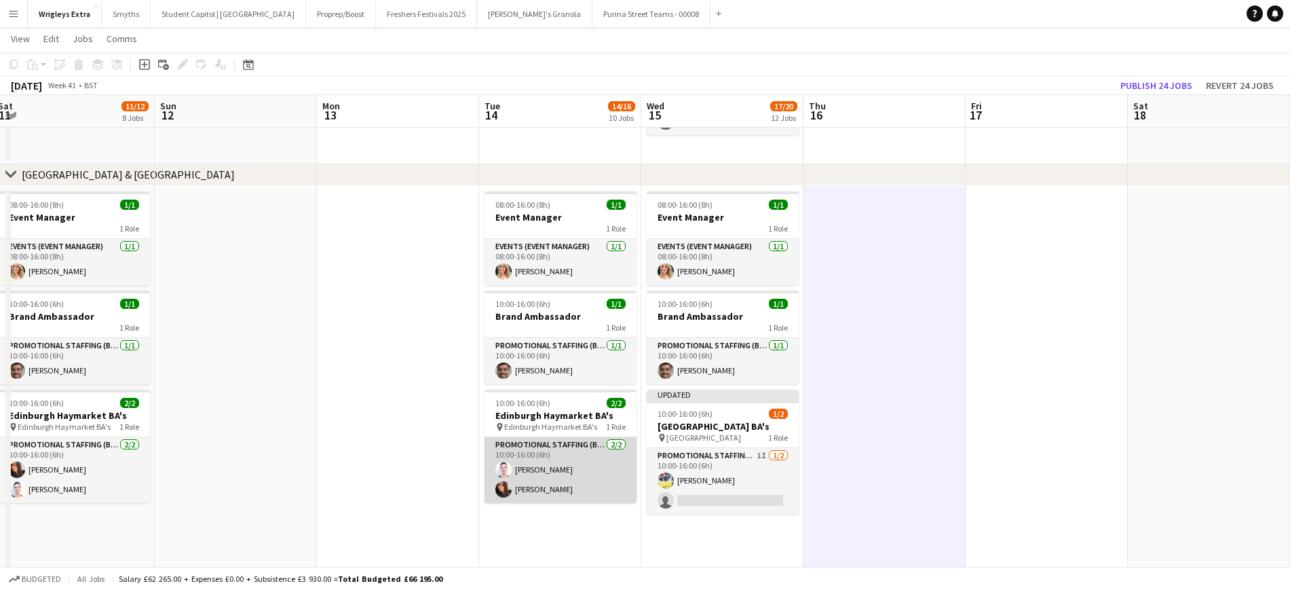
click at [547, 467] on app-card-role "Promotional Staffing (Brand Ambassadors) [DATE] 10:00-16:00 (6h) [PERSON_NAME] …" at bounding box center [561, 470] width 152 height 66
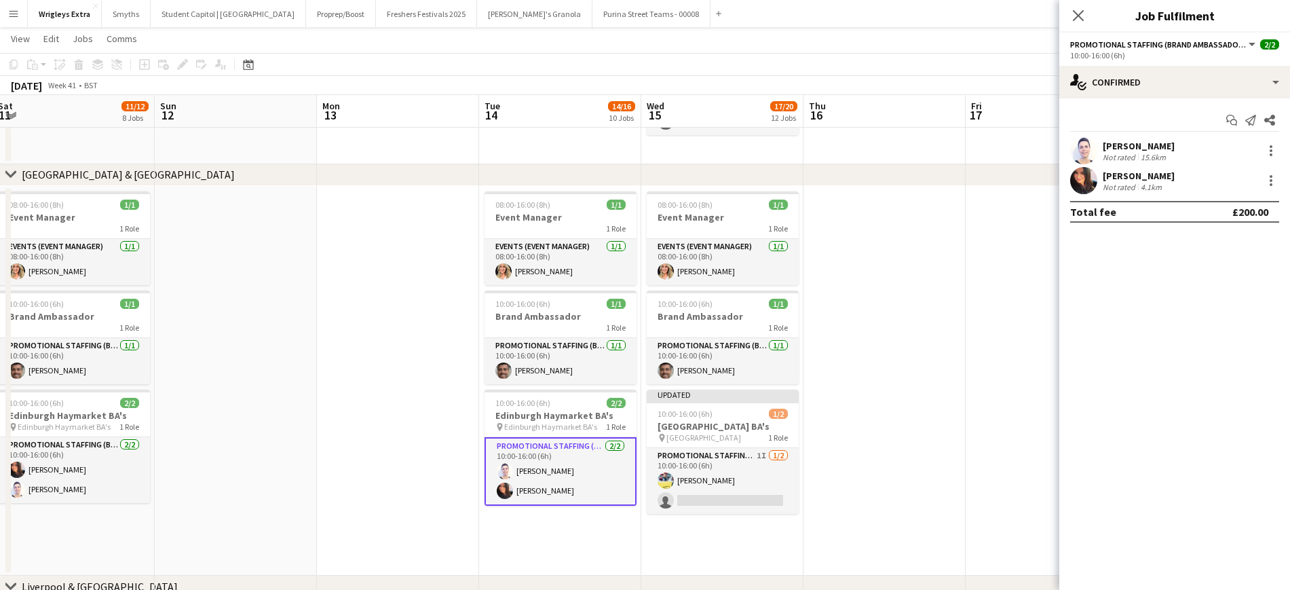
click at [422, 466] on app-date-cell at bounding box center [398, 381] width 162 height 390
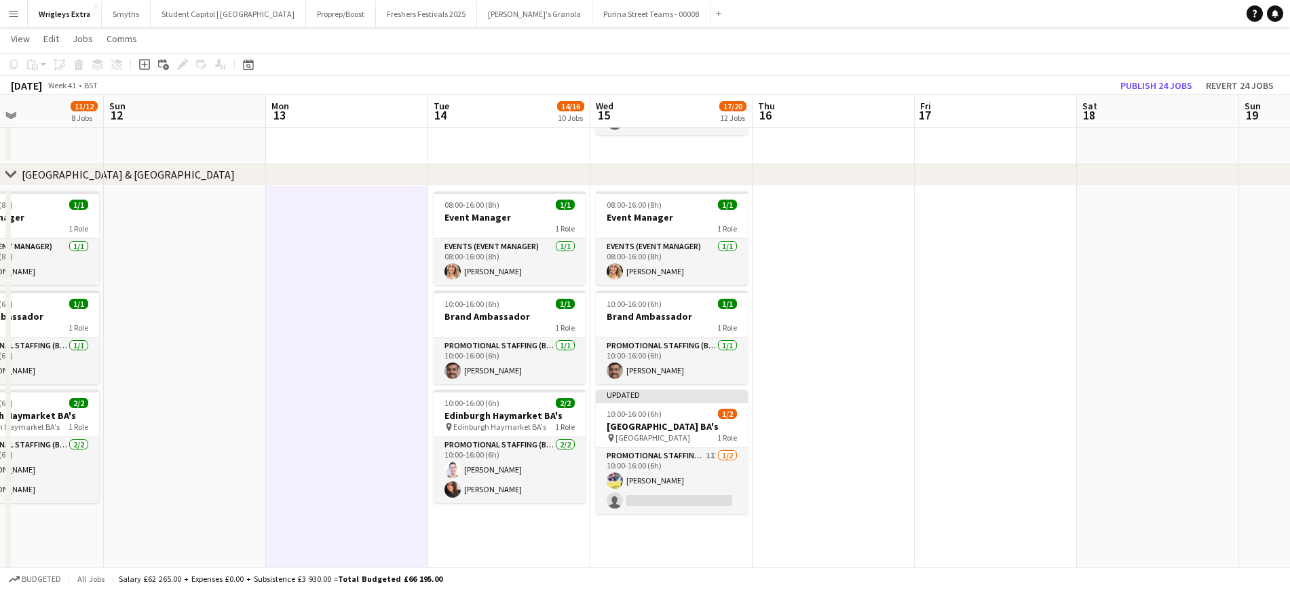
drag, startPoint x: 350, startPoint y: 460, endPoint x: 951, endPoint y: 419, distance: 602.1
click at [951, 419] on app-calendar-viewport "Thu 9 14/17 10 Jobs Fri 10 10/12 7 Jobs Sat 11 11/12 8 Jobs Sun 12 Mon 13 Tue 1…" at bounding box center [645, 365] width 1290 height 1983
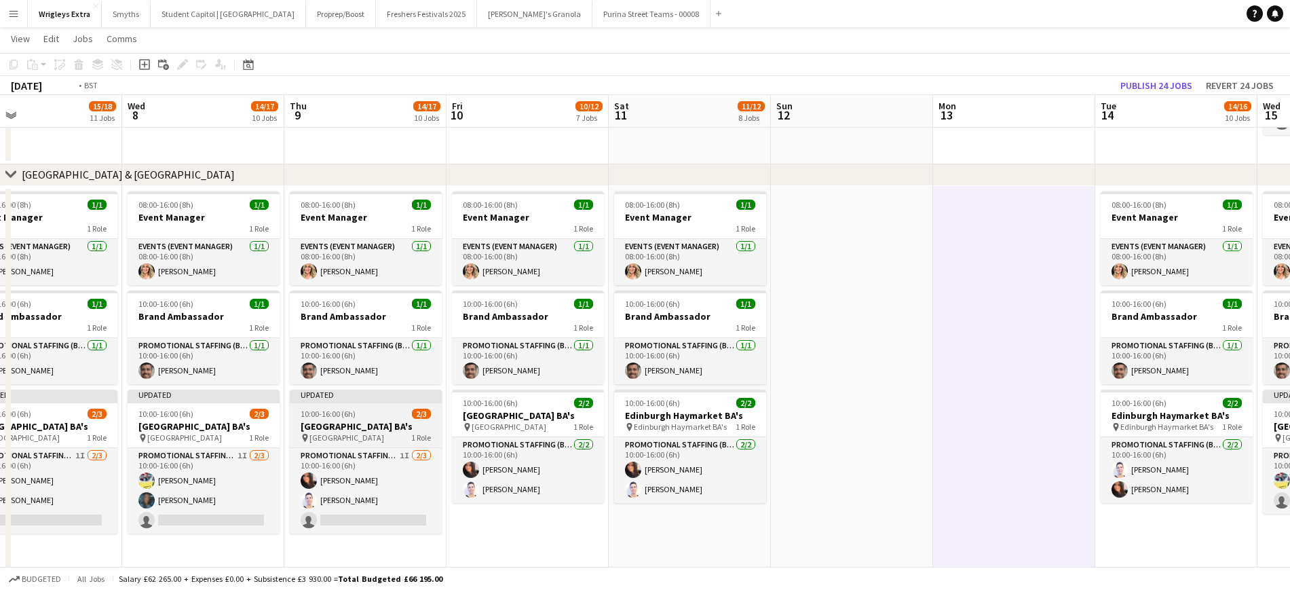
drag, startPoint x: 525, startPoint y: 450, endPoint x: 863, endPoint y: 426, distance: 338.9
click at [971, 419] on app-calendar-viewport "Sun 5 3/4 2 Jobs Mon 6 4/4 2 Jobs Tue 7 15/18 11 Jobs Wed 8 14/17 10 Jobs Thu 9…" at bounding box center [645, 365] width 1290 height 1983
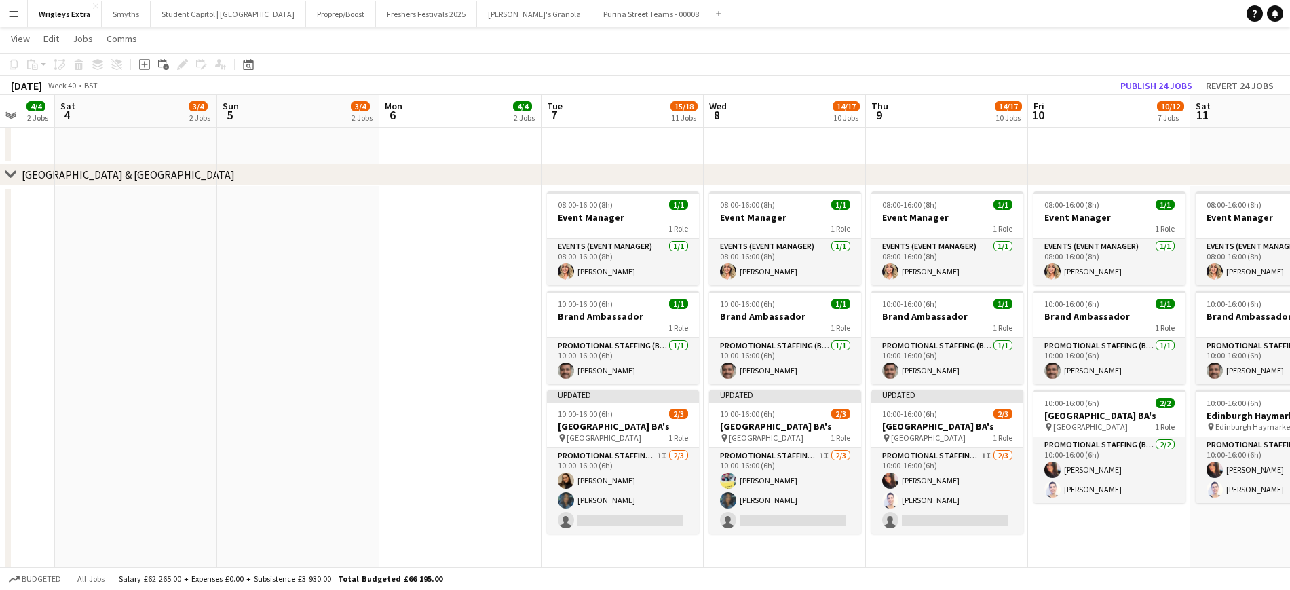
drag, startPoint x: 419, startPoint y: 435, endPoint x: 844, endPoint y: 411, distance: 425.6
click at [859, 409] on app-calendar-viewport "Thu 2 8/9 5 Jobs Fri 3 4/4 2 Jobs Sat 4 3/4 2 Jobs Sun 5 3/4 2 Jobs Mon 6 4/4 2…" at bounding box center [645, 365] width 1290 height 1983
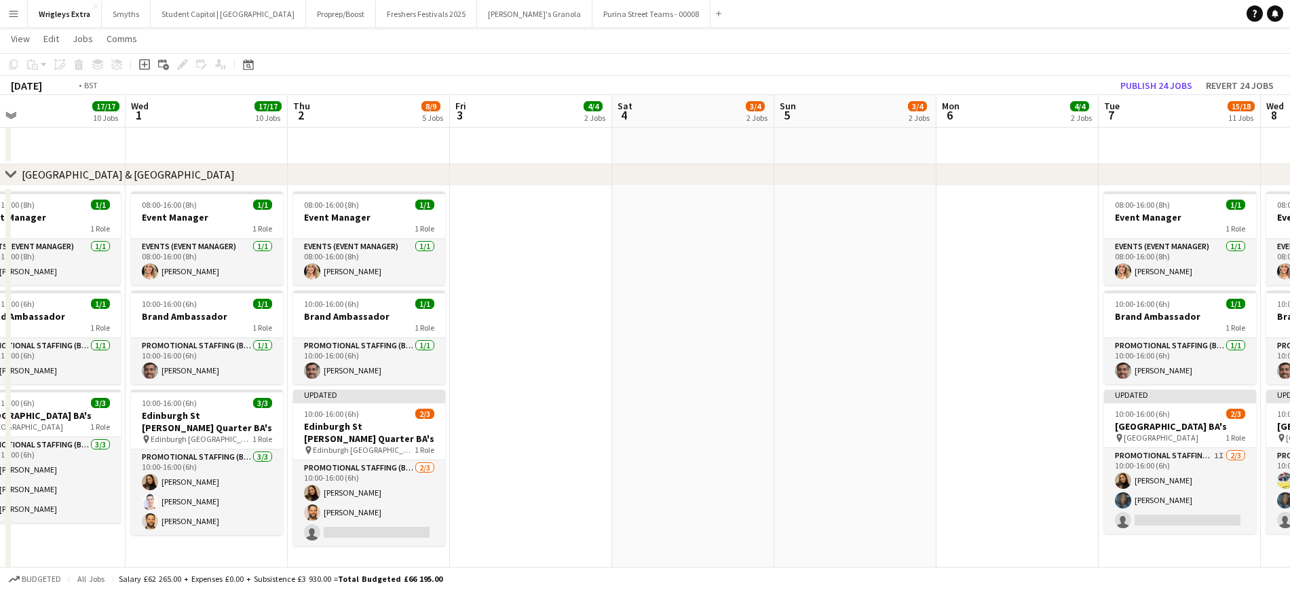
drag, startPoint x: 762, startPoint y: 412, endPoint x: 965, endPoint y: 407, distance: 203.0
click at [965, 407] on app-calendar-viewport "Sun 28 1/1 1 Job Mon 29 Tue 30 17/17 10 Jobs Wed 1 17/17 10 Jobs Thu 2 8/9 5 Jo…" at bounding box center [645, 365] width 1290 height 1983
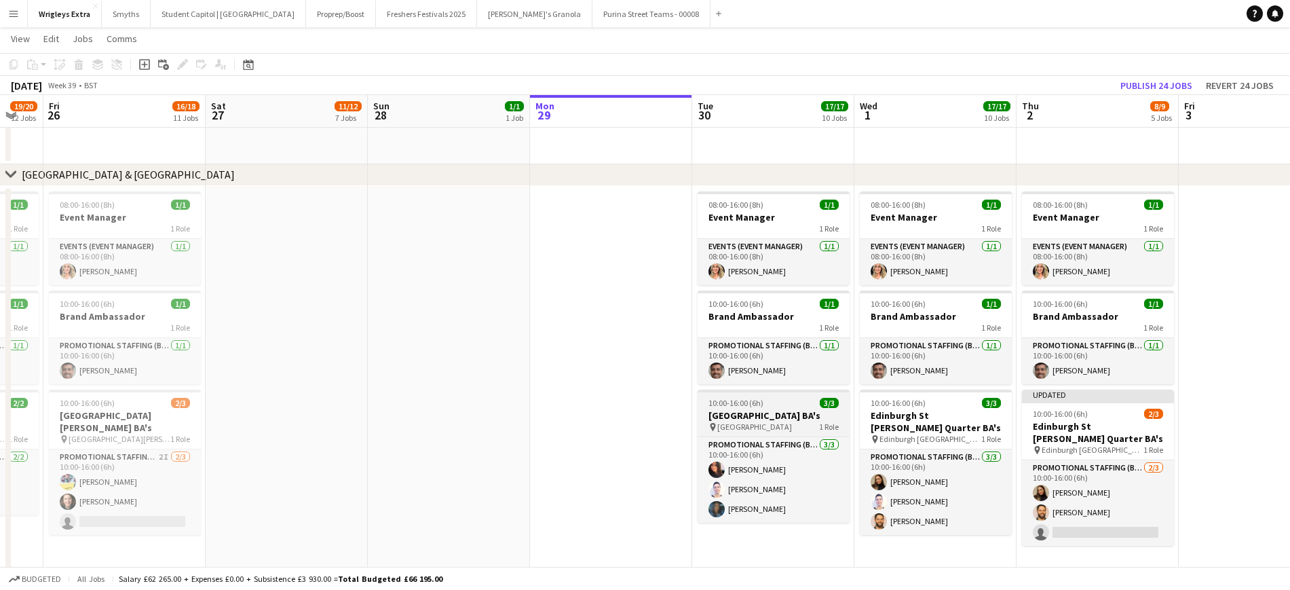
drag, startPoint x: 881, startPoint y: 403, endPoint x: 948, endPoint y: 401, distance: 67.2
click at [976, 399] on app-calendar-viewport "Wed 24 16/17 11 Jobs Thu 25 19/20 12 Jobs Fri 26 16/18 11 Jobs Sat 27 11/12 7 J…" at bounding box center [645, 365] width 1290 height 1983
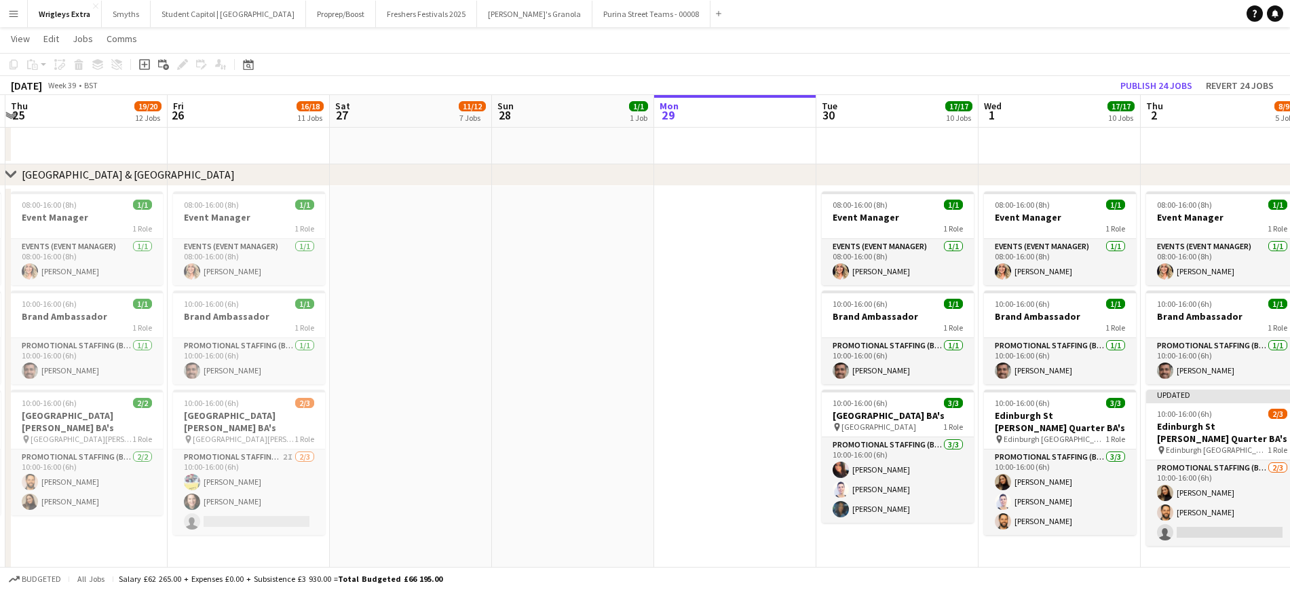
drag, startPoint x: 571, startPoint y: 405, endPoint x: 283, endPoint y: 392, distance: 288.1
click at [257, 400] on app-calendar-viewport "Mon 22 14/14 9 Jobs Tue 23 17/17 11 Jobs Wed 24 16/17 11 Jobs Thu 25 19/20 12 J…" at bounding box center [645, 365] width 1290 height 1983
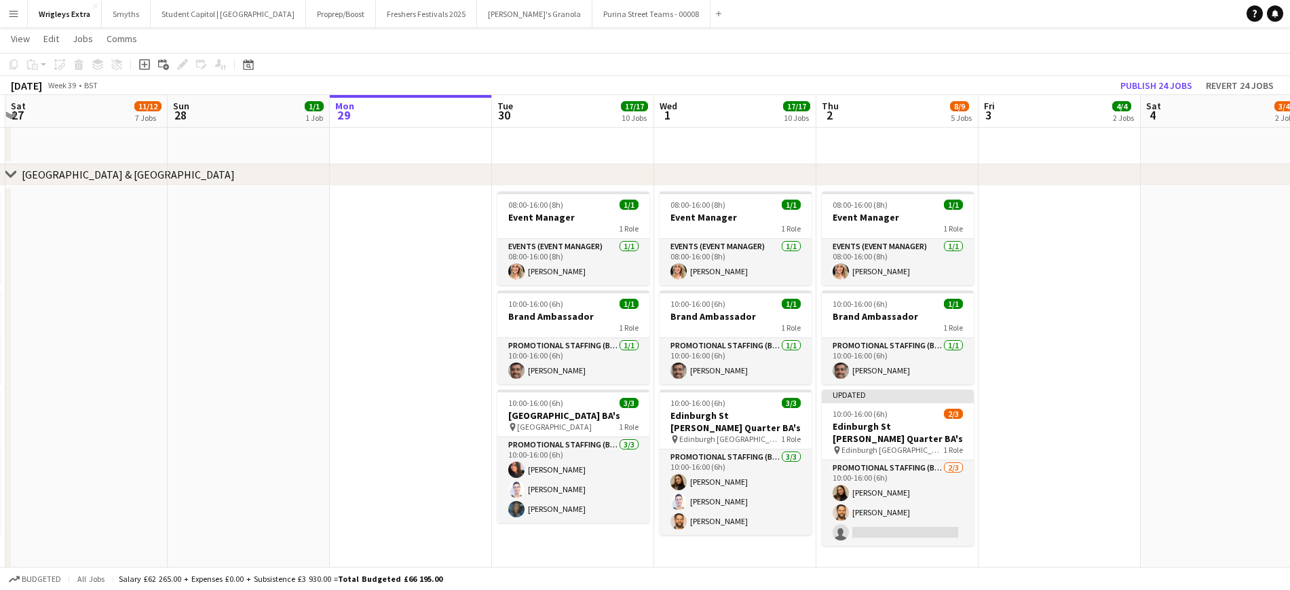
scroll to position [0, 485]
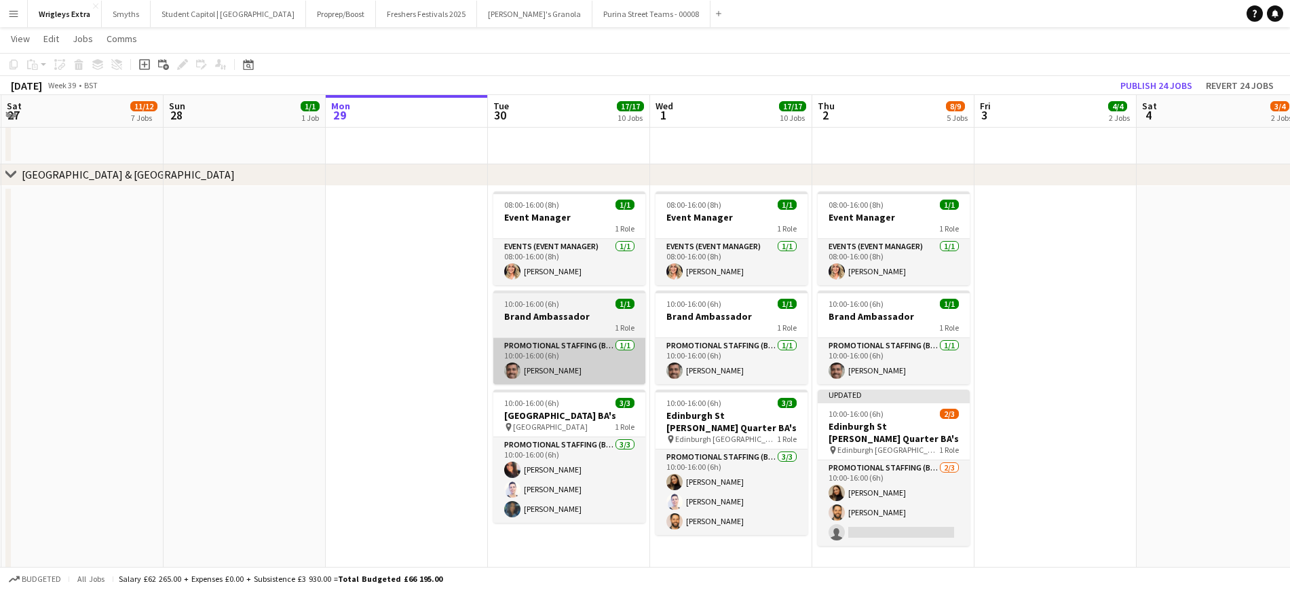
drag, startPoint x: 451, startPoint y: 374, endPoint x: 390, endPoint y: 352, distance: 64.4
click at [312, 370] on app-calendar-viewport "Wed 24 16/17 11 Jobs Thu 25 19/20 12 Jobs Fri 26 16/18 11 Jobs Sat 27 11/12 7 J…" at bounding box center [645, 365] width 1290 height 1983
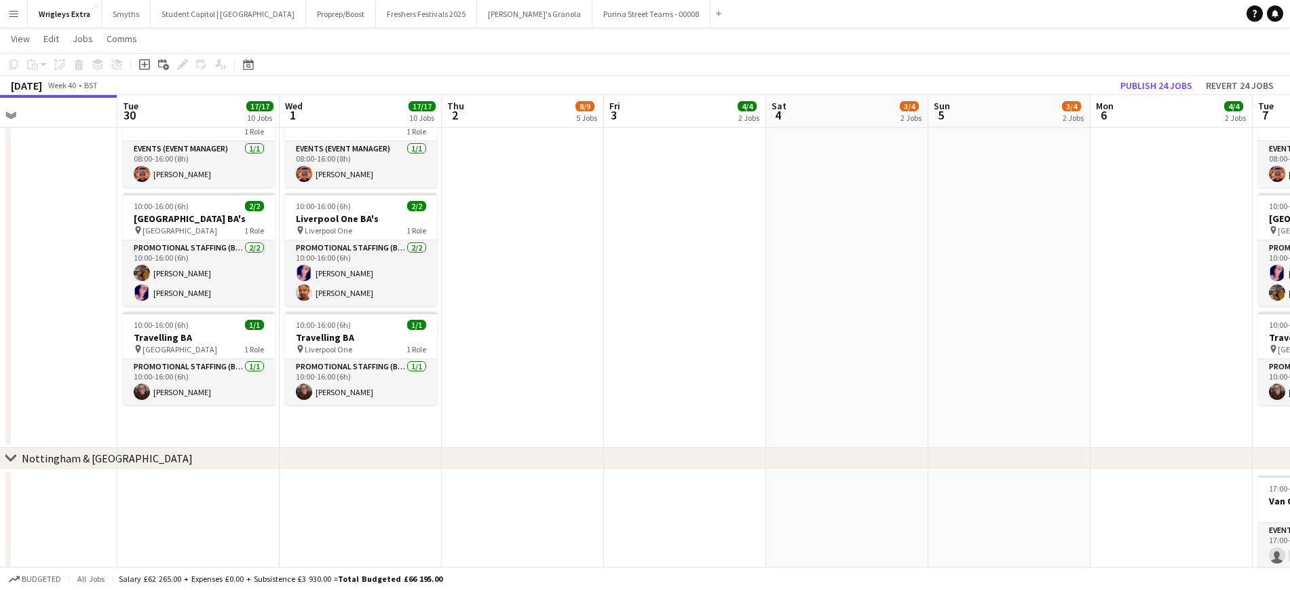
scroll to position [0, 369]
drag, startPoint x: 894, startPoint y: 310, endPoint x: 686, endPoint y: 318, distance: 207.9
click at [350, 295] on app-card-role "Promotional Staffing (Brand Ambassadors) [DATE] 10:00-16:00 (6h) [PERSON_NAME] …" at bounding box center [362, 273] width 152 height 66
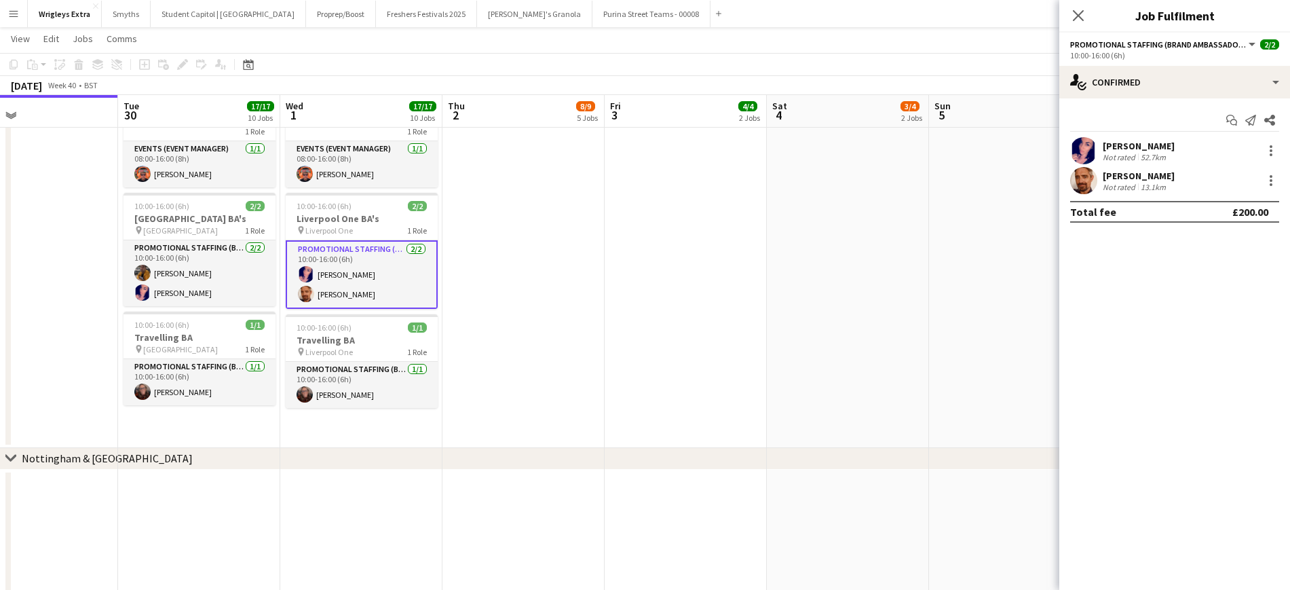
drag, startPoint x: 770, startPoint y: 305, endPoint x: 788, endPoint y: 305, distance: 18.3
click at [768, 308] on app-date-cell at bounding box center [848, 268] width 162 height 360
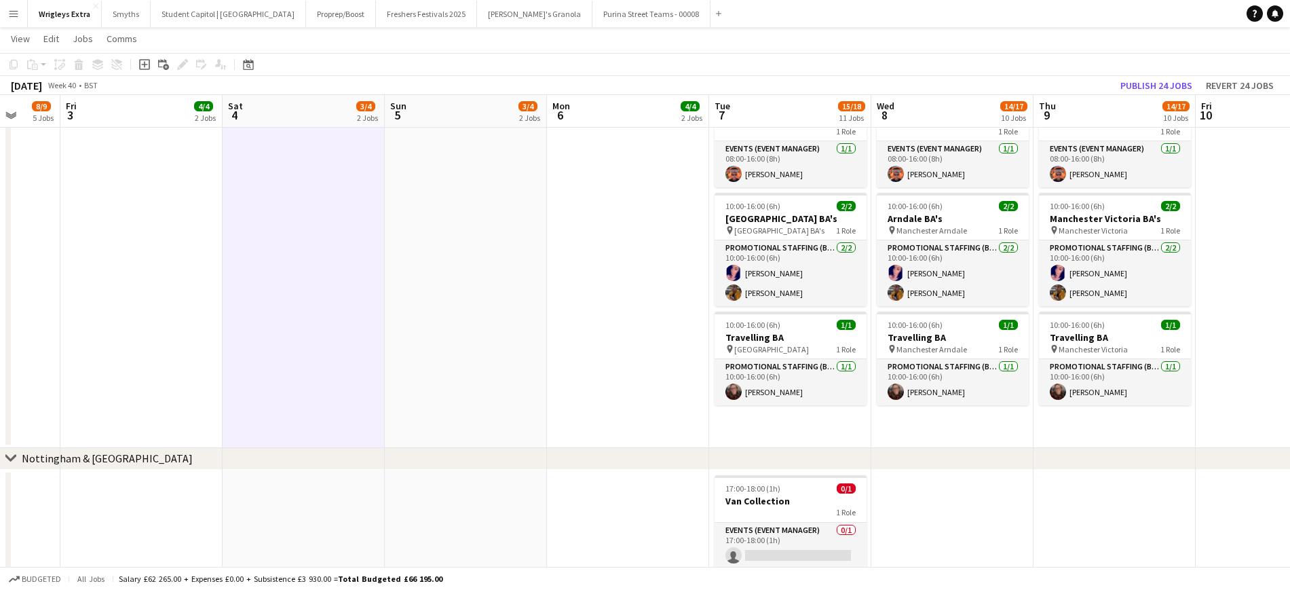
scroll to position [0, 540]
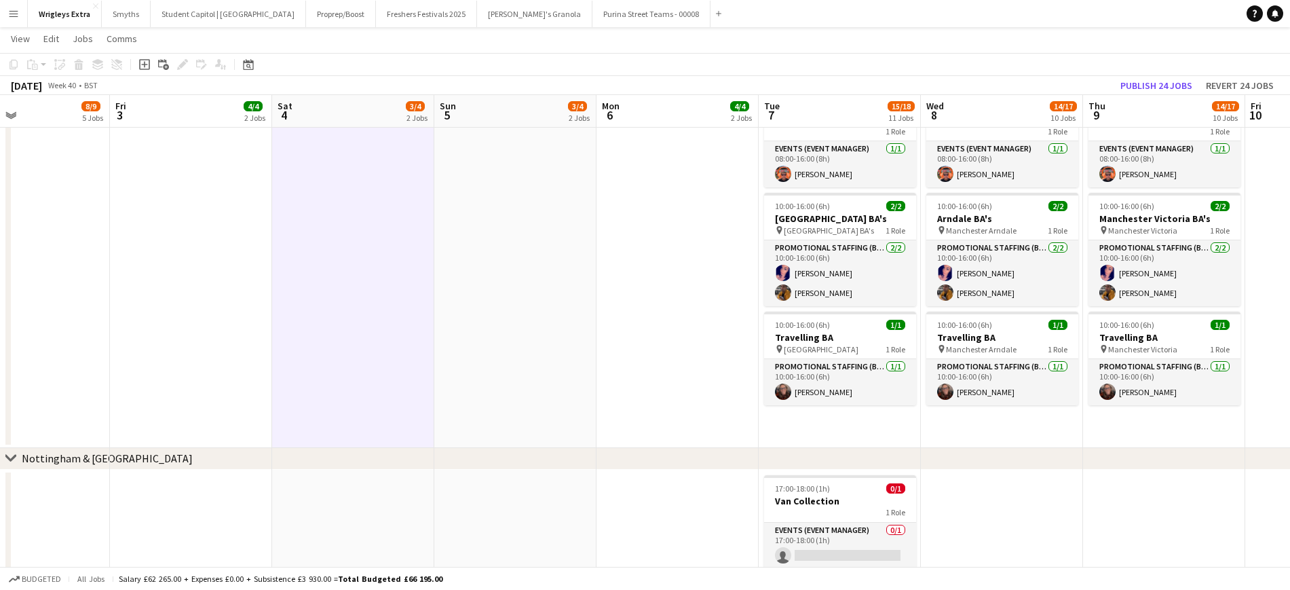
drag, startPoint x: 823, startPoint y: 310, endPoint x: 379, endPoint y: 303, distance: 444.0
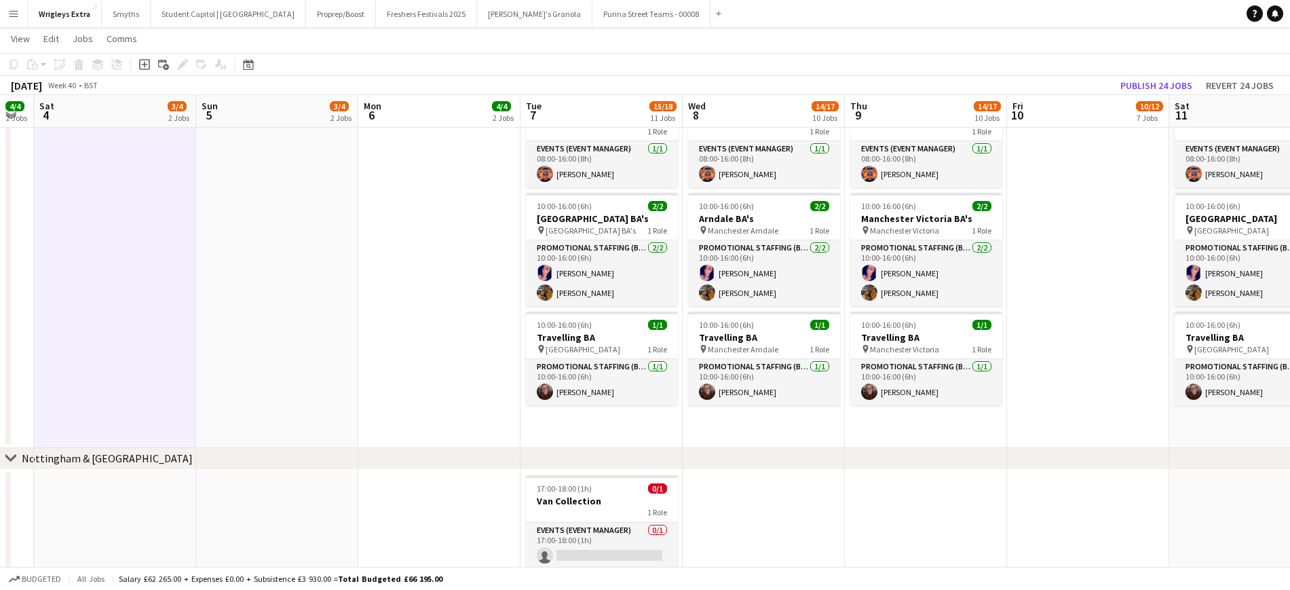
scroll to position [0, 455]
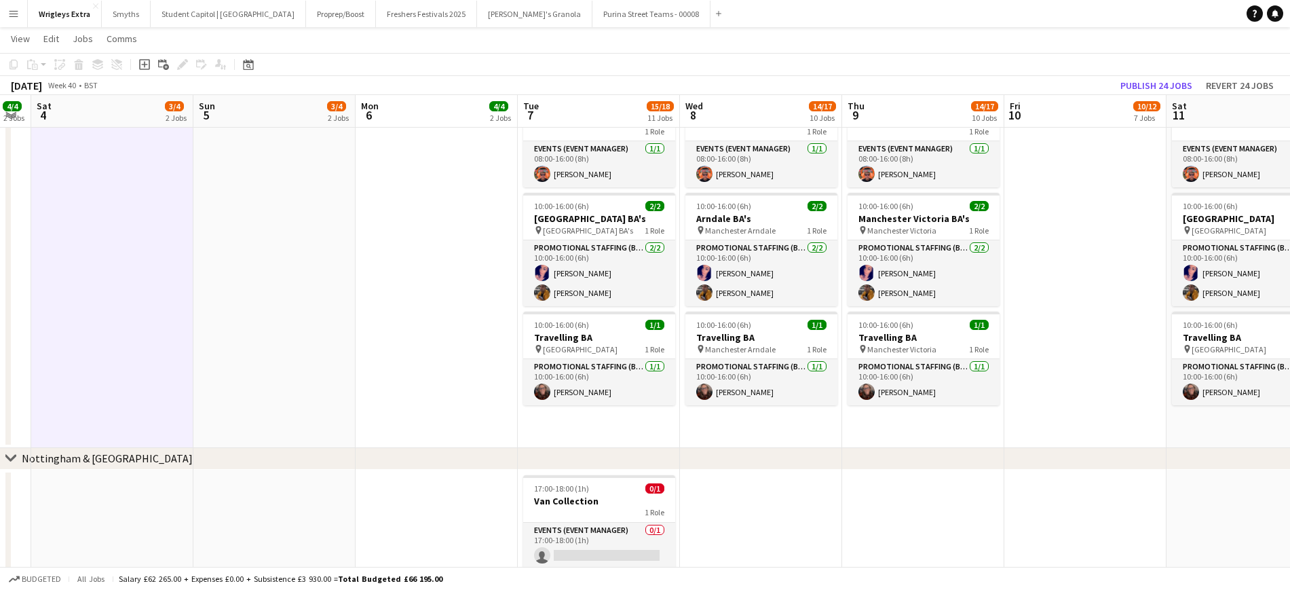
drag, startPoint x: 572, startPoint y: 308, endPoint x: 331, endPoint y: 318, distance: 240.5
click at [575, 271] on app-card-role "Promotional Staffing (Brand Ambassadors) [DATE] 10:00-16:00 (6h) [PERSON_NAME] …" at bounding box center [599, 273] width 152 height 66
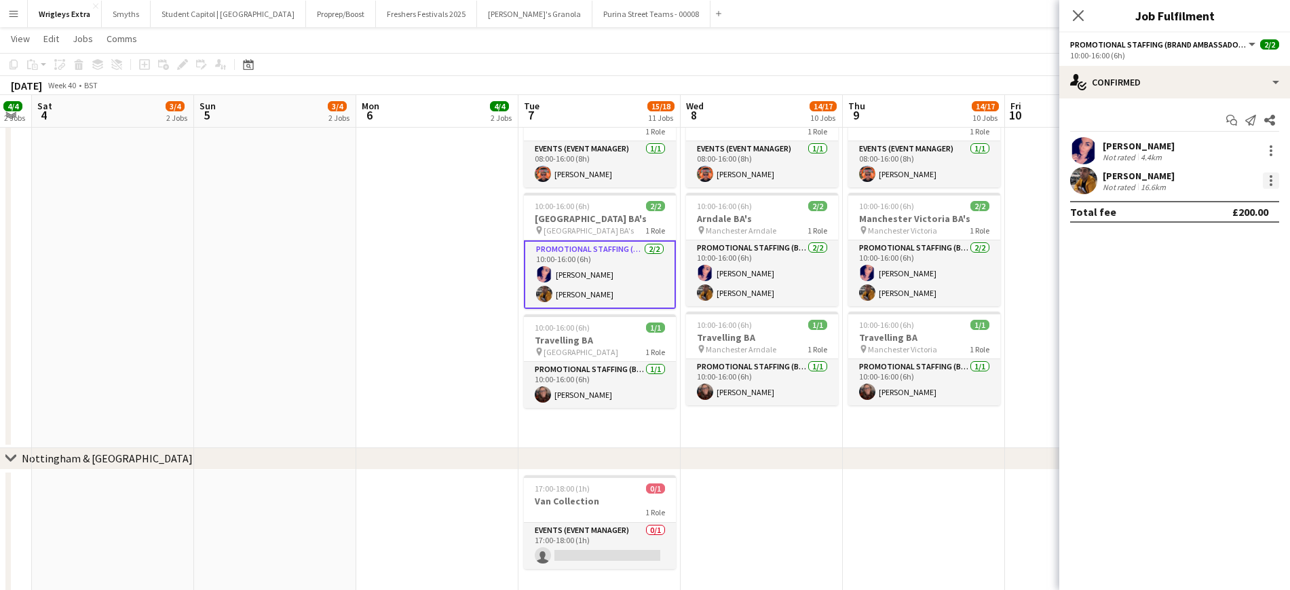
click at [1085, 181] on div at bounding box center [1271, 180] width 16 height 16
click at [1085, 150] on div at bounding box center [645, 295] width 1290 height 590
click at [1085, 150] on div at bounding box center [1271, 150] width 3 height 3
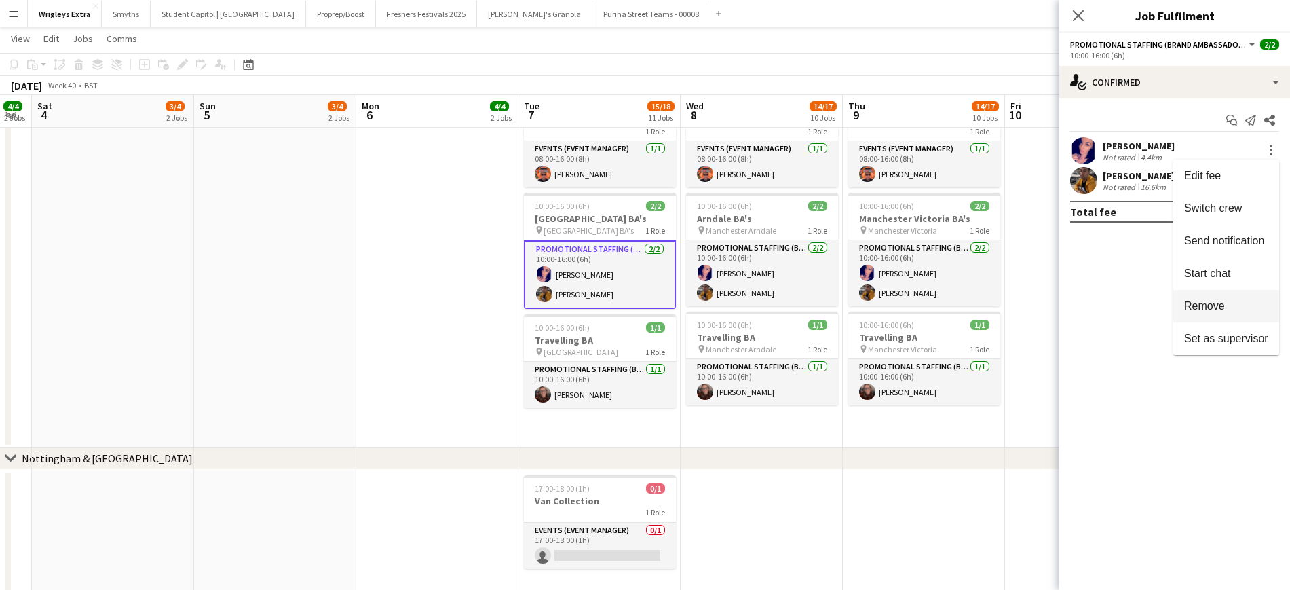
click at [1085, 300] on span "Remove" at bounding box center [1227, 306] width 84 height 12
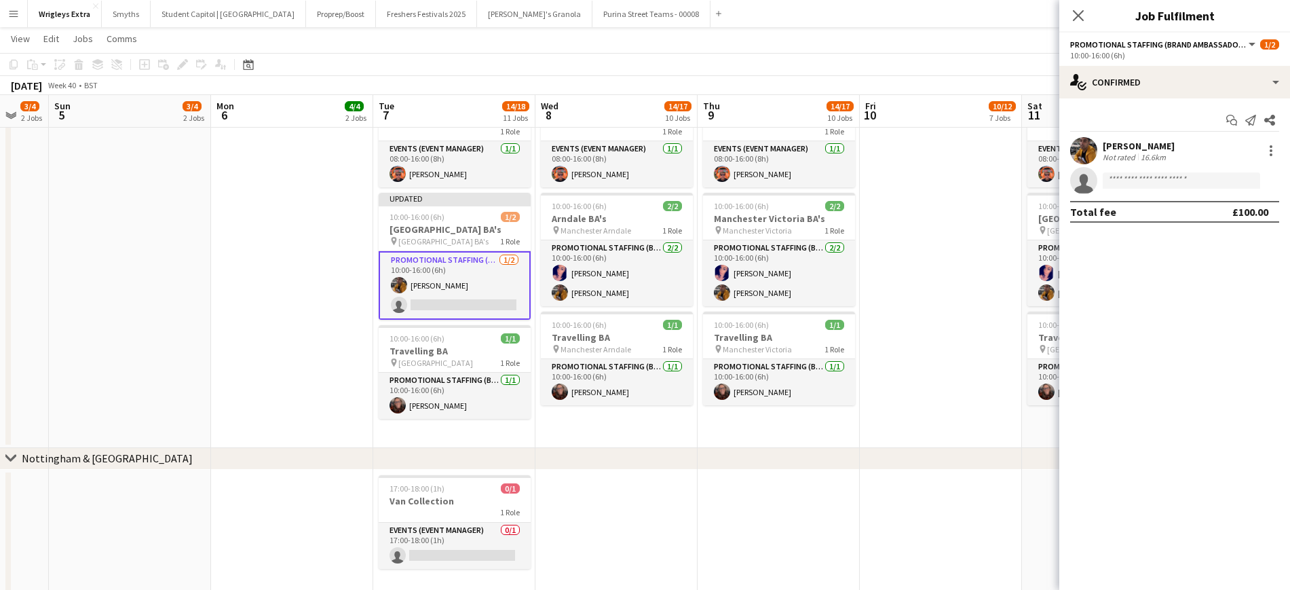
scroll to position [0, 519]
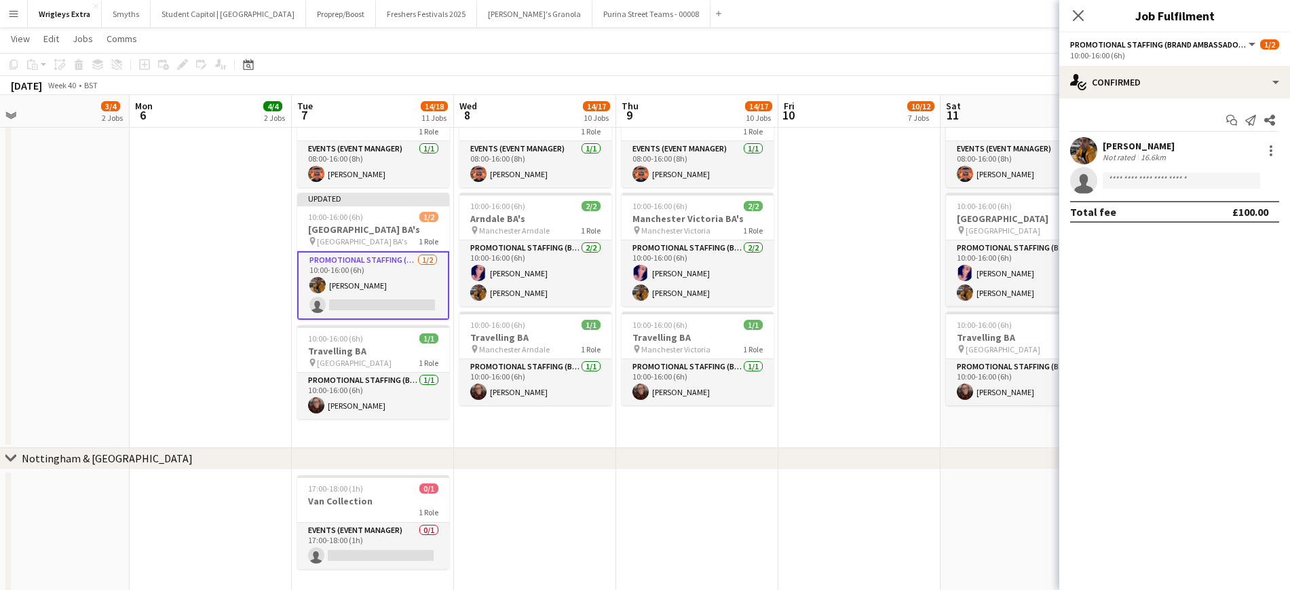
drag, startPoint x: 952, startPoint y: 432, endPoint x: 743, endPoint y: 423, distance: 208.6
click at [490, 298] on app-card-role "Promotional Staffing (Brand Ambassadors) [DATE] 10:00-16:00 (6h) [PERSON_NAME] …" at bounding box center [536, 273] width 152 height 66
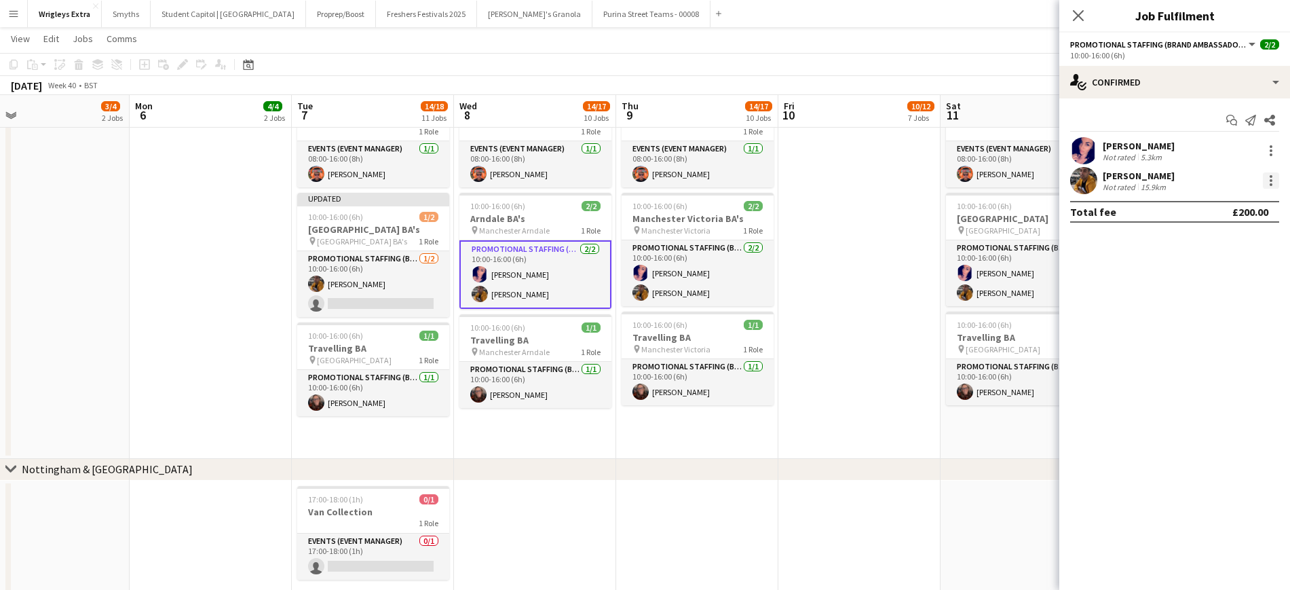
click at [1085, 177] on div at bounding box center [1271, 180] width 16 height 16
click at [1085, 332] on span "Remove" at bounding box center [1205, 336] width 41 height 12
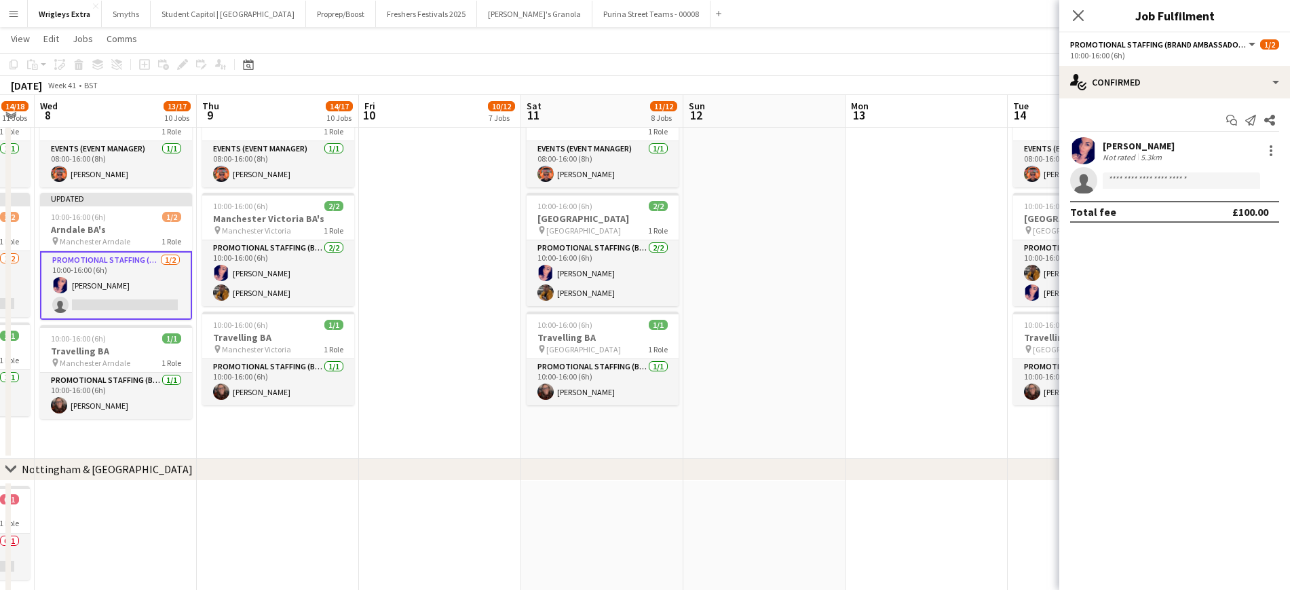
scroll to position [0, 503]
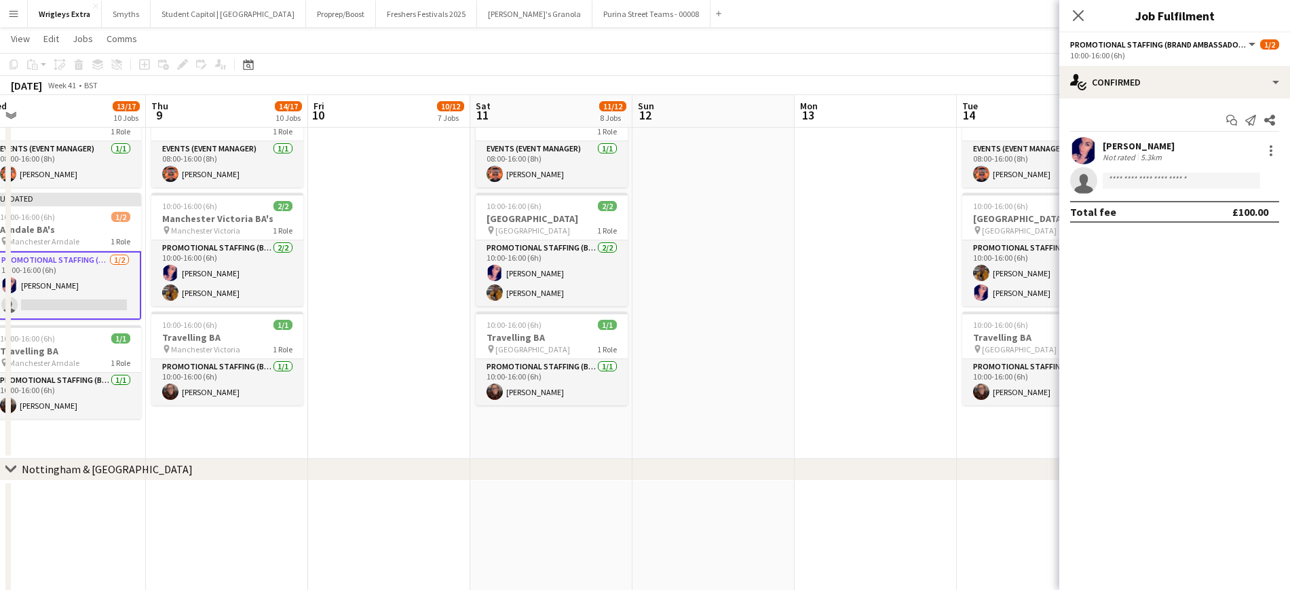
drag, startPoint x: 874, startPoint y: 337, endPoint x: 404, endPoint y: 332, distance: 470.4
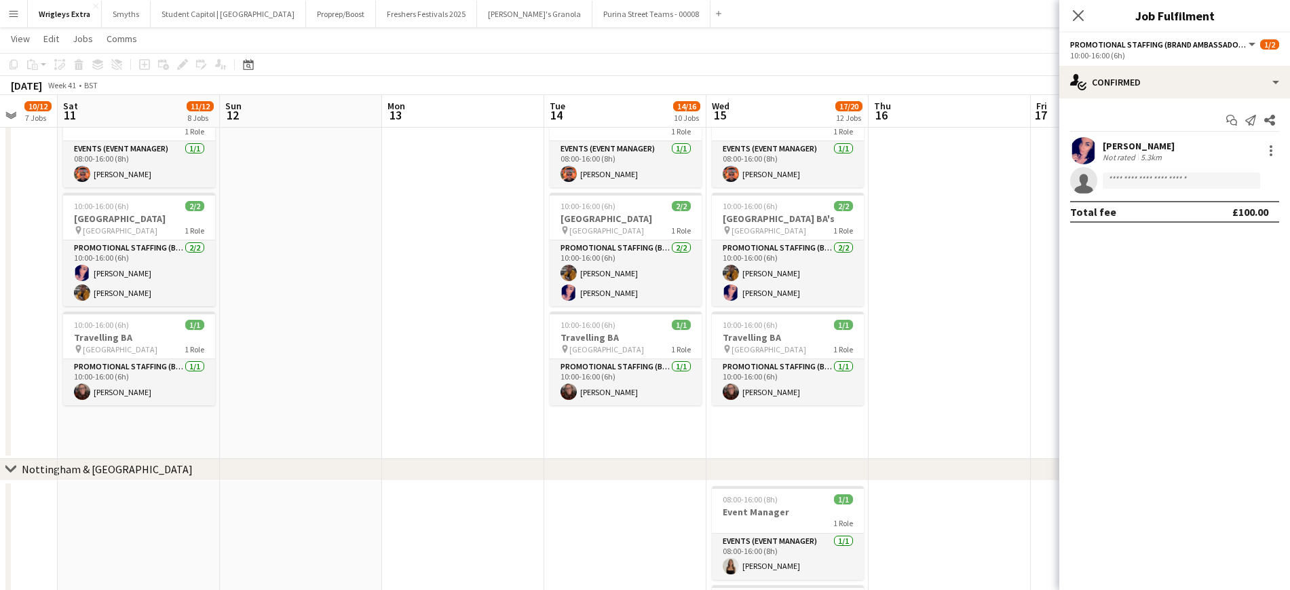
scroll to position [0, 508]
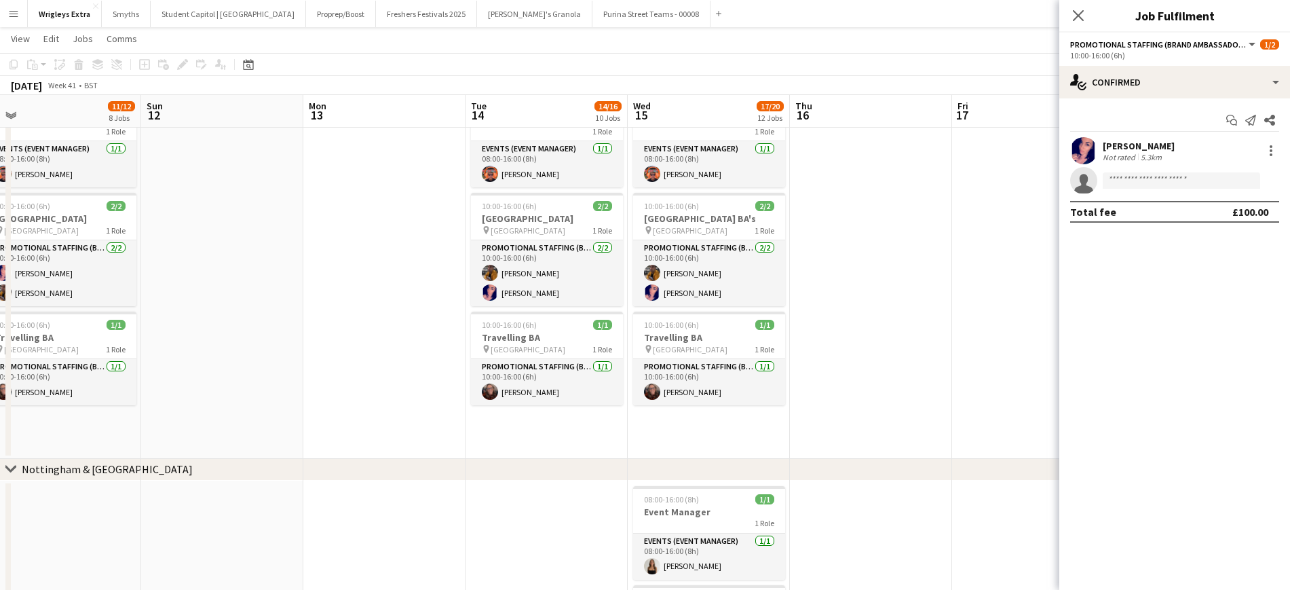
drag, startPoint x: 824, startPoint y: 295, endPoint x: 333, endPoint y: 307, distance: 491.6
click at [1070, 22] on app-icon "Close pop-in" at bounding box center [1079, 16] width 20 height 20
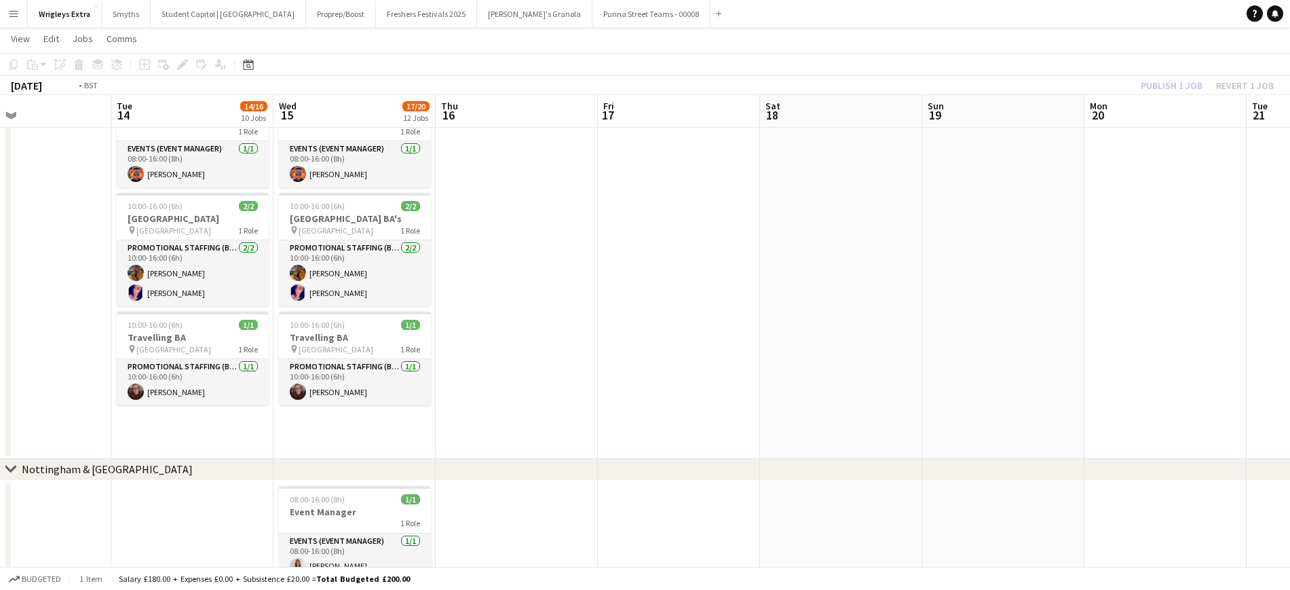
drag, startPoint x: 992, startPoint y: 301, endPoint x: 856, endPoint y: 294, distance: 136.6
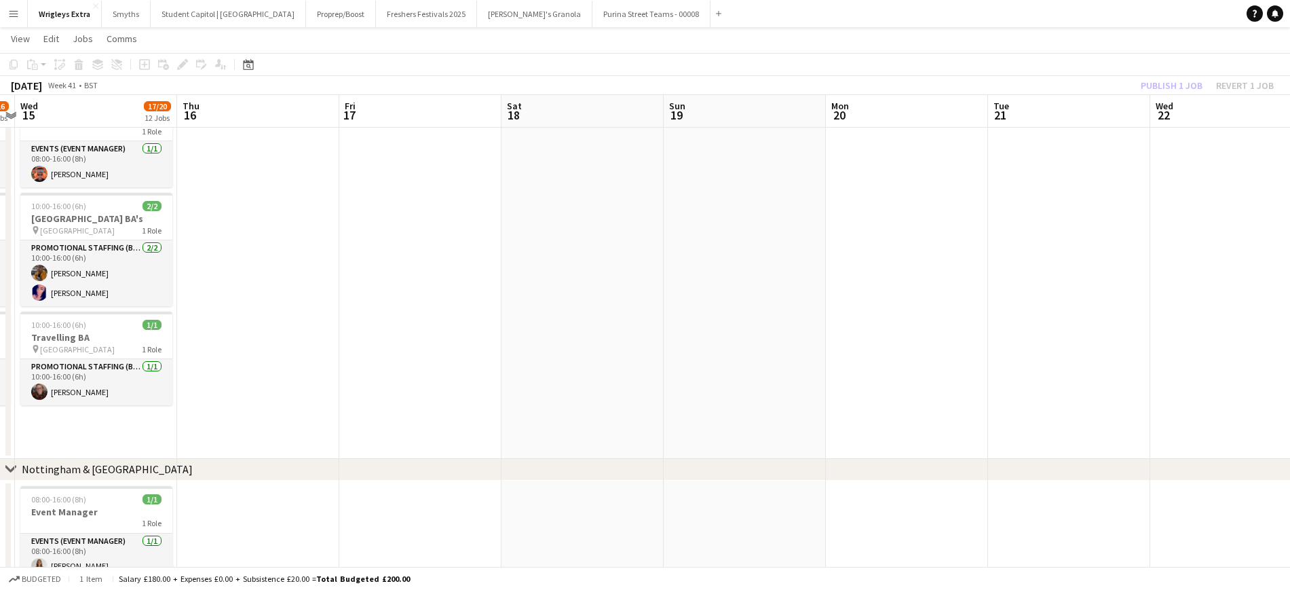
drag, startPoint x: 898, startPoint y: 297, endPoint x: 395, endPoint y: 280, distance: 503.3
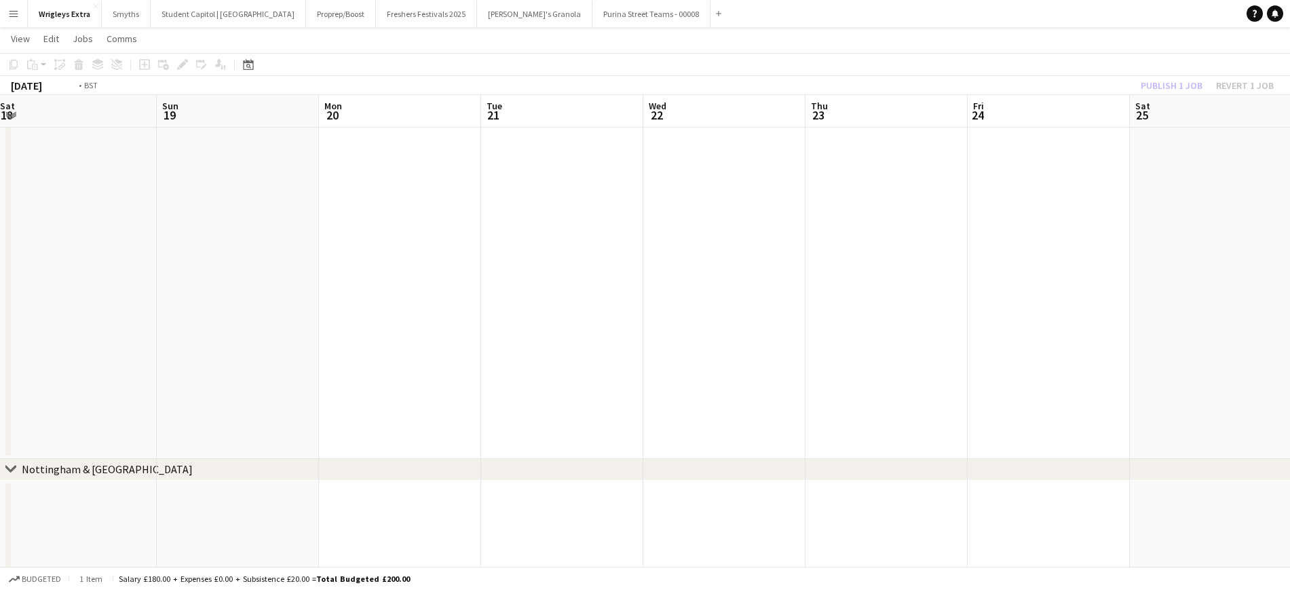
drag, startPoint x: 731, startPoint y: 302, endPoint x: 383, endPoint y: 299, distance: 348.2
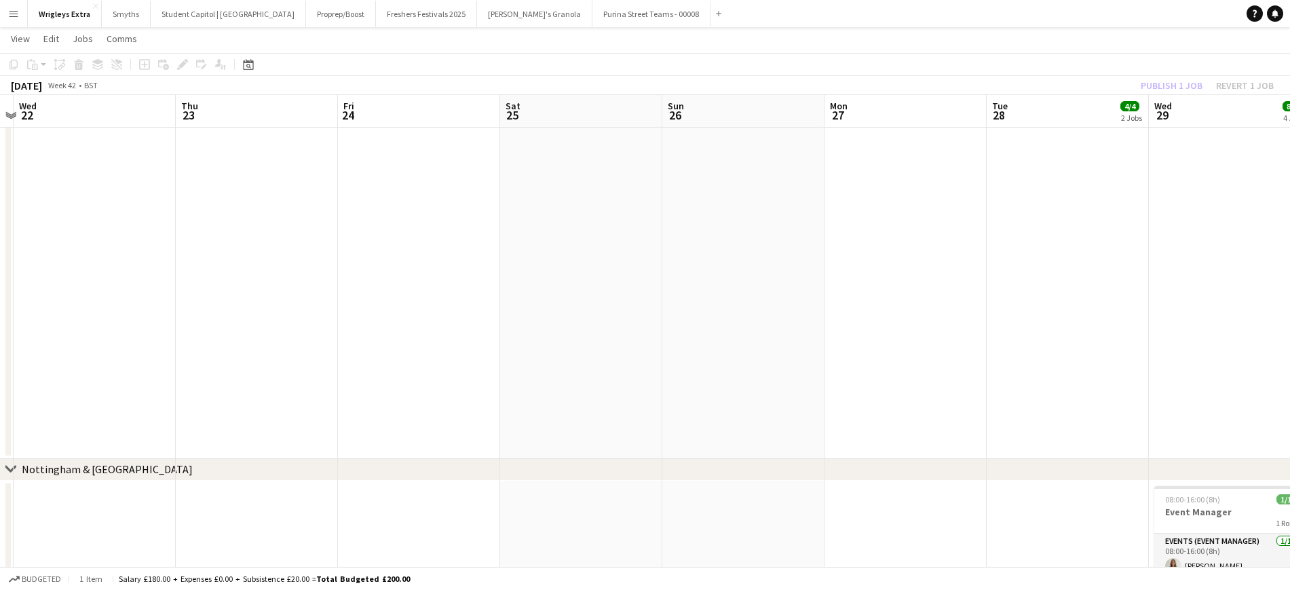
drag, startPoint x: 913, startPoint y: 304, endPoint x: 428, endPoint y: 300, distance: 484.7
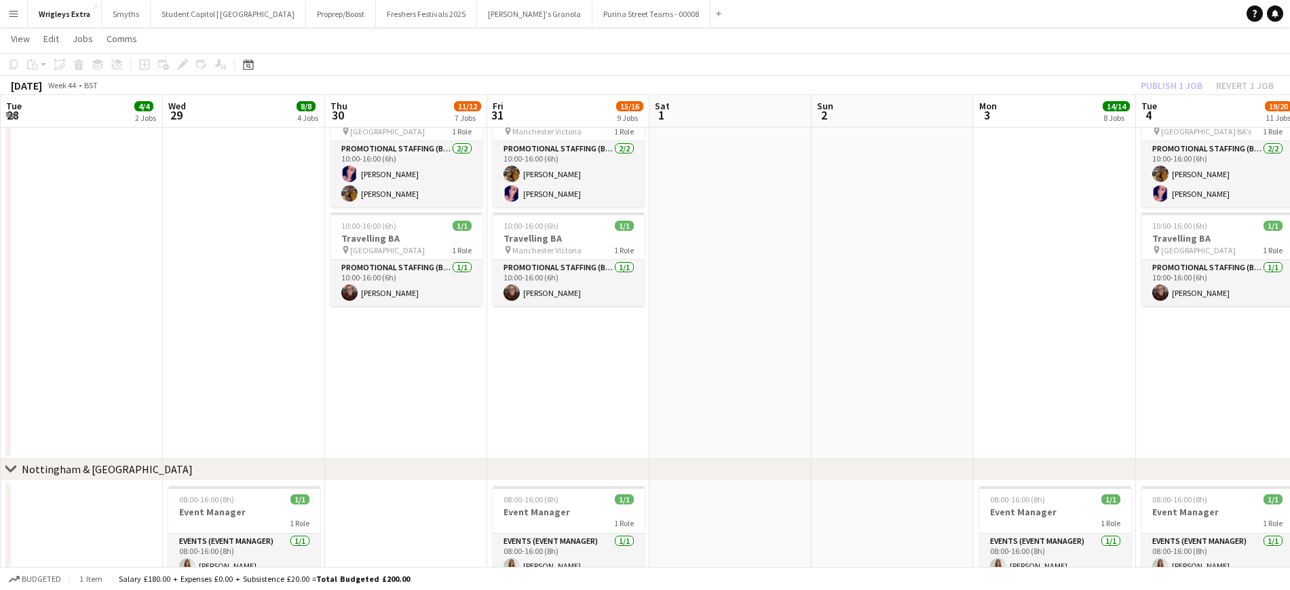
scroll to position [0, 487]
drag, startPoint x: 1022, startPoint y: 301, endPoint x: 627, endPoint y: 318, distance: 395.4
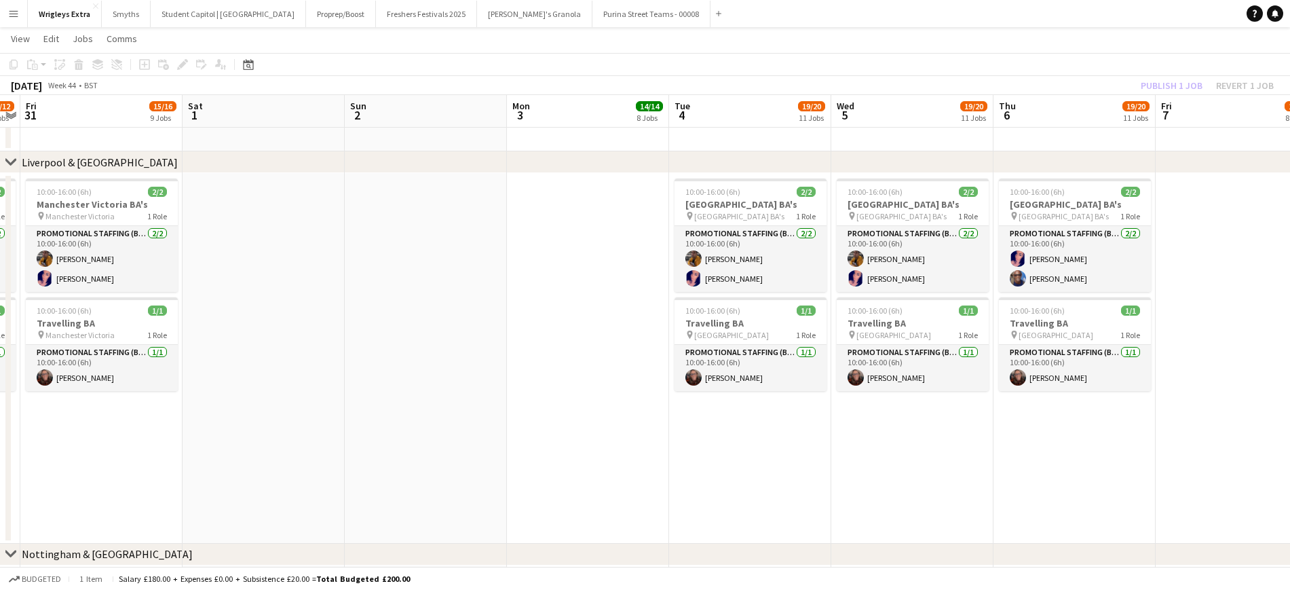
scroll to position [0, 467]
drag, startPoint x: 994, startPoint y: 346, endPoint x: 527, endPoint y: 349, distance: 467.0
click at [1085, 253] on app-card-role "Promotional Staffing (Brand Ambassadors) [DATE] 10:00-16:00 (6h) [PERSON_NAME] …" at bounding box center [1075, 259] width 152 height 66
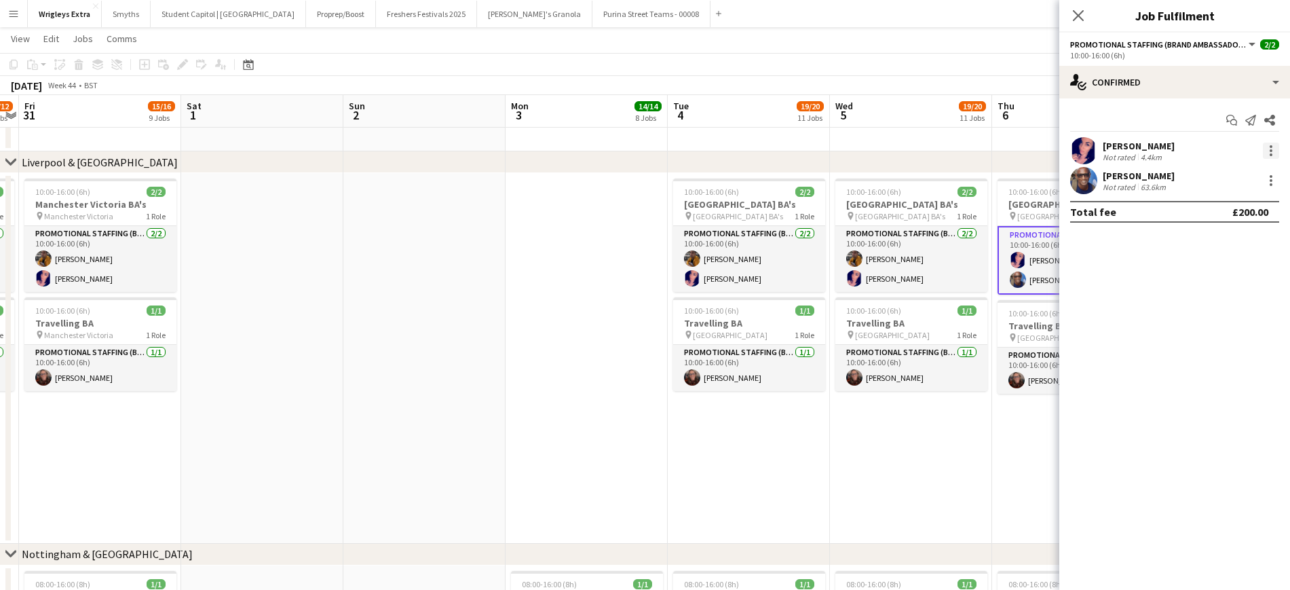
click at [1085, 151] on div at bounding box center [1271, 151] width 16 height 16
click at [1085, 305] on span "Remove" at bounding box center [1205, 306] width 41 height 12
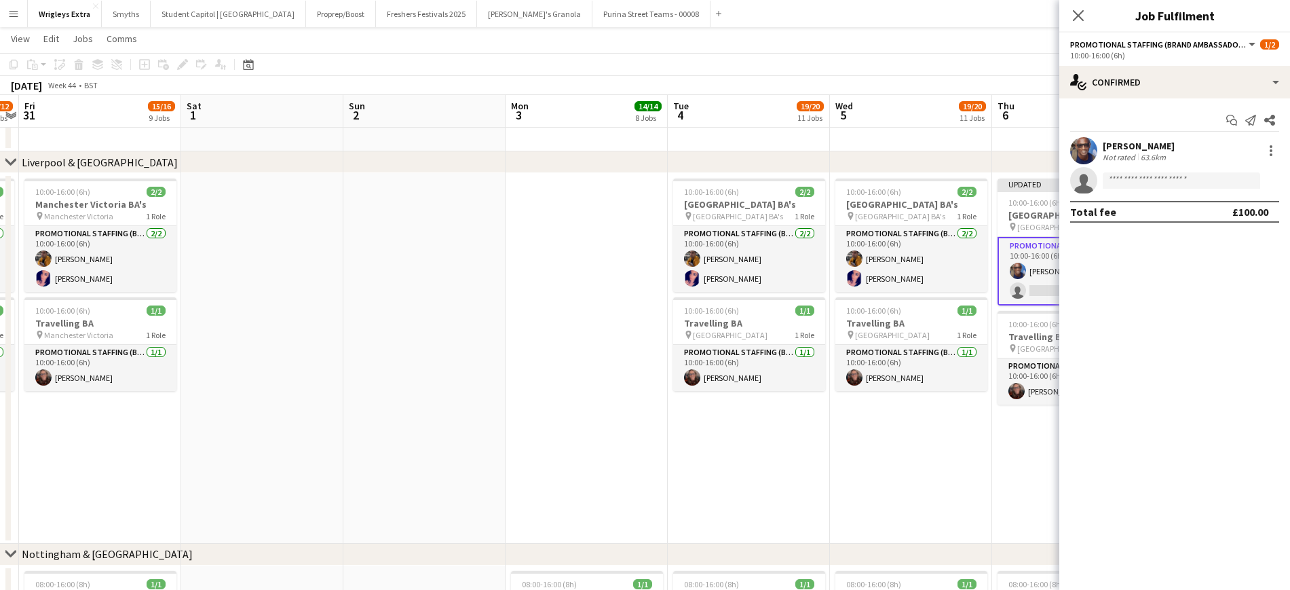
click at [980, 467] on app-date-cell "10:00-16:00 (6h) 2/[GEOGRAPHIC_DATA] BA's pin Manchester Oxford Street BA's 1 R…" at bounding box center [911, 358] width 162 height 371
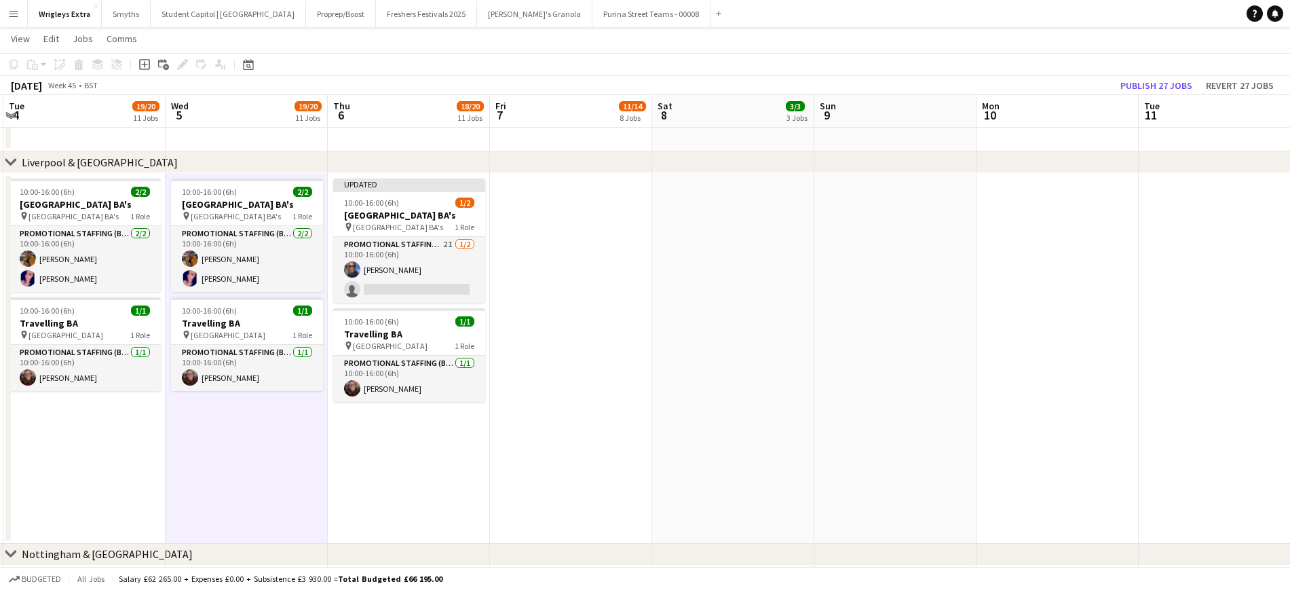
drag, startPoint x: 1196, startPoint y: 415, endPoint x: 566, endPoint y: 439, distance: 630.4
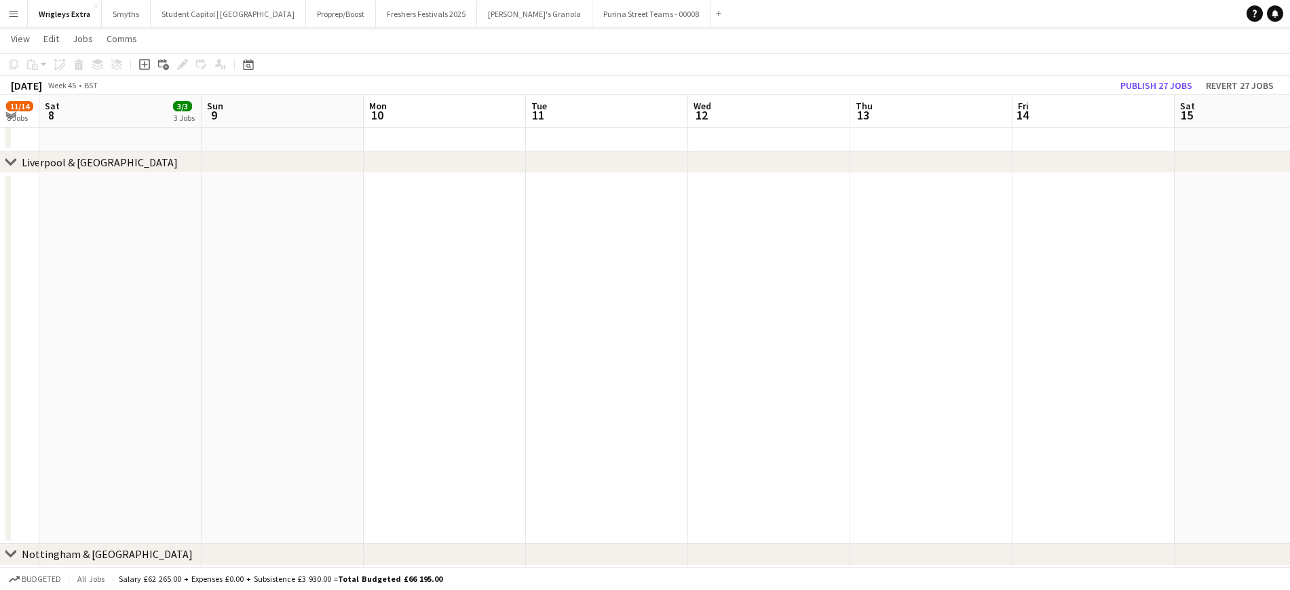
drag, startPoint x: 988, startPoint y: 417, endPoint x: 725, endPoint y: 439, distance: 264.3
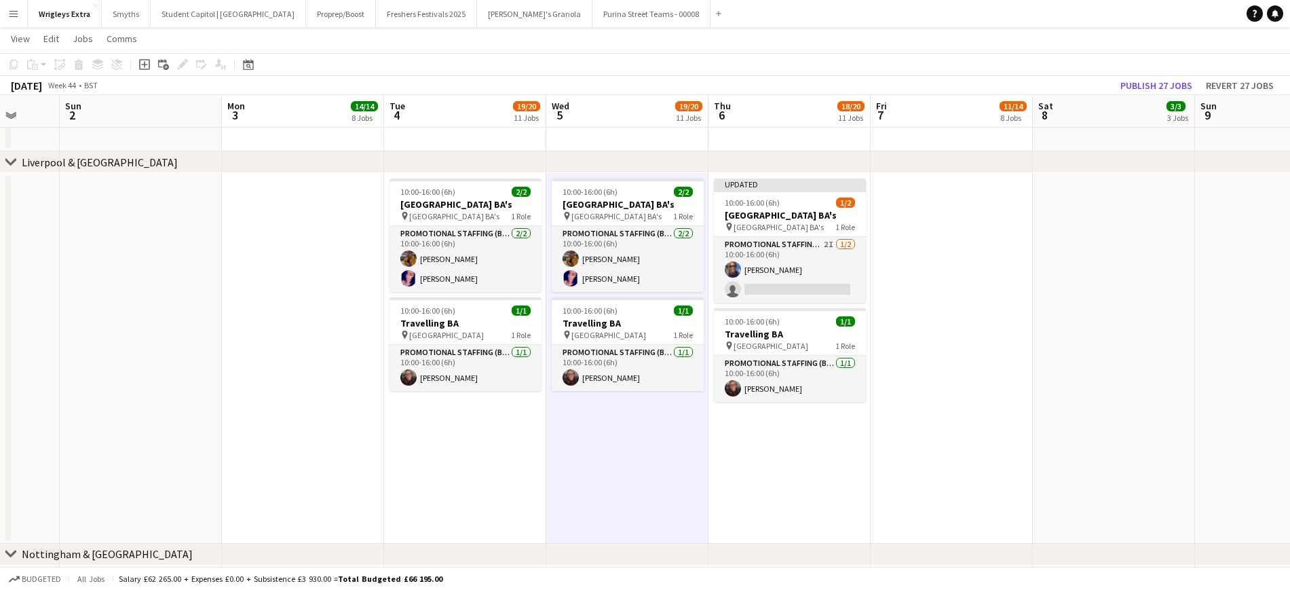
drag, startPoint x: 505, startPoint y: 474, endPoint x: 770, endPoint y: 469, distance: 264.8
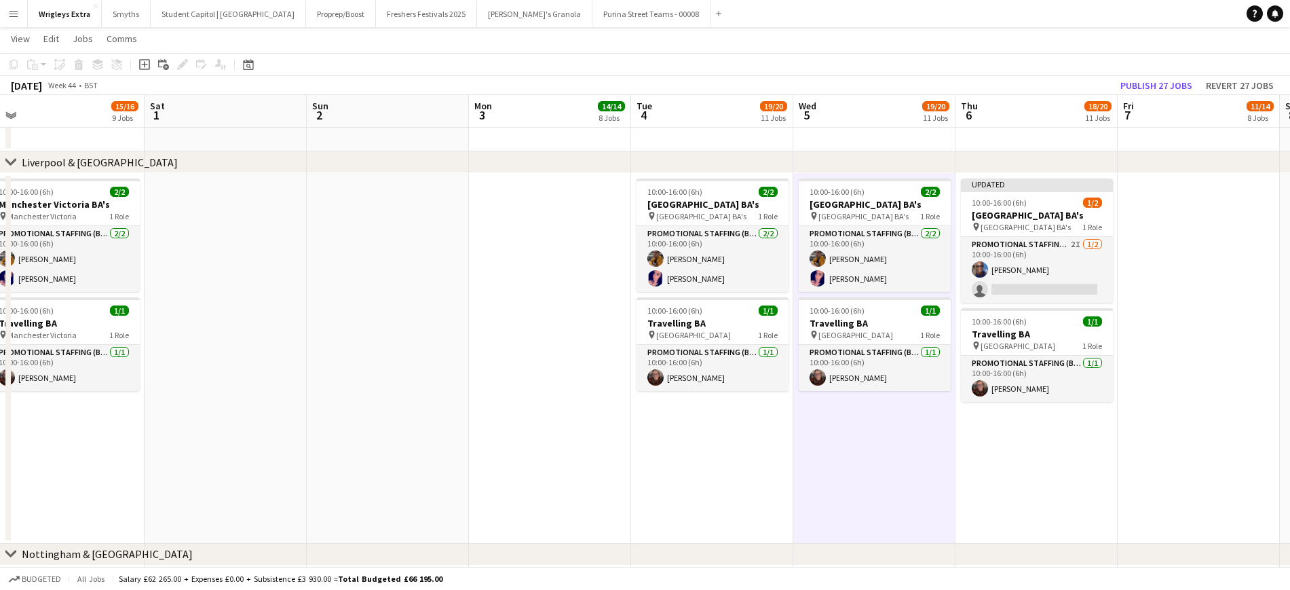
scroll to position [0, 385]
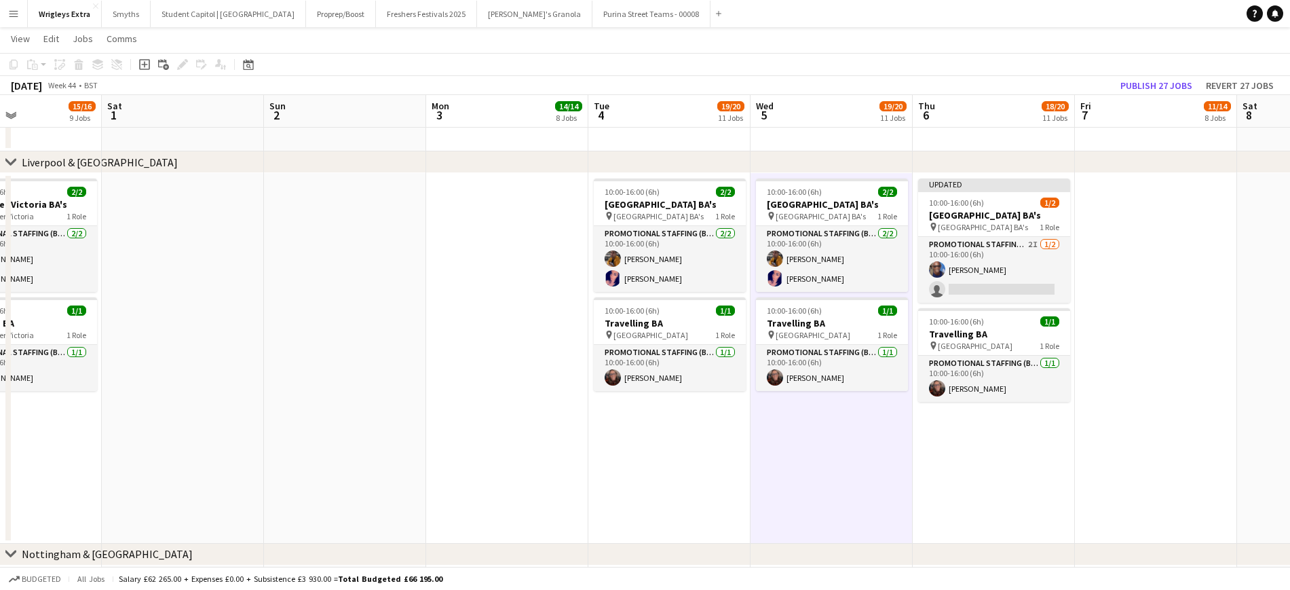
drag, startPoint x: 466, startPoint y: 479, endPoint x: 585, endPoint y: 477, distance: 119.5
click at [844, 279] on app-card-role "Promotional Staffing (Brand Ambassadors) [DATE] 10:00-16:00 (6h) [PERSON_NAME] …" at bounding box center [832, 259] width 152 height 66
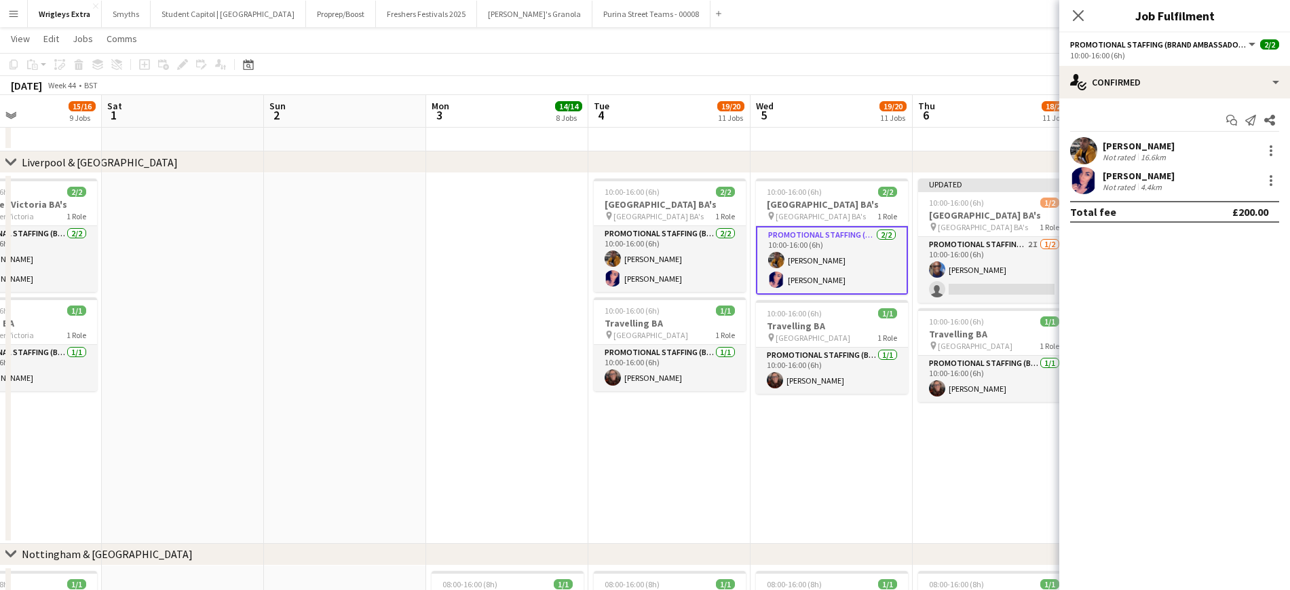
click at [1085, 169] on div "[PERSON_NAME] Not rated 4.4km" at bounding box center [1175, 180] width 231 height 27
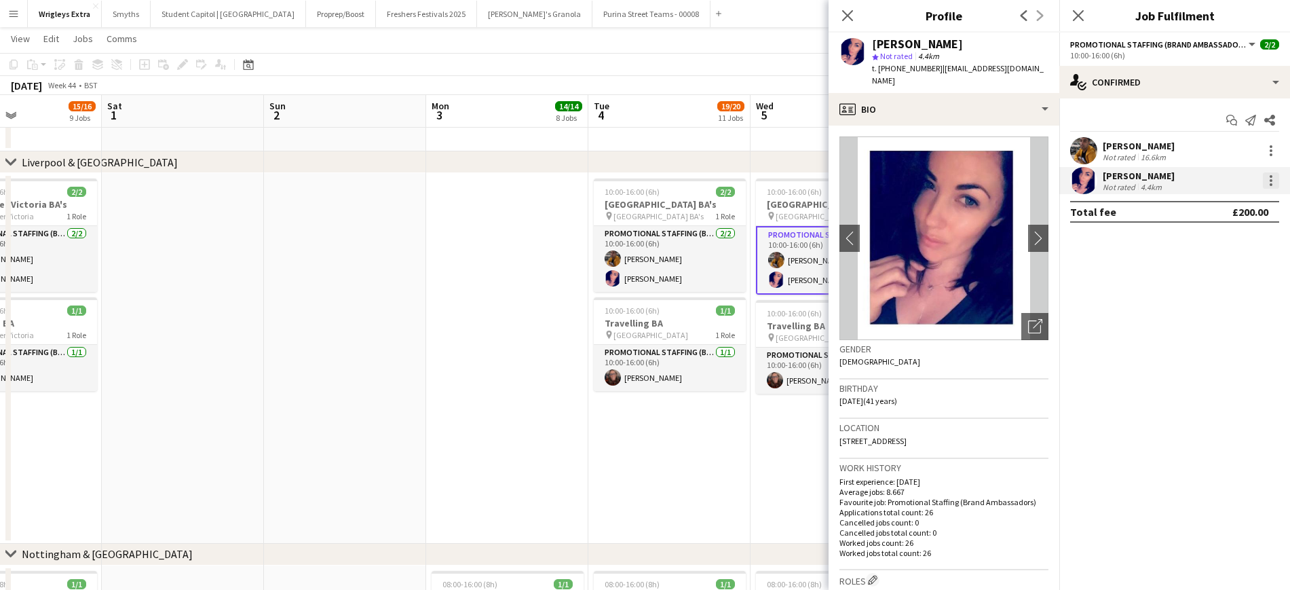
click at [1085, 182] on div at bounding box center [1271, 180] width 16 height 16
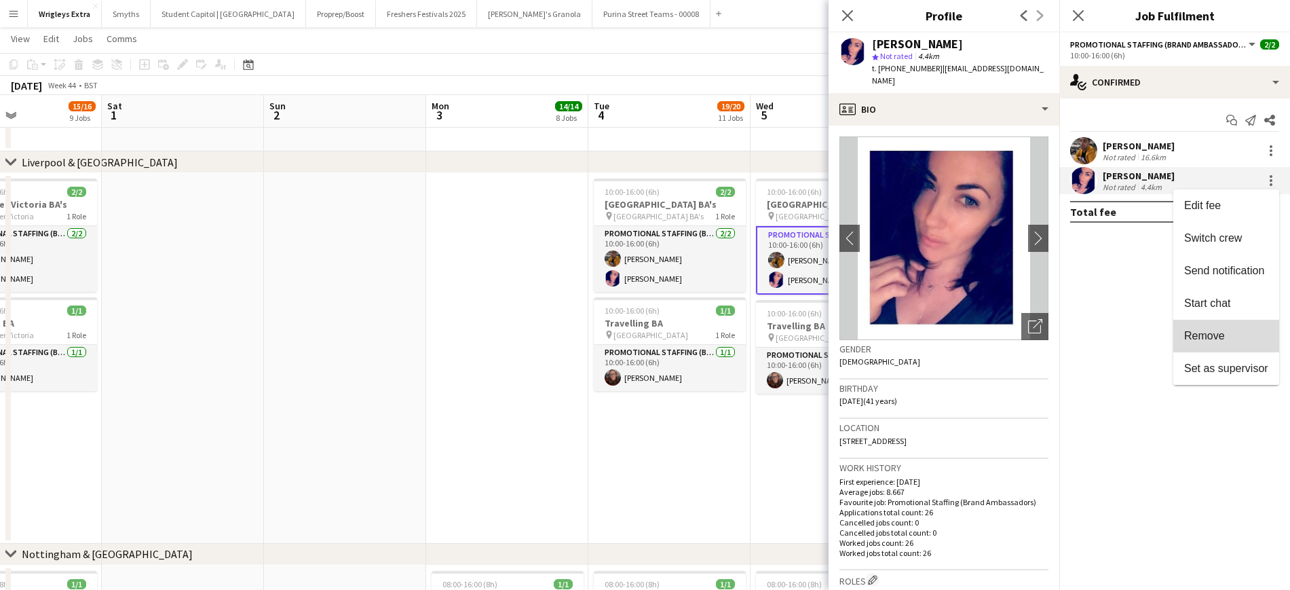
click at [1085, 329] on button "Remove" at bounding box center [1227, 336] width 106 height 33
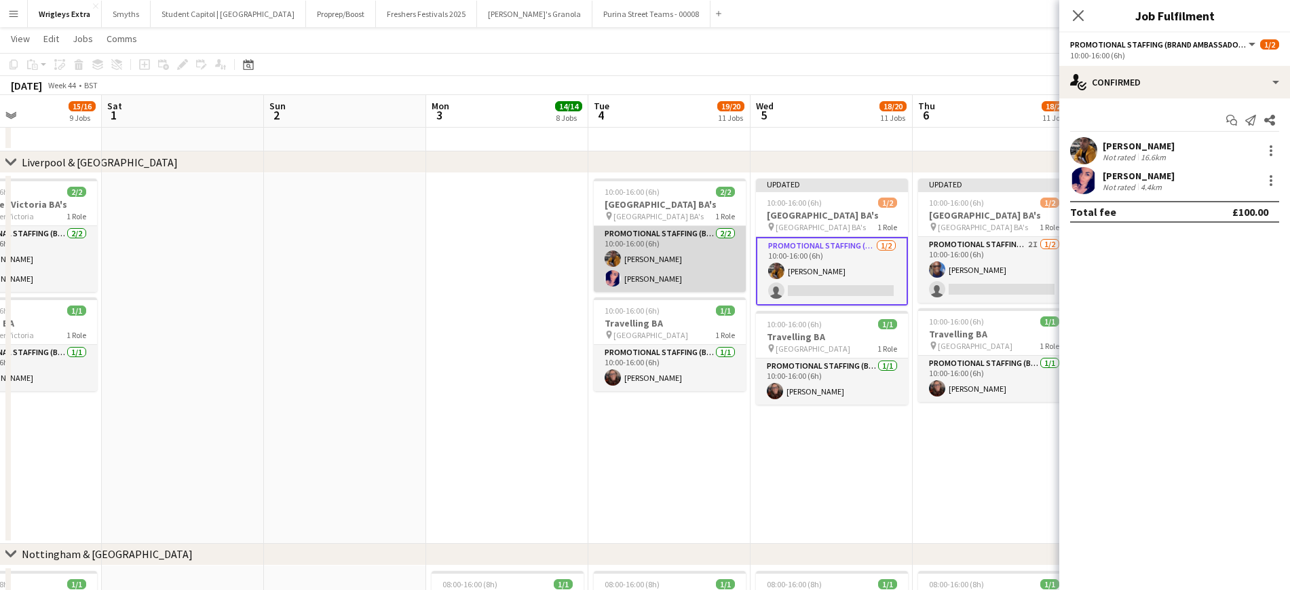
click at [644, 260] on app-card-role "Promotional Staffing (Brand Ambassadors) [DATE] 10:00-16:00 (6h) [PERSON_NAME] …" at bounding box center [670, 259] width 152 height 66
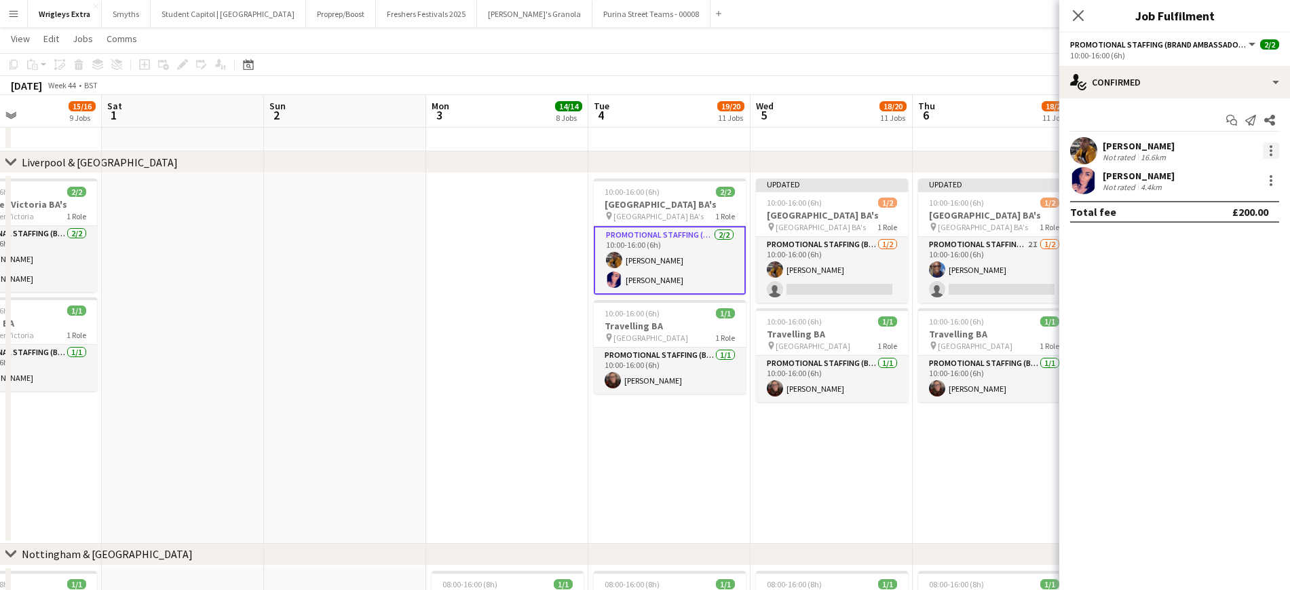
click at [1085, 149] on div at bounding box center [1271, 151] width 16 height 16
click at [1085, 301] on span "Remove" at bounding box center [1205, 306] width 41 height 12
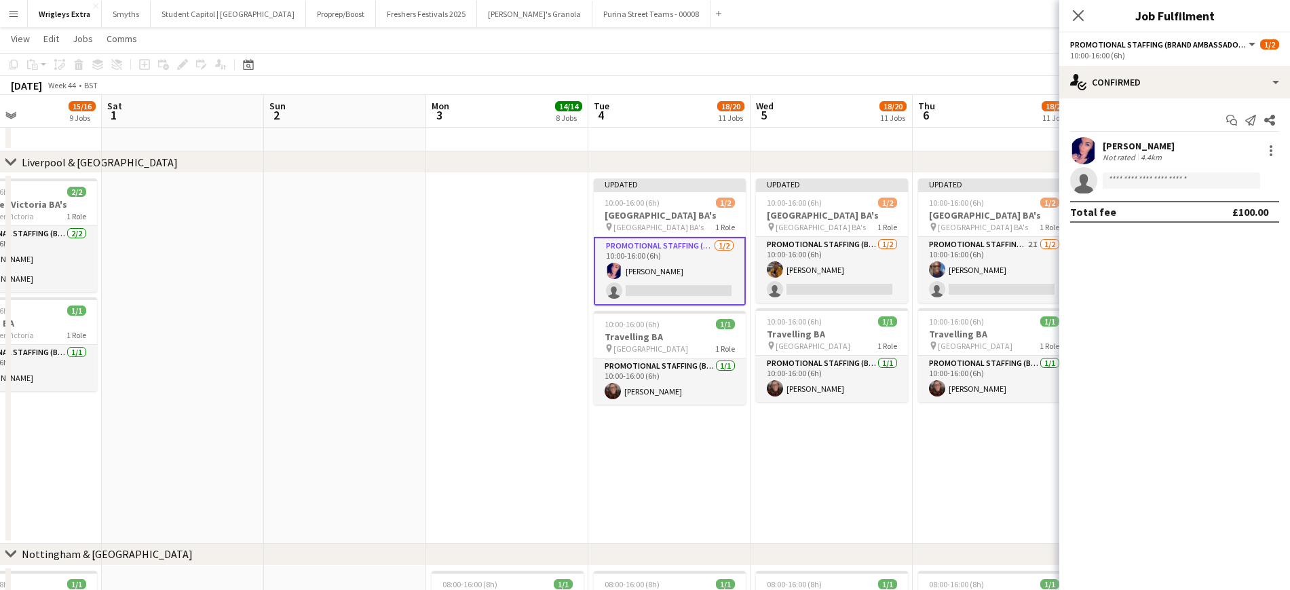
click at [460, 320] on app-date-cell at bounding box center [507, 358] width 162 height 371
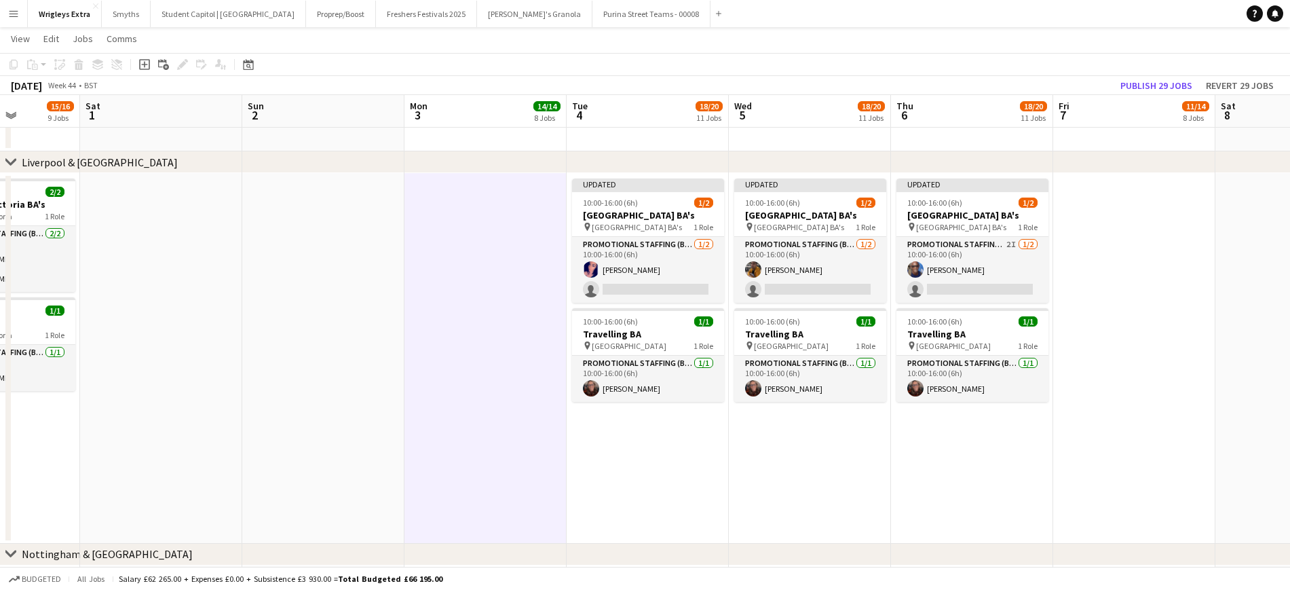
drag, startPoint x: 468, startPoint y: 362, endPoint x: 865, endPoint y: 365, distance: 397.8
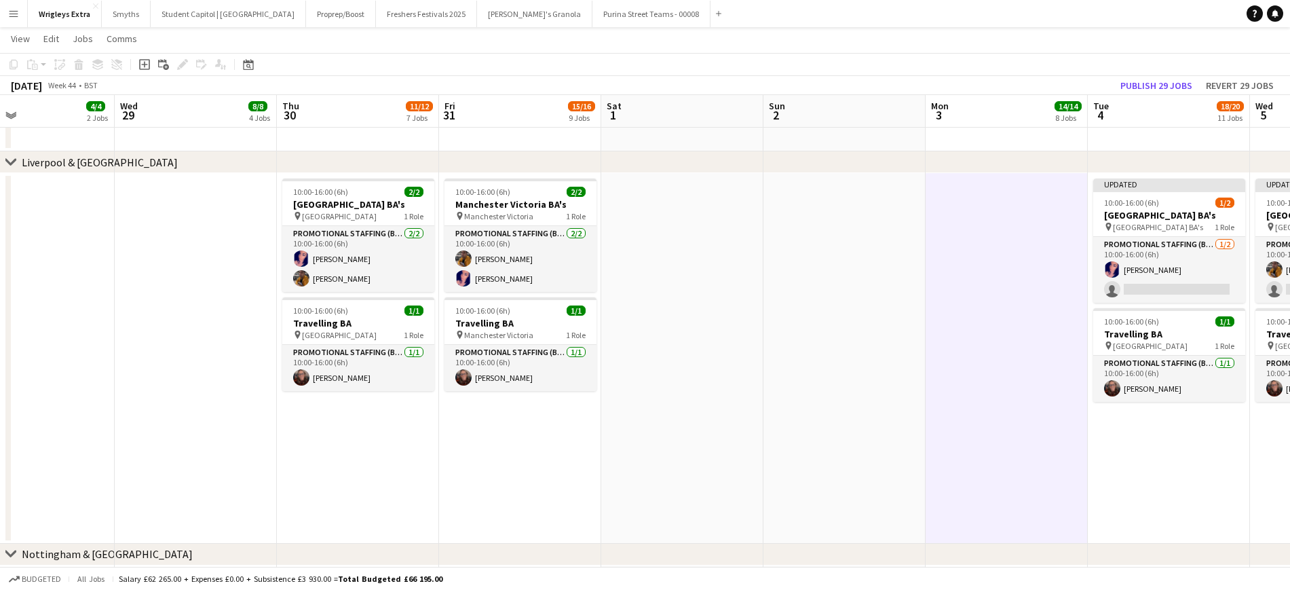
scroll to position [0, 348]
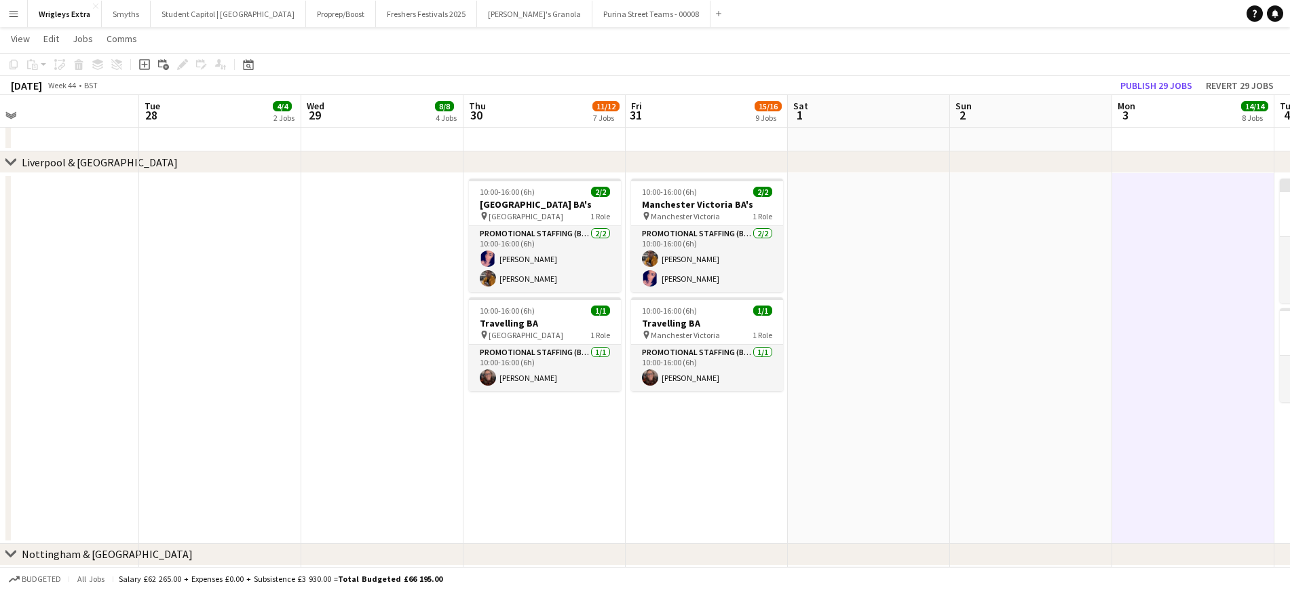
drag, startPoint x: 639, startPoint y: 381, endPoint x: 874, endPoint y: 367, distance: 235.9
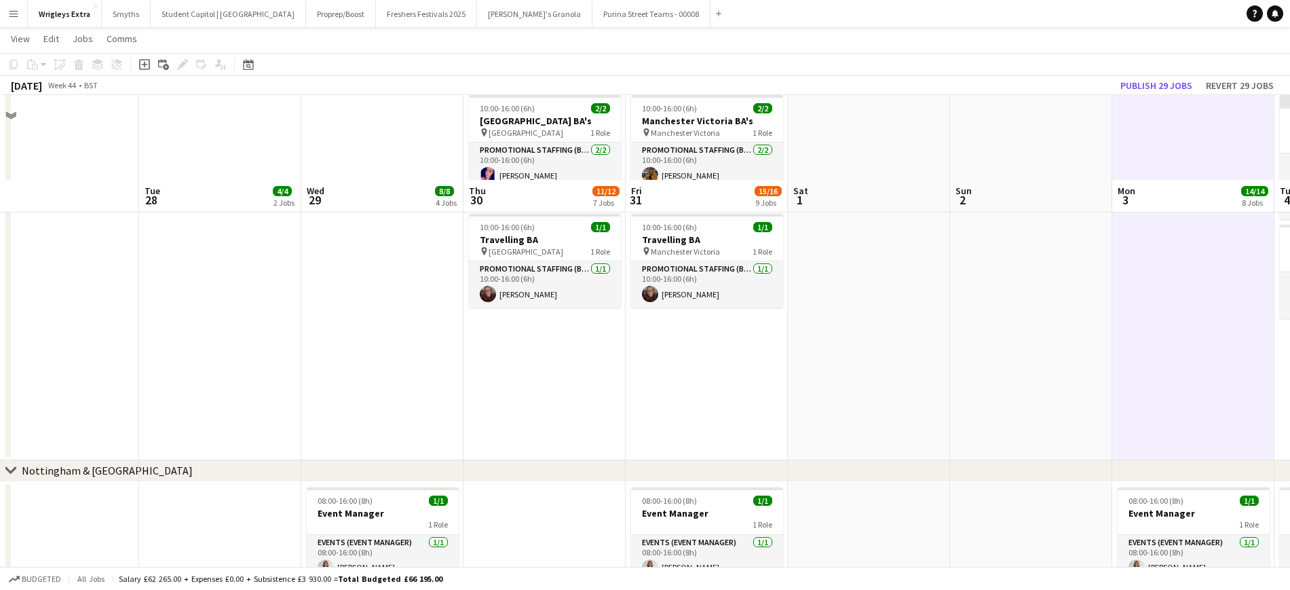
scroll to position [1273, 0]
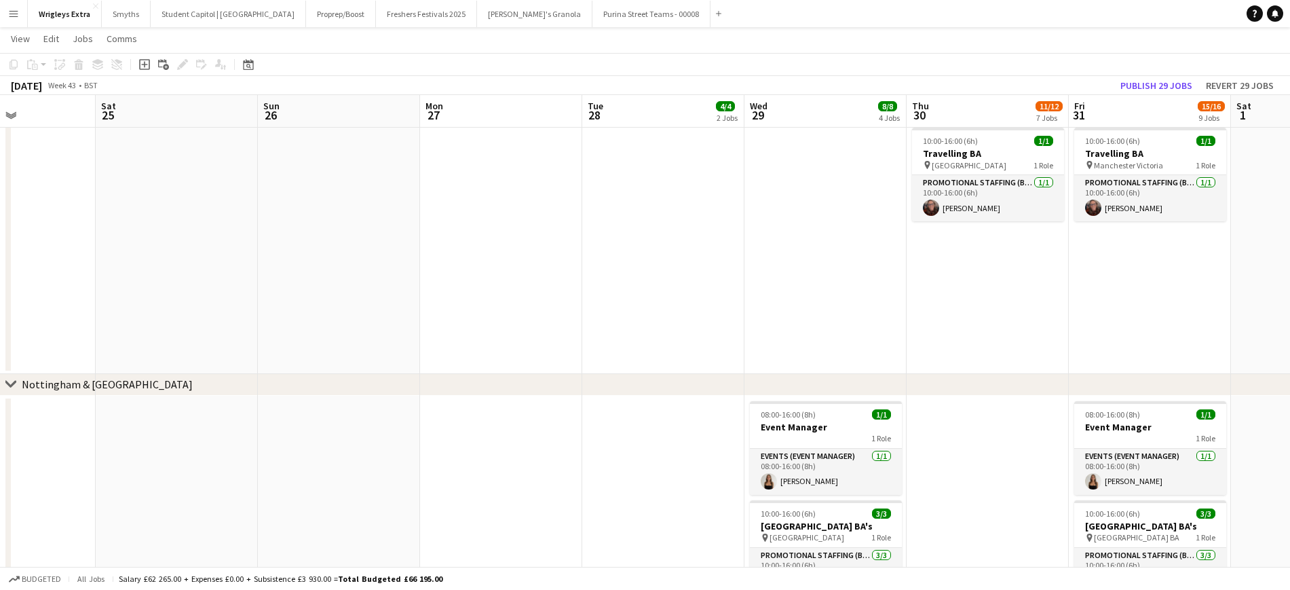
drag, startPoint x: 382, startPoint y: 338, endPoint x: 956, endPoint y: 312, distance: 574.9
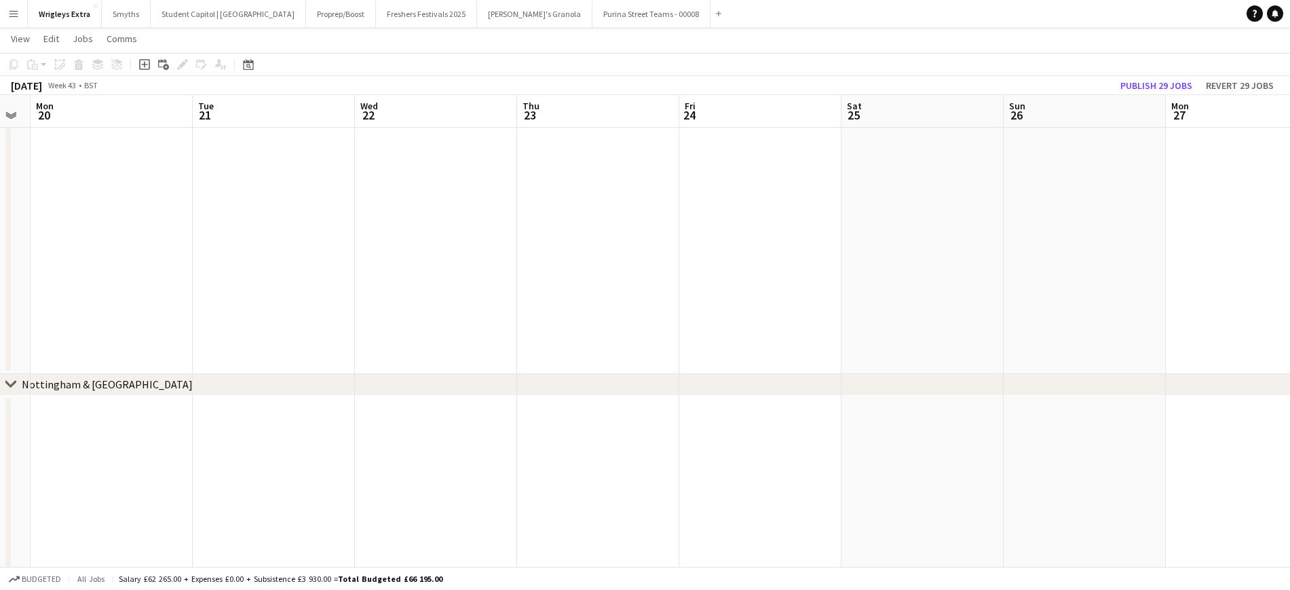
drag, startPoint x: 901, startPoint y: 314, endPoint x: 660, endPoint y: 311, distance: 240.3
drag, startPoint x: 360, startPoint y: 310, endPoint x: 828, endPoint y: 301, distance: 467.8
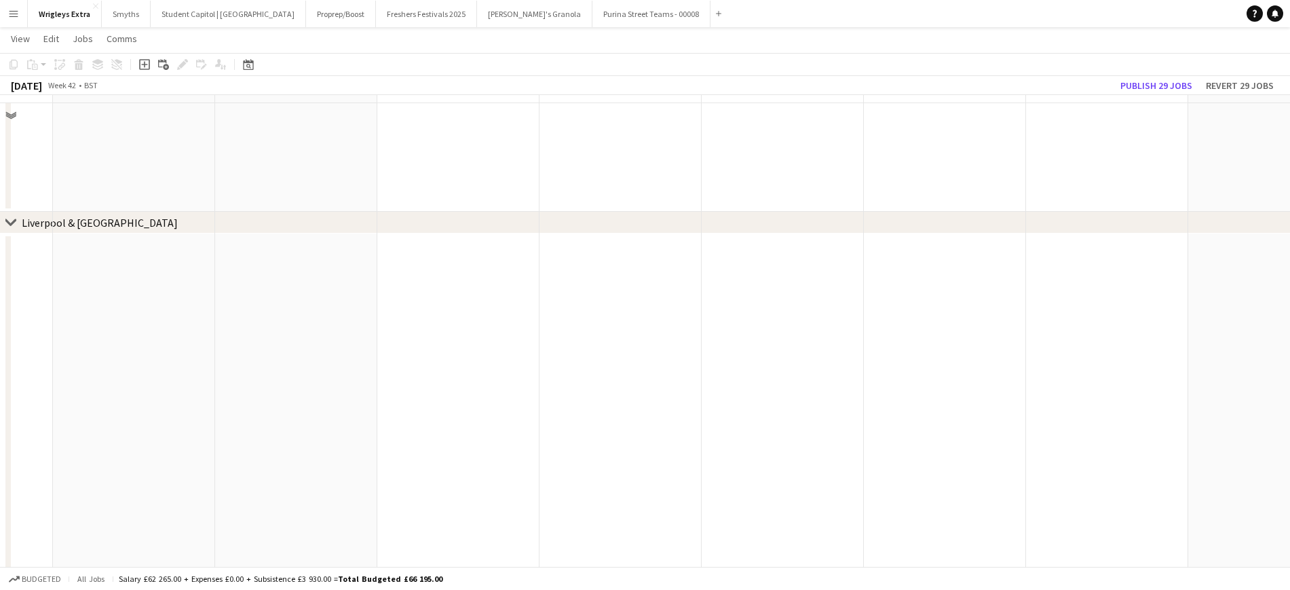
scroll to position [1018, 0]
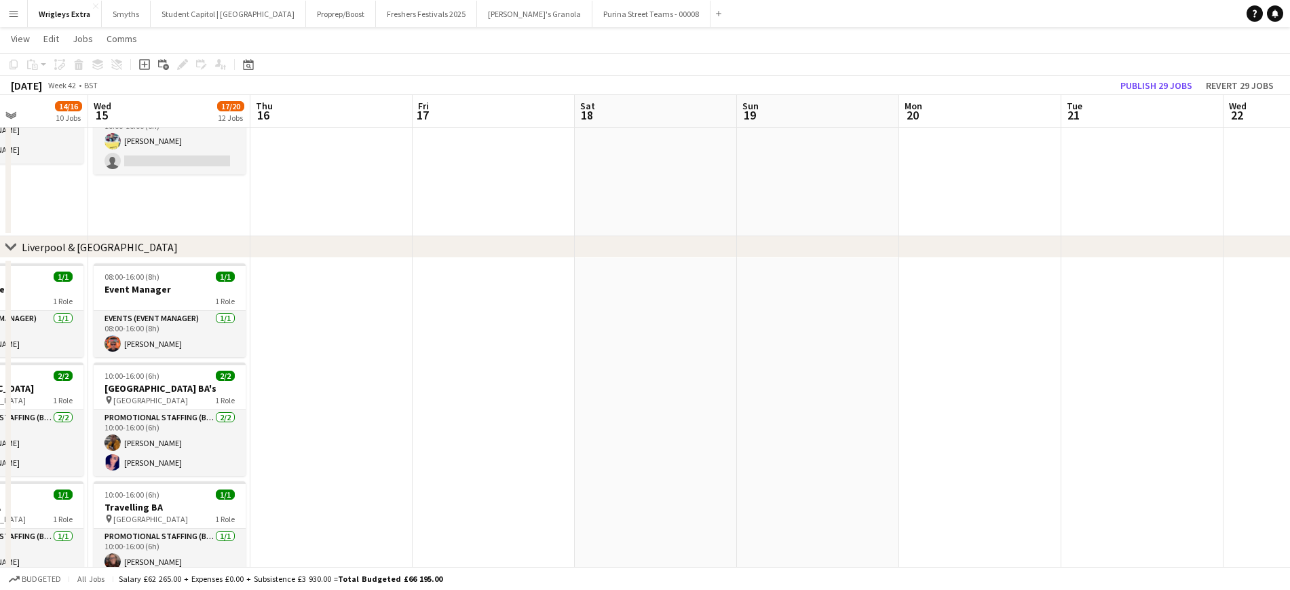
drag, startPoint x: 625, startPoint y: 385, endPoint x: 1087, endPoint y: 319, distance: 466.3
click at [1085, 319] on app-calendar-viewport "Sun 12 Mon 13 Tue 14 14/16 10 Jobs Wed 15 17/20 12 Jobs Thu 16 Fri 17 Sat 18 Su…" at bounding box center [645, 32] width 1290 height 1994
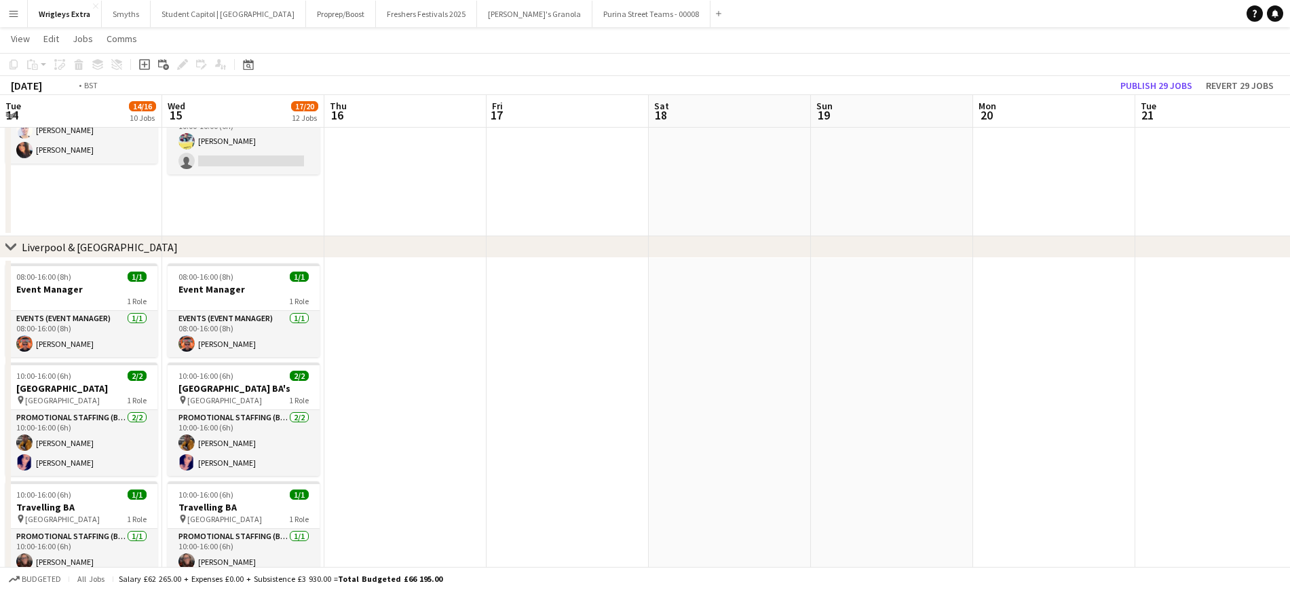
drag, startPoint x: 984, startPoint y: 316, endPoint x: 1028, endPoint y: 314, distance: 43.5
click at [1029, 314] on app-calendar-viewport "Sun 12 Mon 13 Tue 14 14/16 10 Jobs Wed 15 17/20 12 Jobs Thu 16 Fri 17 Sat 18 Su…" at bounding box center [645, 32] width 1290 height 1994
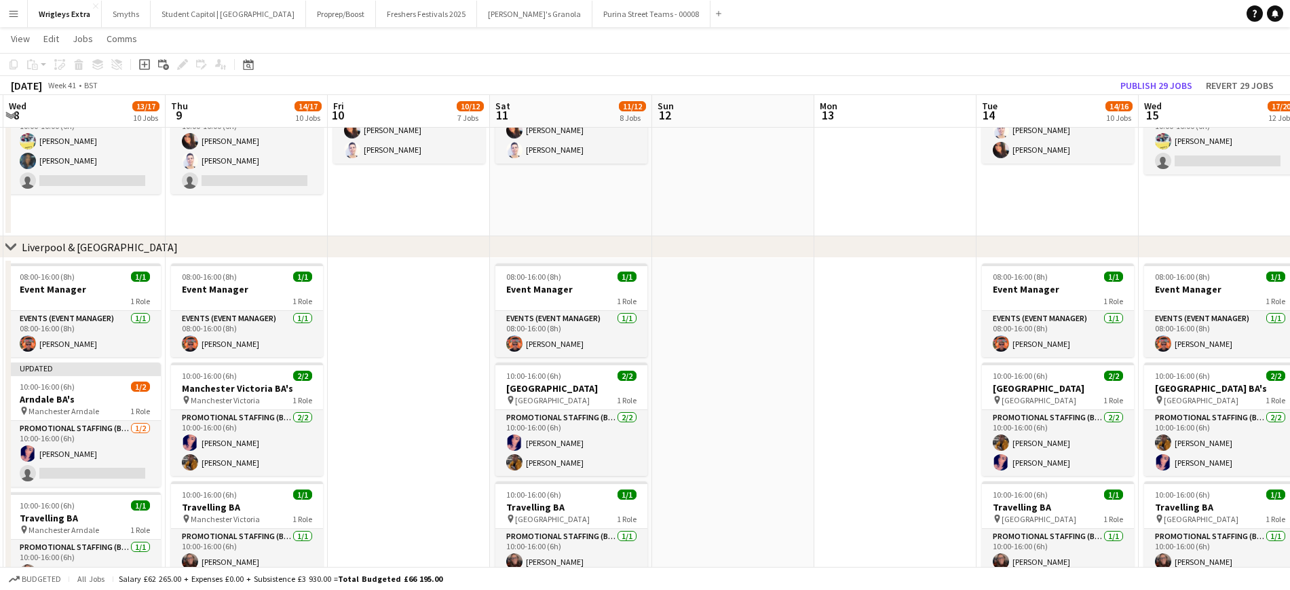
drag, startPoint x: 908, startPoint y: 319, endPoint x: 897, endPoint y: 318, distance: 10.3
click at [900, 318] on app-calendar-viewport "Mon 6 4/4 2 Jobs Tue 7 14/18 11 Jobs Wed 8 13/17 10 Jobs Thu 9 14/17 10 Jobs Fr…" at bounding box center [645, 32] width 1290 height 1994
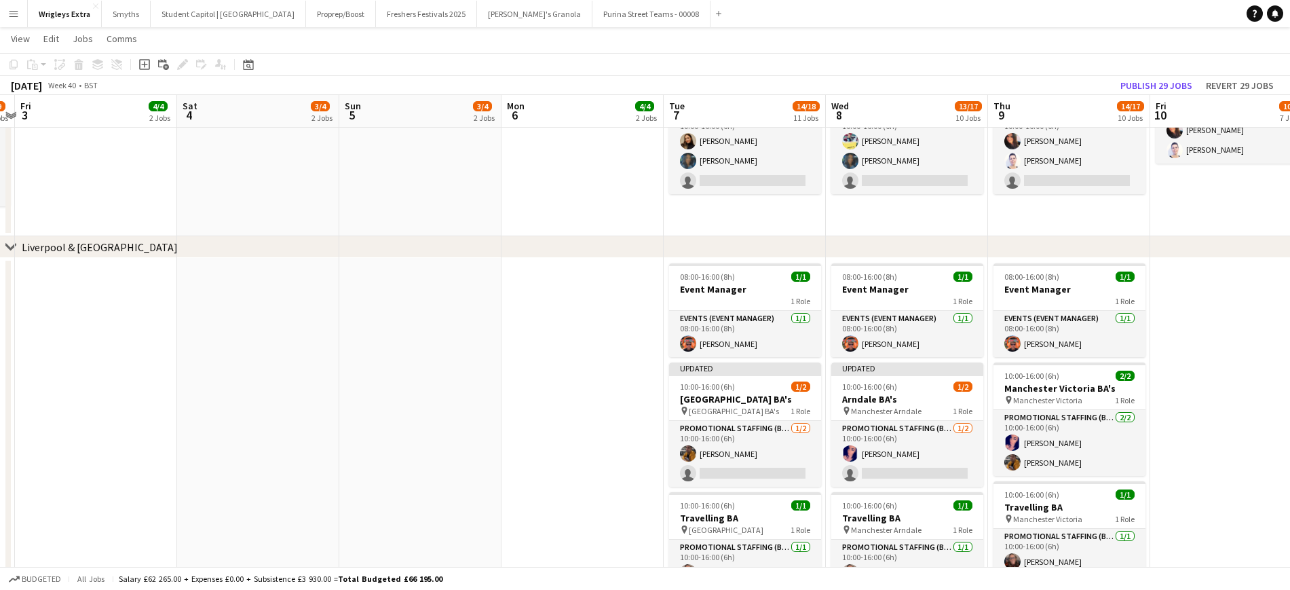
drag, startPoint x: 383, startPoint y: 388, endPoint x: 1168, endPoint y: 288, distance: 791.1
click at [1085, 288] on app-calendar-viewport "Wed 1 17/17 10 Jobs Thu 2 8/9 5 Jobs Fri 3 4/4 2 Jobs Sat 4 3/4 2 Jobs Sun 5 3/…" at bounding box center [645, 32] width 1290 height 1994
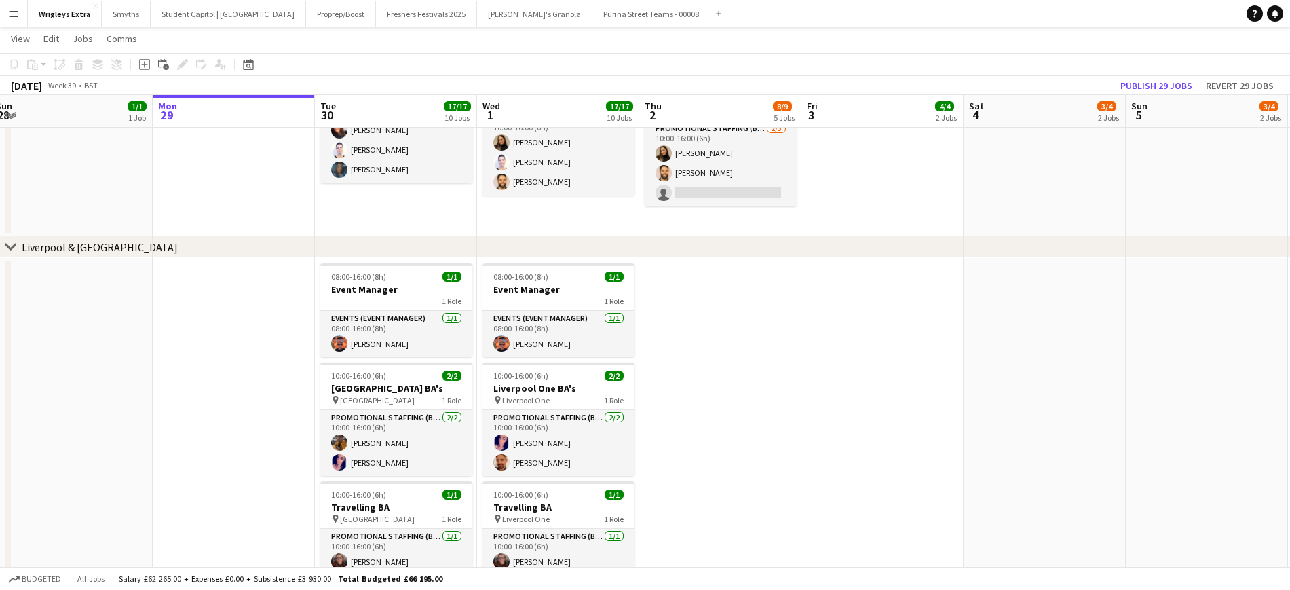
scroll to position [0, 426]
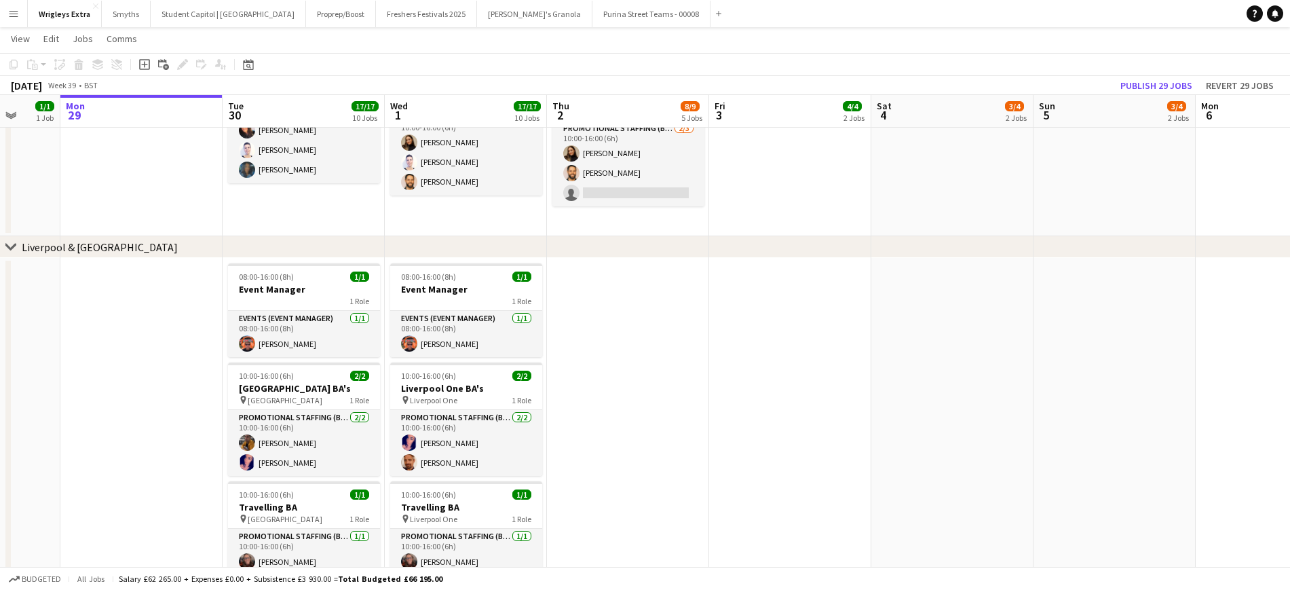
drag, startPoint x: 440, startPoint y: 390, endPoint x: 829, endPoint y: 340, distance: 392.1
click at [829, 340] on app-calendar-viewport "Fri 26 16/18 11 Jobs Sat 27 11/12 7 Jobs Sun 28 1/1 1 Job Mon 29 Tue 30 17/17 1…" at bounding box center [645, 32] width 1290 height 1994
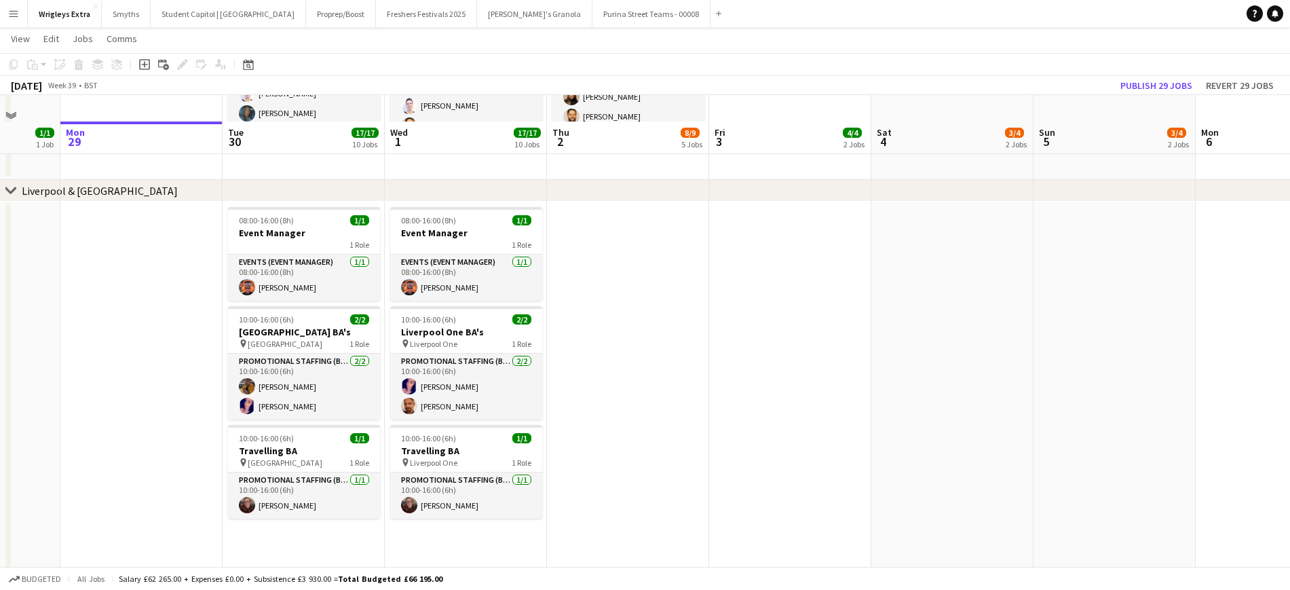
scroll to position [1103, 0]
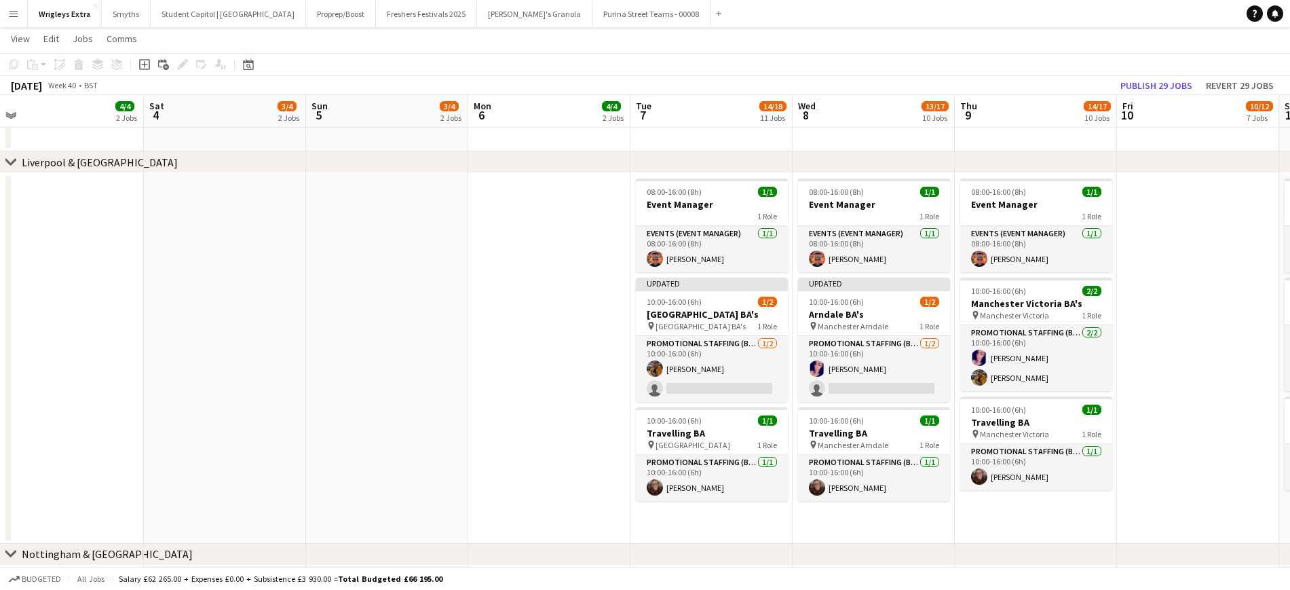
drag, startPoint x: 838, startPoint y: 327, endPoint x: 388, endPoint y: 377, distance: 453.4
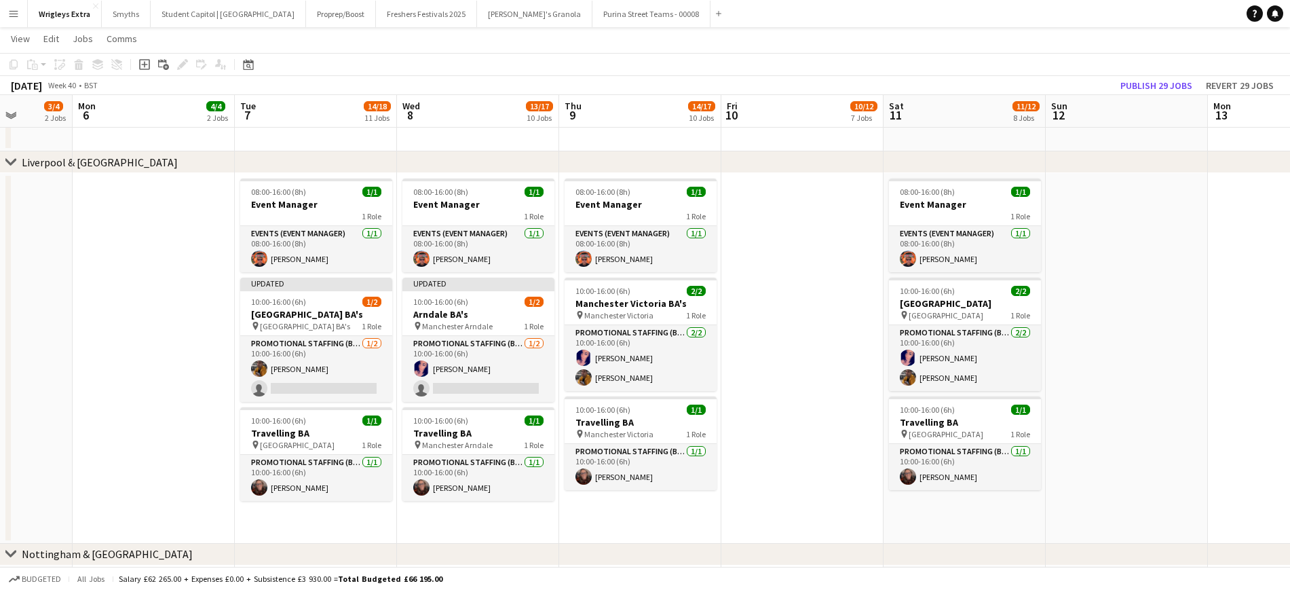
drag, startPoint x: 481, startPoint y: 392, endPoint x: 86, endPoint y: 393, distance: 395.7
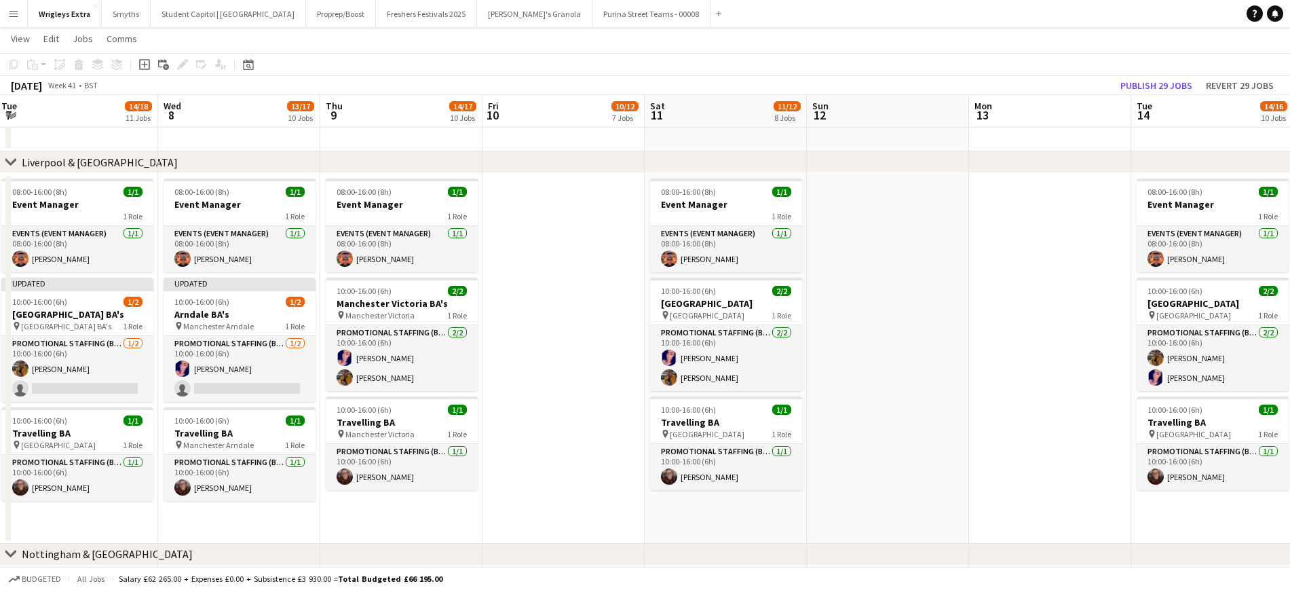
scroll to position [0, 309]
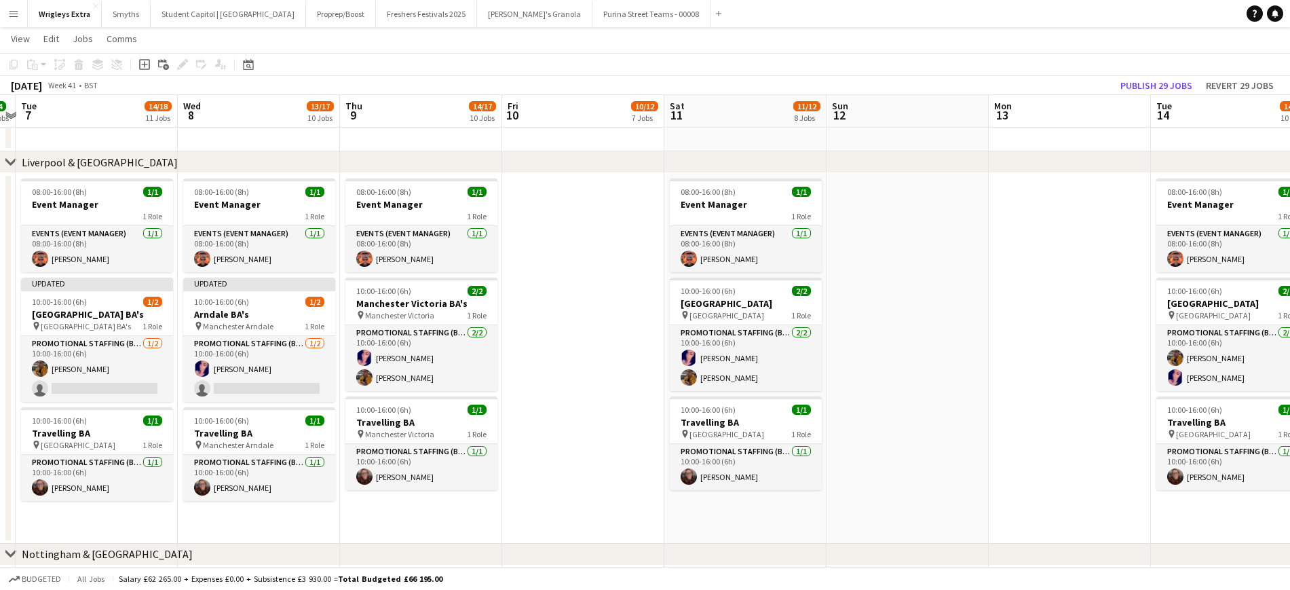
drag, startPoint x: 734, startPoint y: 390, endPoint x: 550, endPoint y: 387, distance: 184.0
click at [410, 356] on app-card-role "Promotional Staffing (Brand Ambassadors) [DATE] 10:00-16:00 (6h) [PERSON_NAME] …" at bounding box center [422, 358] width 152 height 66
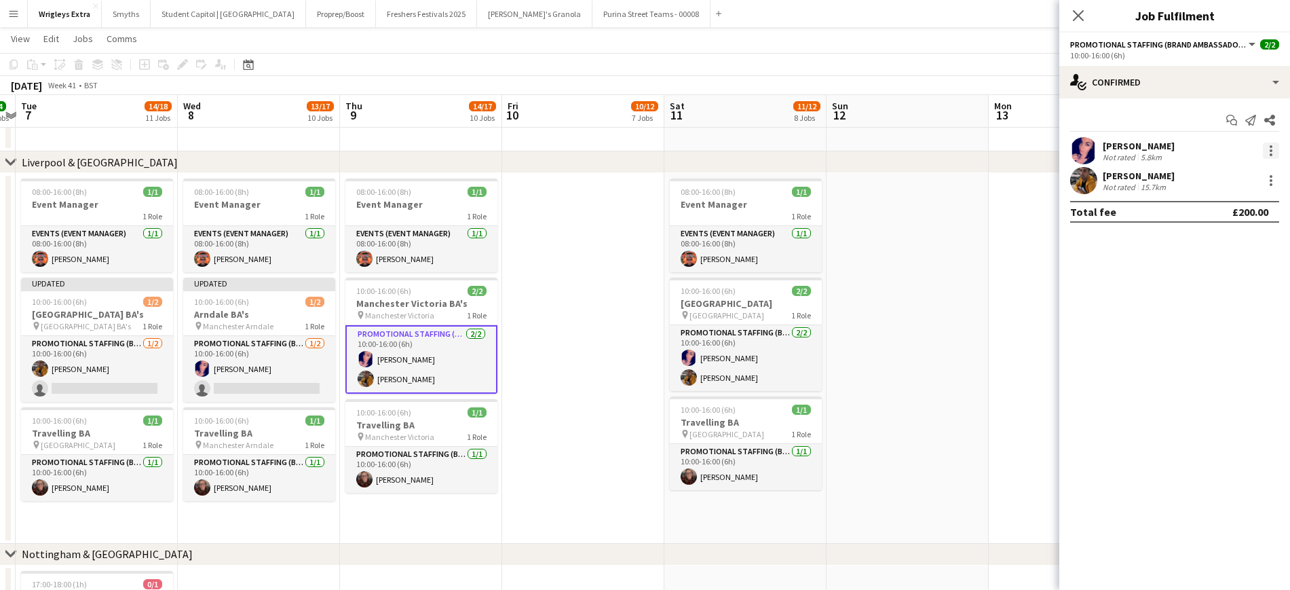
click at [1085, 149] on div at bounding box center [1271, 151] width 16 height 16
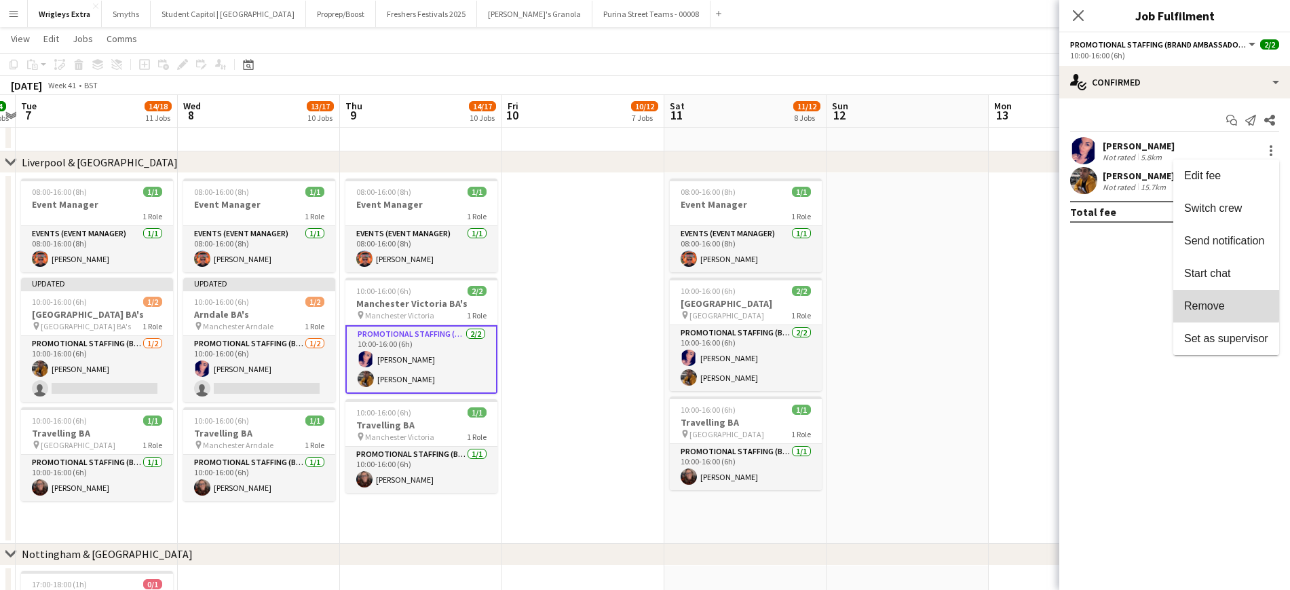
click at [1085, 305] on span "Remove" at bounding box center [1205, 306] width 41 height 12
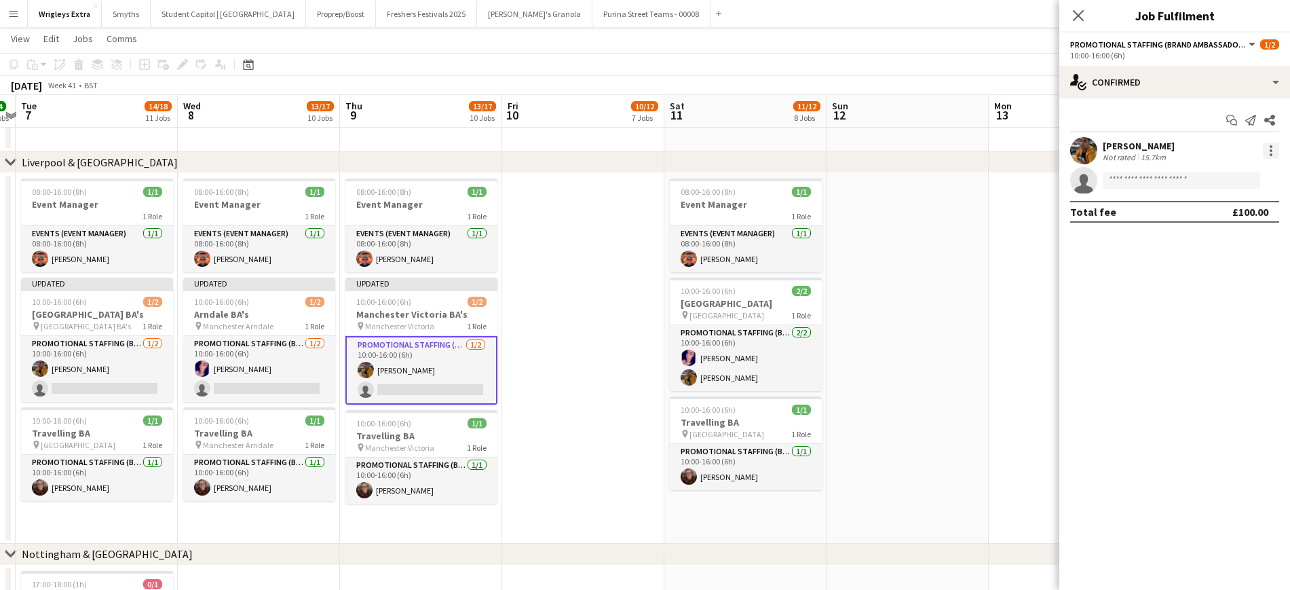
click at [1085, 146] on div at bounding box center [1271, 151] width 16 height 16
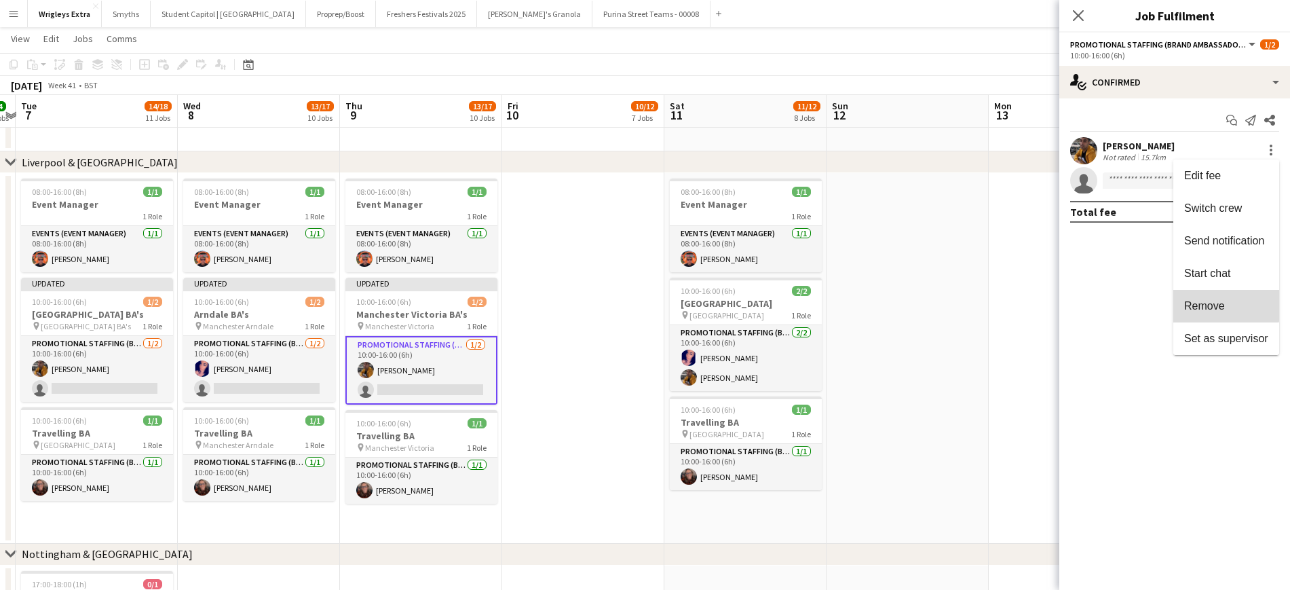
click at [1085, 299] on button "Remove" at bounding box center [1227, 306] width 106 height 33
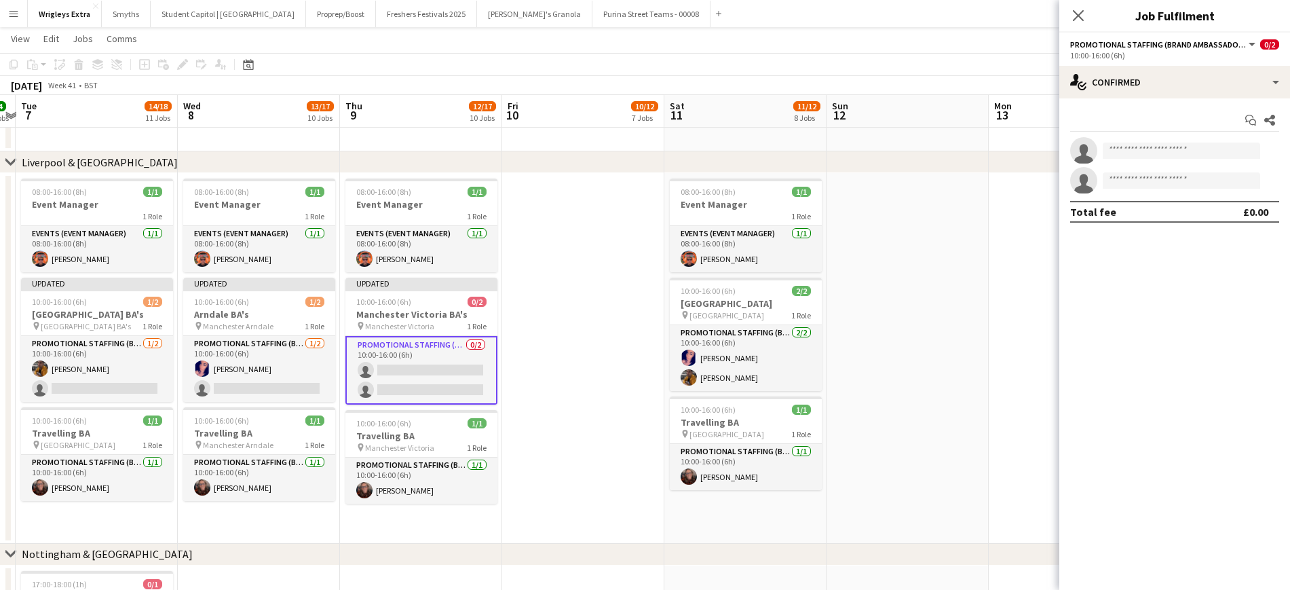
click at [593, 381] on app-date-cell at bounding box center [583, 358] width 162 height 371
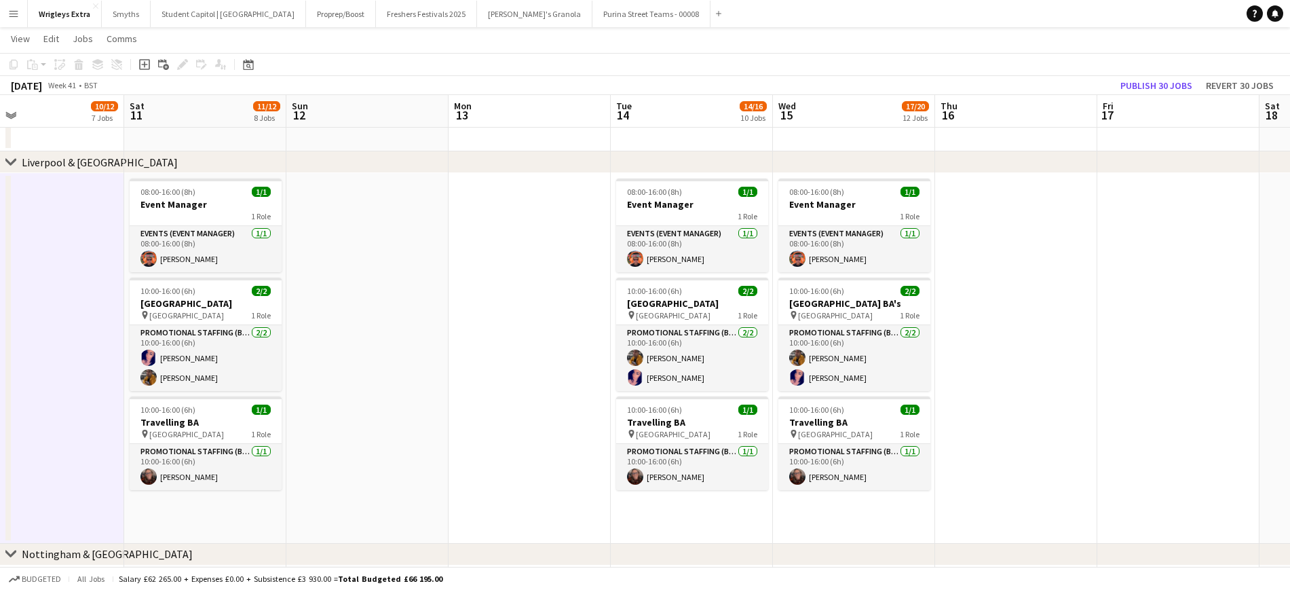
scroll to position [0, 546]
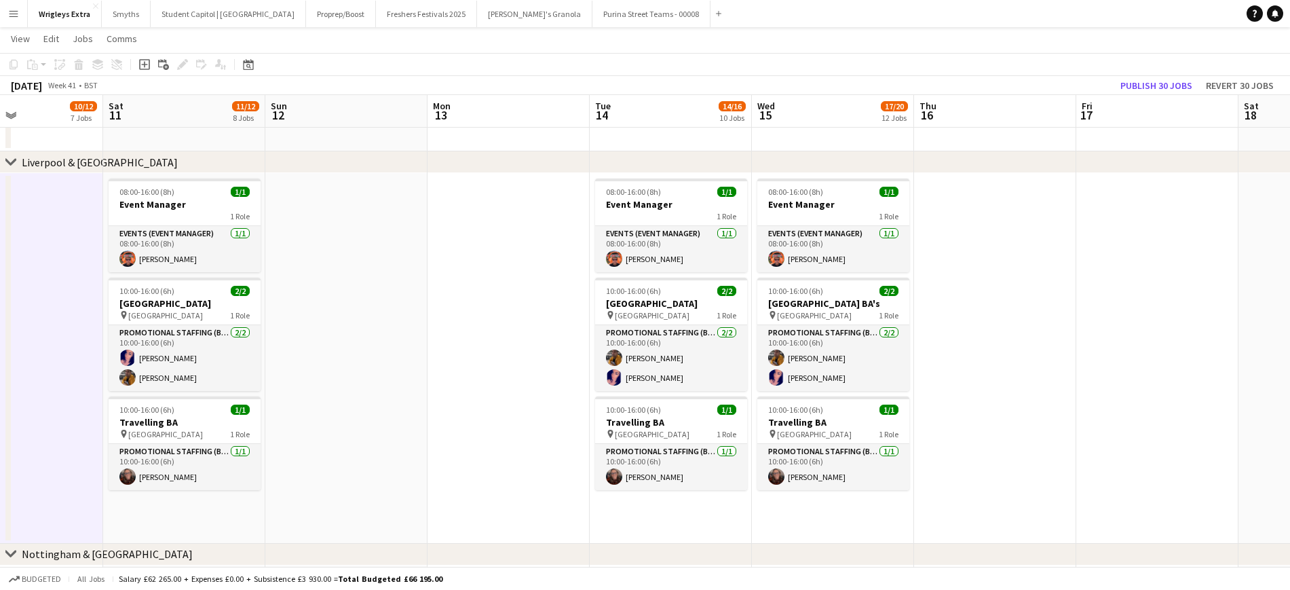
drag, startPoint x: 735, startPoint y: 335, endPoint x: 482, endPoint y: 348, distance: 253.5
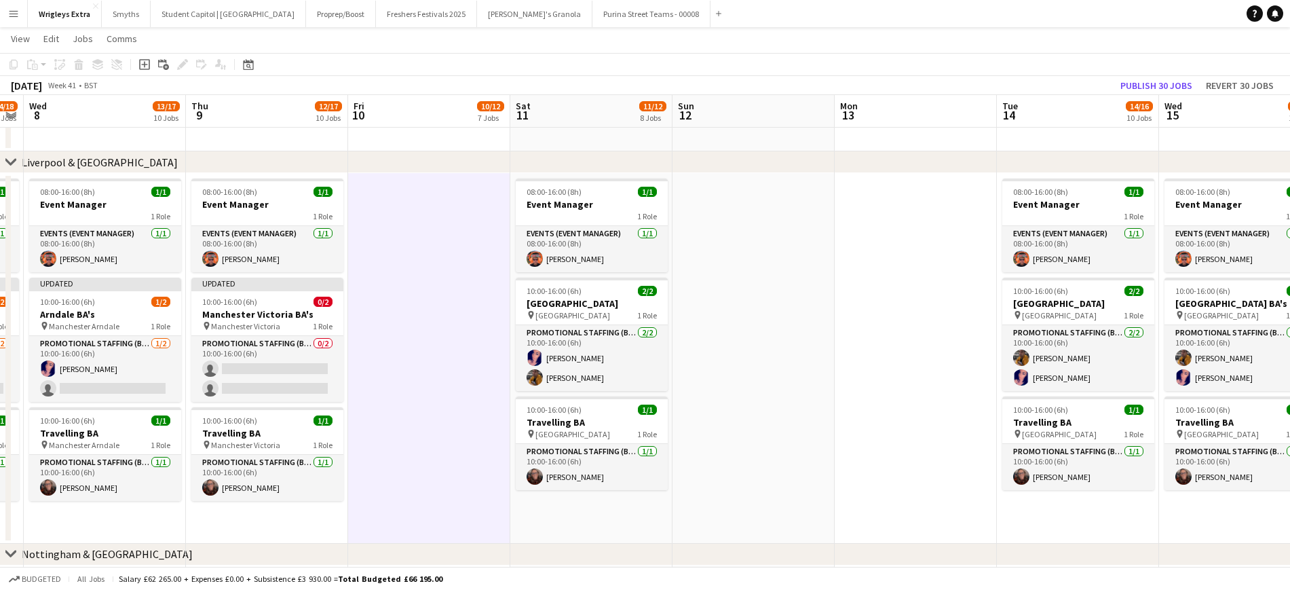
scroll to position [0, 375]
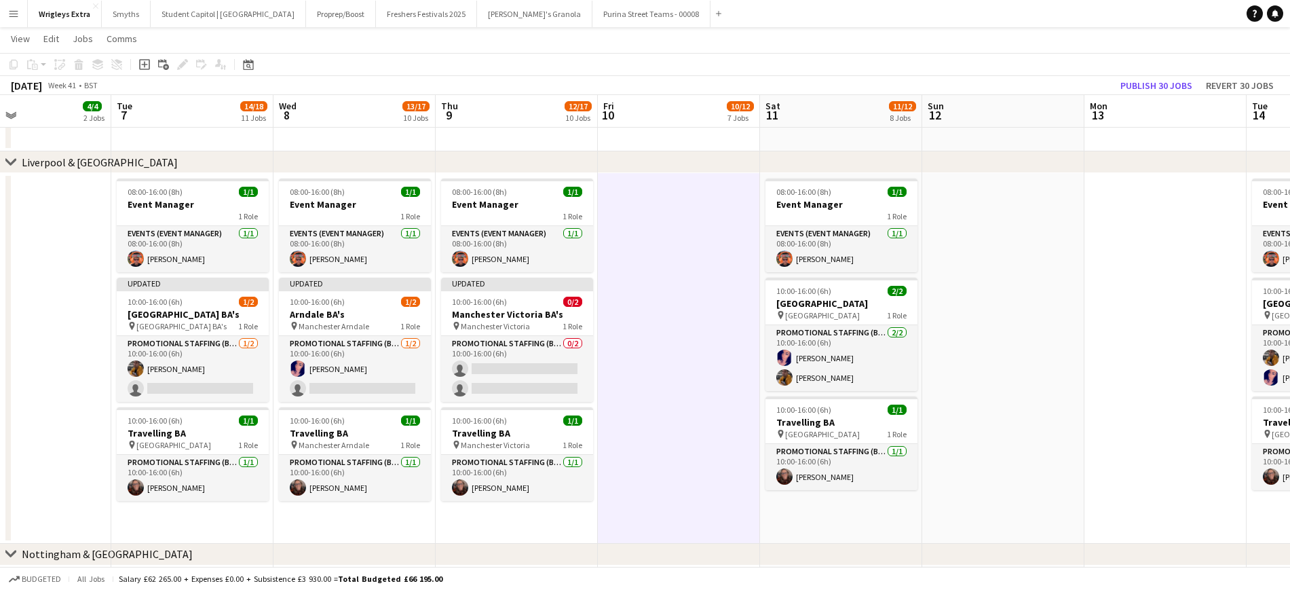
drag, startPoint x: 346, startPoint y: 397, endPoint x: 1000, endPoint y: 341, distance: 656.1
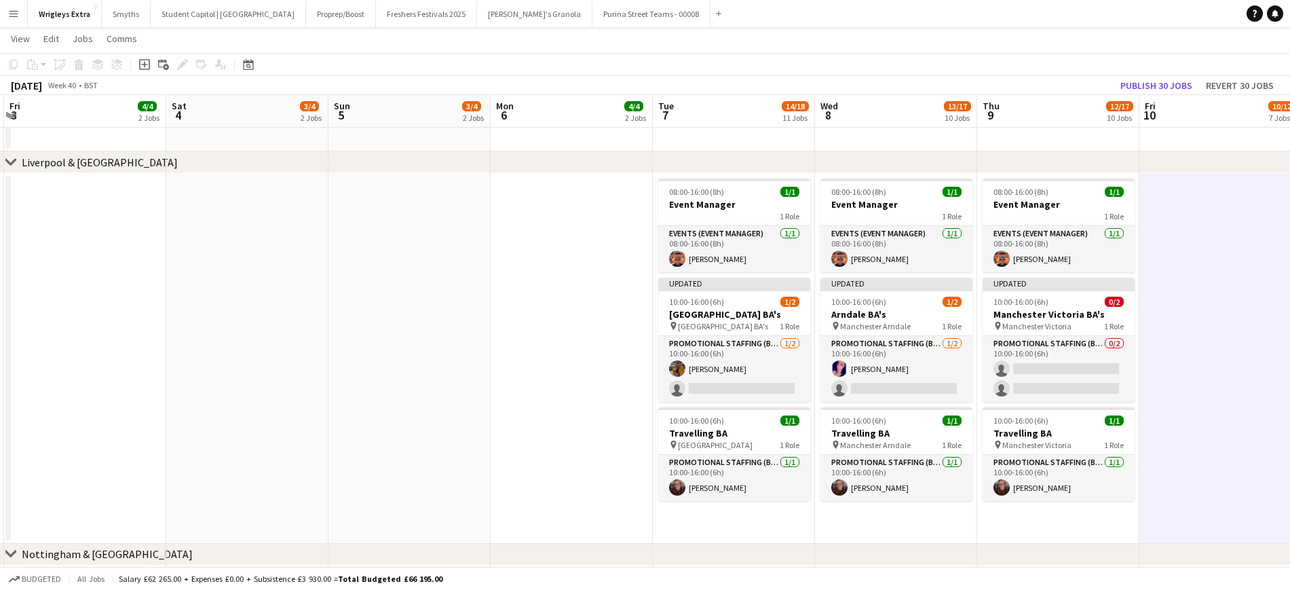
scroll to position [0, 470]
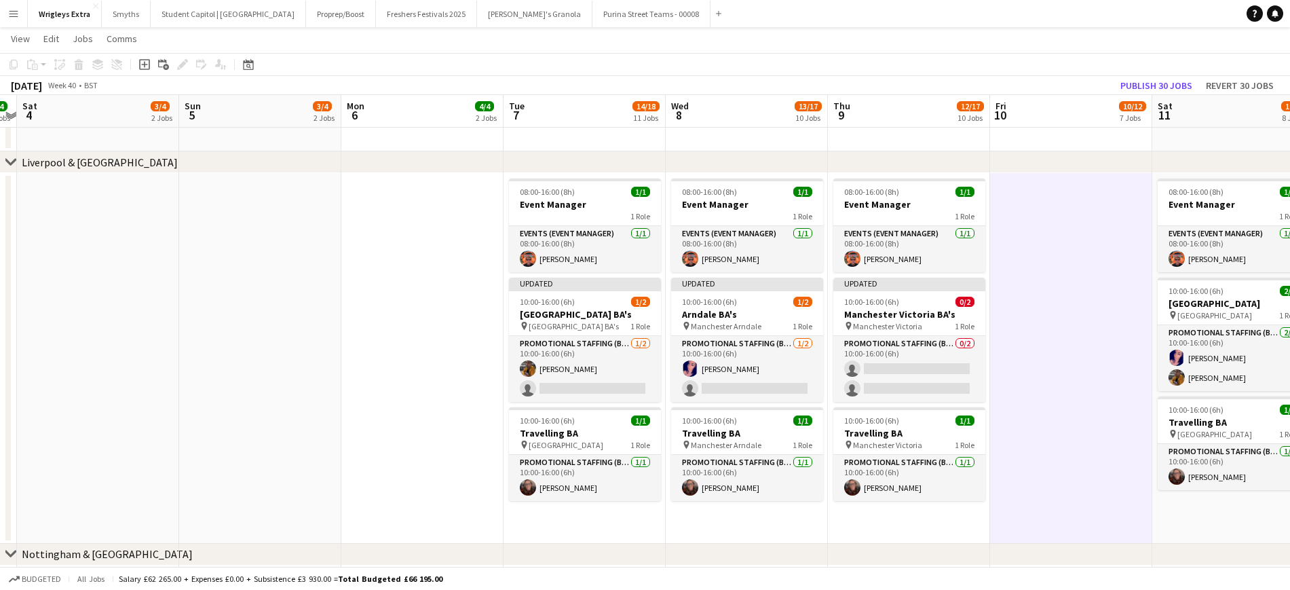
drag, startPoint x: 788, startPoint y: 362, endPoint x: 1127, endPoint y: 305, distance: 343.5
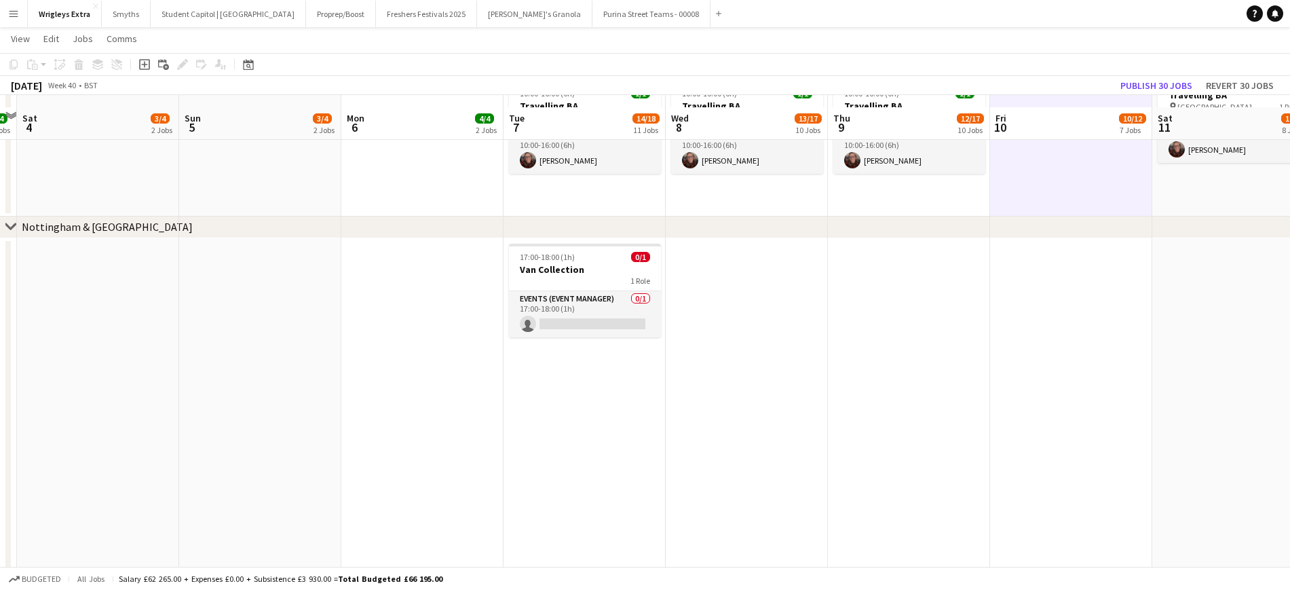
scroll to position [1442, 0]
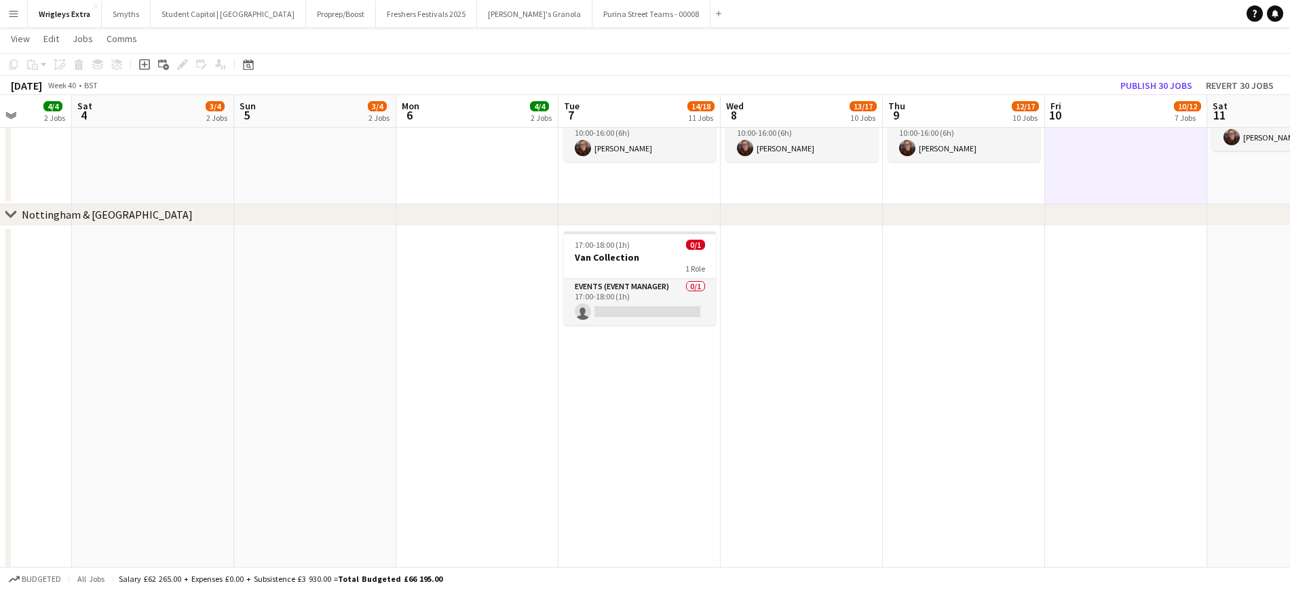
drag, startPoint x: 665, startPoint y: 400, endPoint x: 1003, endPoint y: 370, distance: 340.1
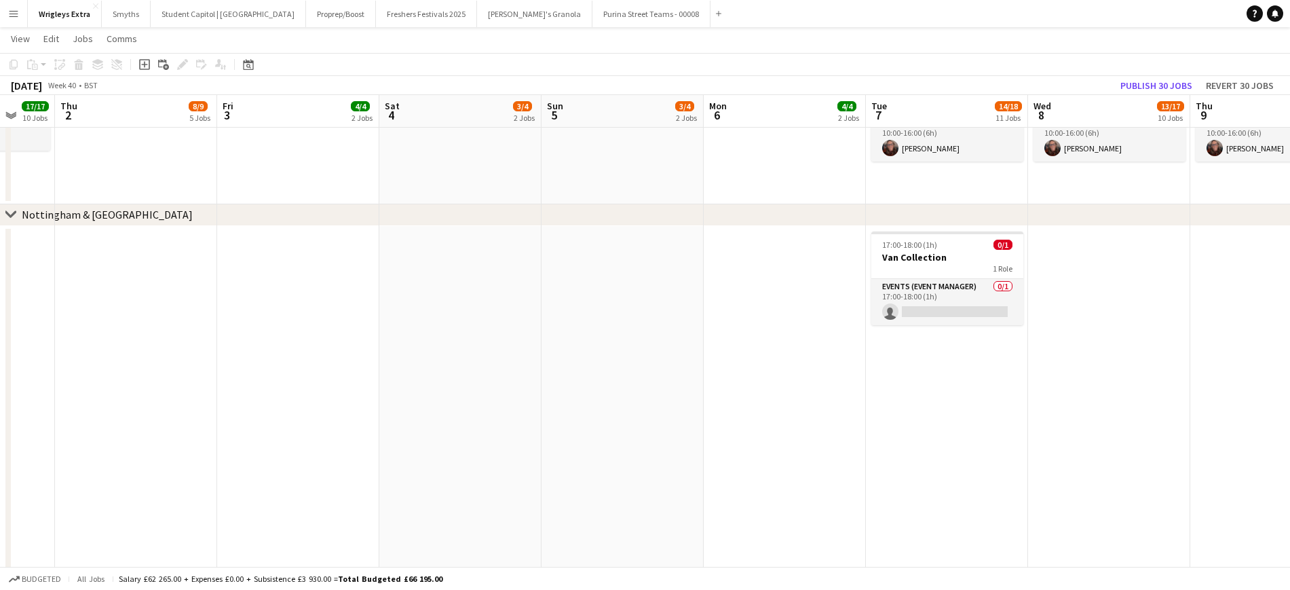
drag, startPoint x: 601, startPoint y: 413, endPoint x: 397, endPoint y: 402, distance: 204.6
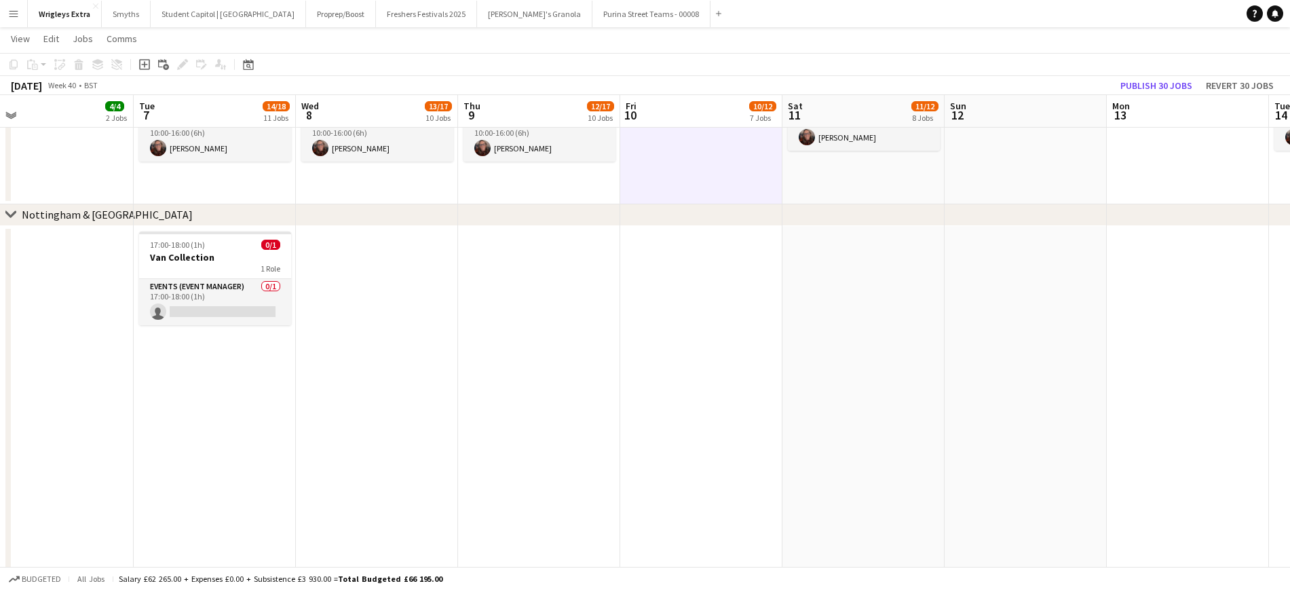
drag, startPoint x: 755, startPoint y: 413, endPoint x: 324, endPoint y: 417, distance: 430.4
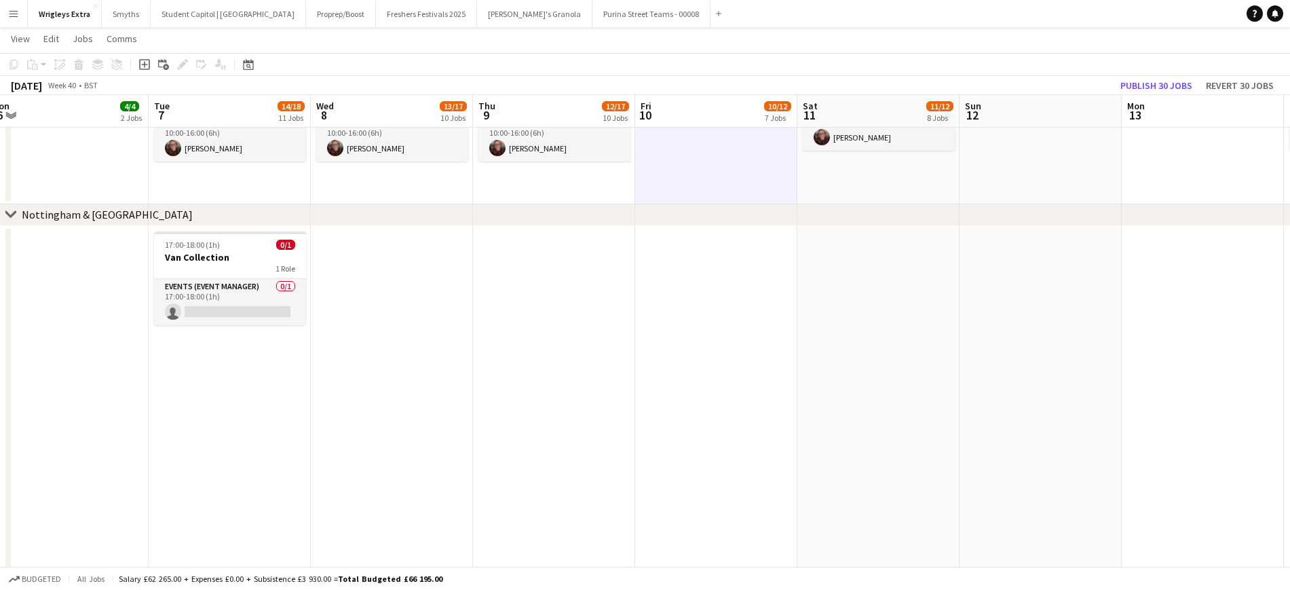
drag, startPoint x: 917, startPoint y: 399, endPoint x: 445, endPoint y: 401, distance: 472.5
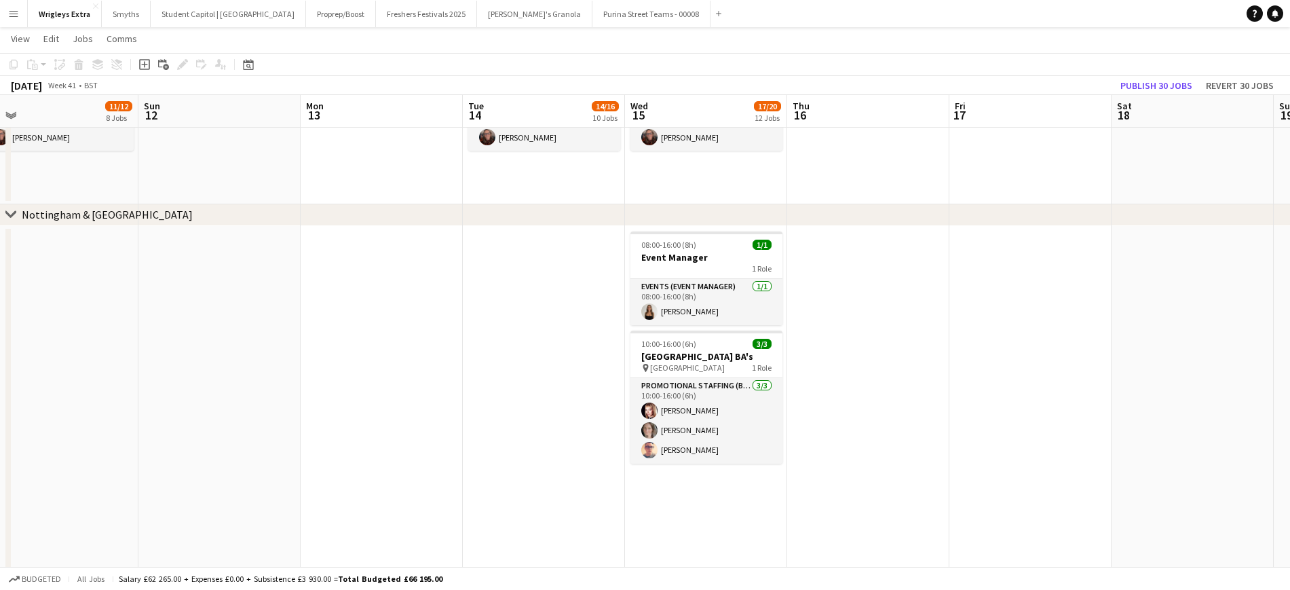
drag, startPoint x: 709, startPoint y: 397, endPoint x: 416, endPoint y: 404, distance: 292.6
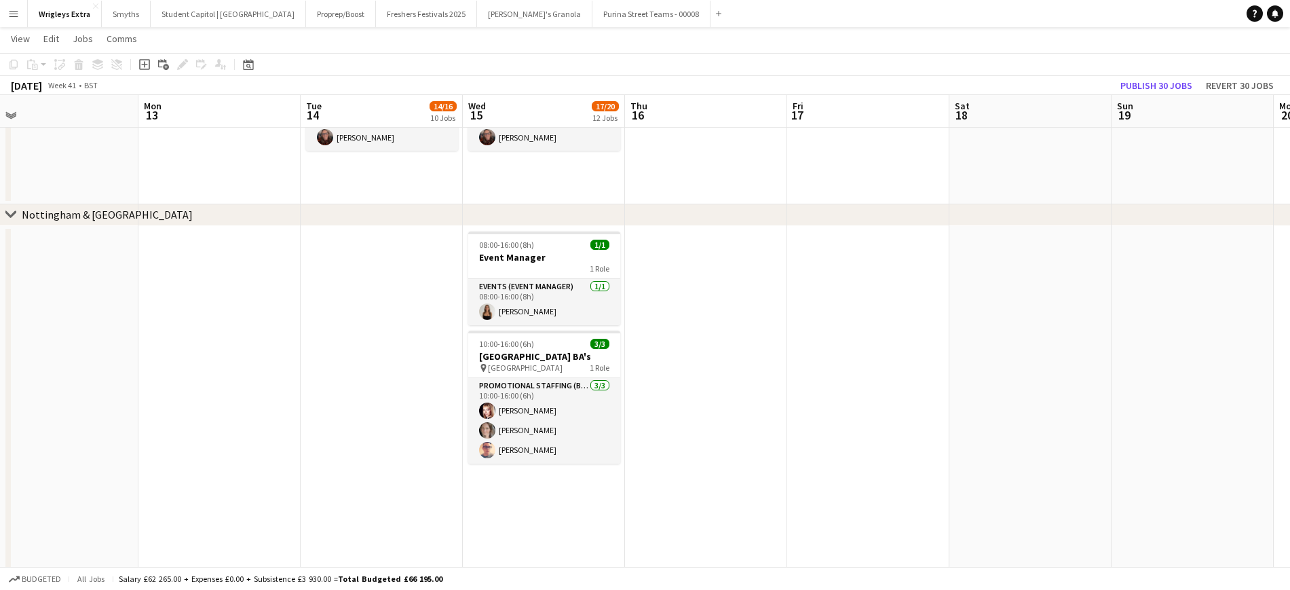
scroll to position [0, 512]
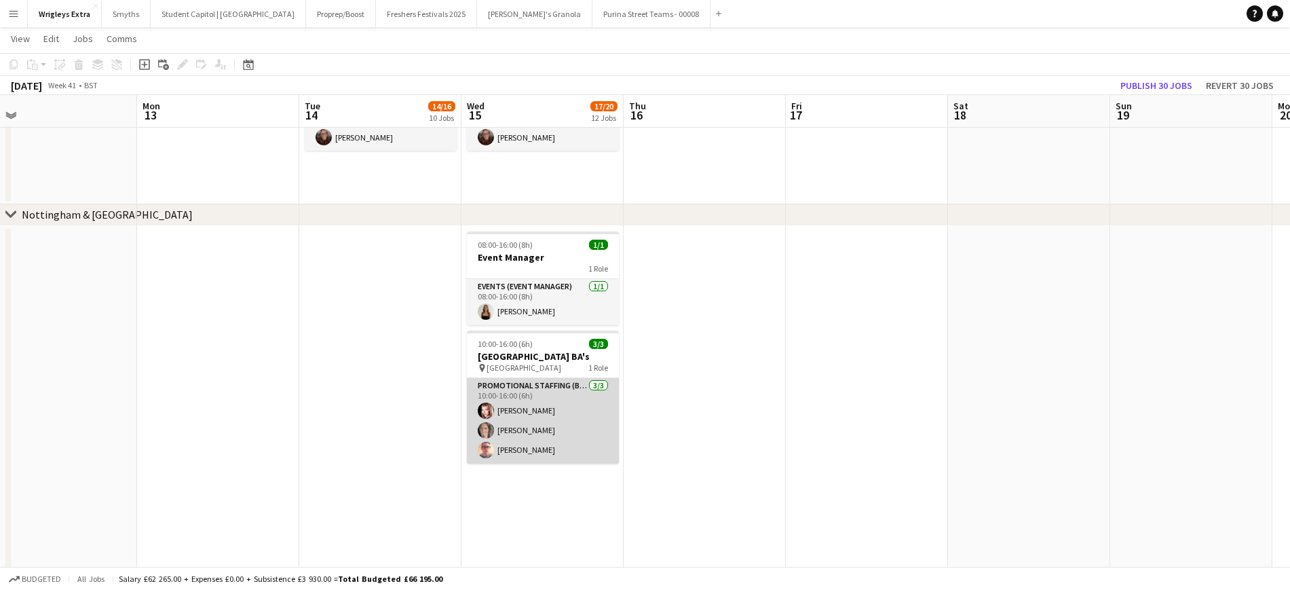
click at [539, 460] on app-card-role "Promotional Staffing (Brand Ambassadors) [DATE] 10:00-16:00 (6h) [PERSON_NAME] …" at bounding box center [543, 421] width 152 height 86
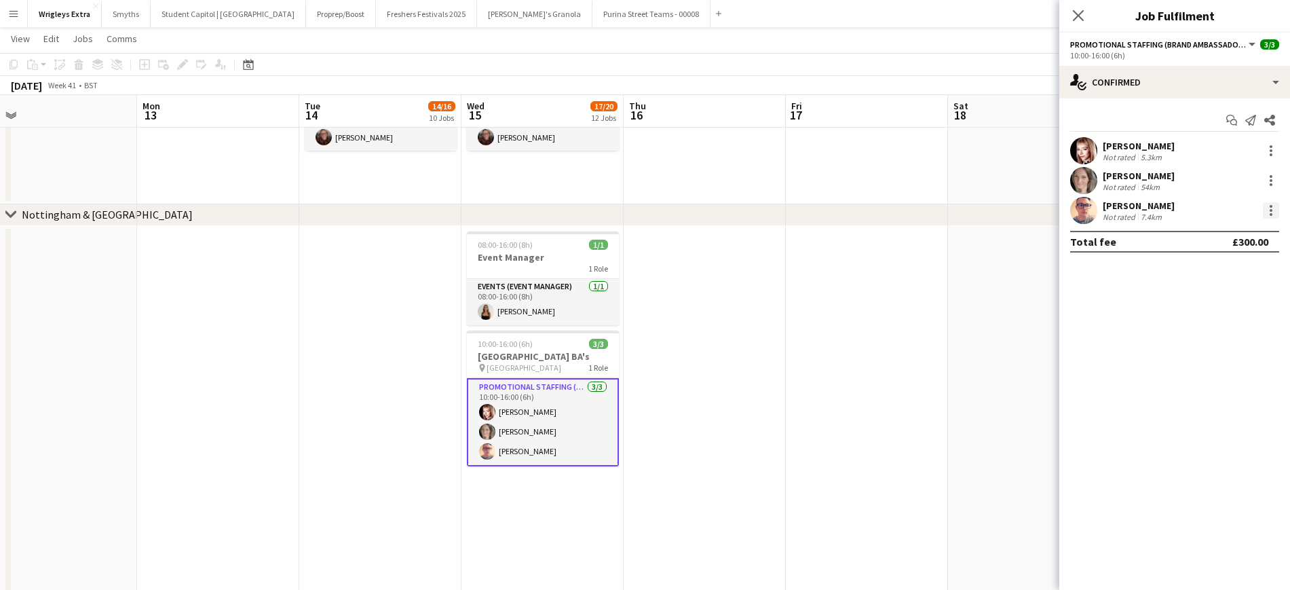
click at [1085, 211] on div at bounding box center [1271, 210] width 16 height 16
click at [1085, 360] on span "Remove" at bounding box center [1205, 366] width 41 height 12
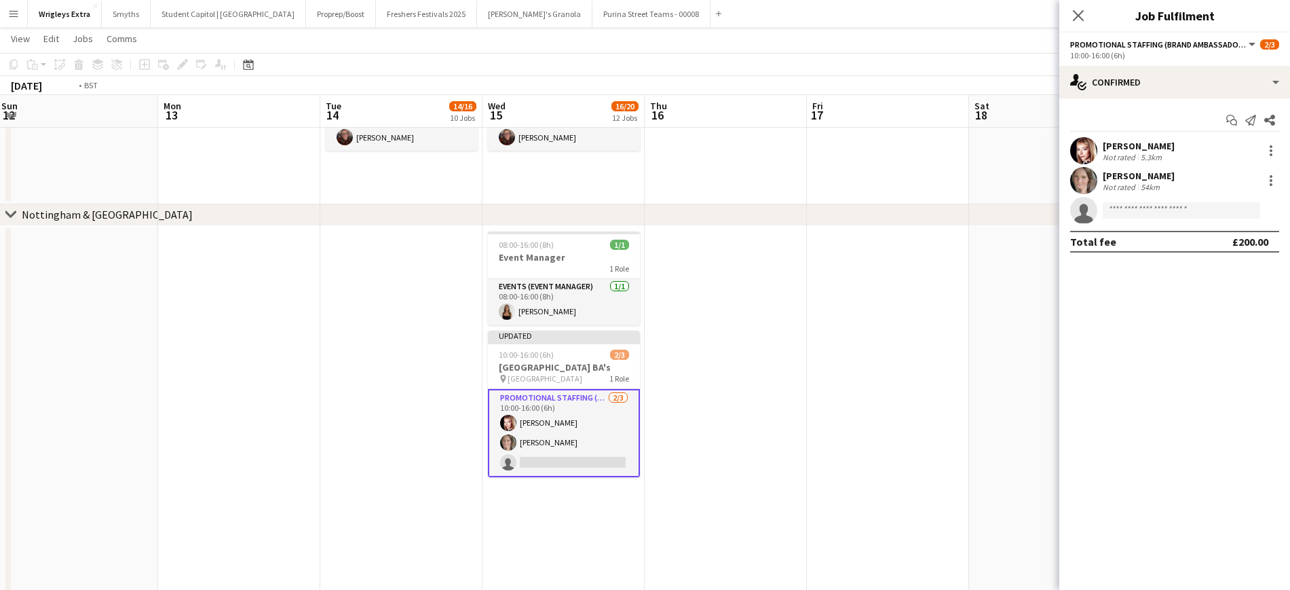
drag, startPoint x: 882, startPoint y: 342, endPoint x: 523, endPoint y: 358, distance: 360.1
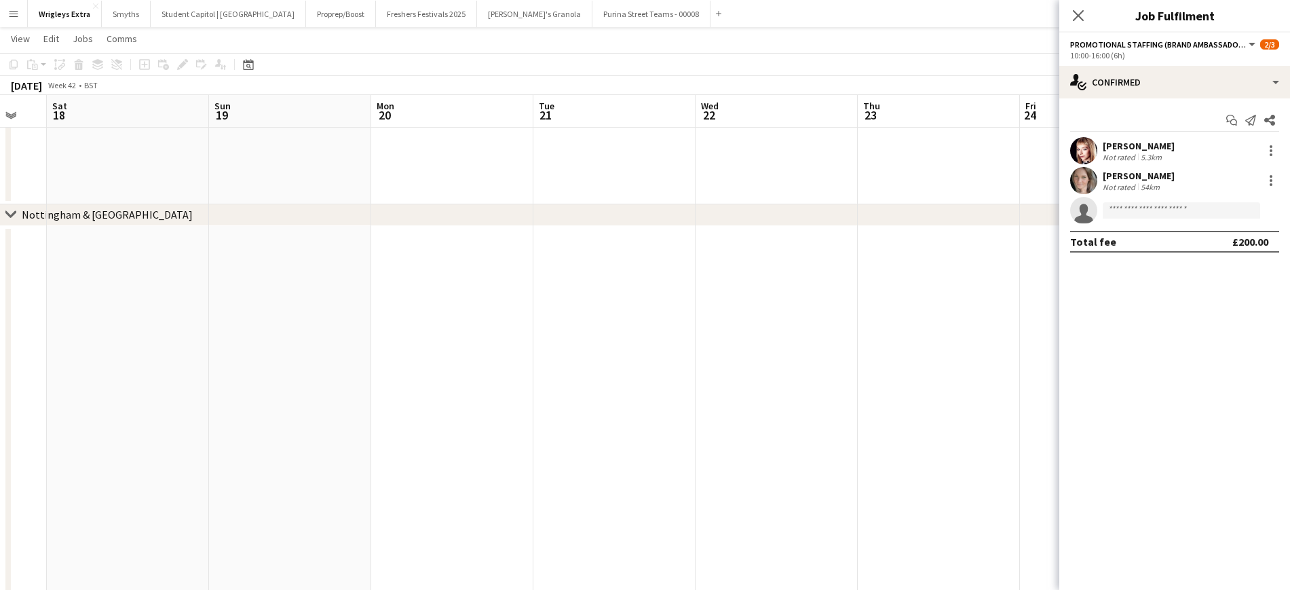
drag, startPoint x: 829, startPoint y: 346, endPoint x: 624, endPoint y: 351, distance: 205.1
drag, startPoint x: 204, startPoint y: 373, endPoint x: 223, endPoint y: 365, distance: 21.3
drag, startPoint x: 238, startPoint y: 371, endPoint x: 130, endPoint y: 377, distance: 108.1
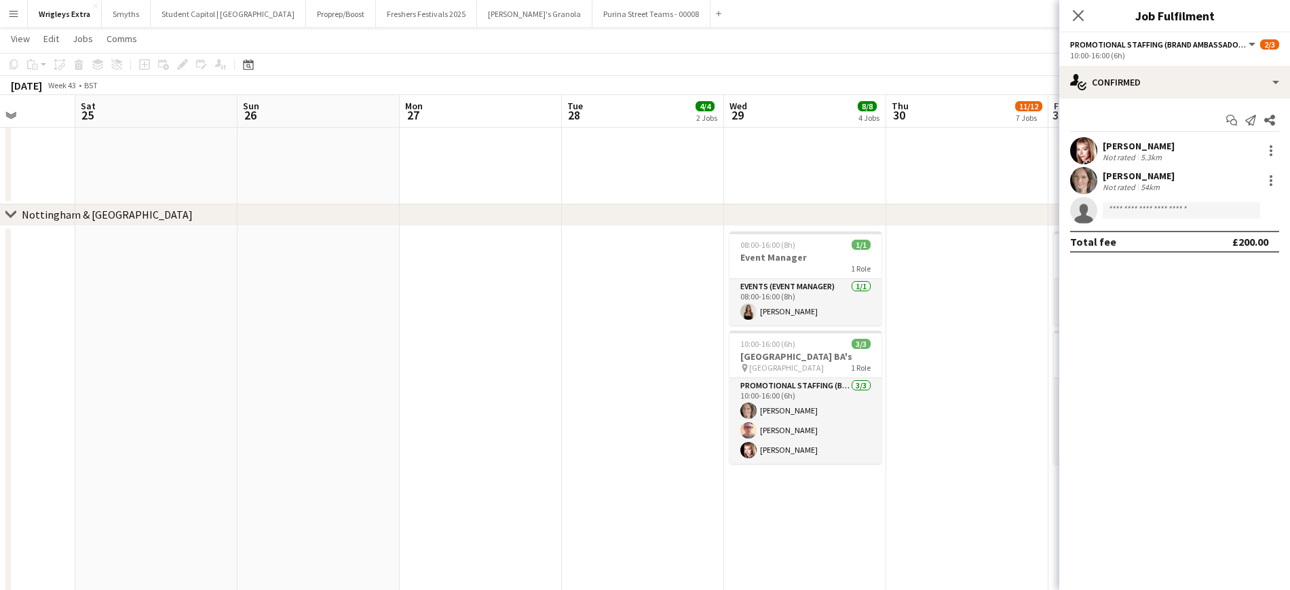
drag, startPoint x: 673, startPoint y: 346, endPoint x: 379, endPoint y: 369, distance: 295.5
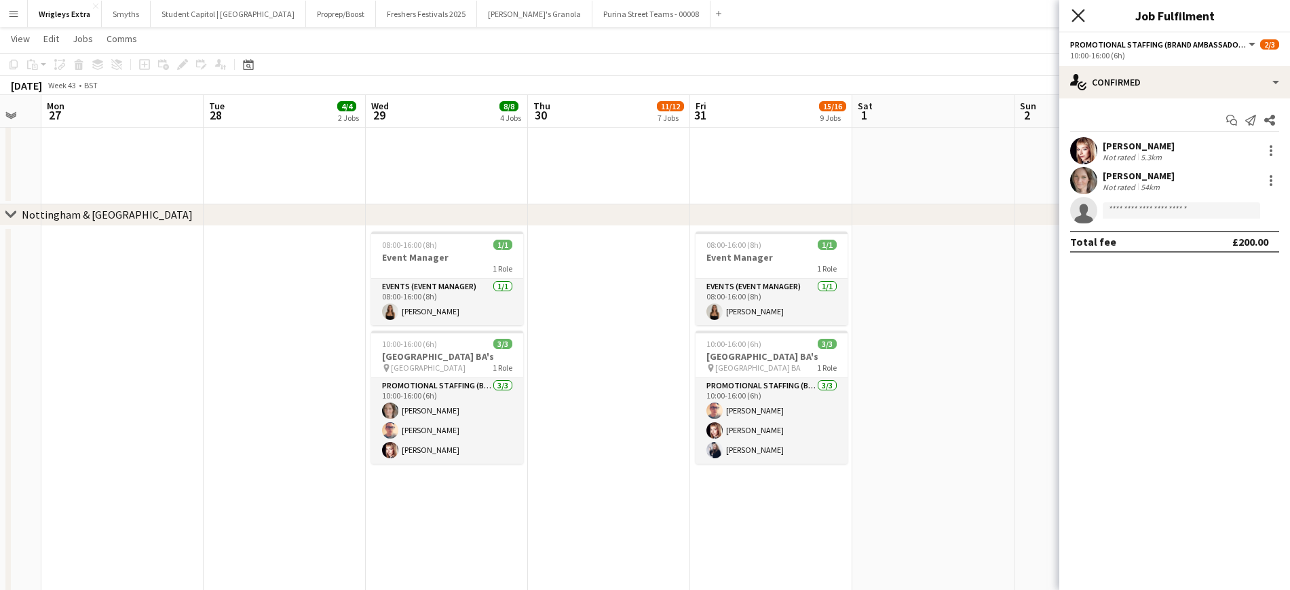
click at [1081, 16] on icon at bounding box center [1078, 15] width 13 height 13
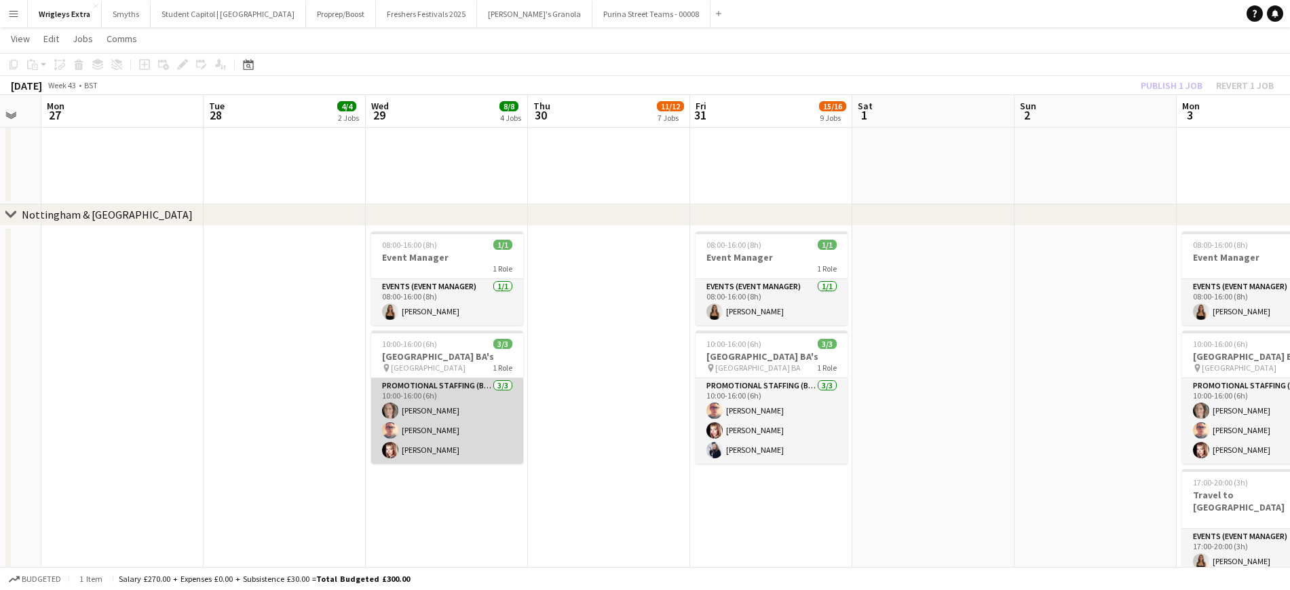
click at [439, 443] on app-card-role "Promotional Staffing (Brand Ambassadors) [DATE] 10:00-16:00 (6h) [PERSON_NAME] …" at bounding box center [447, 421] width 152 height 86
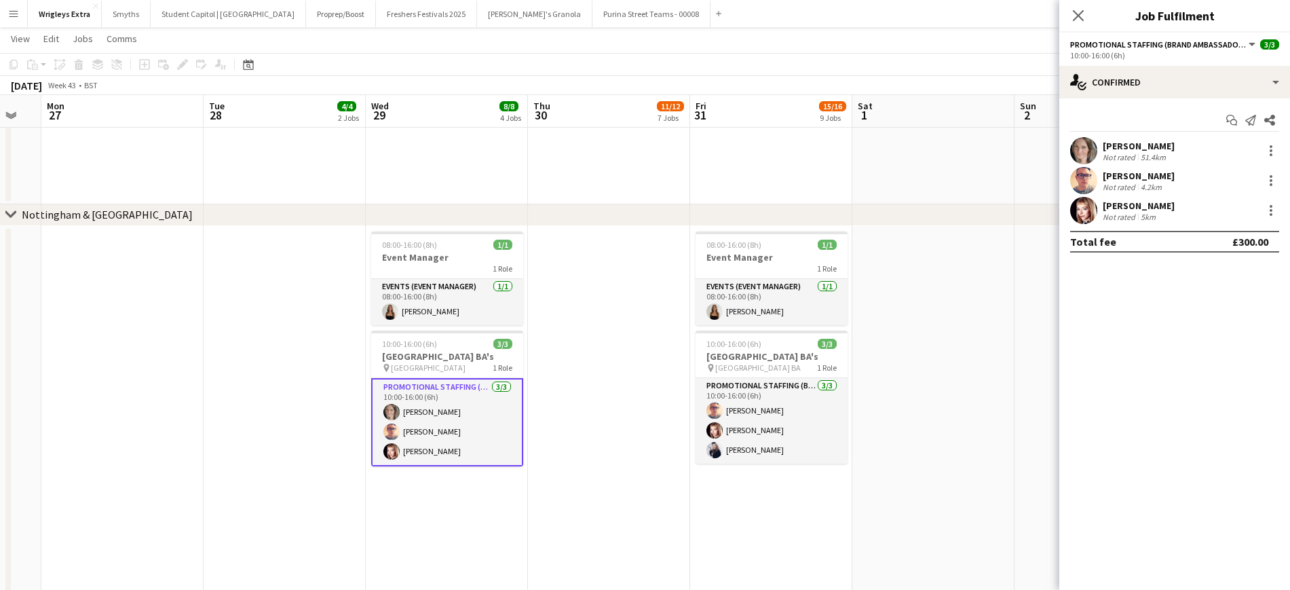
click at [1085, 150] on div "[PERSON_NAME] Not rated 51.4km" at bounding box center [1175, 150] width 231 height 27
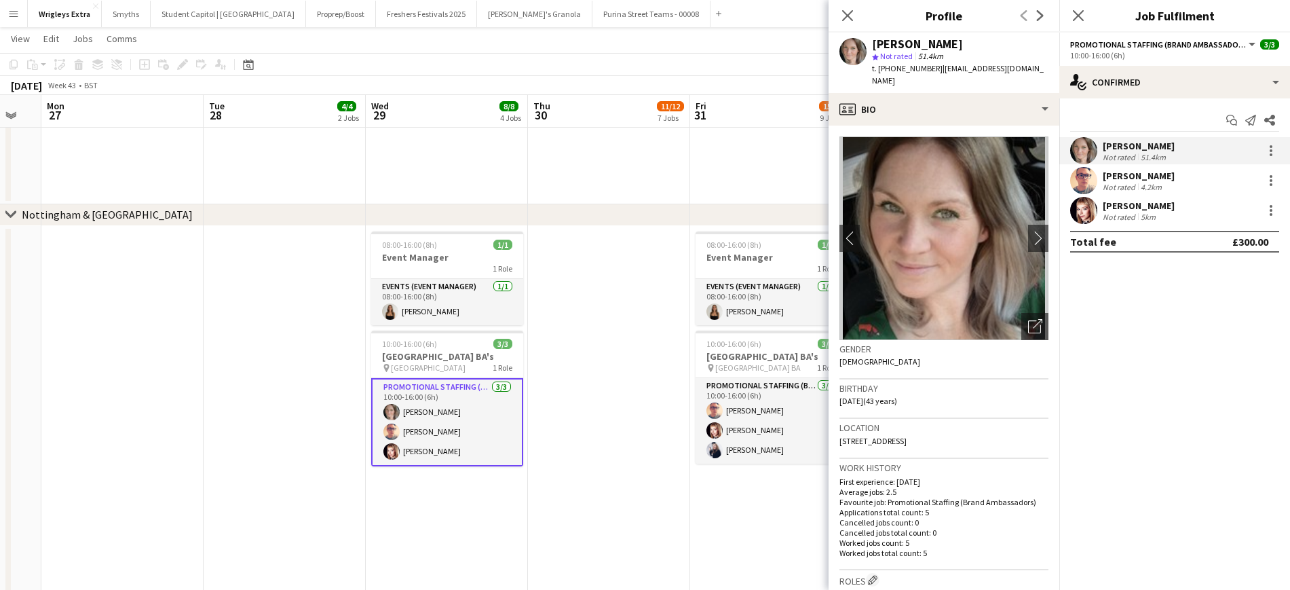
drag, startPoint x: 1185, startPoint y: 388, endPoint x: 1226, endPoint y: 198, distance: 194.5
click at [1085, 384] on mat-expansion-panel "check Confirmed Start chat Send notification Share [PERSON_NAME] Not rated 51.4…" at bounding box center [1175, 343] width 231 height 491
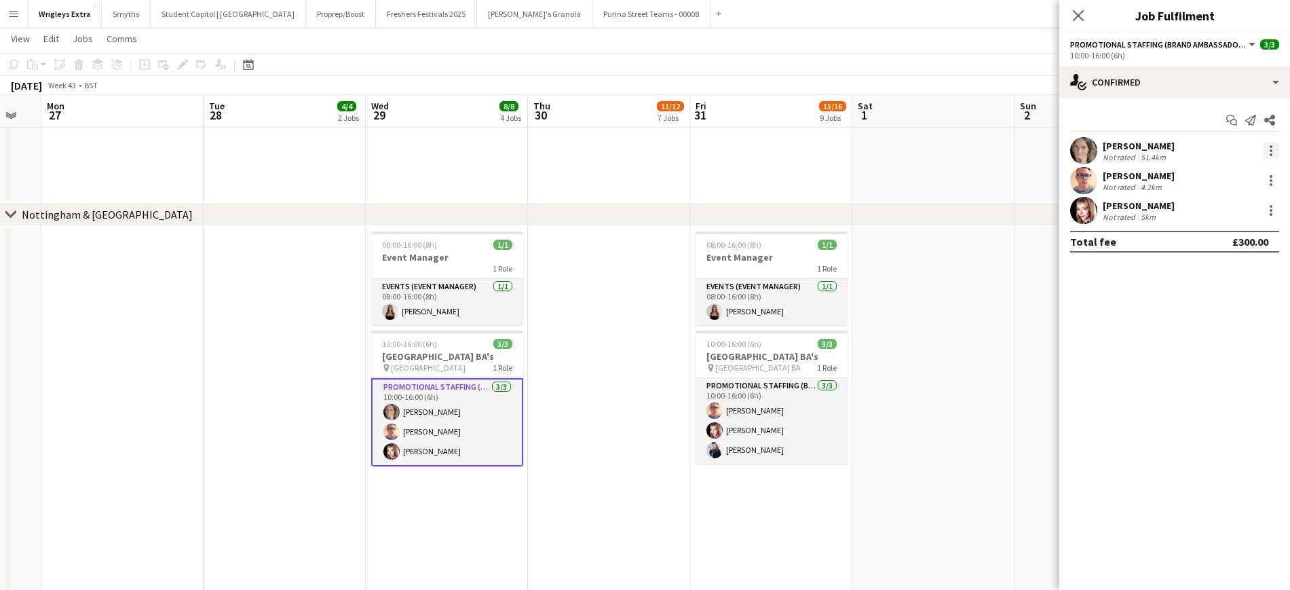
click at [1085, 153] on div at bounding box center [1271, 151] width 16 height 16
drag, startPoint x: 1239, startPoint y: 303, endPoint x: 1229, endPoint y: 302, distance: 9.6
click at [1085, 303] on span "Remove" at bounding box center [1227, 306] width 84 height 12
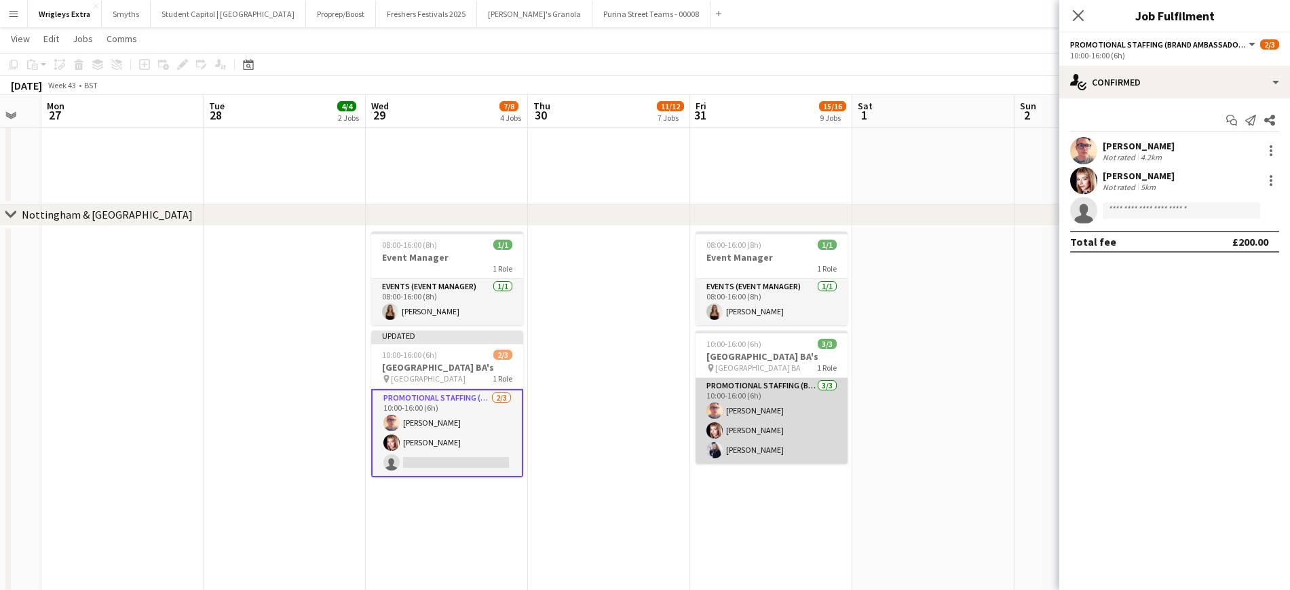
click at [761, 462] on app-card-role "Promotional Staffing (Brand Ambassadors) [DATE] 10:00-16:00 (6h) [PERSON_NAME] …" at bounding box center [772, 421] width 152 height 86
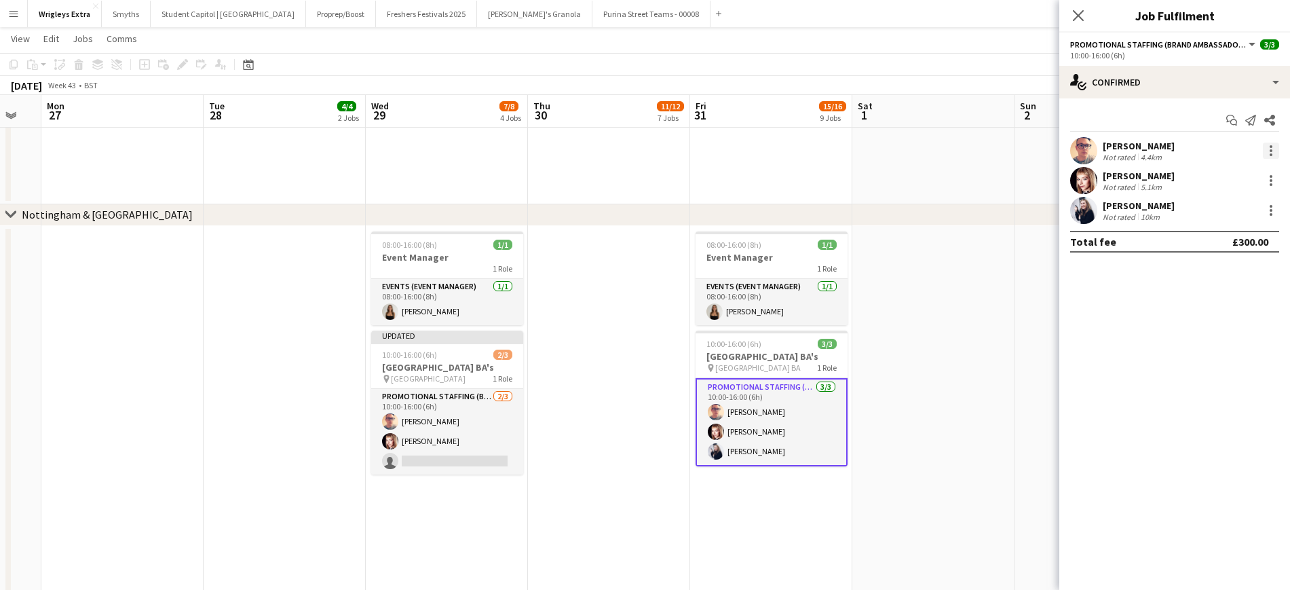
click at [1085, 151] on div at bounding box center [1271, 151] width 16 height 16
click at [1085, 302] on span "Remove" at bounding box center [1205, 306] width 41 height 12
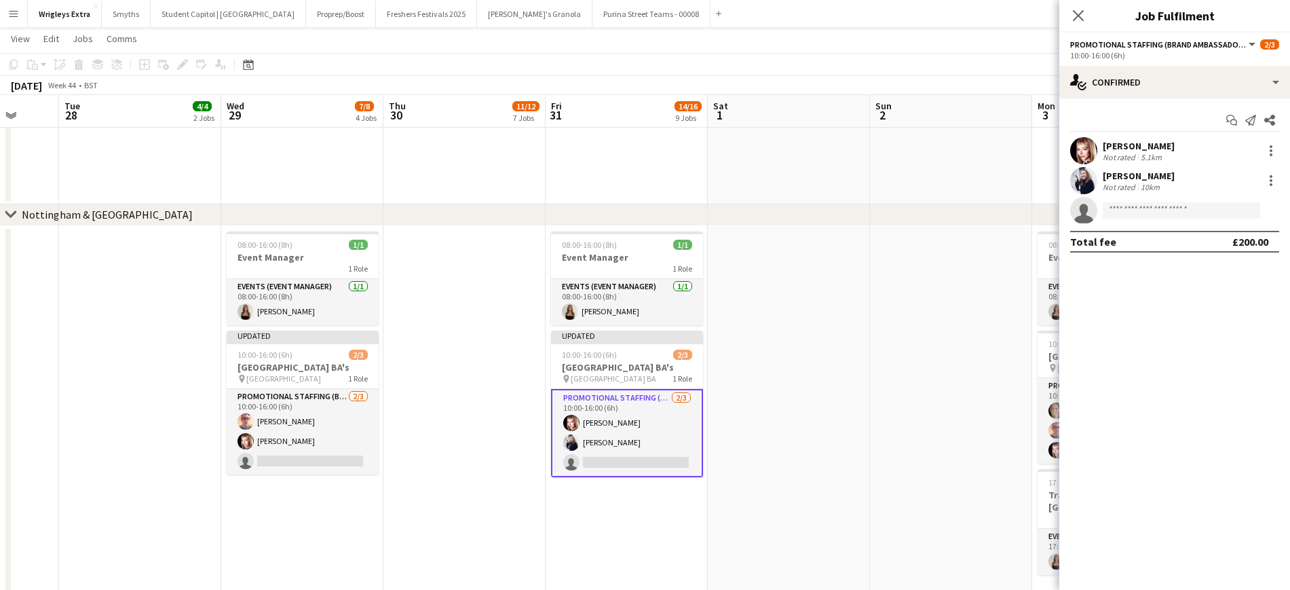
drag, startPoint x: 898, startPoint y: 441, endPoint x: 757, endPoint y: 445, distance: 141.3
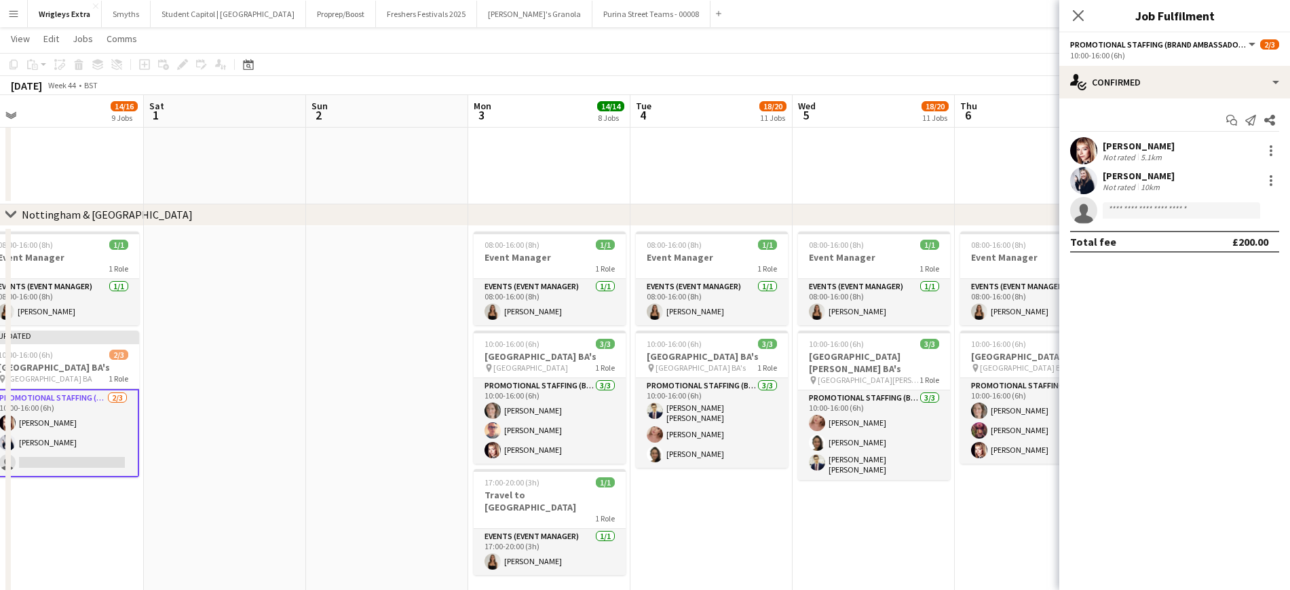
scroll to position [0, 536]
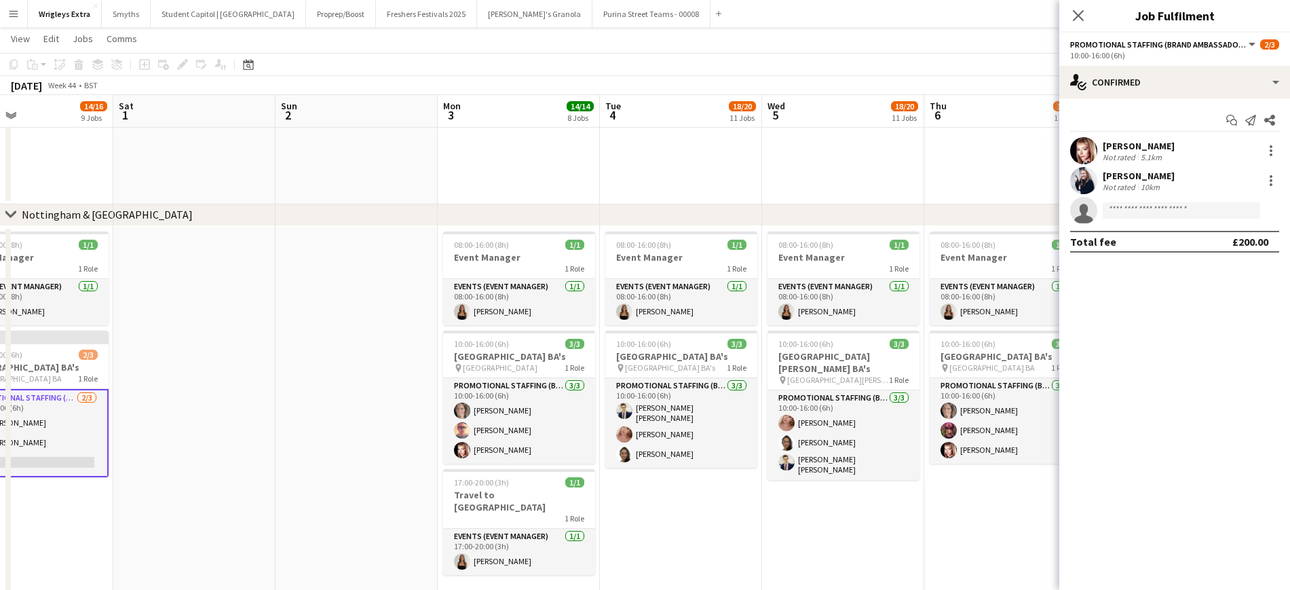
drag, startPoint x: 561, startPoint y: 451, endPoint x: 409, endPoint y: 456, distance: 152.8
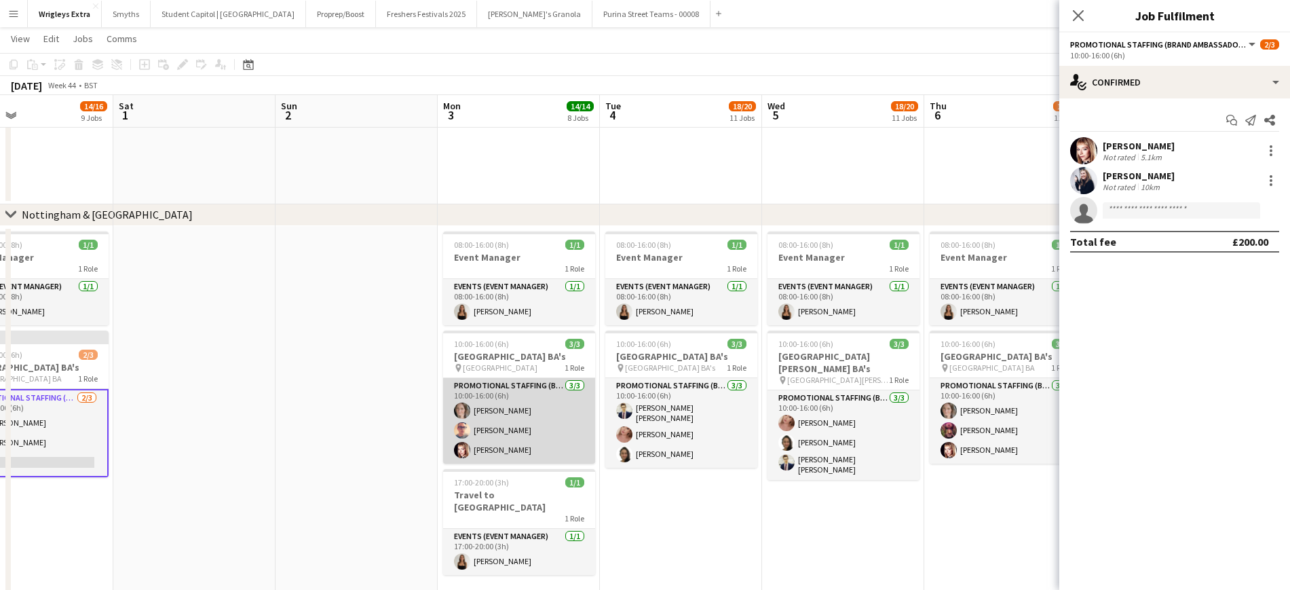
click at [527, 413] on app-card-role "Promotional Staffing (Brand Ambassadors) [DATE] 10:00-16:00 (6h) [PERSON_NAME] …" at bounding box center [519, 421] width 152 height 86
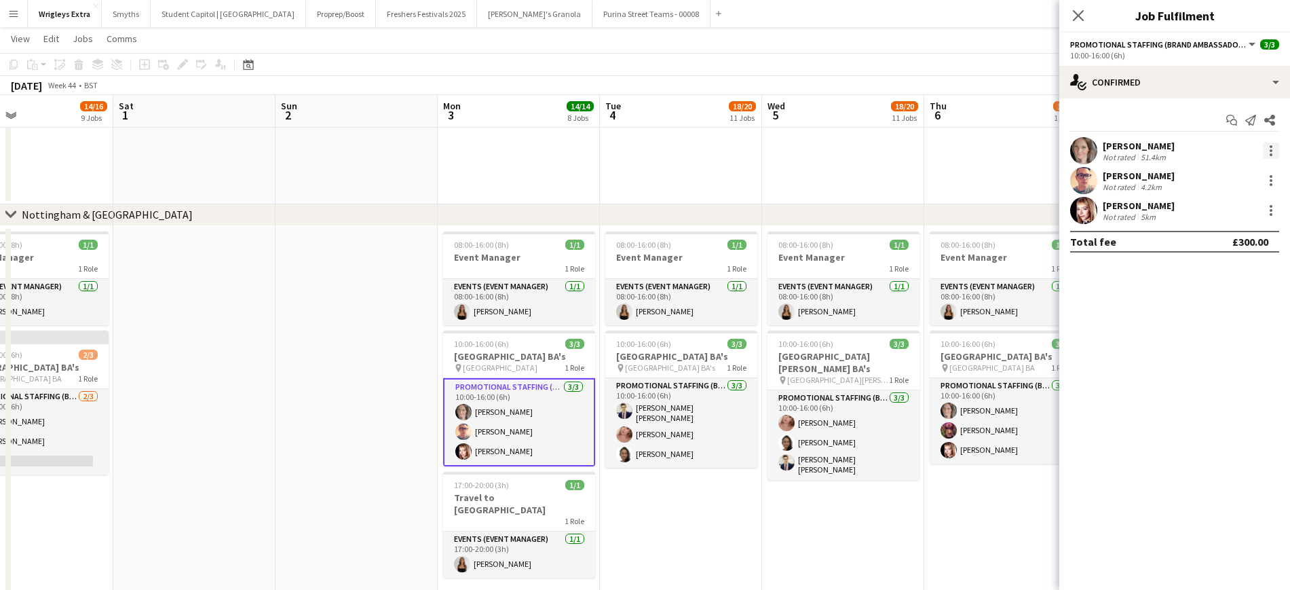
click at [1085, 143] on div at bounding box center [1271, 151] width 16 height 16
click at [1085, 303] on span "Remove" at bounding box center [1205, 306] width 41 height 12
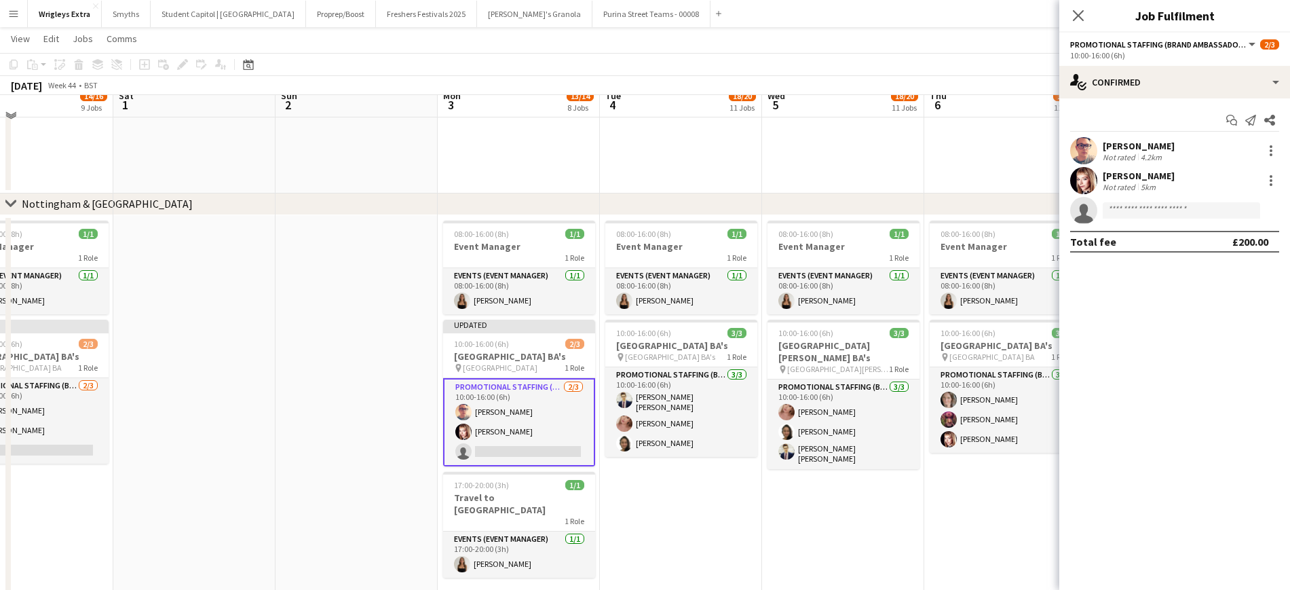
scroll to position [1480, 0]
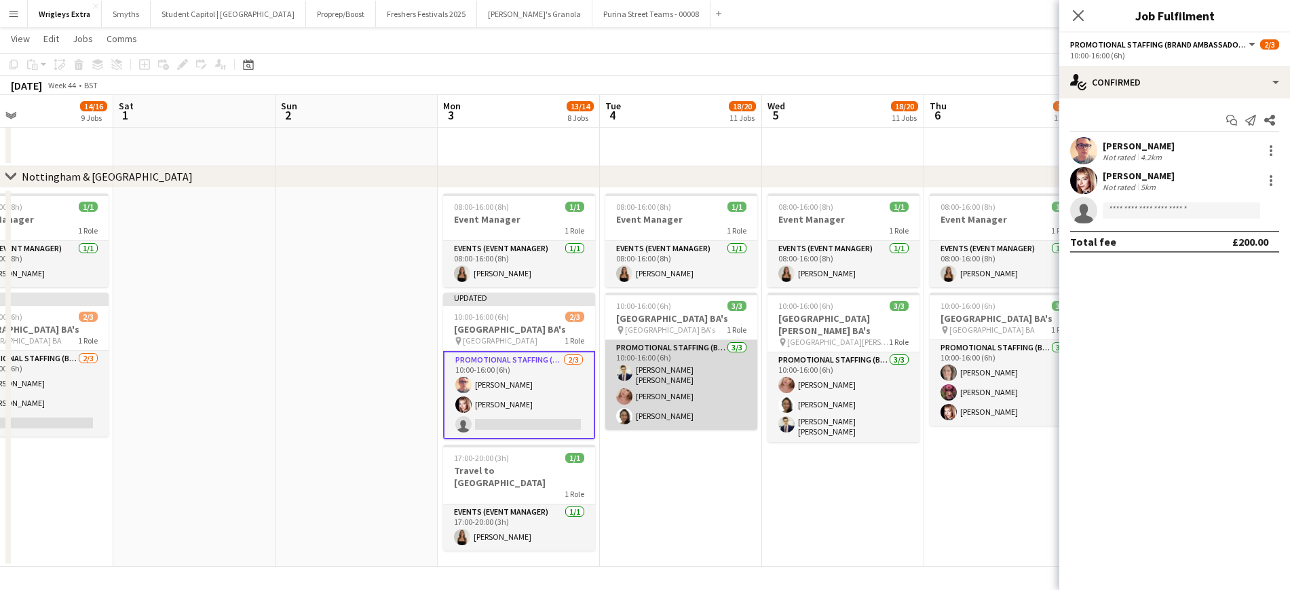
click at [677, 367] on app-card-role "Promotional Staffing (Brand Ambassadors) [DATE] 10:00-16:00 (6h) [PERSON_NAME] …" at bounding box center [681, 385] width 152 height 90
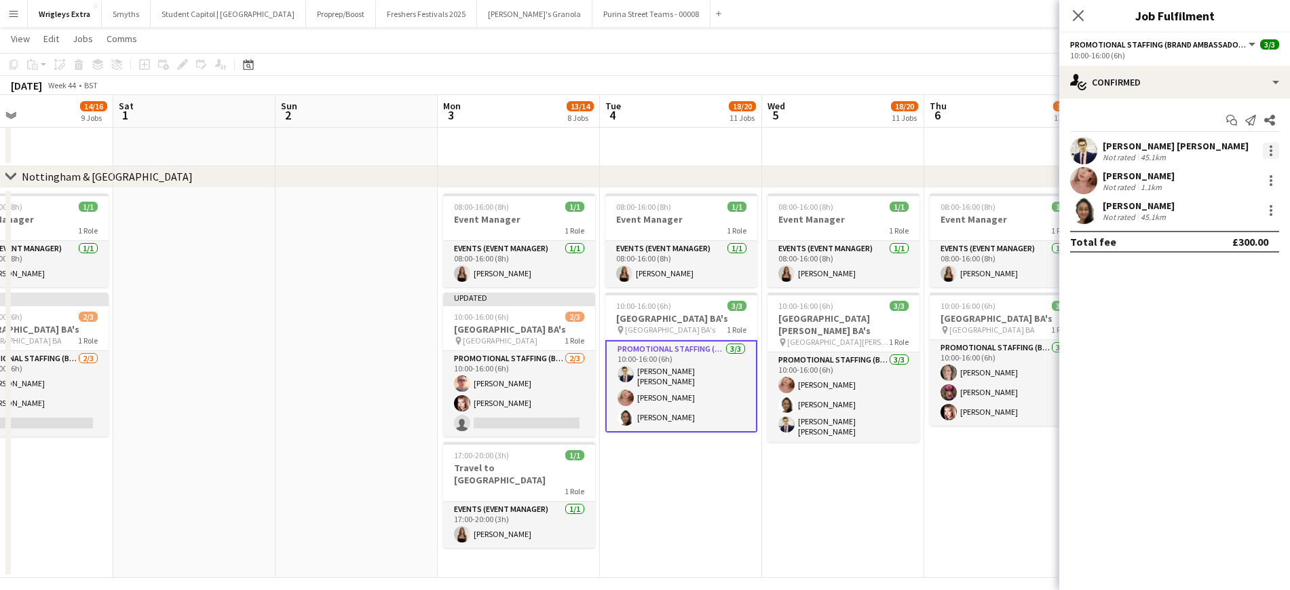
click at [1085, 149] on div at bounding box center [1271, 150] width 3 height 3
click at [1085, 306] on span "Remove" at bounding box center [1227, 306] width 84 height 12
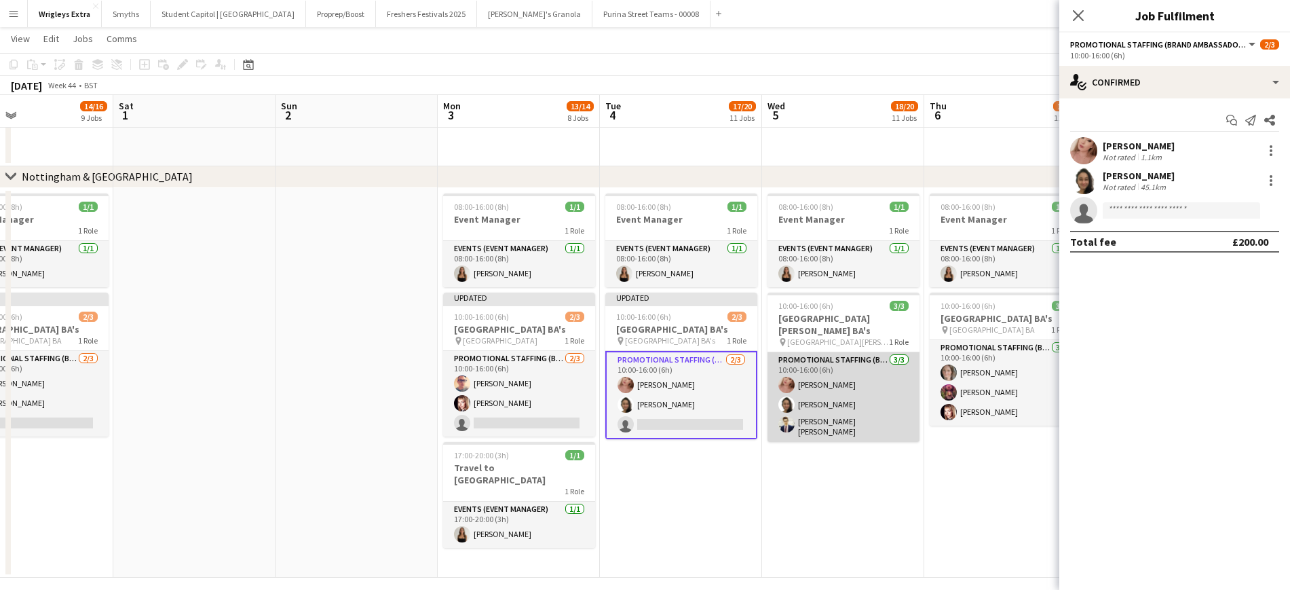
click at [836, 405] on app-card-role "Promotional Staffing (Brand Ambassadors) [DATE] 10:00-16:00 (6h) [PERSON_NAME] …" at bounding box center [844, 397] width 152 height 90
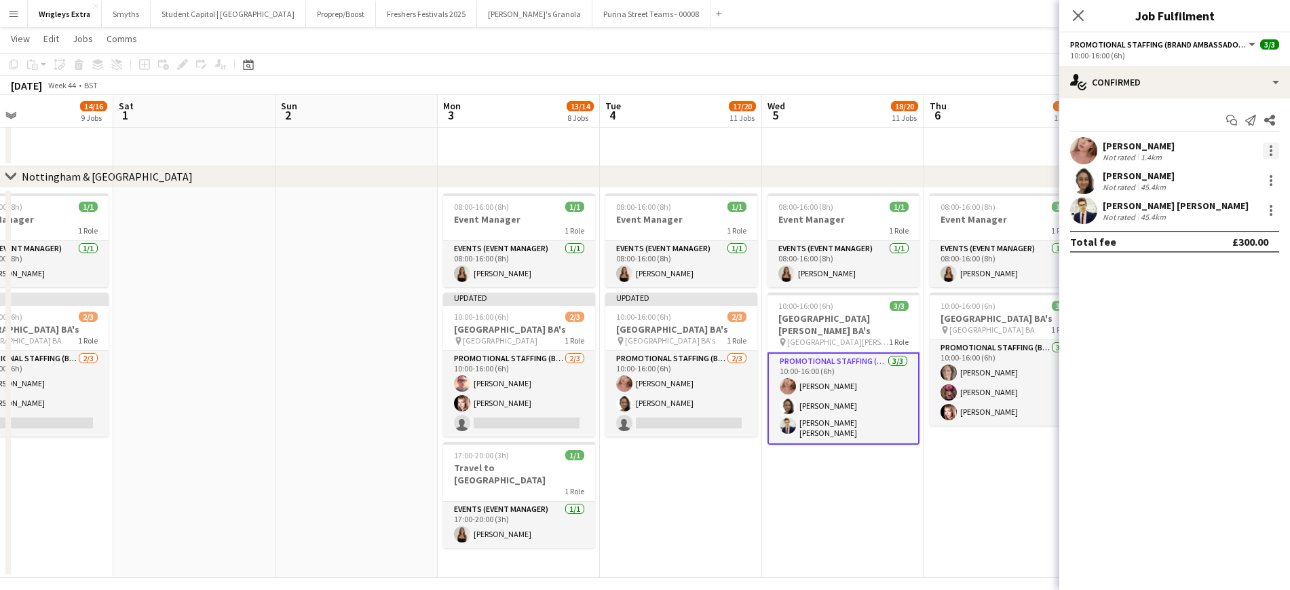
click at [1085, 150] on div at bounding box center [1271, 151] width 16 height 16
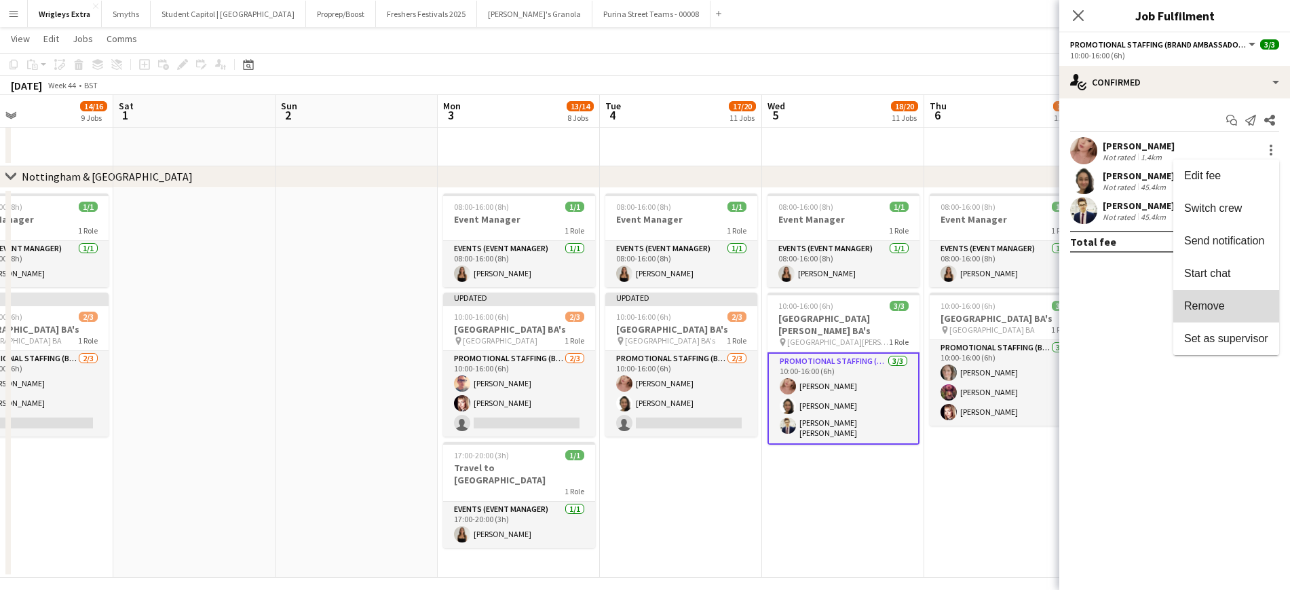
click at [1085, 302] on span "Remove" at bounding box center [1227, 306] width 84 height 12
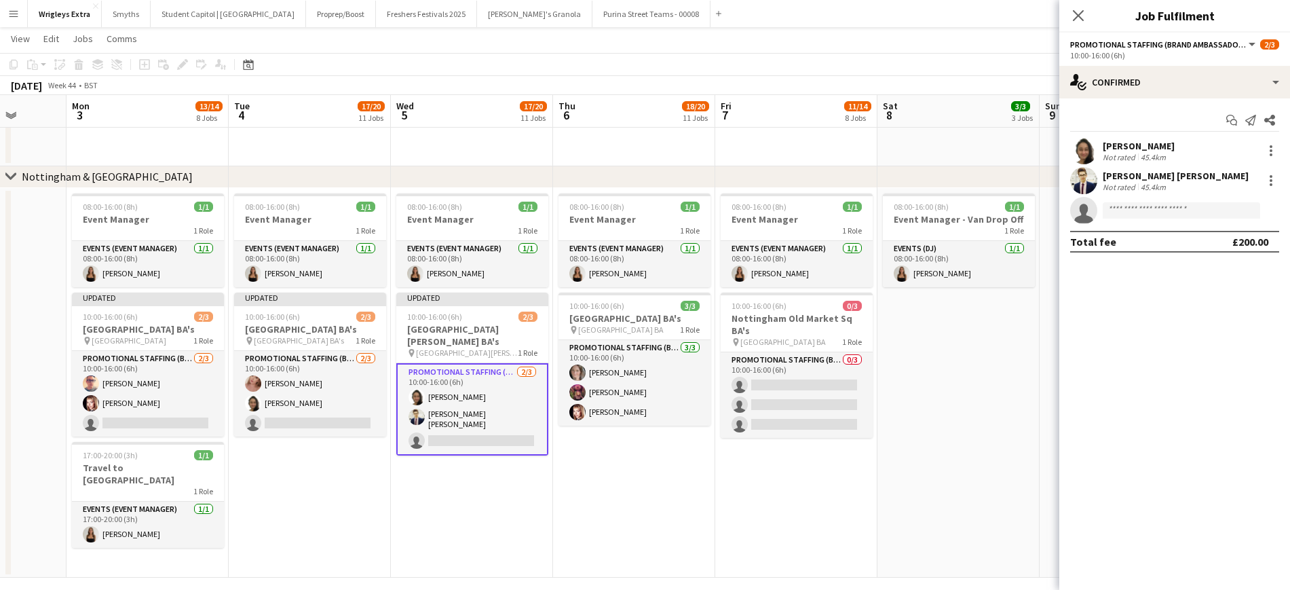
drag, startPoint x: 868, startPoint y: 497, endPoint x: 573, endPoint y: 482, distance: 295.7
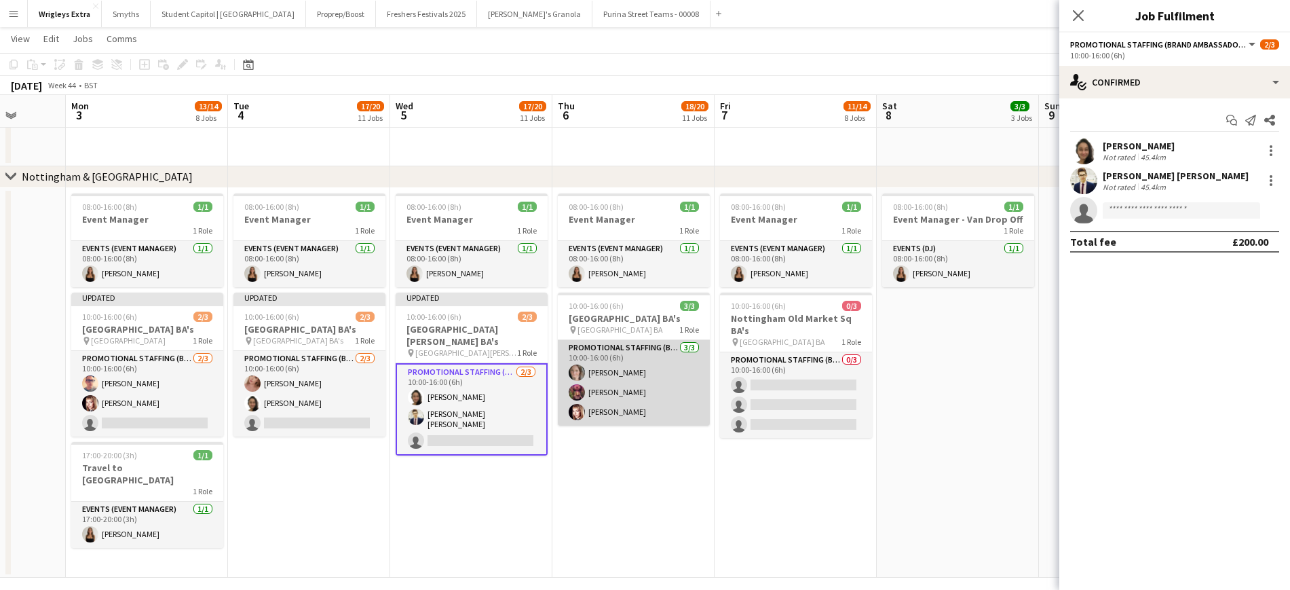
click at [633, 384] on app-card-role "Promotional Staffing (Brand Ambassadors) [DATE] 10:00-16:00 (6h) [PERSON_NAME] …" at bounding box center [634, 383] width 152 height 86
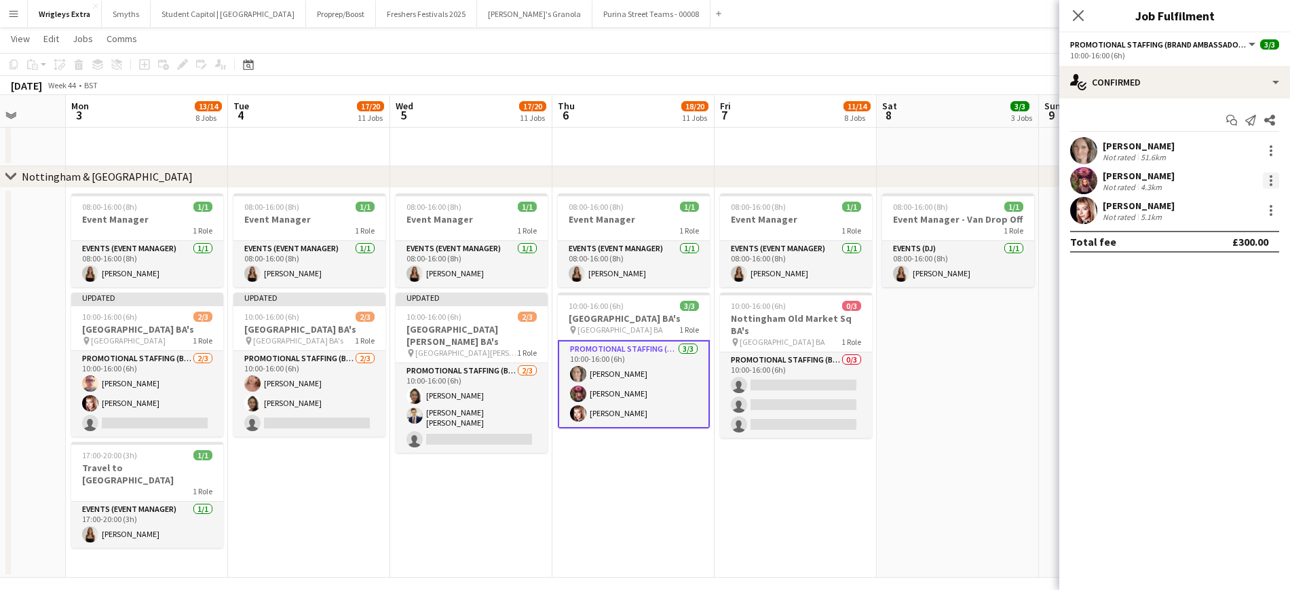
click at [1085, 181] on div at bounding box center [1271, 180] width 16 height 16
click at [1085, 337] on span "Remove" at bounding box center [1227, 336] width 84 height 12
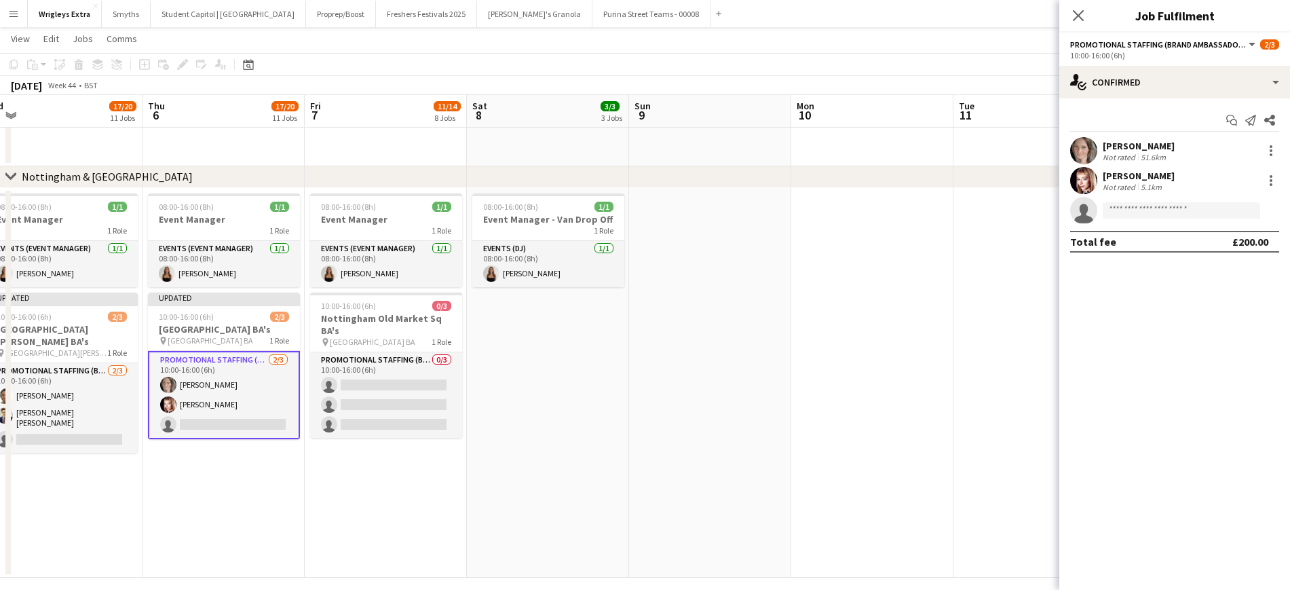
drag, startPoint x: 842, startPoint y: 493, endPoint x: 469, endPoint y: 515, distance: 373.3
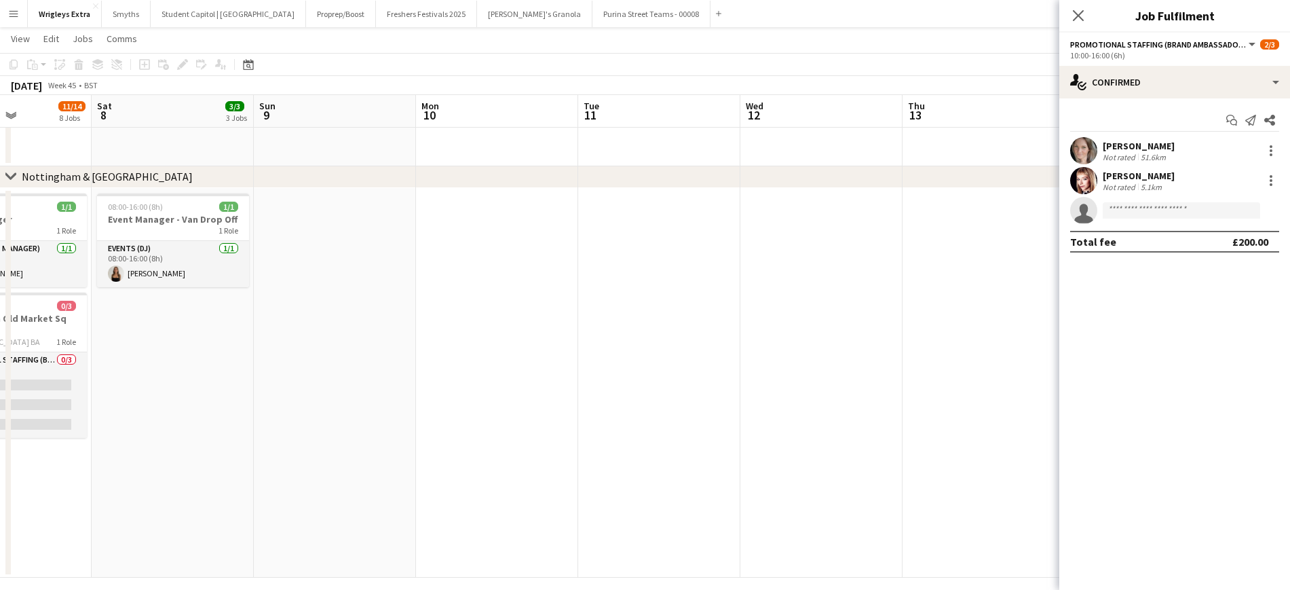
drag, startPoint x: 804, startPoint y: 407, endPoint x: 964, endPoint y: 372, distance: 163.2
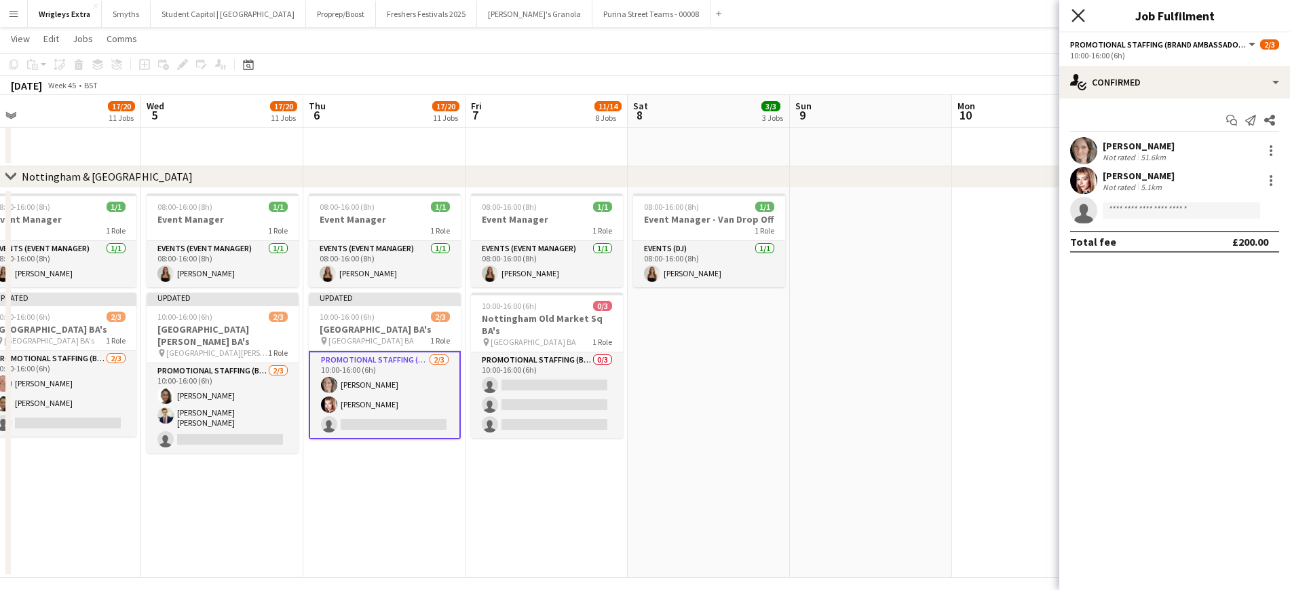
click at [1083, 16] on icon "Close pop-in" at bounding box center [1078, 15] width 13 height 13
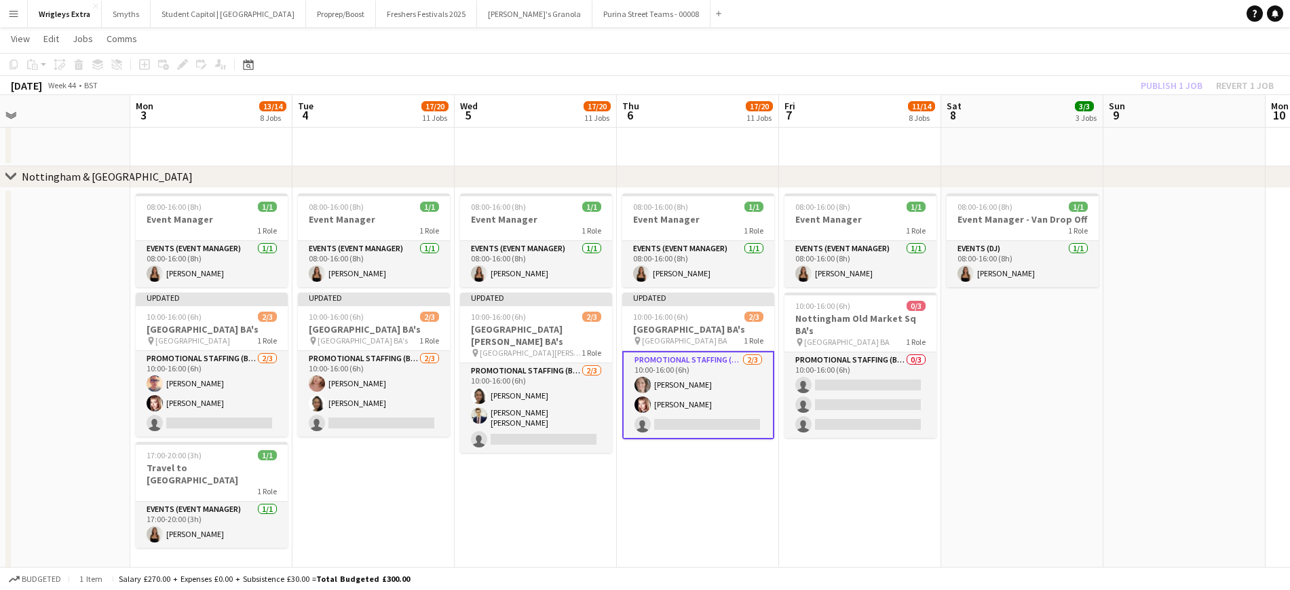
drag, startPoint x: 863, startPoint y: 415, endPoint x: 1191, endPoint y: 368, distance: 331.2
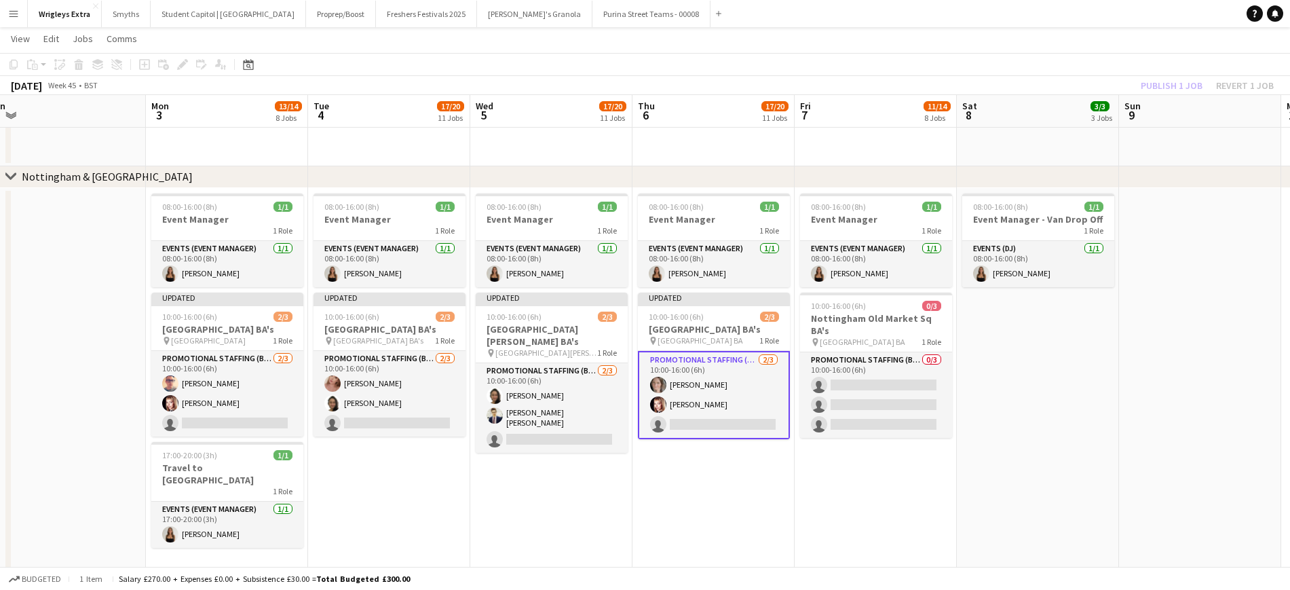
scroll to position [0, 354]
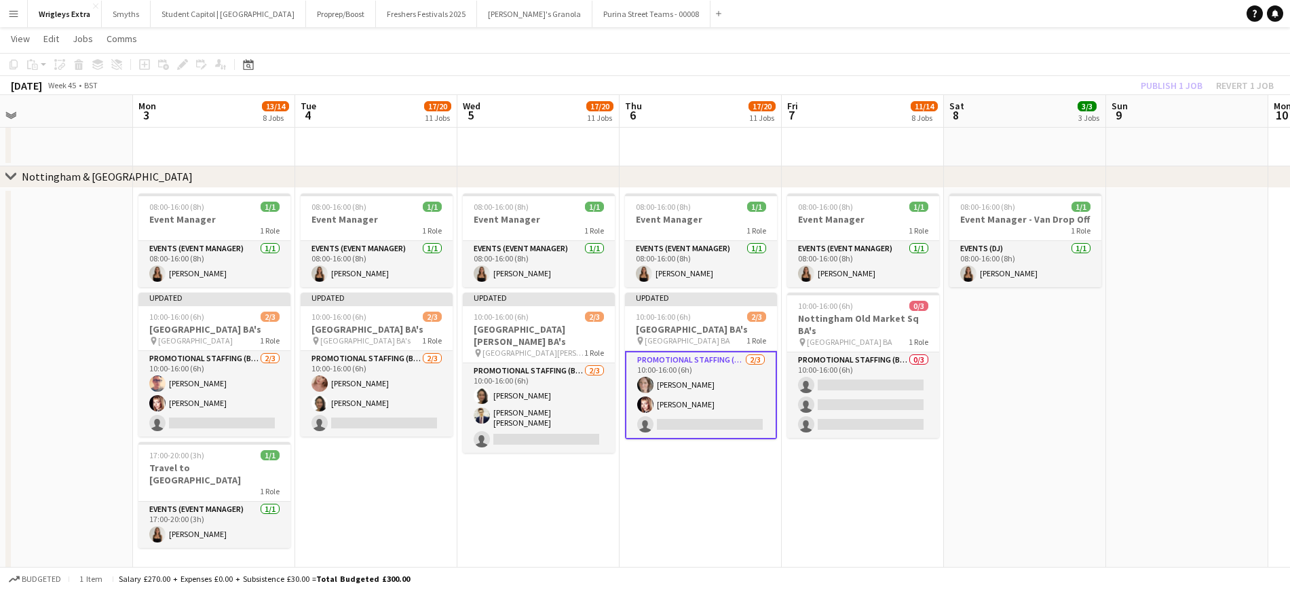
drag, startPoint x: 580, startPoint y: 392, endPoint x: 644, endPoint y: 390, distance: 63.2
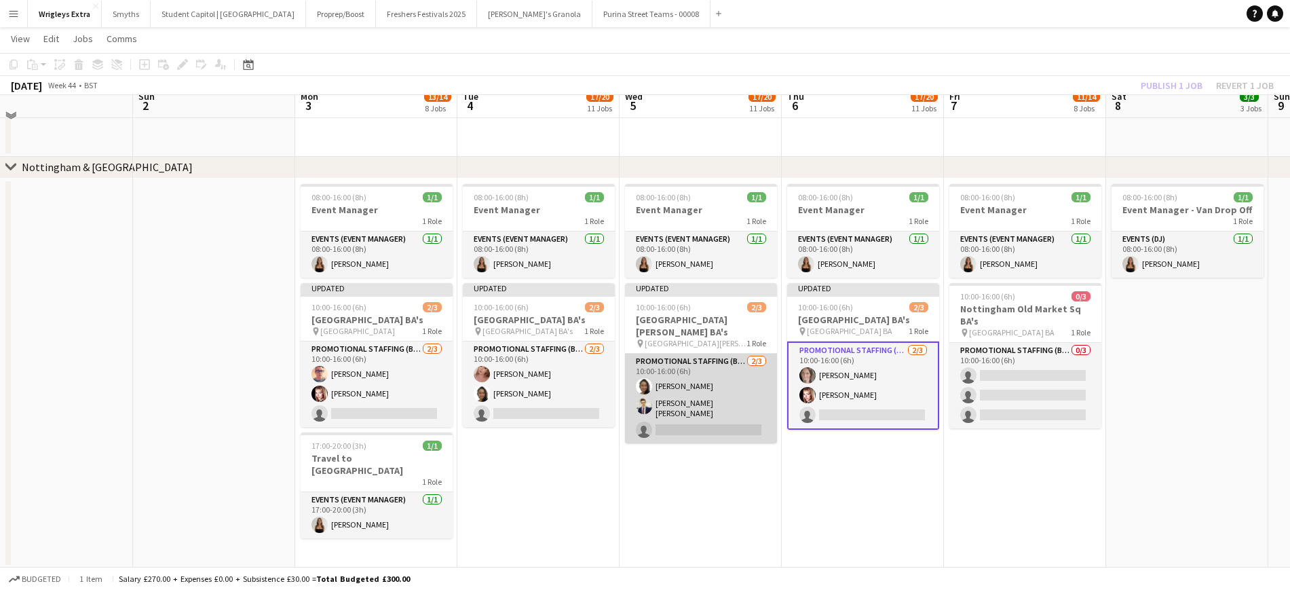
scroll to position [1491, 0]
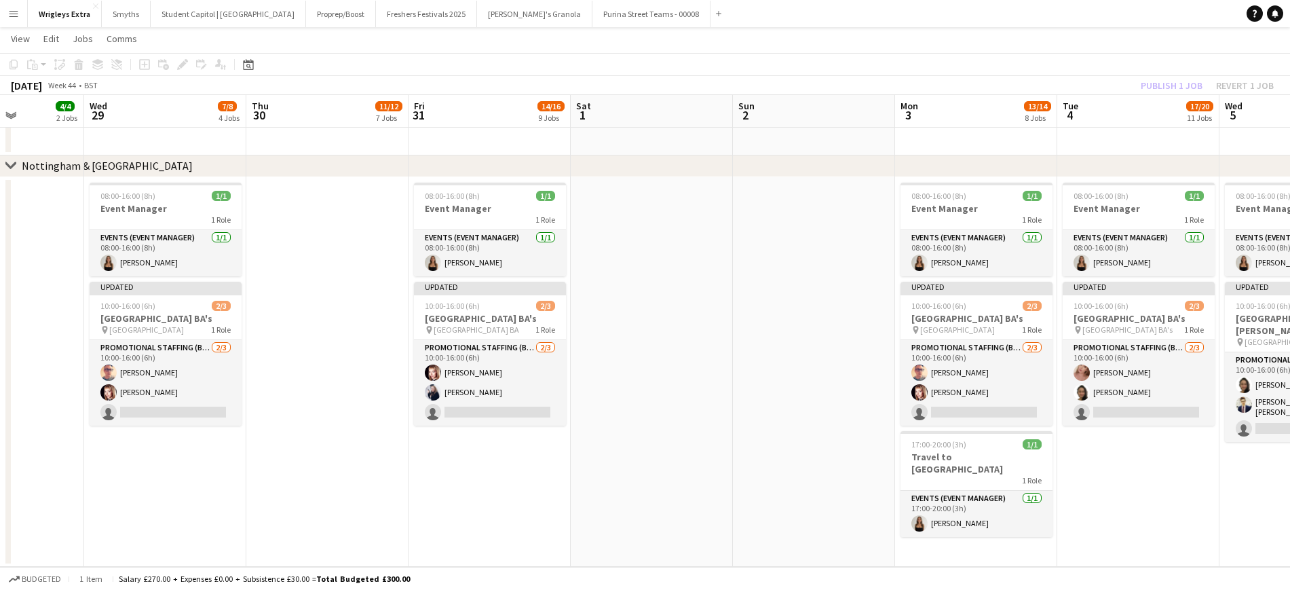
drag, startPoint x: 720, startPoint y: 384, endPoint x: 806, endPoint y: 363, distance: 88.6
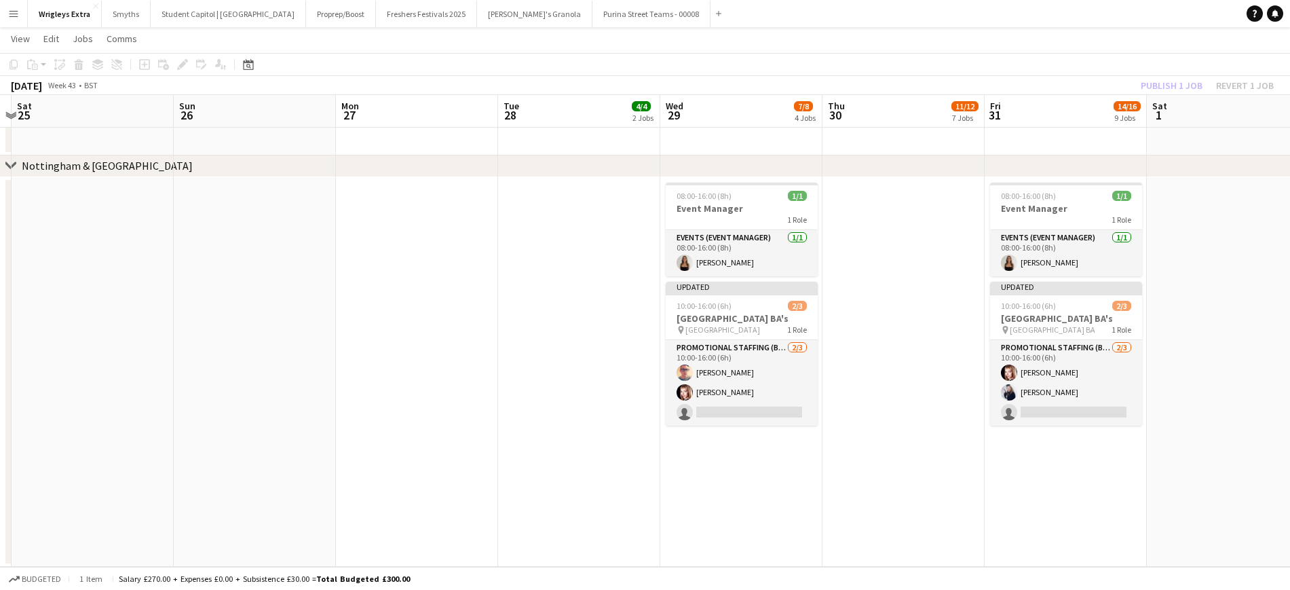
drag, startPoint x: 315, startPoint y: 387, endPoint x: 832, endPoint y: 379, distance: 517.3
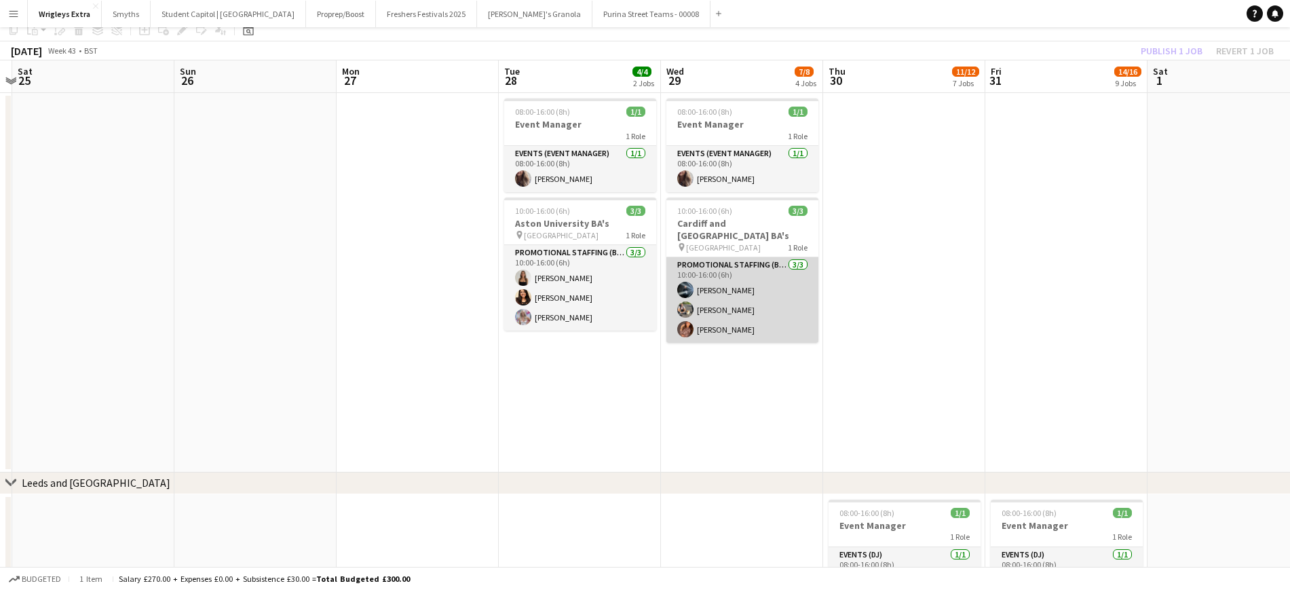
scroll to position [0, 0]
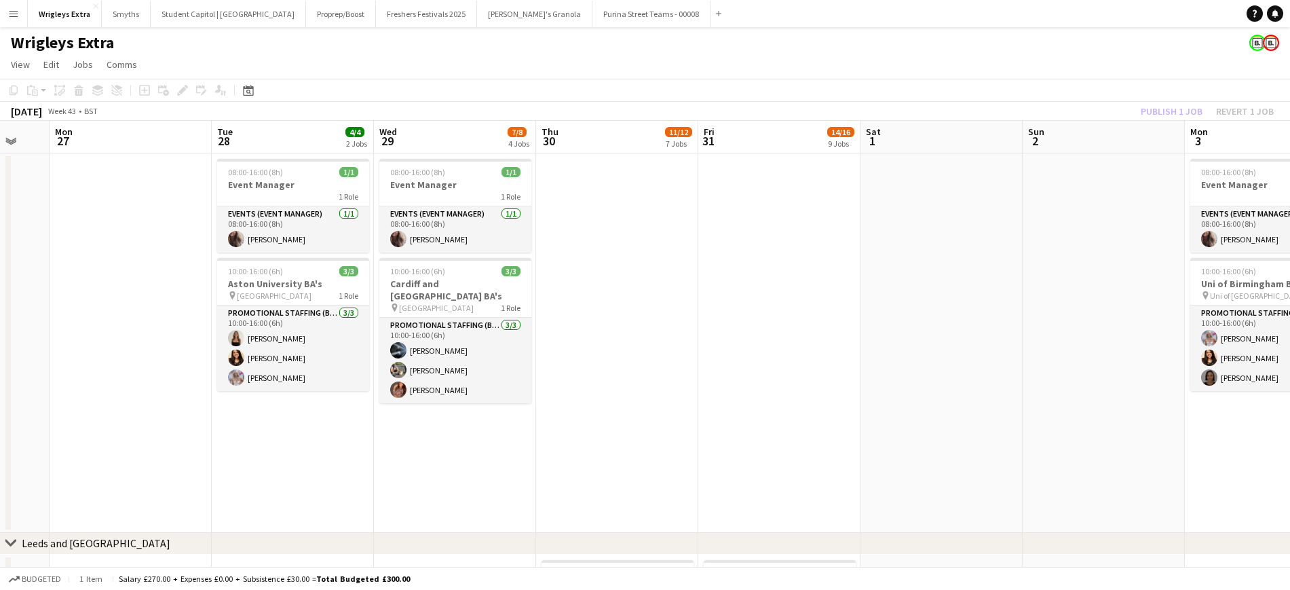
drag, startPoint x: 857, startPoint y: 357, endPoint x: 612, endPoint y: 360, distance: 245.1
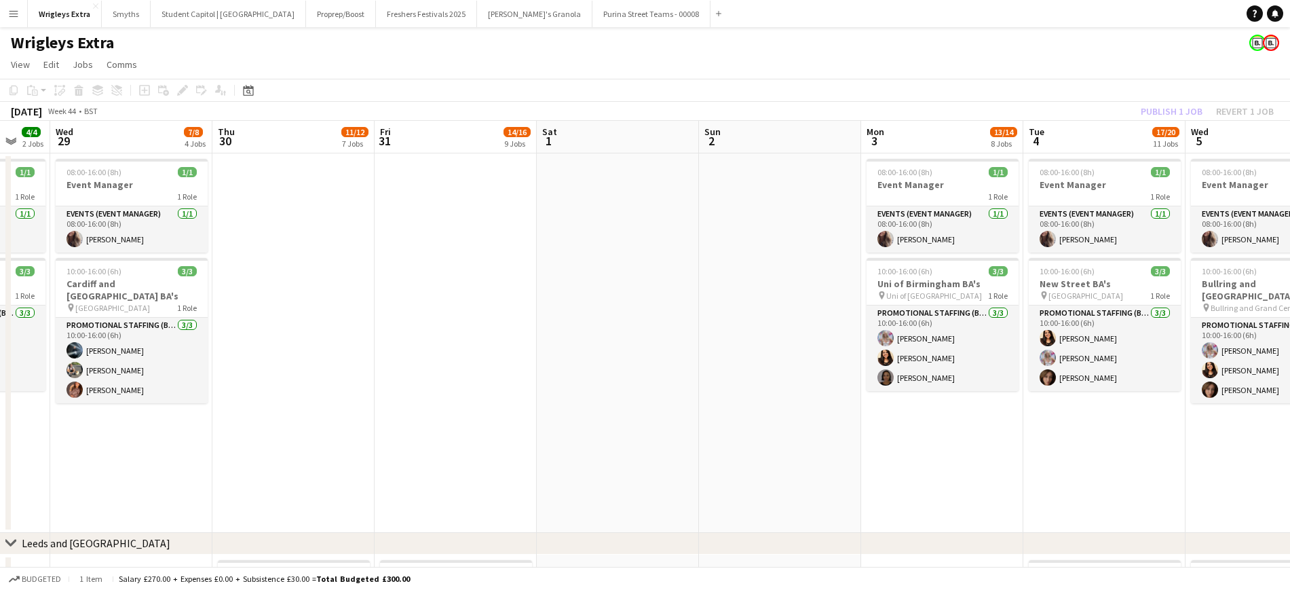
scroll to position [0, 385]
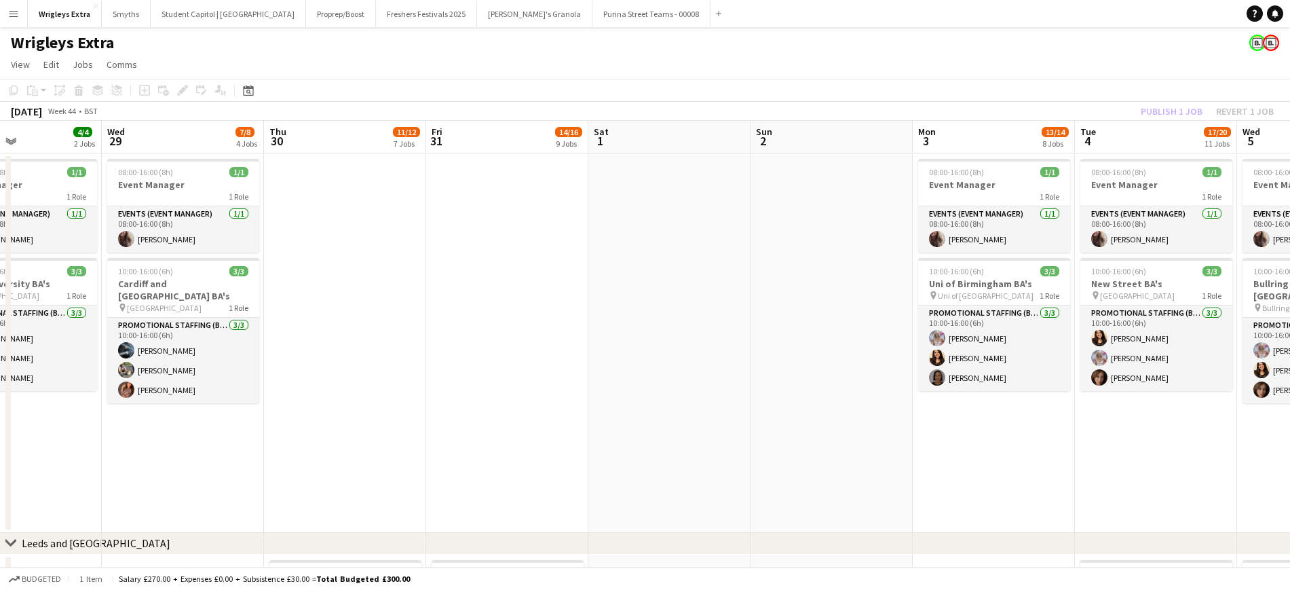
drag, startPoint x: 869, startPoint y: 352, endPoint x: 272, endPoint y: 377, distance: 597.9
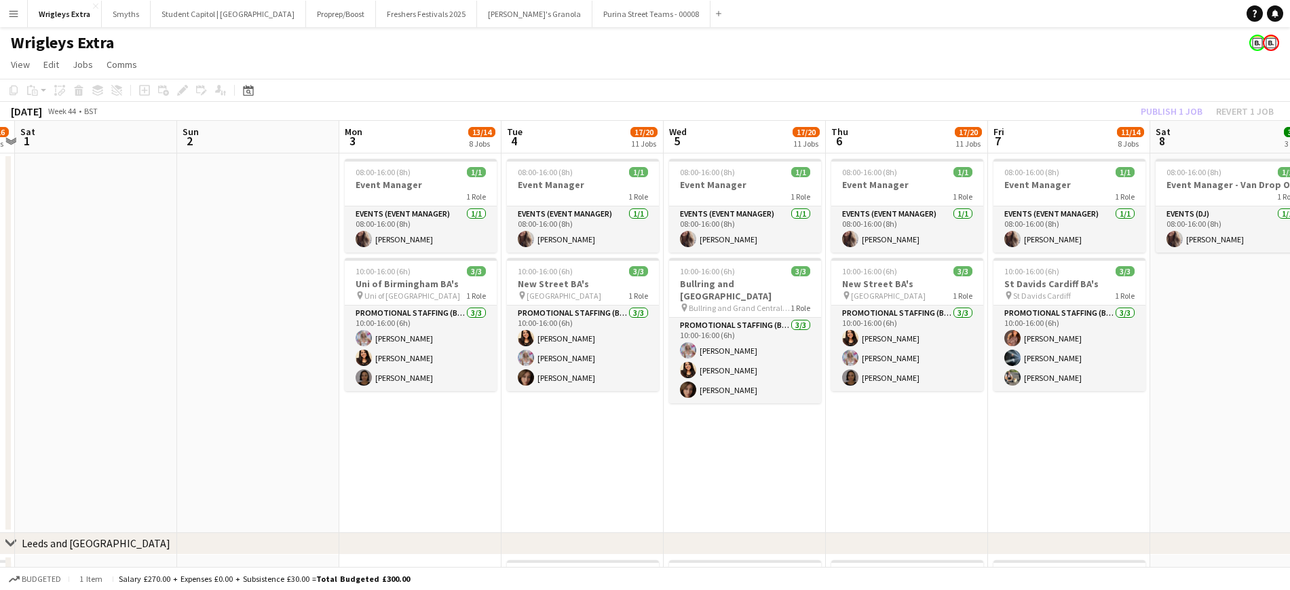
drag, startPoint x: 643, startPoint y: 415, endPoint x: 713, endPoint y: 406, distance: 71.2
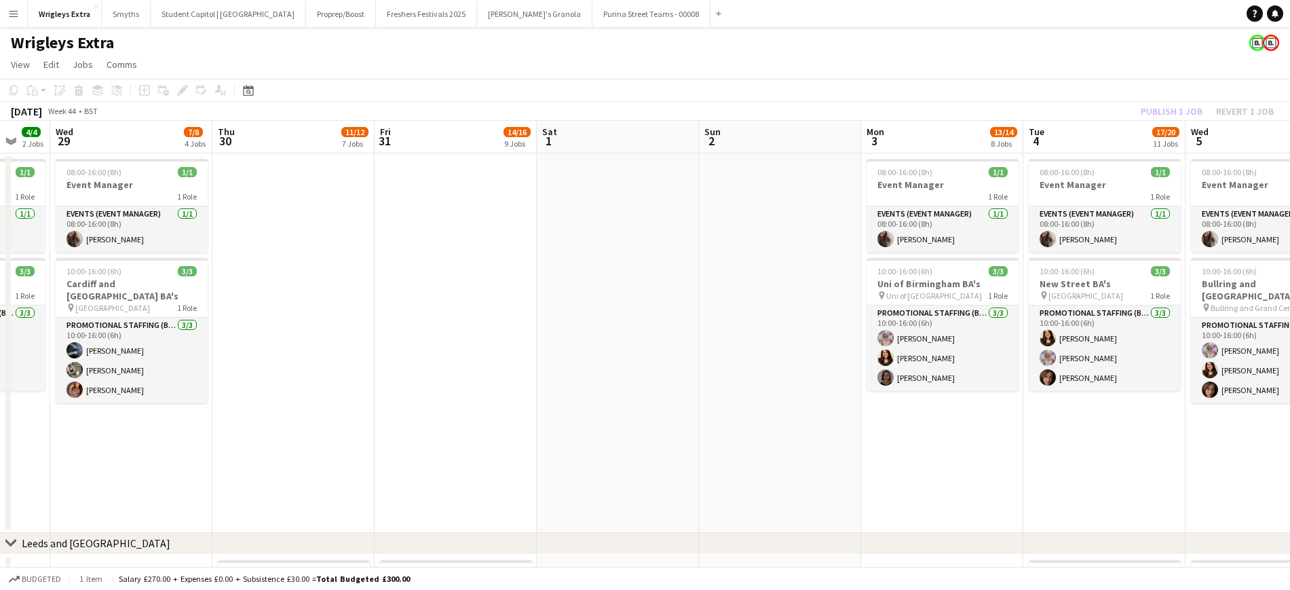
drag, startPoint x: 655, startPoint y: 414, endPoint x: 849, endPoint y: 423, distance: 194.3
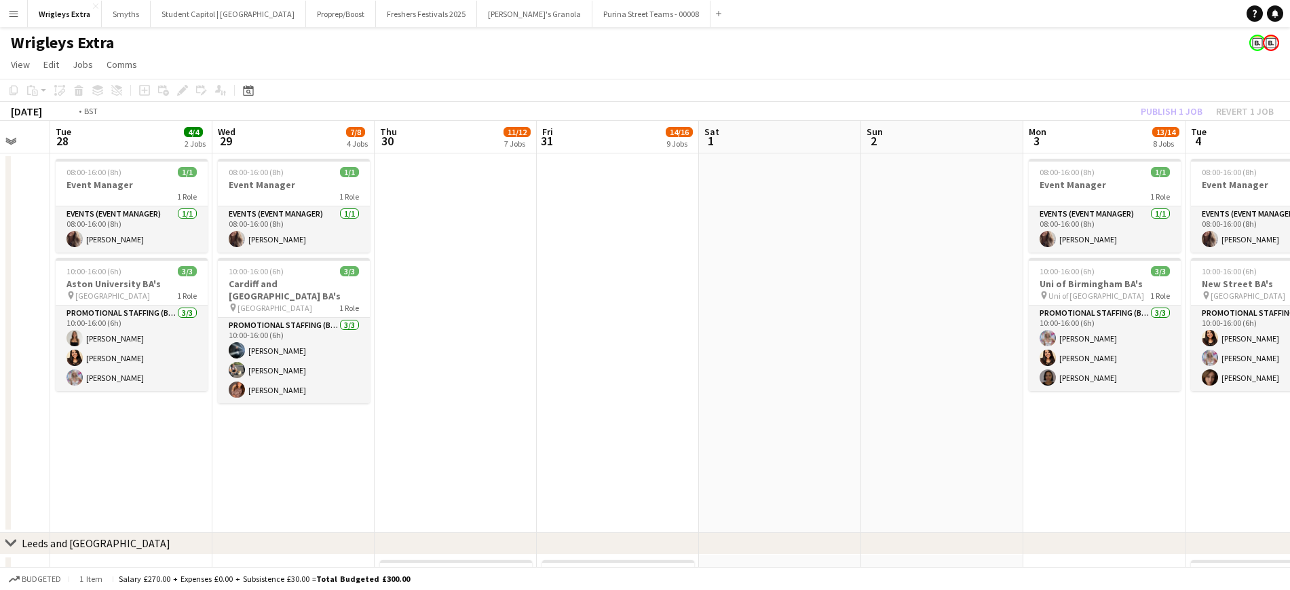
drag, startPoint x: 806, startPoint y: 356, endPoint x: 612, endPoint y: 362, distance: 194.2
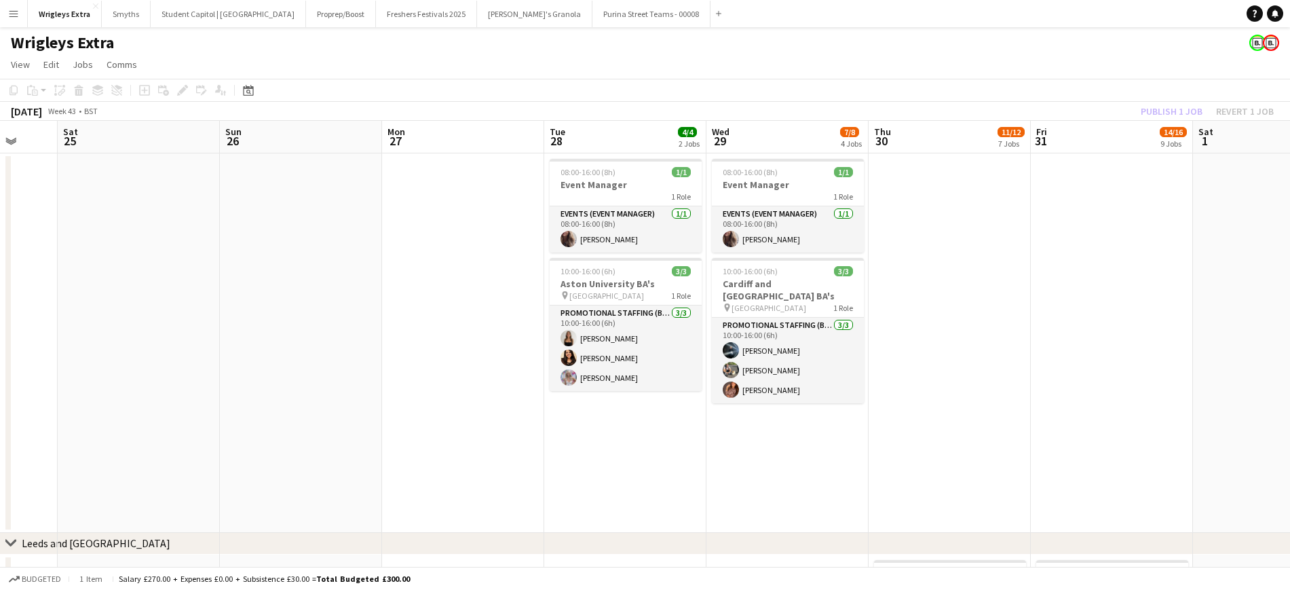
drag, startPoint x: 744, startPoint y: 364, endPoint x: 895, endPoint y: 353, distance: 151.8
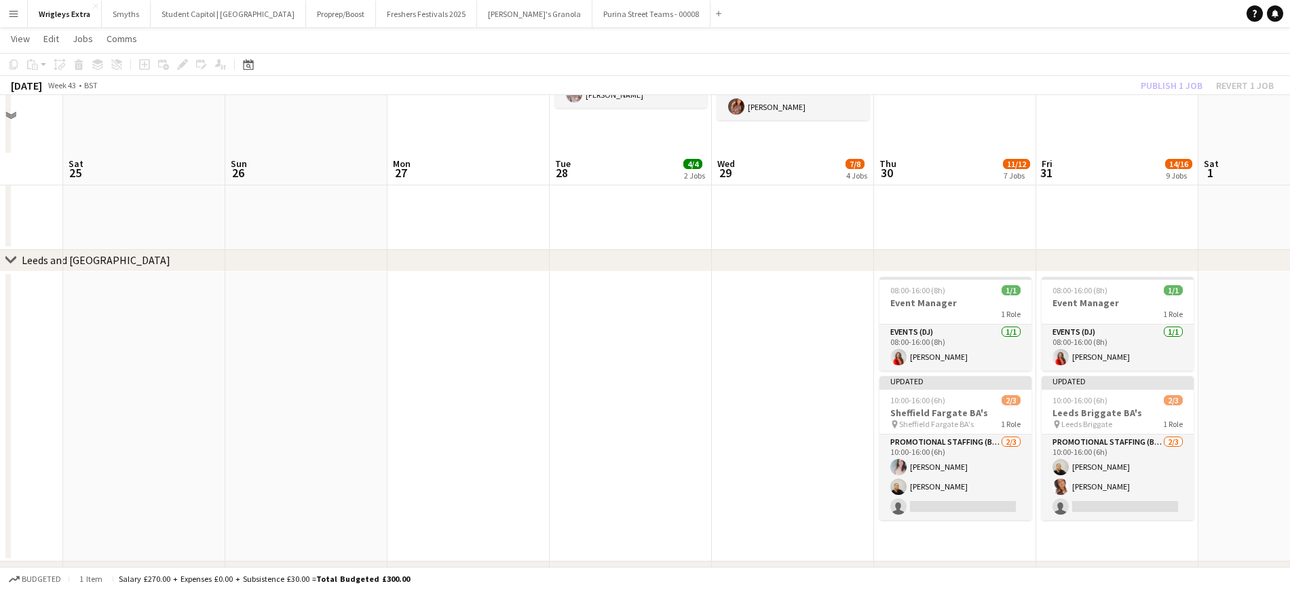
scroll to position [339, 0]
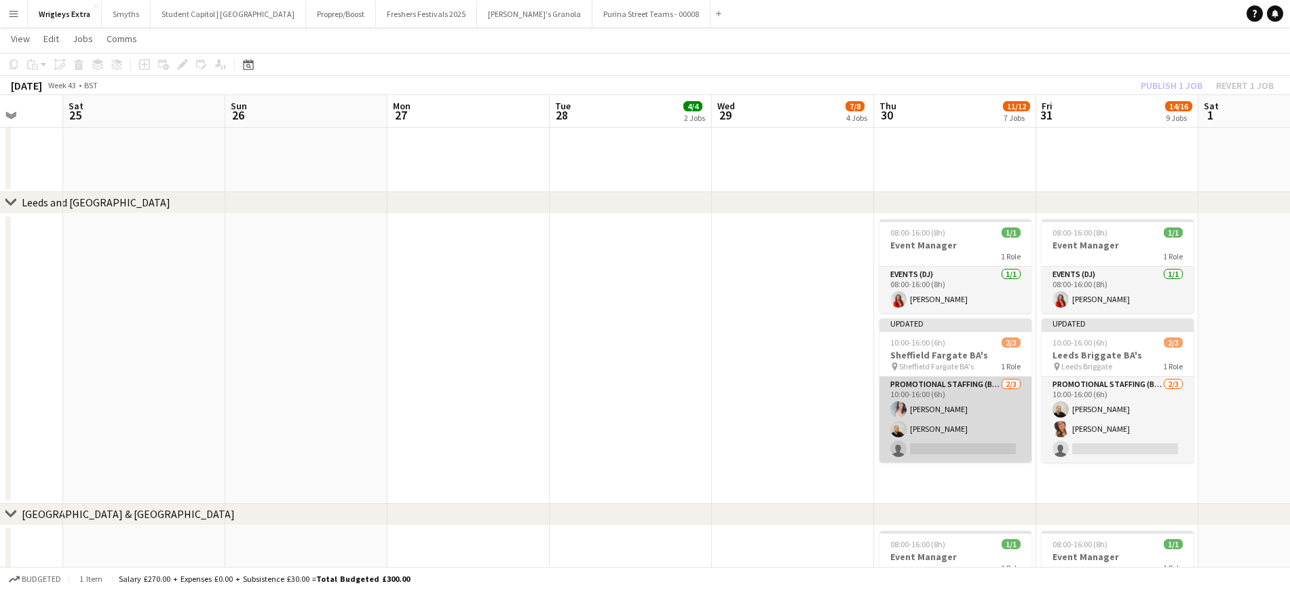
click at [887, 403] on app-card-role "Promotional Staffing (Brand Ambassadors) [DATE] 10:00-16:00 (6h) [PERSON_NAME] …" at bounding box center [956, 420] width 152 height 86
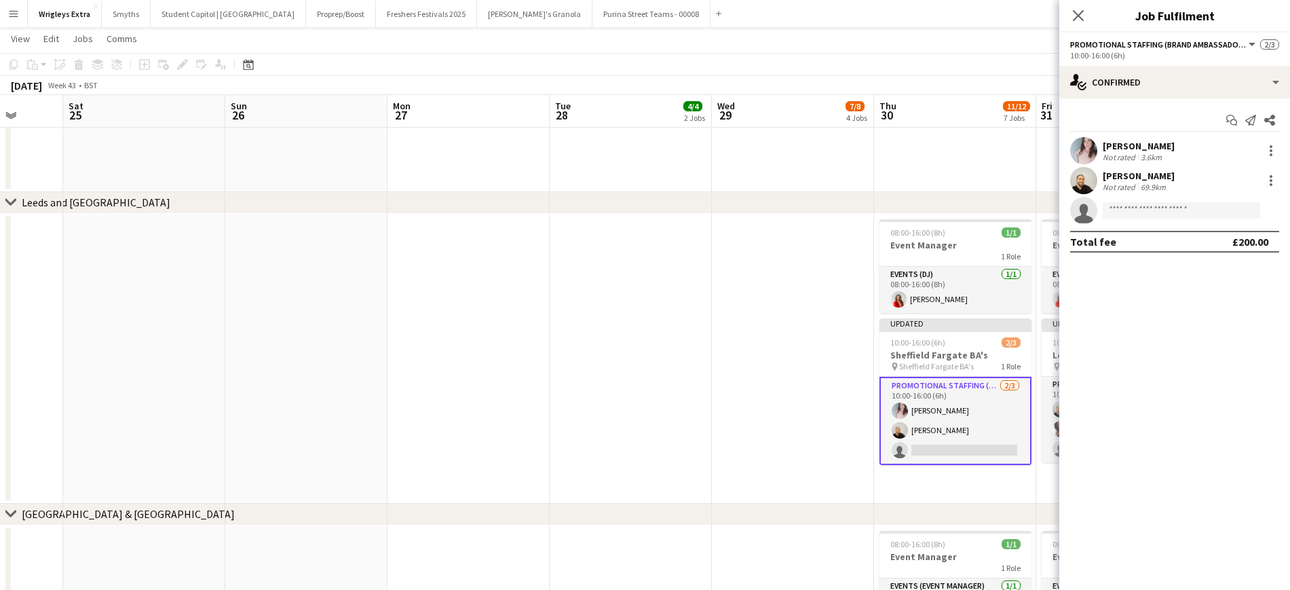
click at [688, 369] on app-date-cell at bounding box center [631, 359] width 162 height 290
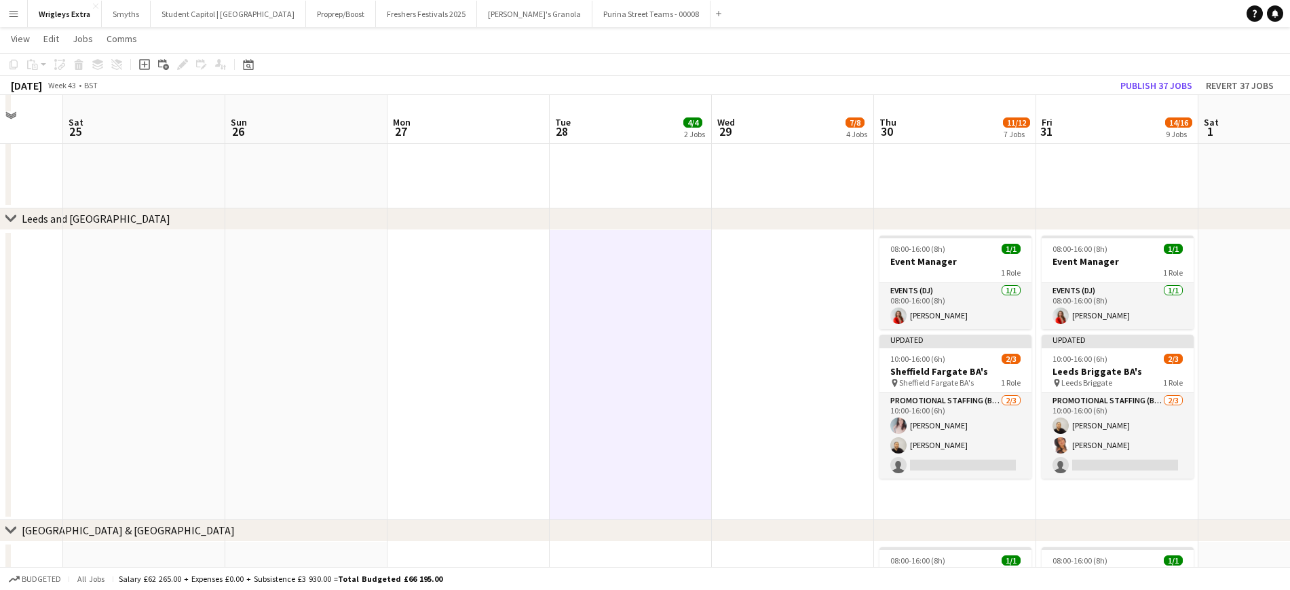
scroll to position [0, 0]
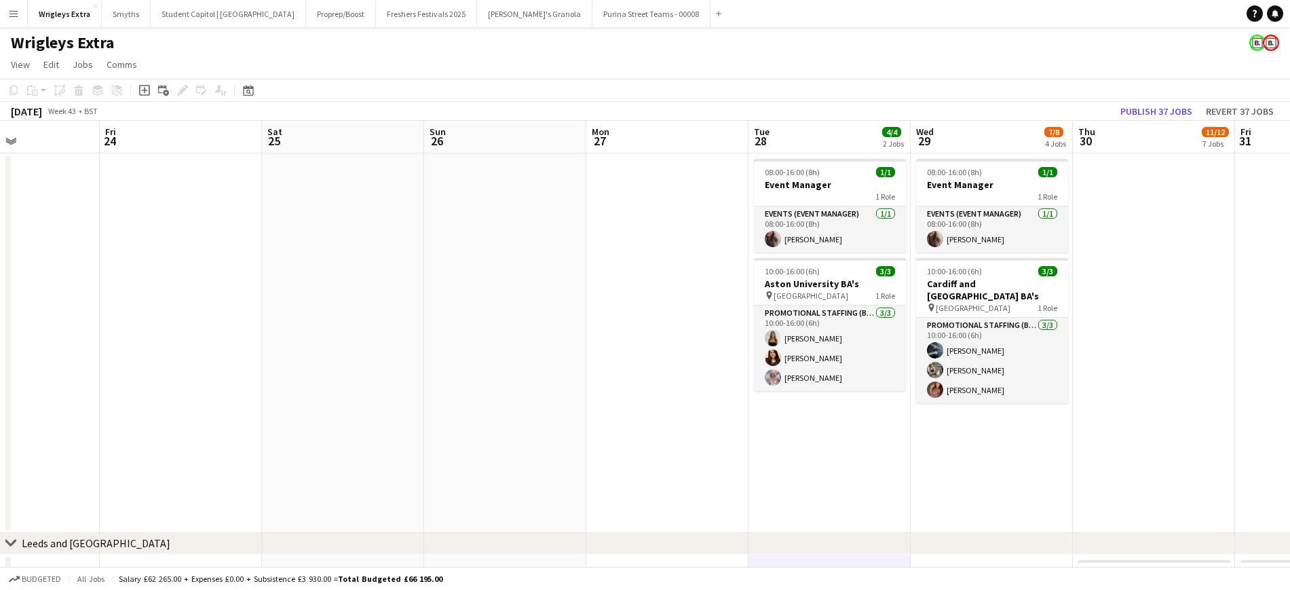
drag, startPoint x: 804, startPoint y: 452, endPoint x: 897, endPoint y: 412, distance: 101.3
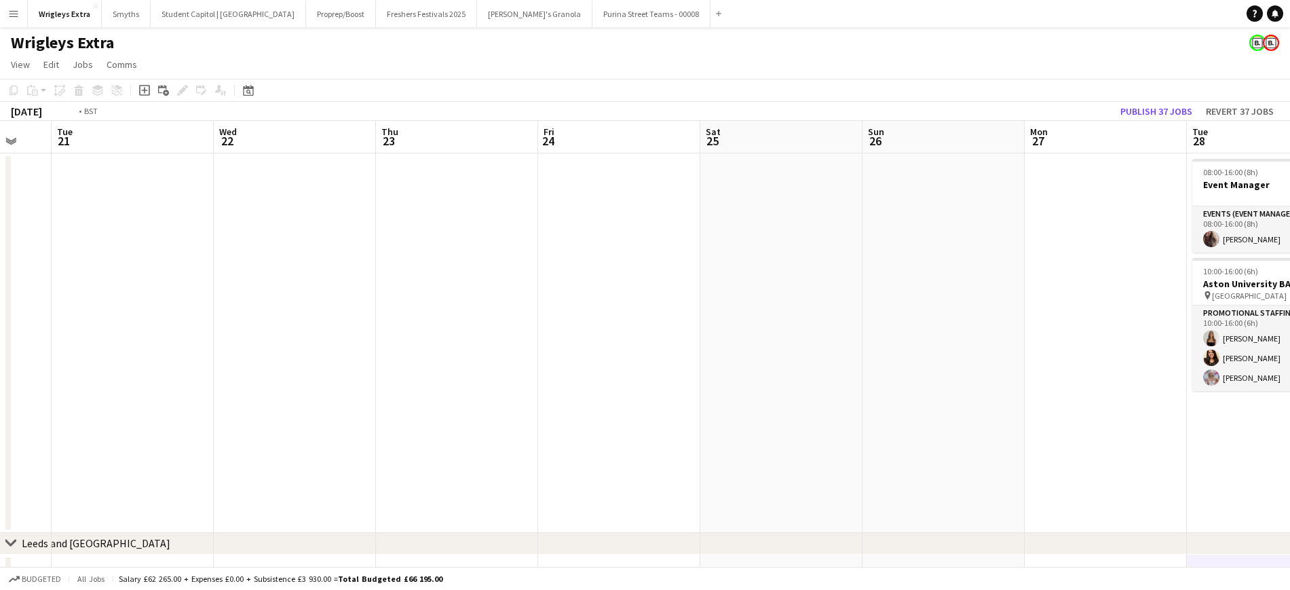
drag, startPoint x: 646, startPoint y: 332, endPoint x: 584, endPoint y: 329, distance: 61.2
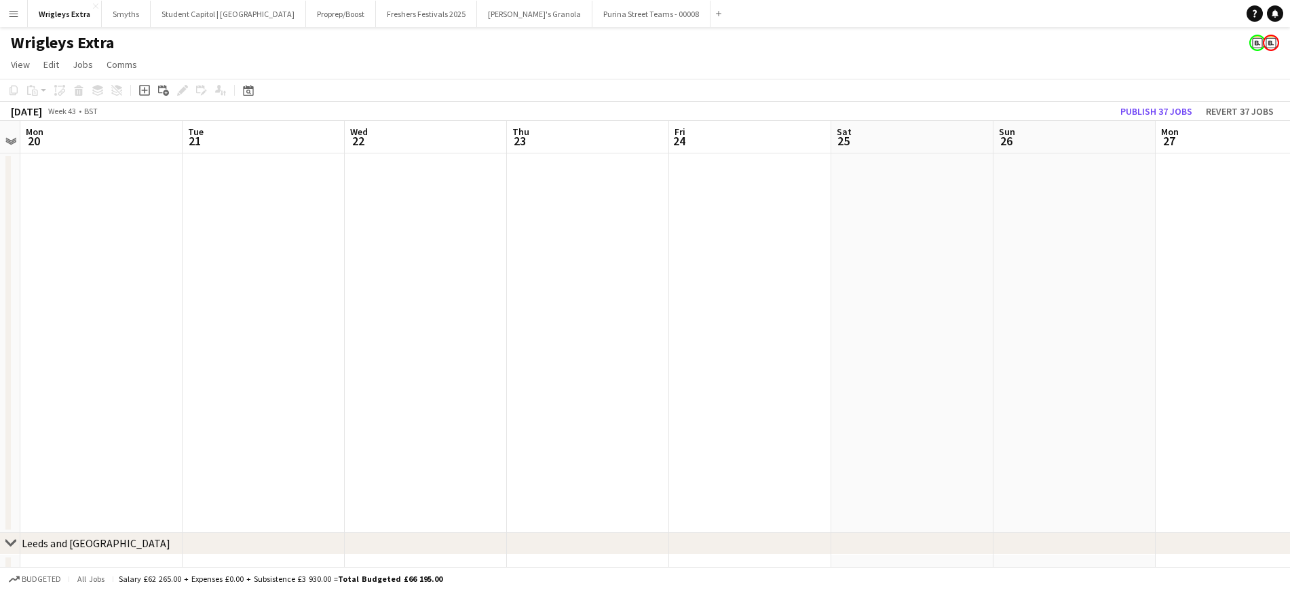
drag, startPoint x: 422, startPoint y: 337, endPoint x: 790, endPoint y: 307, distance: 369.1
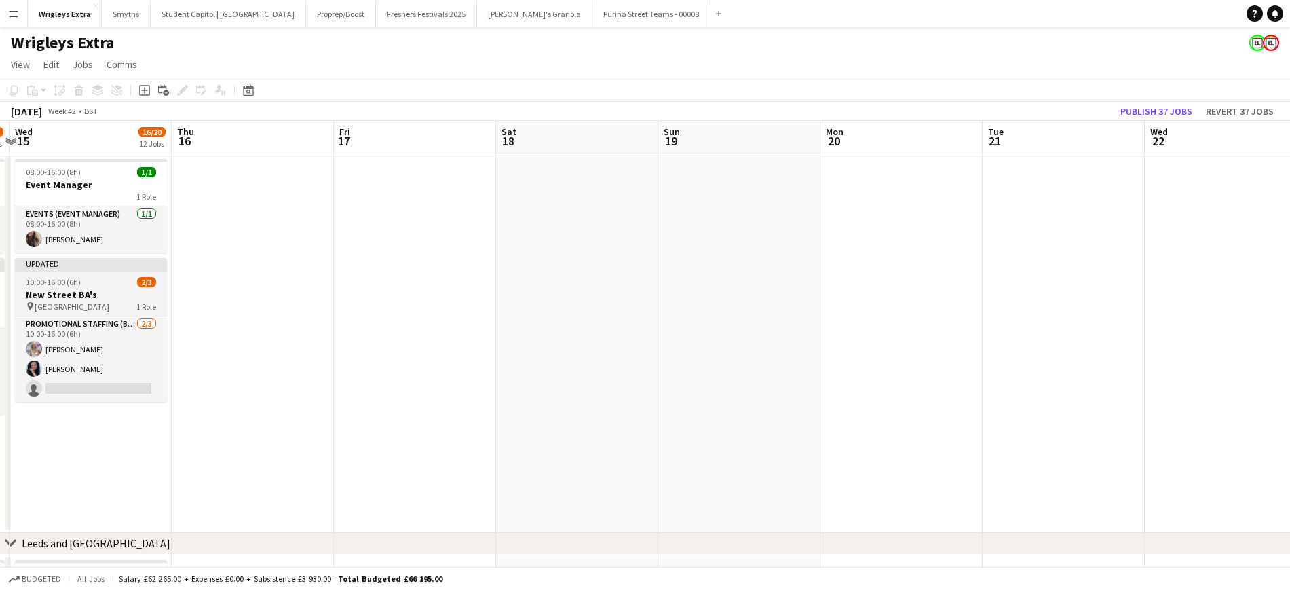
drag, startPoint x: 188, startPoint y: 346, endPoint x: 441, endPoint y: 315, distance: 254.4
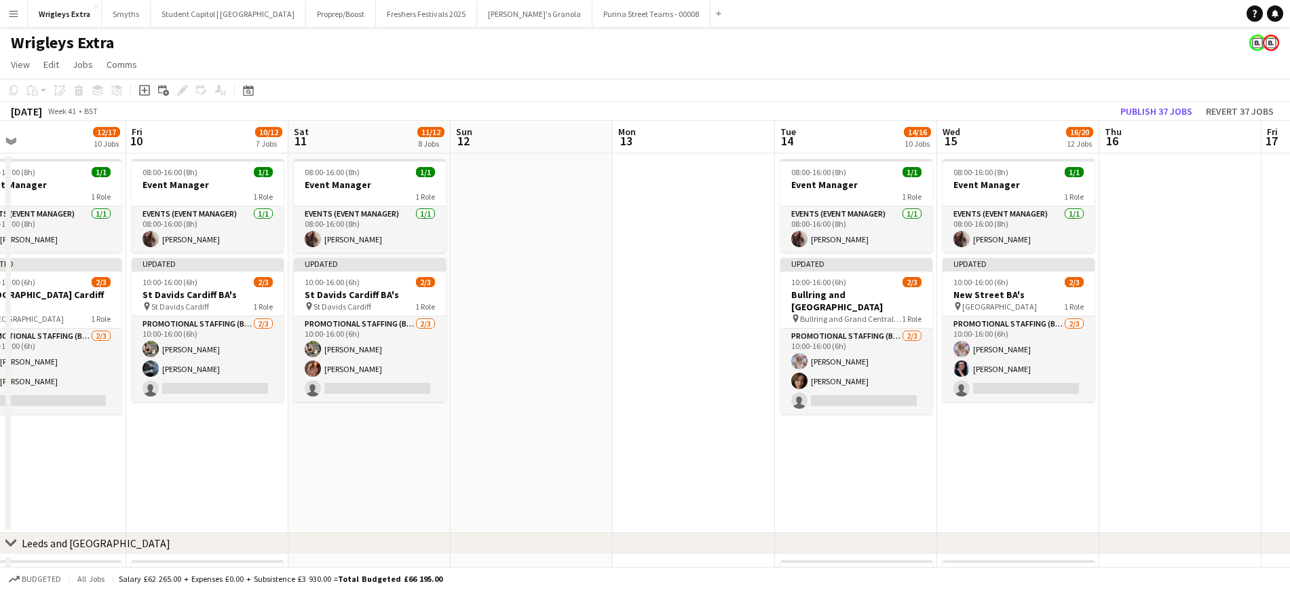
drag, startPoint x: 398, startPoint y: 325, endPoint x: 900, endPoint y: 295, distance: 502.6
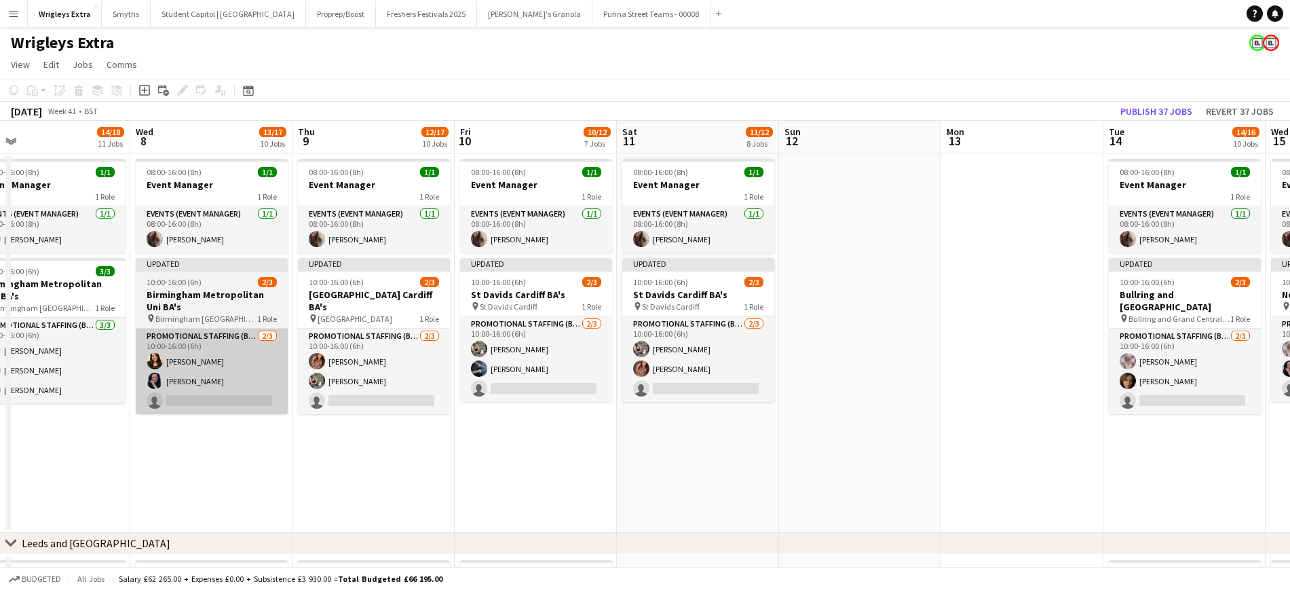
drag, startPoint x: 577, startPoint y: 321, endPoint x: 411, endPoint y: 333, distance: 166.8
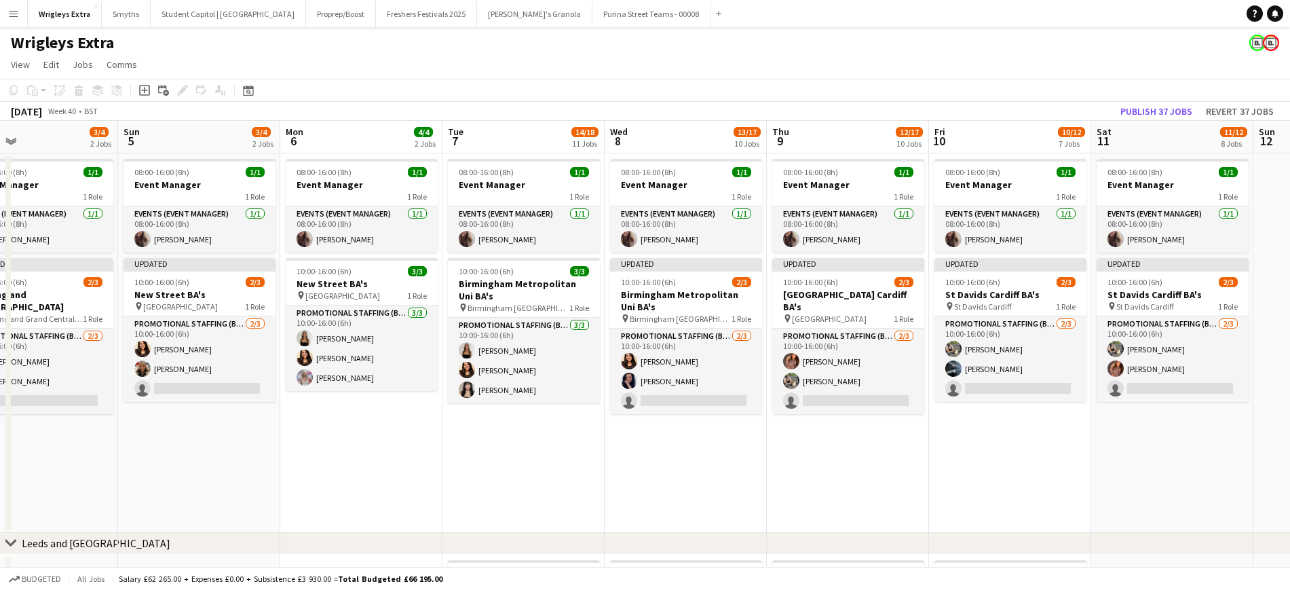
drag, startPoint x: 297, startPoint y: 343, endPoint x: 777, endPoint y: 305, distance: 480.7
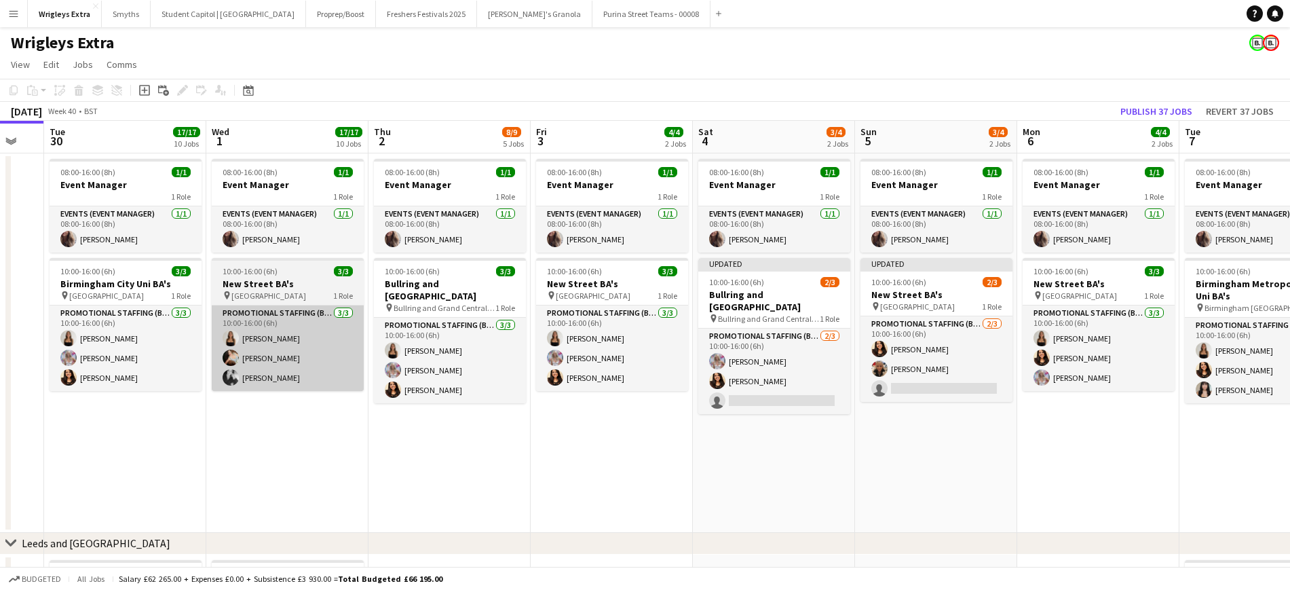
drag, startPoint x: 259, startPoint y: 319, endPoint x: 285, endPoint y: 324, distance: 26.4
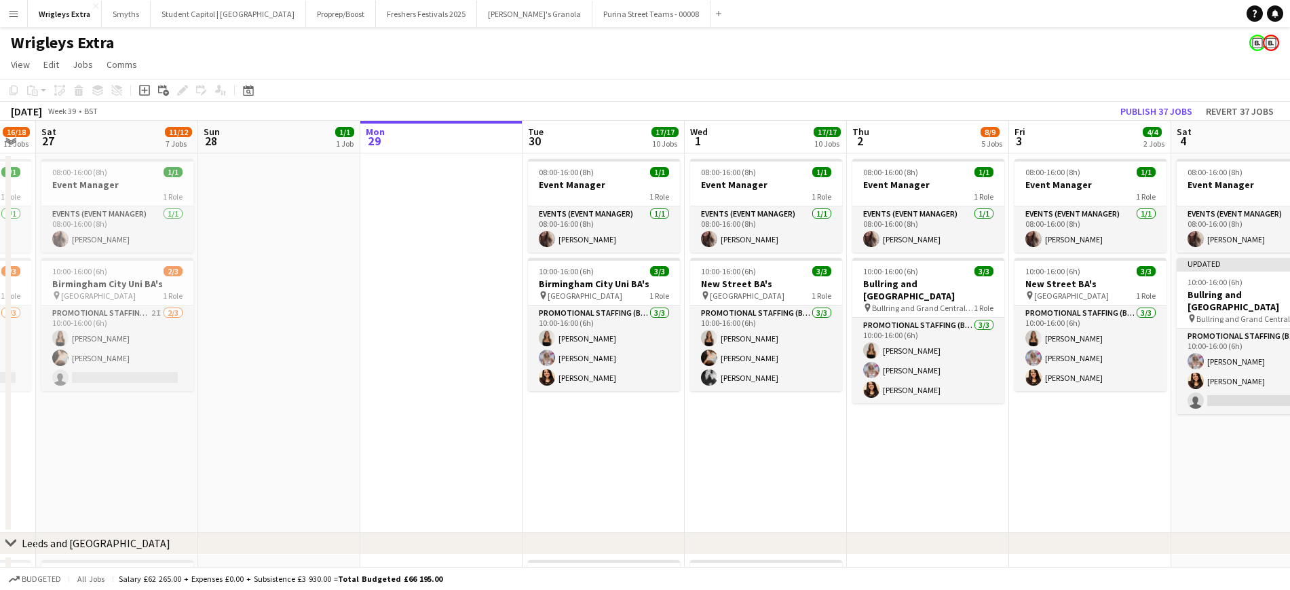
drag, startPoint x: 257, startPoint y: 345, endPoint x: 709, endPoint y: 312, distance: 454.0
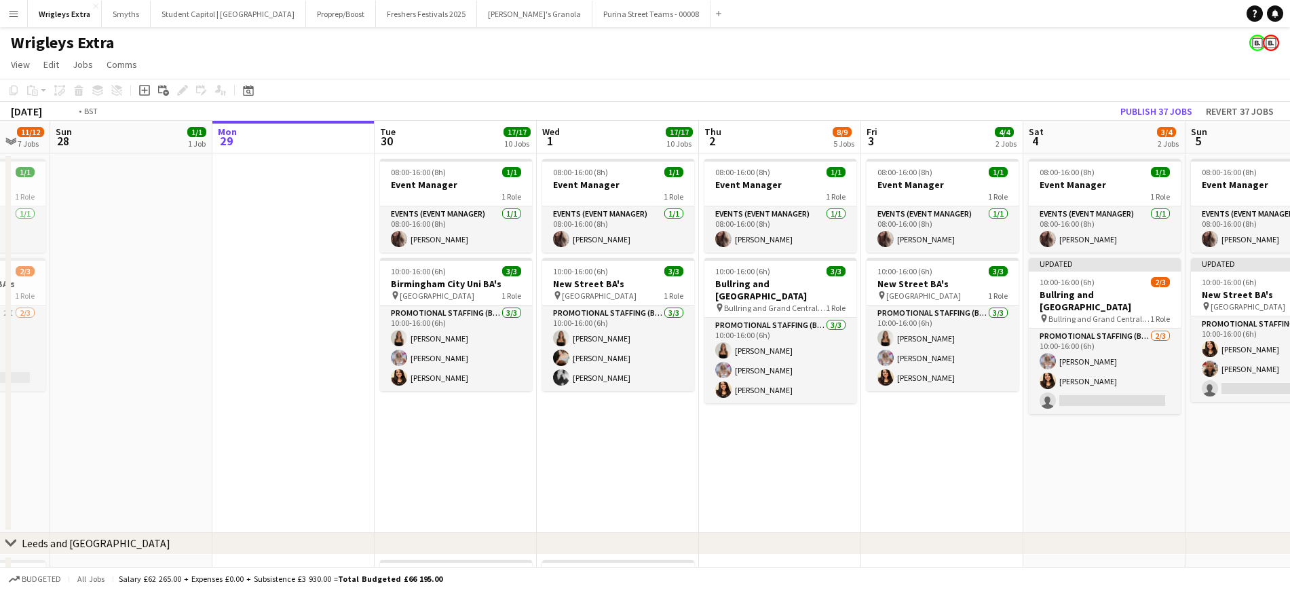
scroll to position [0, 446]
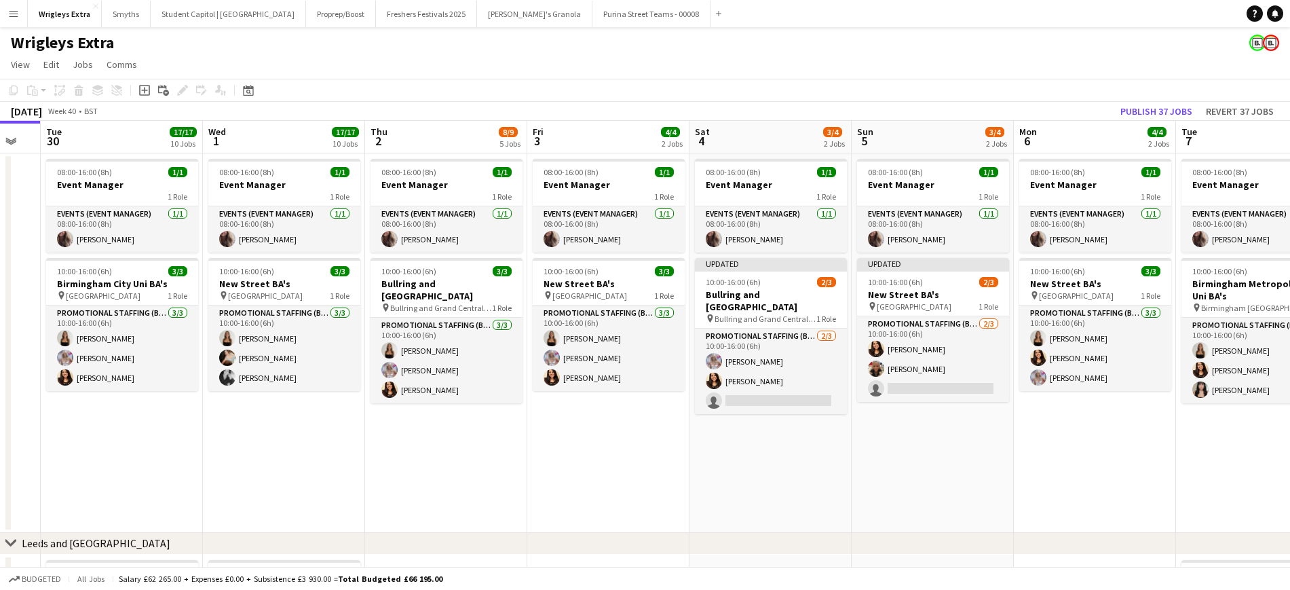
drag, startPoint x: 692, startPoint y: 316, endPoint x: 367, endPoint y: 333, distance: 326.3
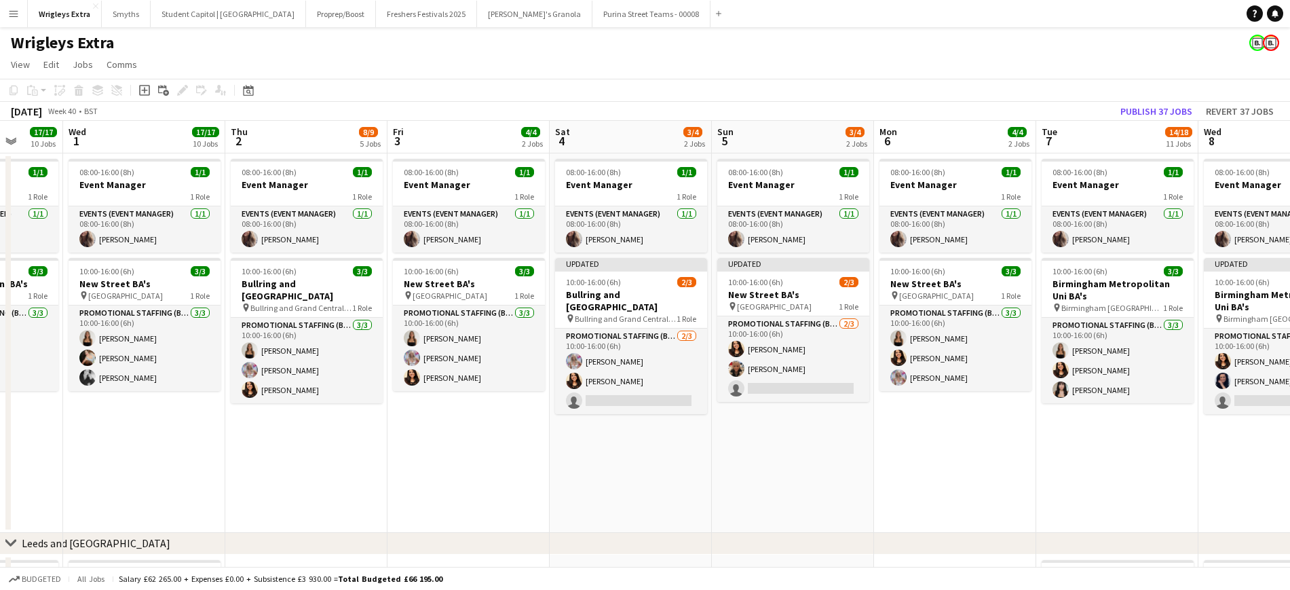
scroll to position [0, 425]
drag, startPoint x: 403, startPoint y: 453, endPoint x: 261, endPoint y: 439, distance: 141.8
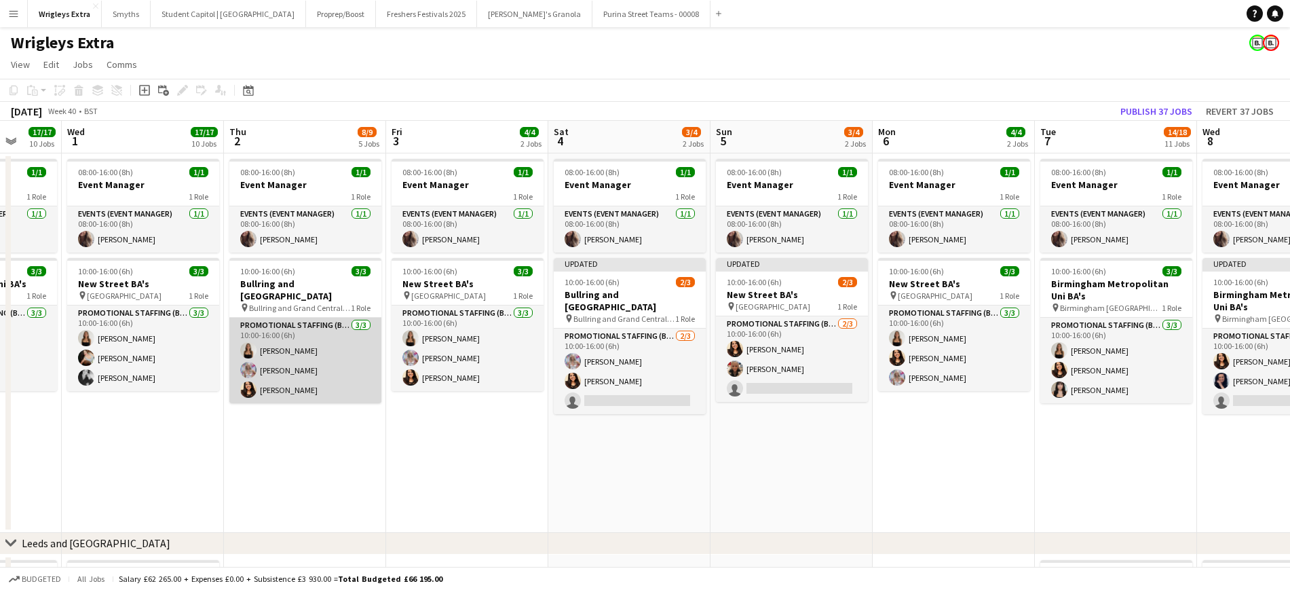
click at [280, 365] on app-card-role "Promotional Staffing (Brand Ambassadors) [DATE] 10:00-16:00 (6h) [PERSON_NAME] …" at bounding box center [305, 361] width 152 height 86
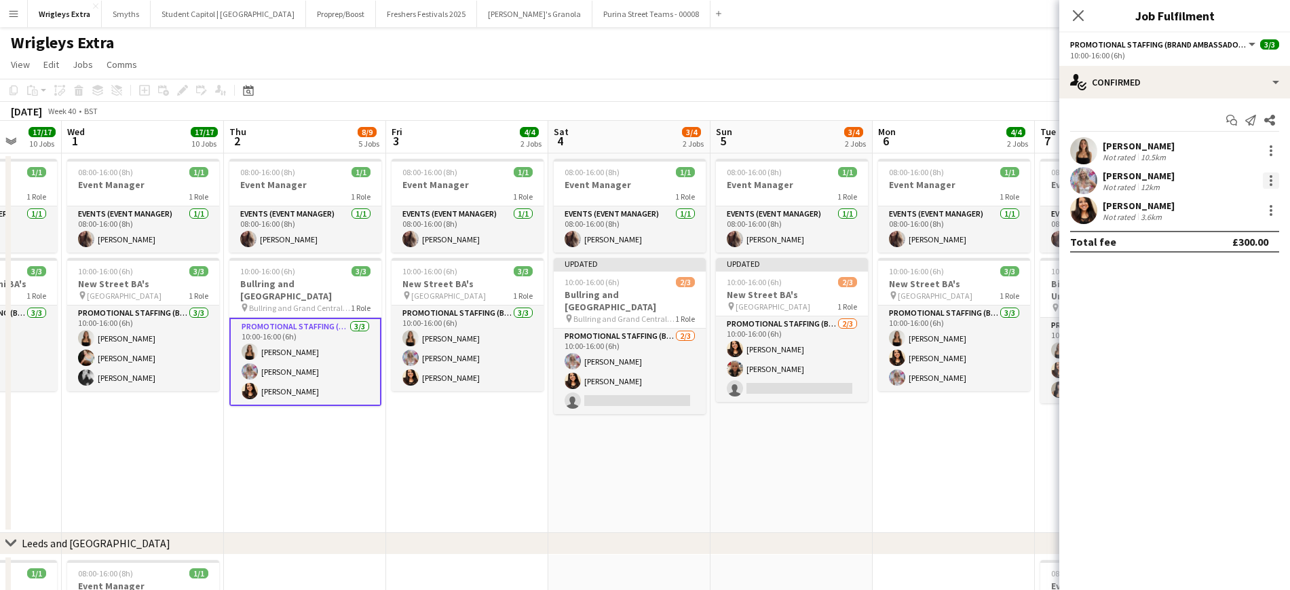
click at [1085, 179] on div at bounding box center [1271, 180] width 3 height 3
click at [1085, 334] on span "Remove" at bounding box center [1227, 336] width 84 height 12
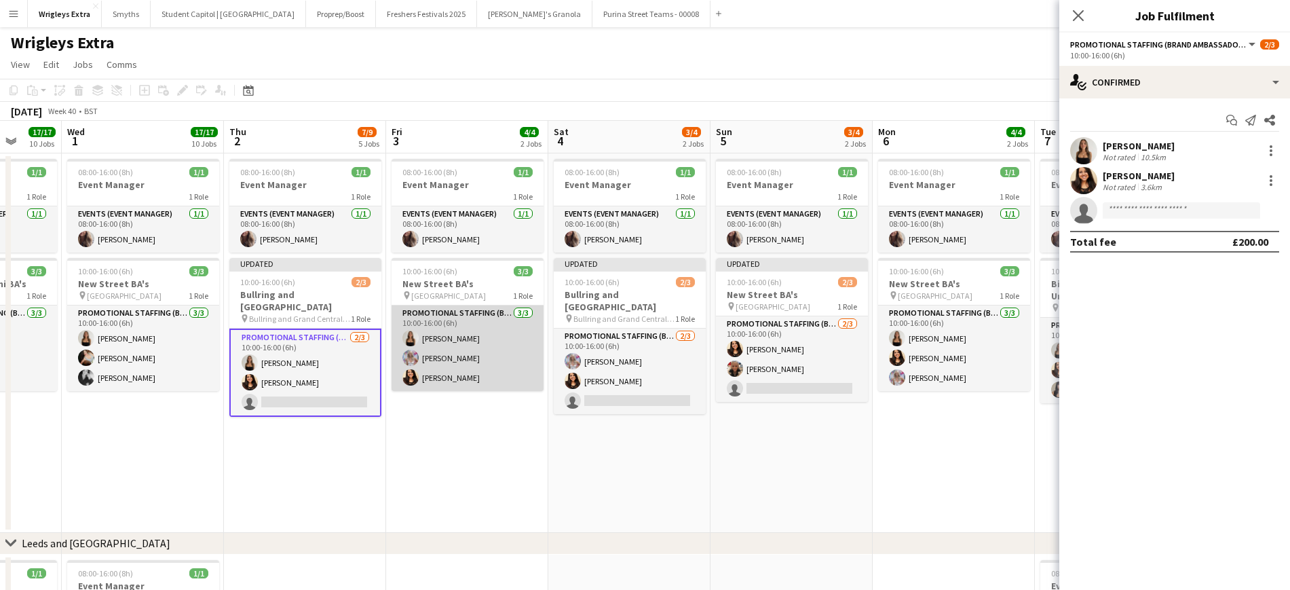
click at [458, 359] on app-card-role "Promotional Staffing (Brand Ambassadors) [DATE] 10:00-16:00 (6h) [PERSON_NAME] …" at bounding box center [468, 348] width 152 height 86
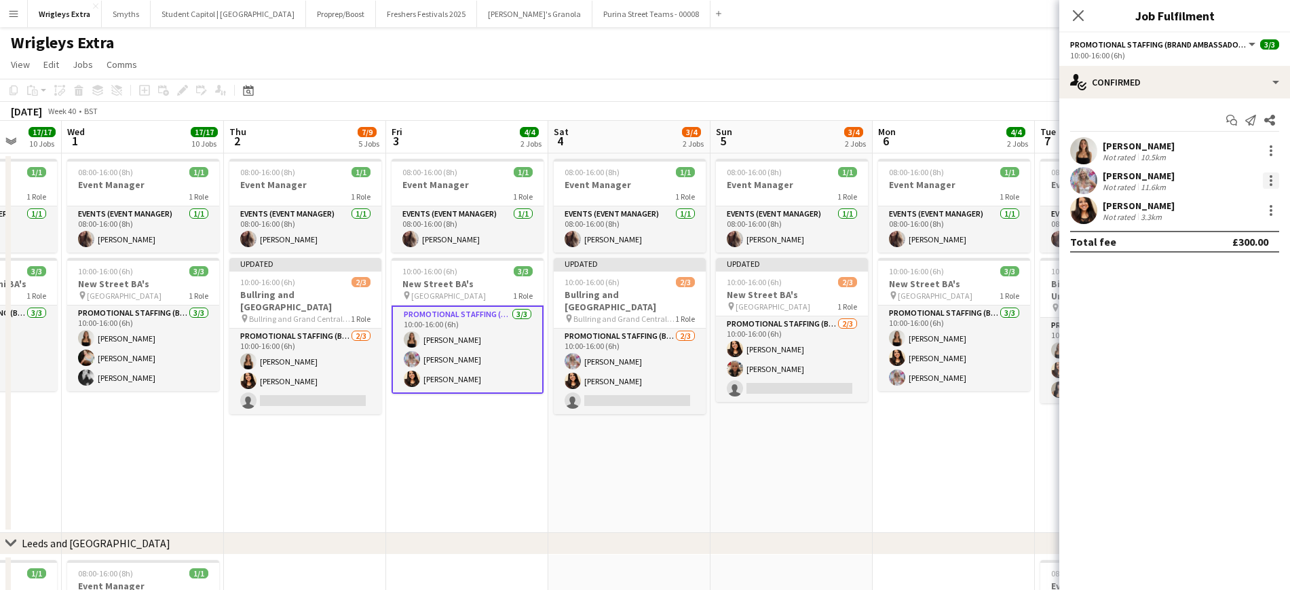
click at [1085, 179] on div at bounding box center [1271, 180] width 16 height 16
click at [1085, 336] on span "Remove" at bounding box center [1227, 336] width 84 height 12
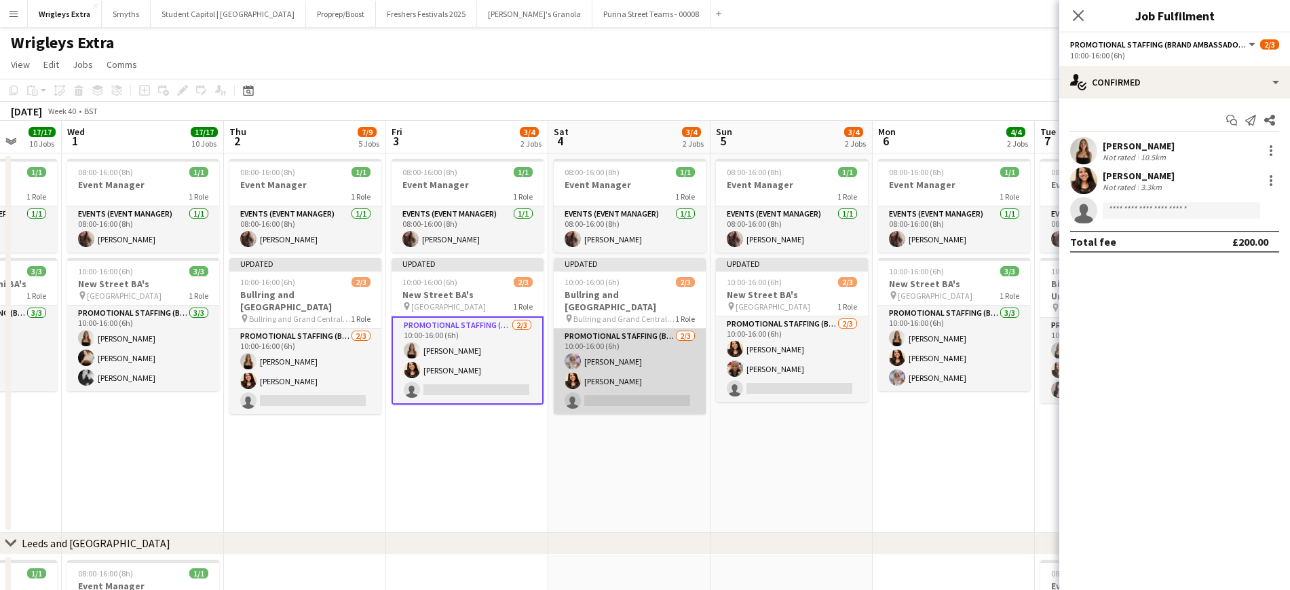
click at [602, 347] on app-card-role "Promotional Staffing (Brand Ambassadors) [DATE] 10:00-16:00 (6h) [PERSON_NAME] …" at bounding box center [630, 372] width 152 height 86
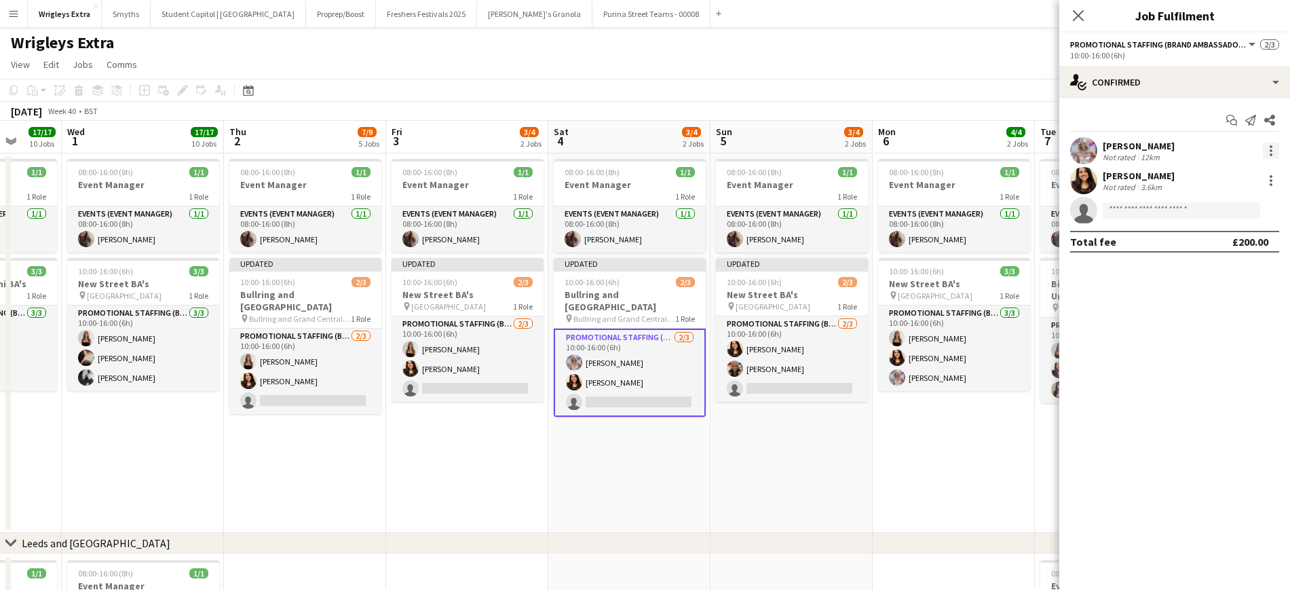
click at [1085, 149] on div at bounding box center [1271, 151] width 16 height 16
click at [1085, 300] on span "Remove" at bounding box center [1205, 306] width 41 height 12
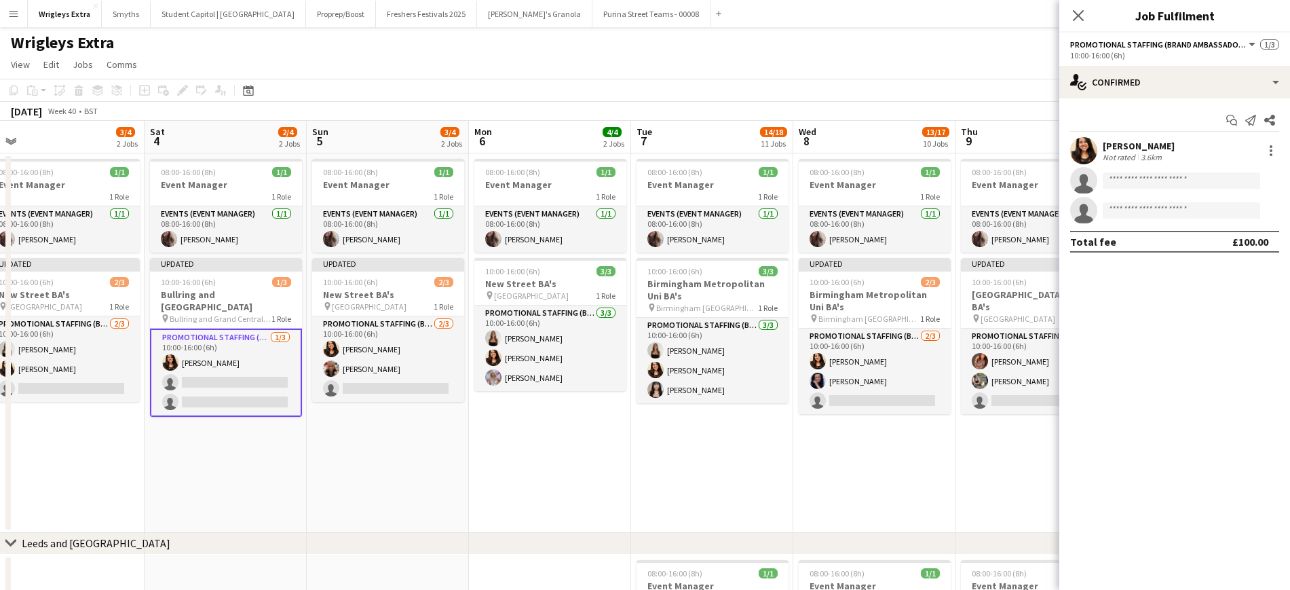
scroll to position [0, 441]
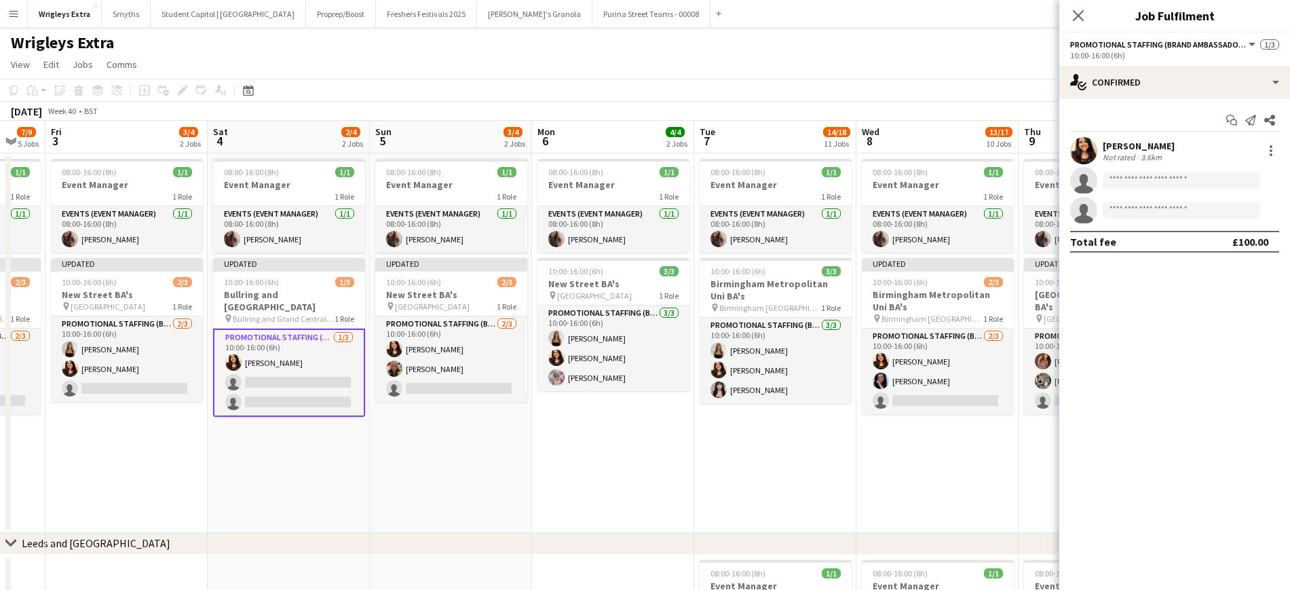
drag, startPoint x: 782, startPoint y: 447, endPoint x: 559, endPoint y: 457, distance: 223.5
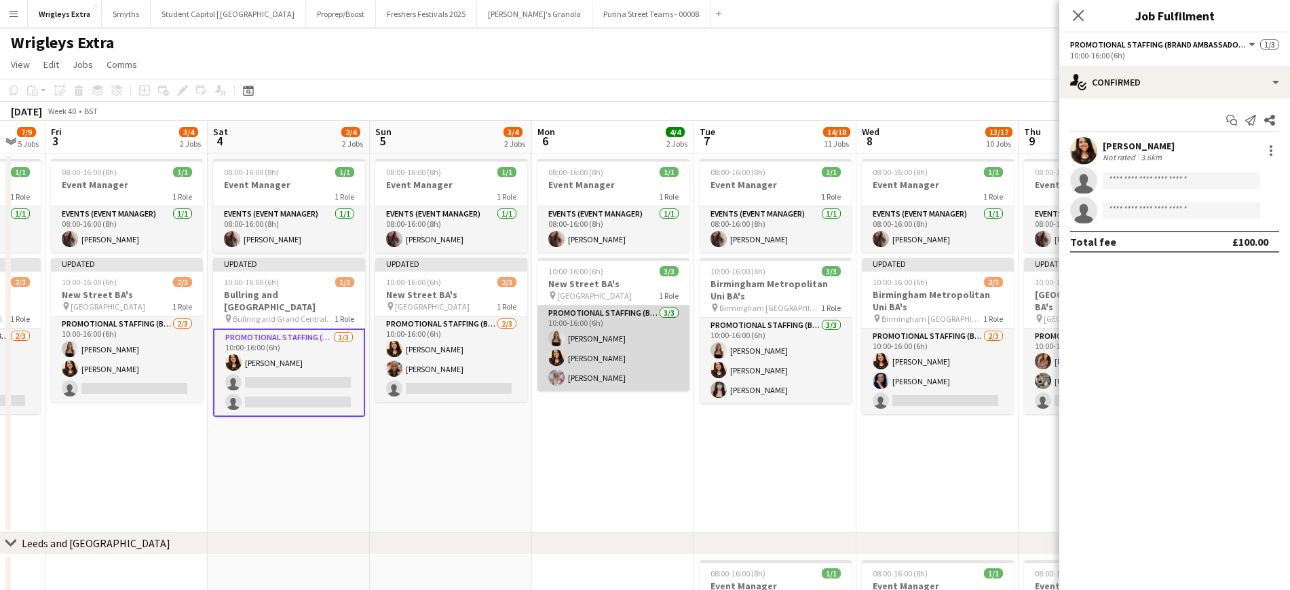
click at [603, 356] on app-card-role "Promotional Staffing (Brand Ambassadors) [DATE] 10:00-16:00 (6h) [PERSON_NAME] …" at bounding box center [614, 348] width 152 height 86
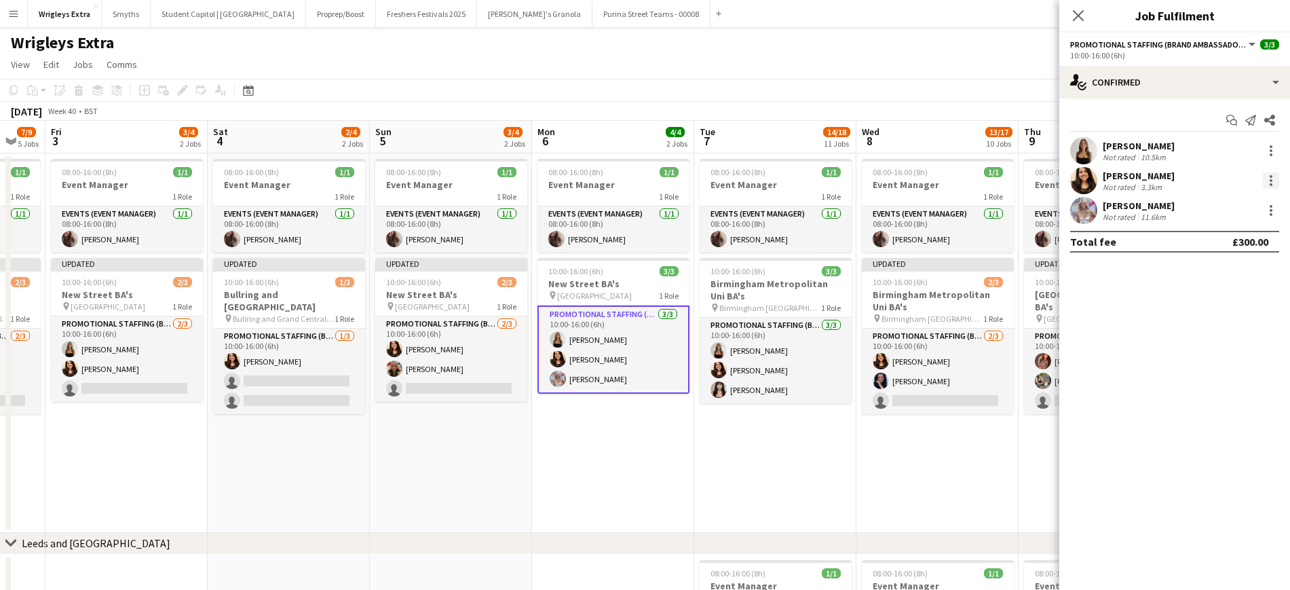
click at [1085, 176] on div at bounding box center [1271, 180] width 16 height 16
click at [1085, 337] on span "Remove" at bounding box center [1227, 336] width 84 height 12
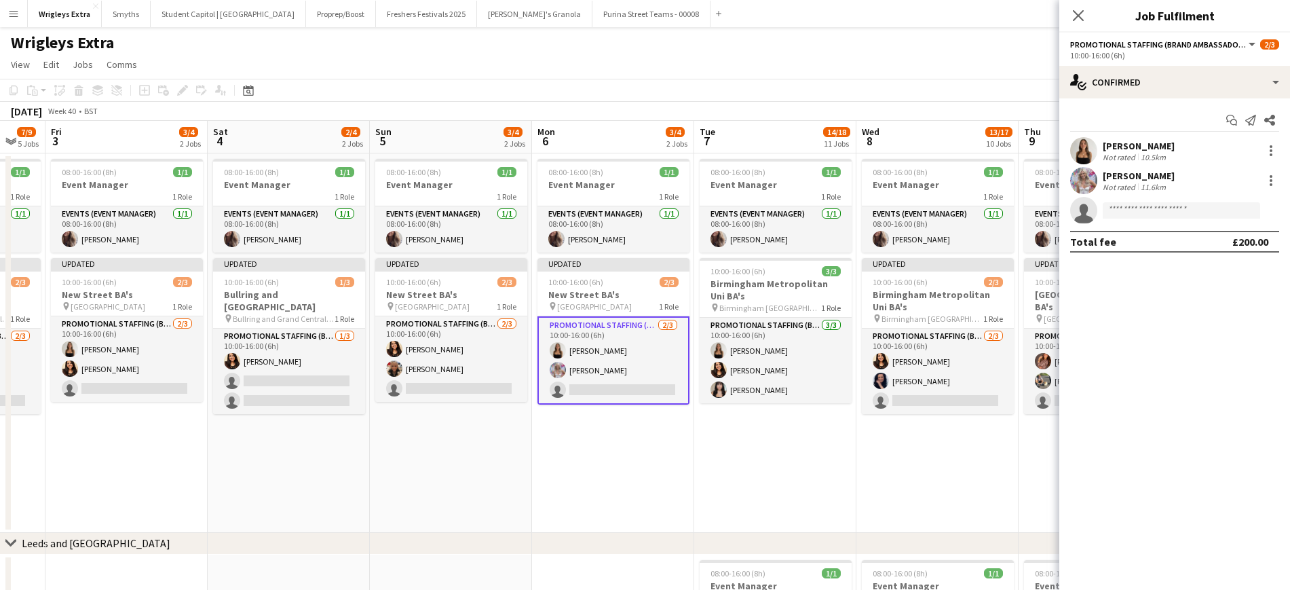
click at [849, 467] on app-date-cell "08:00-16:00 (8h) 1/1 Event Manager 1 Role Events (Event Manager) [DATE] 08:00-1…" at bounding box center [775, 342] width 162 height 379
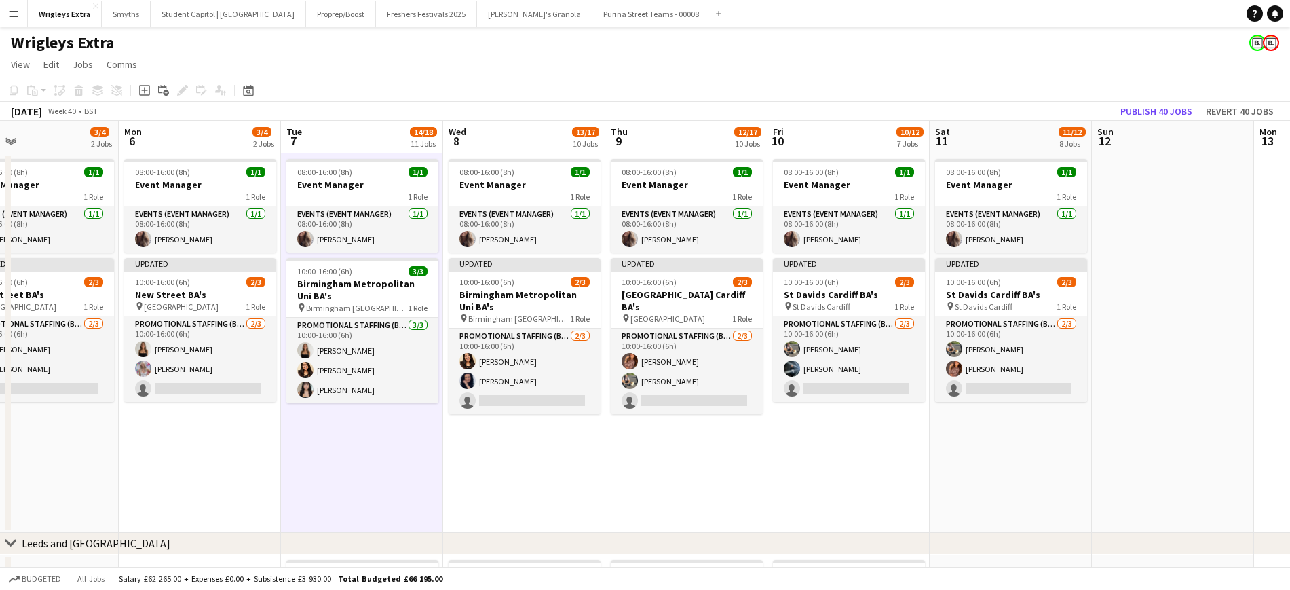
scroll to position [0, 487]
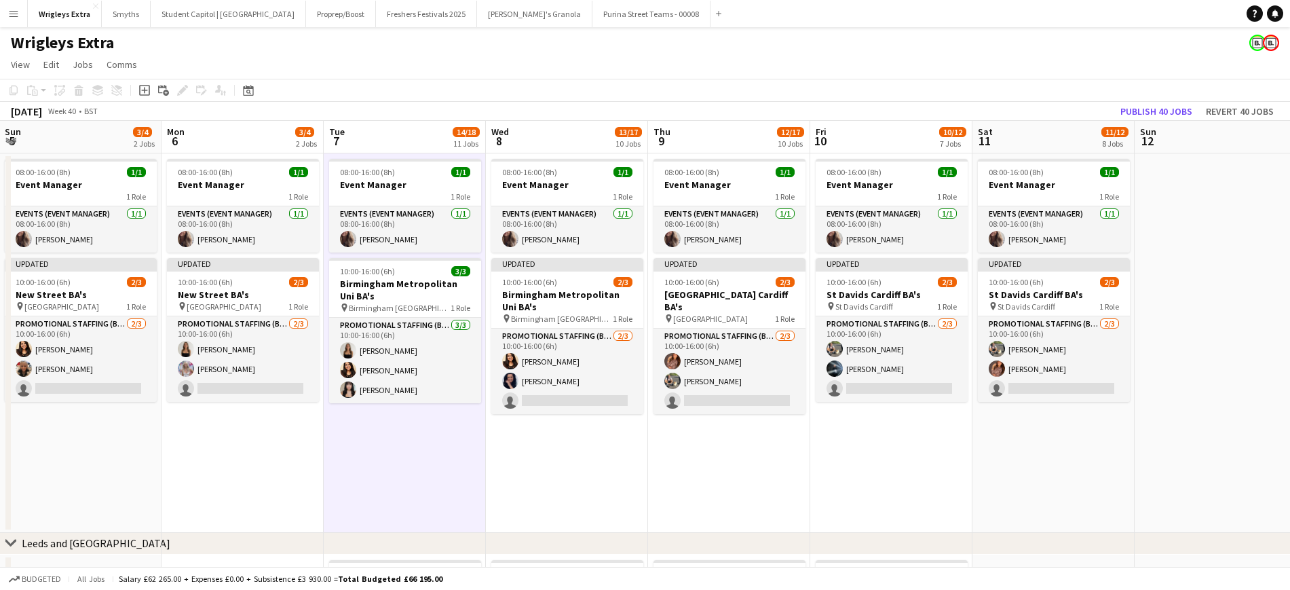
drag, startPoint x: 882, startPoint y: 492, endPoint x: 561, endPoint y: 493, distance: 321.1
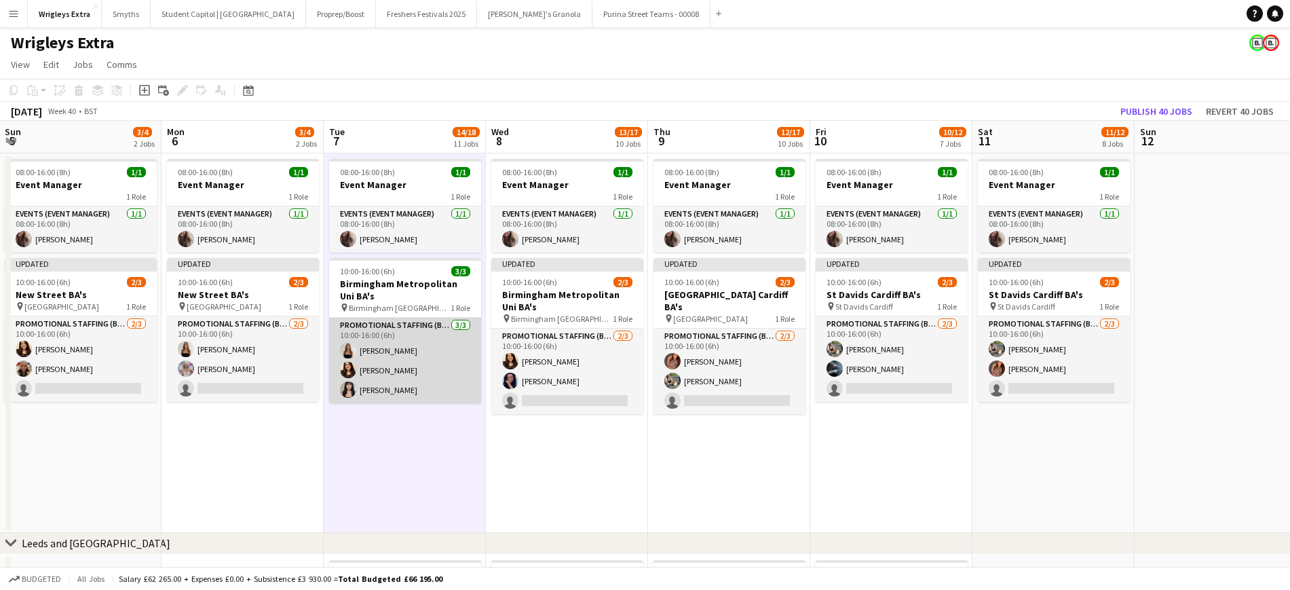
click at [398, 390] on app-card-role "Promotional Staffing (Brand Ambassadors) [DATE] 10:00-16:00 (6h) [PERSON_NAME] …" at bounding box center [405, 361] width 152 height 86
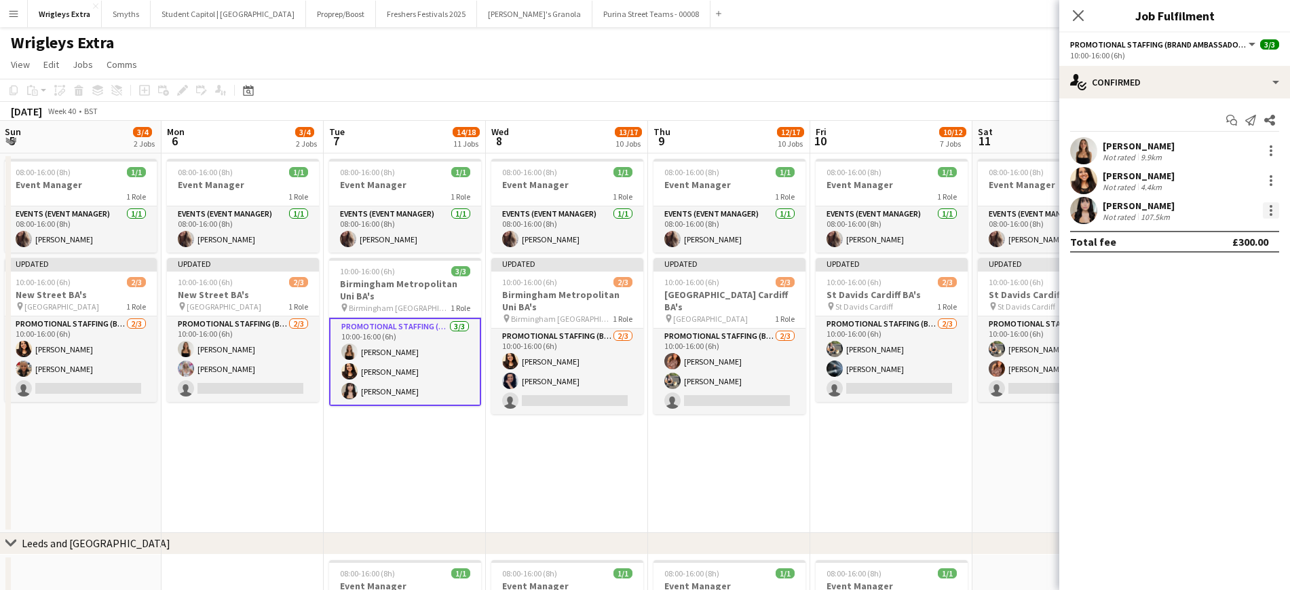
click at [1085, 209] on div at bounding box center [1271, 210] width 16 height 16
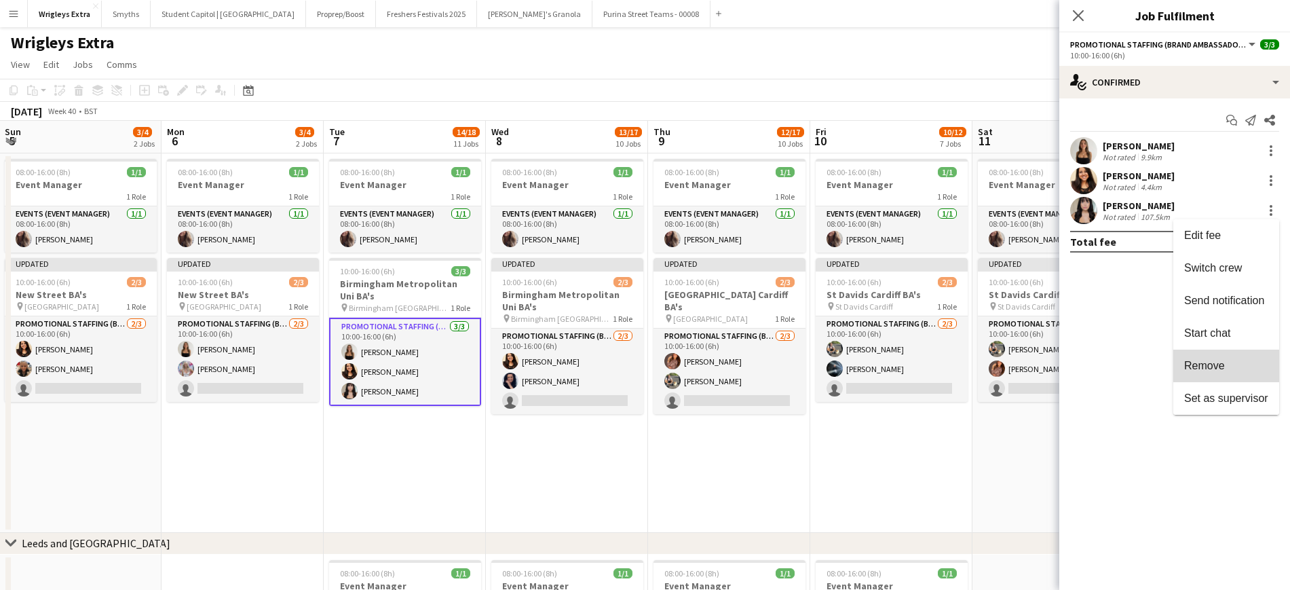
click at [1085, 369] on span "Remove" at bounding box center [1227, 366] width 84 height 12
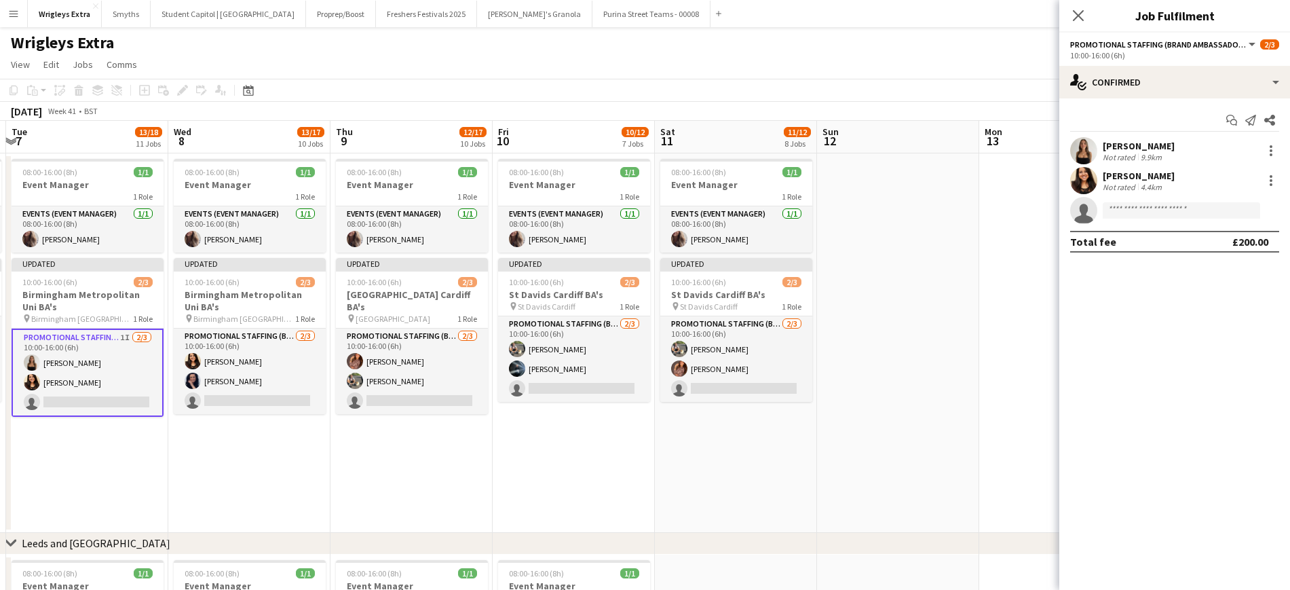
drag, startPoint x: 764, startPoint y: 476, endPoint x: 446, endPoint y: 477, distance: 317.7
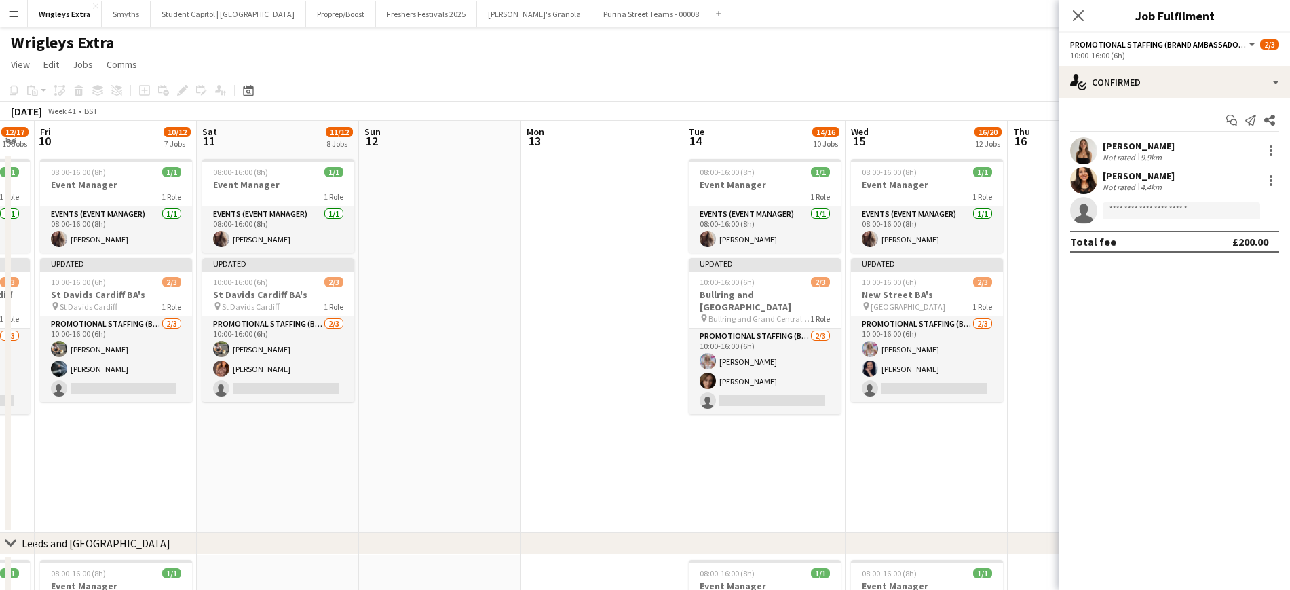
drag, startPoint x: 476, startPoint y: 469, endPoint x: 391, endPoint y: 470, distance: 84.9
click at [702, 465] on app-date-cell "08:00-16:00 (8h) 1/1 Event Manager 1 Role Events (Event Manager) [DATE] 08:00-1…" at bounding box center [762, 342] width 162 height 379
